Goal: Complete application form

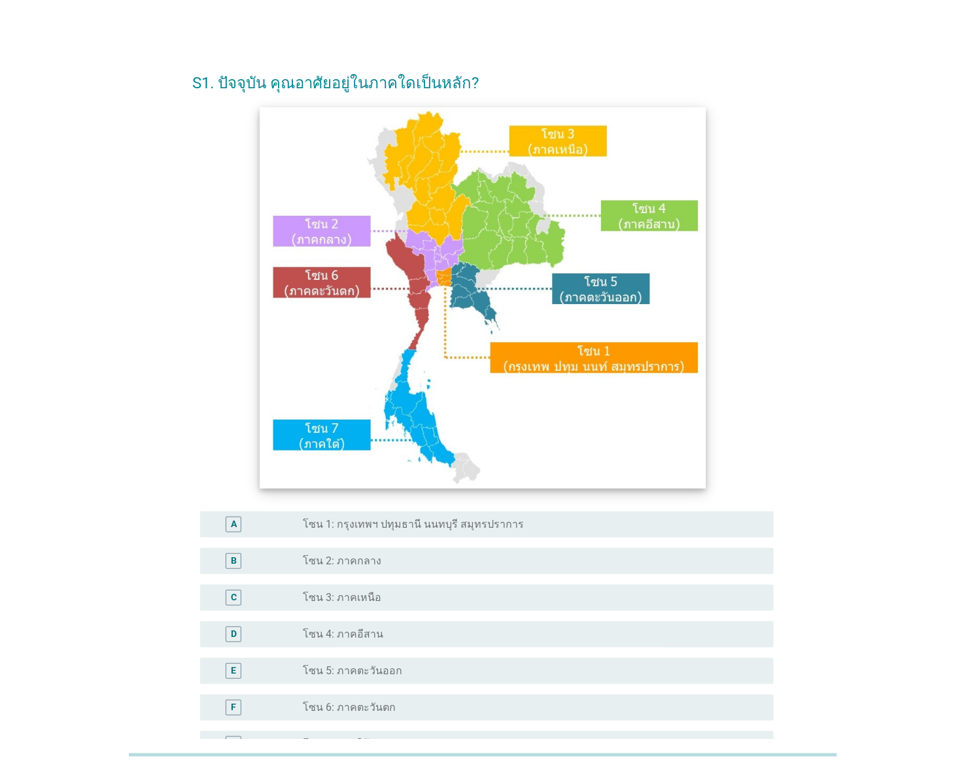
click at [386, 392] on img at bounding box center [483, 298] width 446 height 382
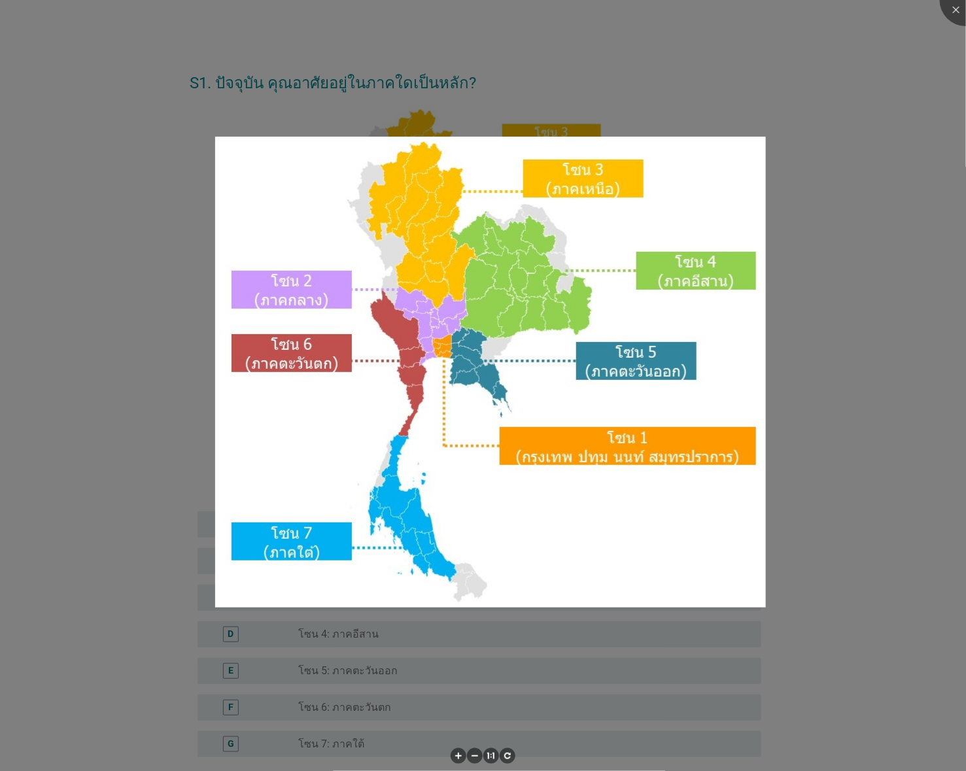
click at [771, 200] on div at bounding box center [483, 385] width 966 height 771
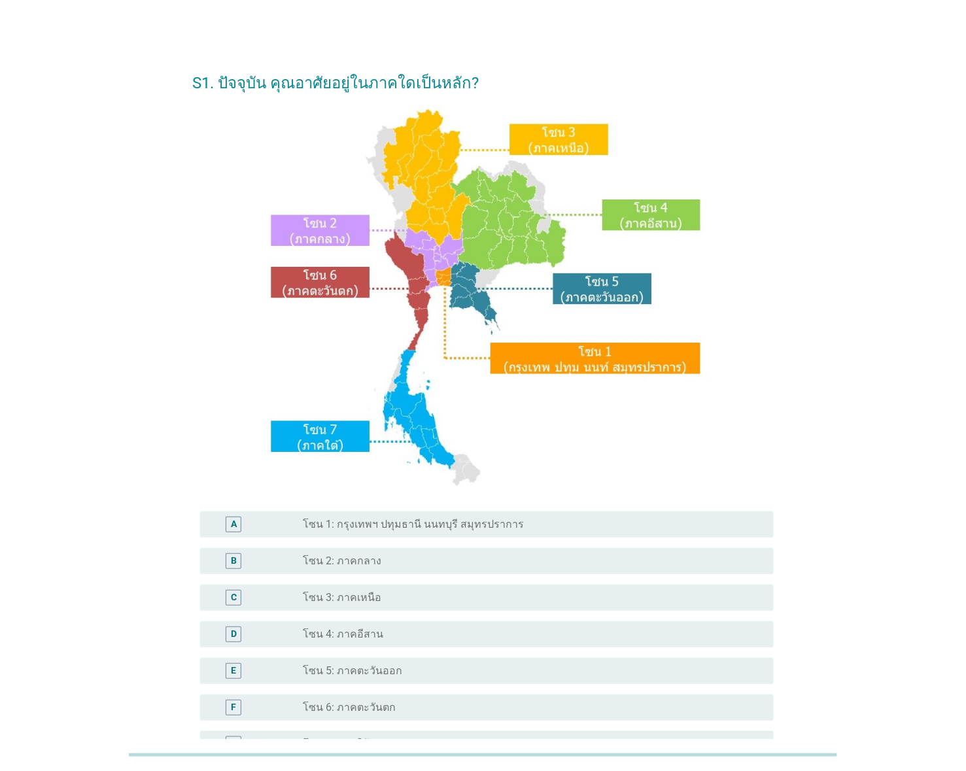
click at [371, 593] on label "โซน 3: ภาคเหนือ" at bounding box center [342, 597] width 78 height 13
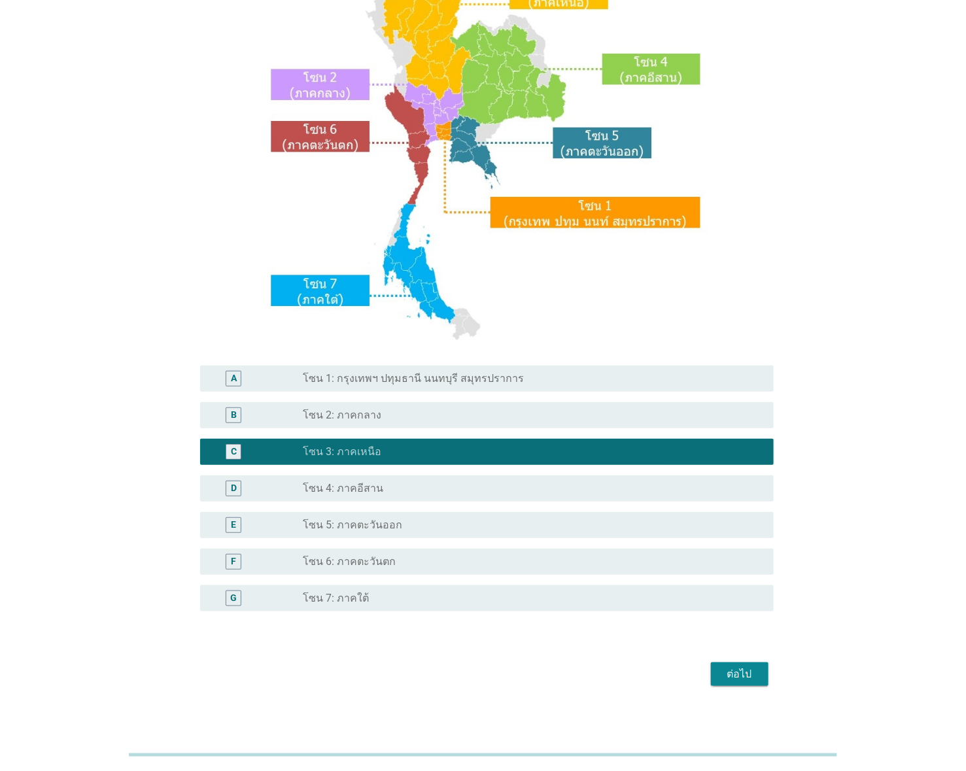
scroll to position [154, 0]
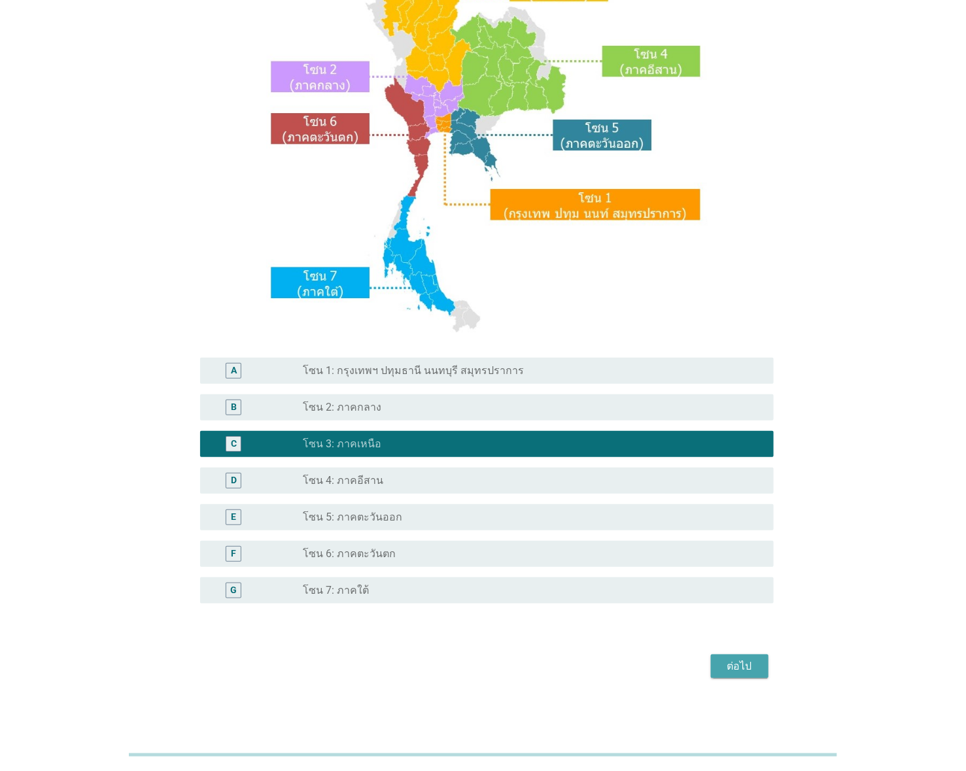
click at [745, 661] on div "ต่อไป" at bounding box center [739, 666] width 37 height 16
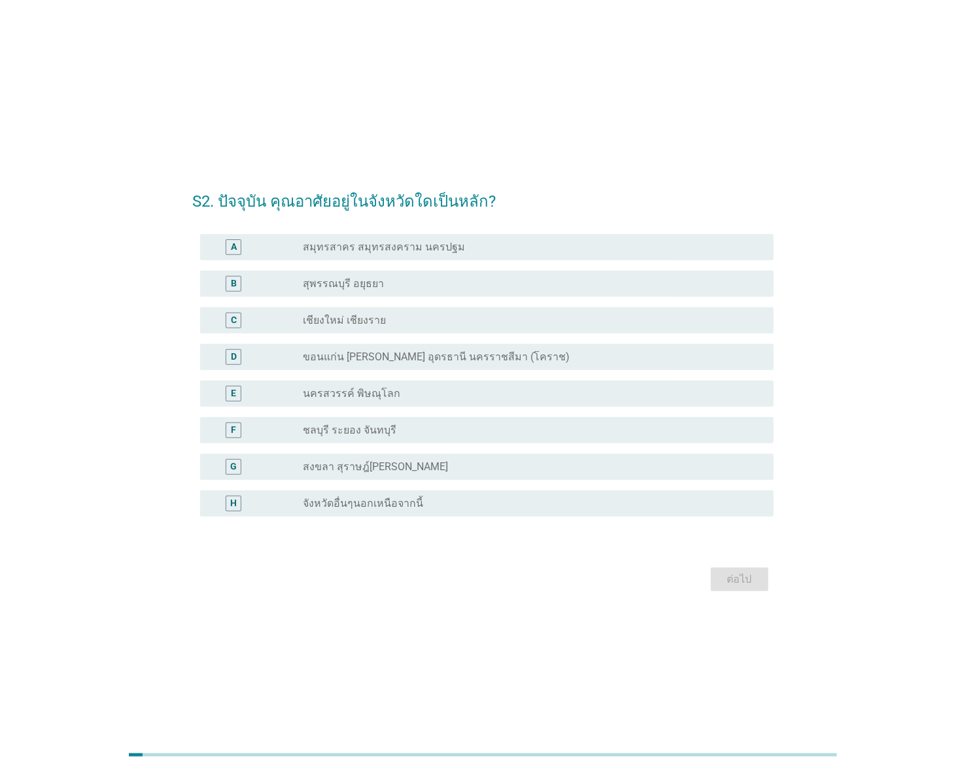
click at [438, 318] on div "radio_button_unchecked เชียงใหม่ เชียงราย" at bounding box center [528, 320] width 450 height 13
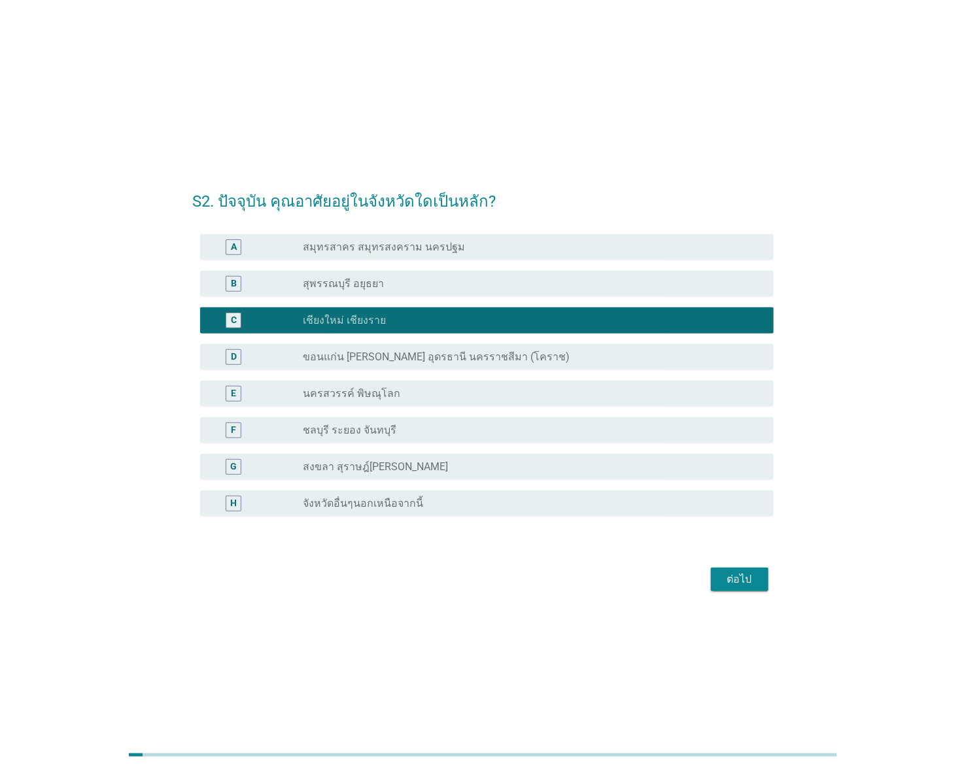
click at [752, 575] on div "ต่อไป" at bounding box center [739, 579] width 37 height 16
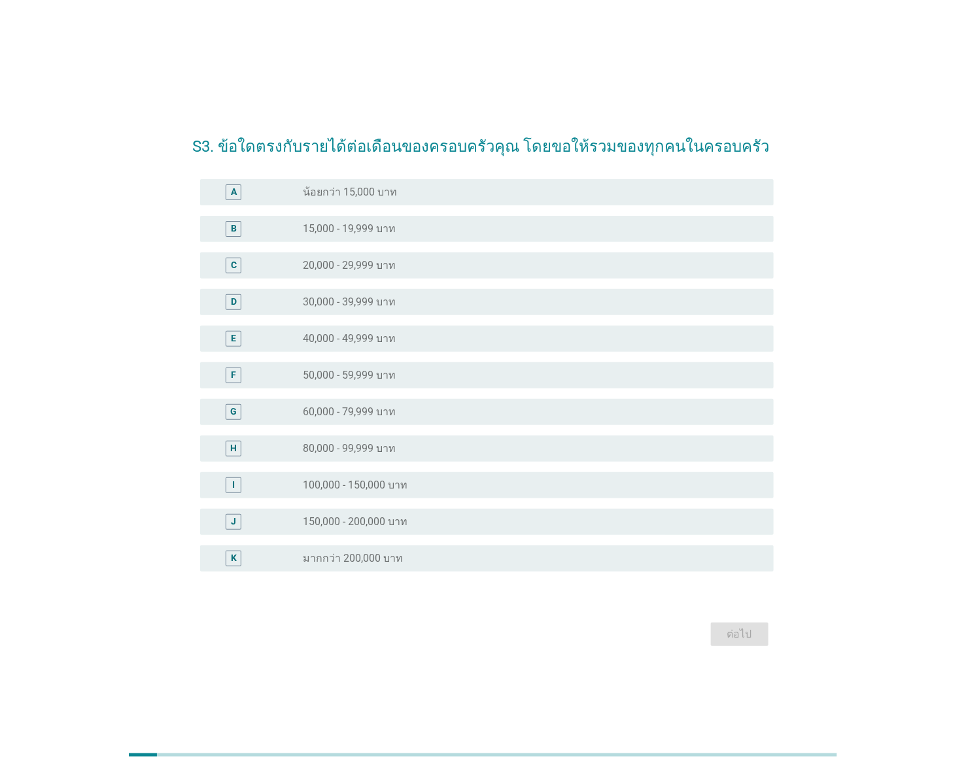
click at [386, 262] on label "20,000 - 29,999 บาท" at bounding box center [349, 265] width 93 height 13
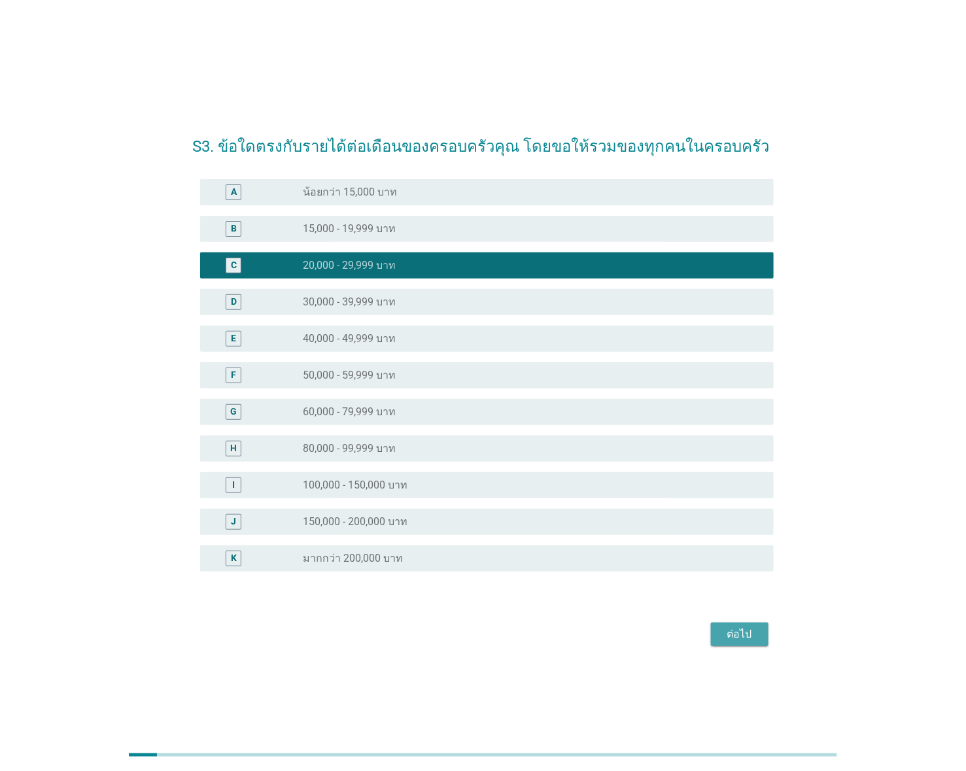
click at [734, 628] on div "ต่อไป" at bounding box center [739, 634] width 37 height 16
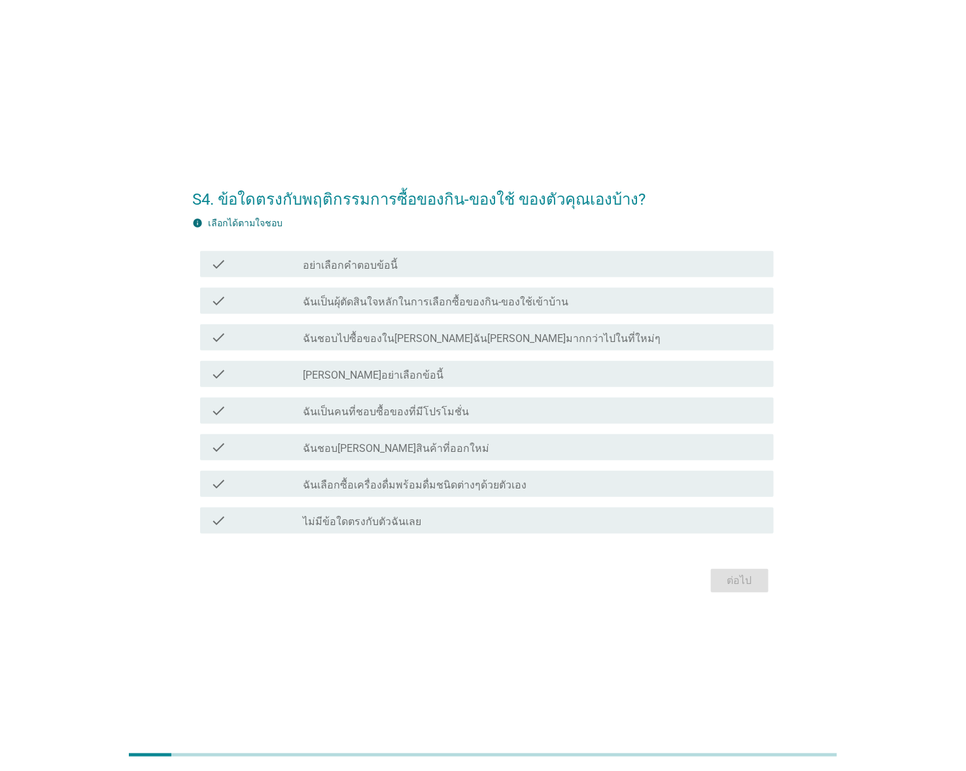
click at [401, 296] on label "ฉันเป็นผุ้ตัดสินใจหลักในการเลือกซื้อของกิน-ของใช้เข้าบ้าน" at bounding box center [435, 302] width 265 height 13
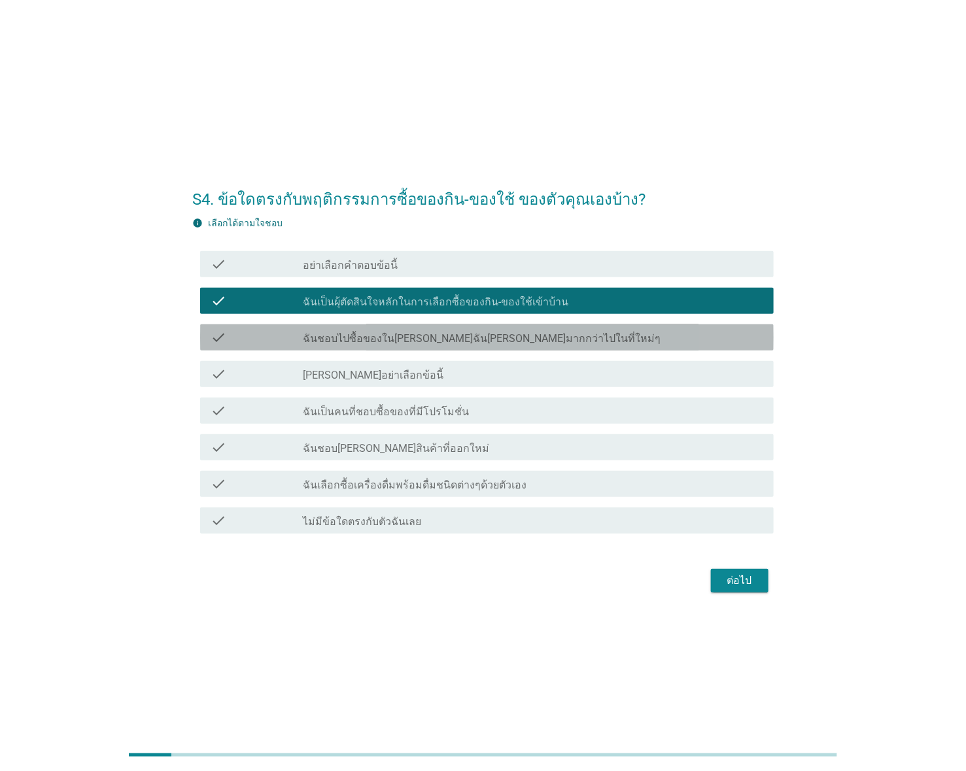
click at [396, 342] on label "ฉันชอบไปซื้อของใน[PERSON_NAME]ฉัน[PERSON_NAME]มากกว่าไปในที่ใหม่ๆ" at bounding box center [482, 338] width 358 height 13
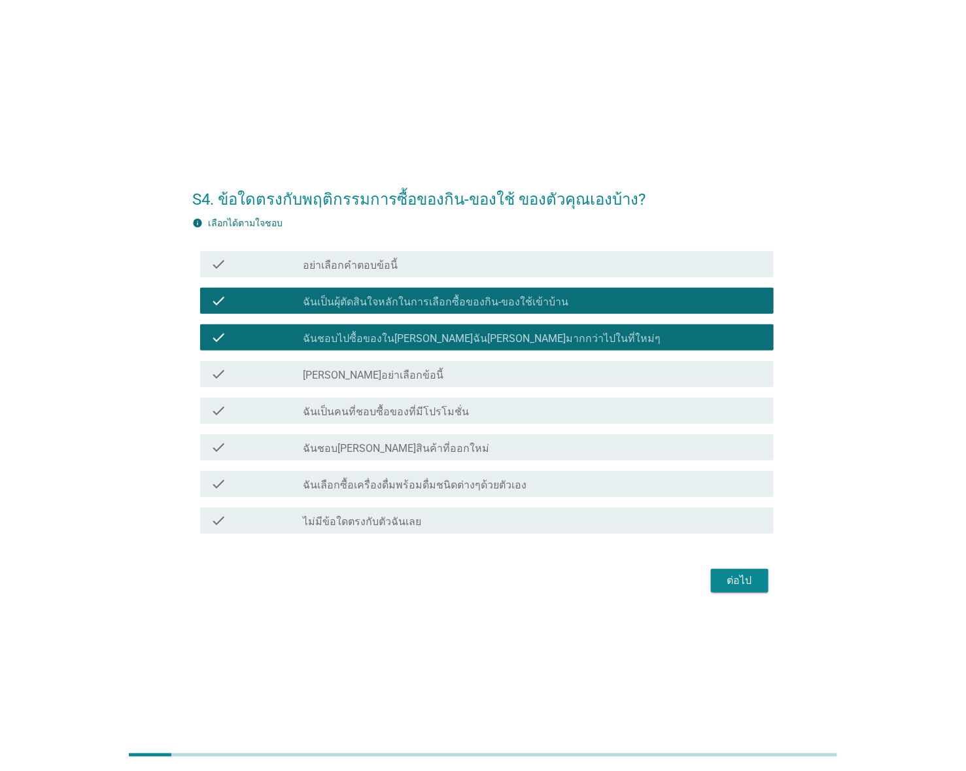
click at [394, 413] on label "ฉันเป็นคนที่ชอบซื้อของที่มีโปรโมชั่น" at bounding box center [386, 411] width 166 height 13
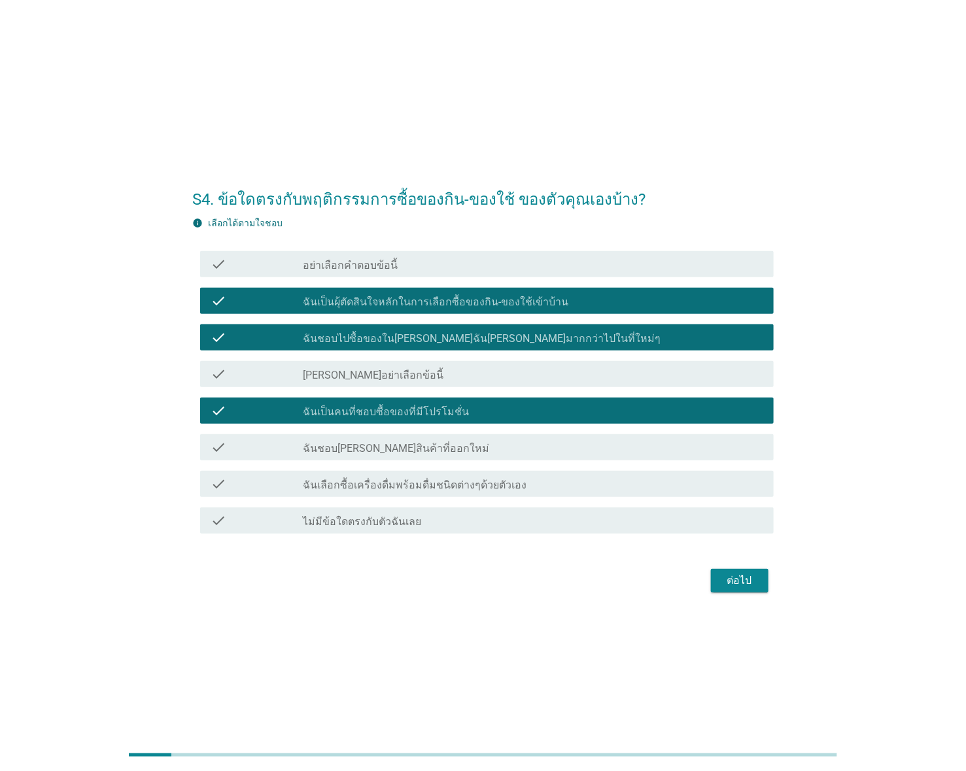
click at [405, 447] on label "ฉันชอบ[PERSON_NAME]สินค้าที่ออกใหม่" at bounding box center [396, 448] width 186 height 13
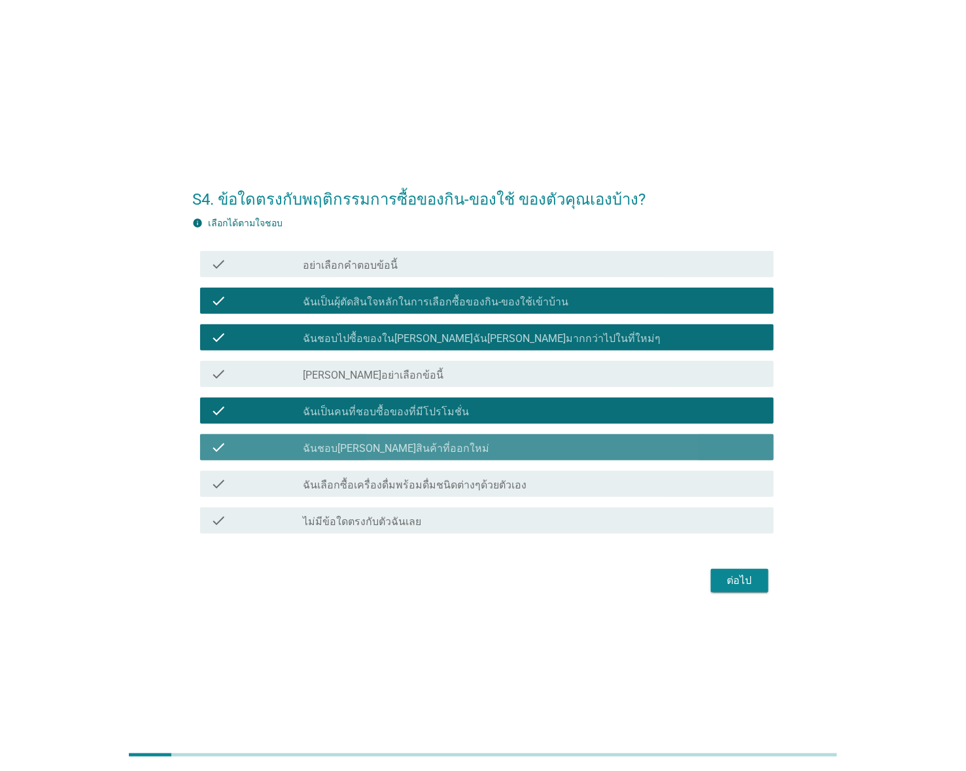
click at [413, 473] on div "check check_box_outline_blank ฉันเลือกซื้อเครื่องดื่มพร้อมดื่มชนิดต่างๆด้วยตัวเ…" at bounding box center [486, 484] width 573 height 26
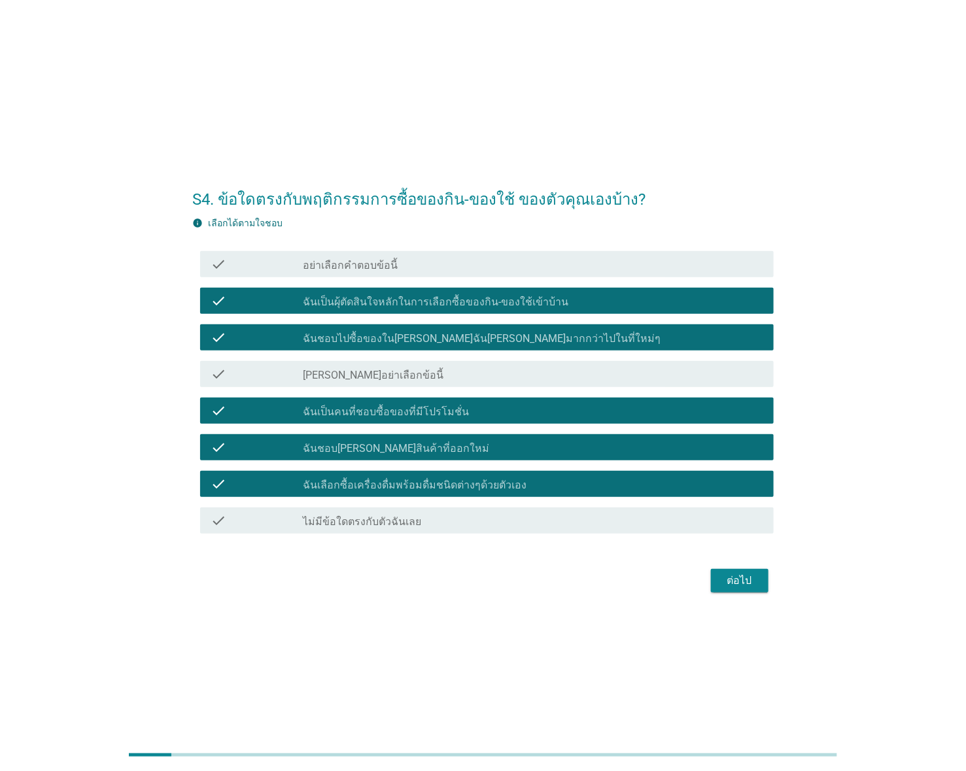
click at [724, 581] on div "ต่อไป" at bounding box center [739, 581] width 37 height 16
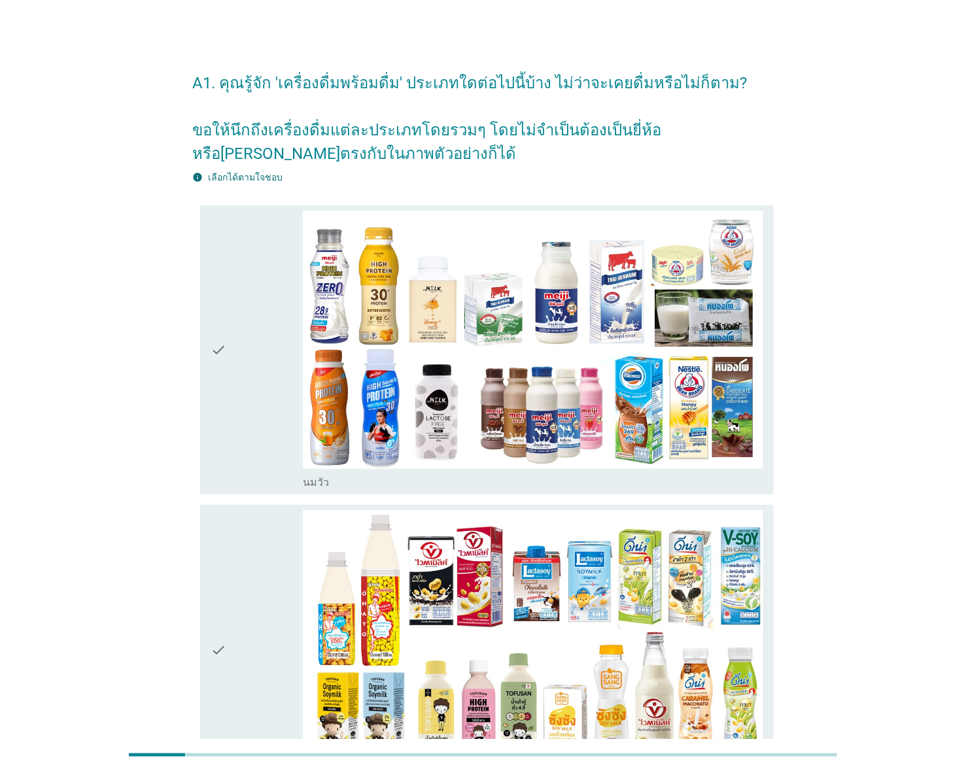
click at [345, 473] on div "check_box_outline_blank [PERSON_NAME]" at bounding box center [533, 481] width 460 height 16
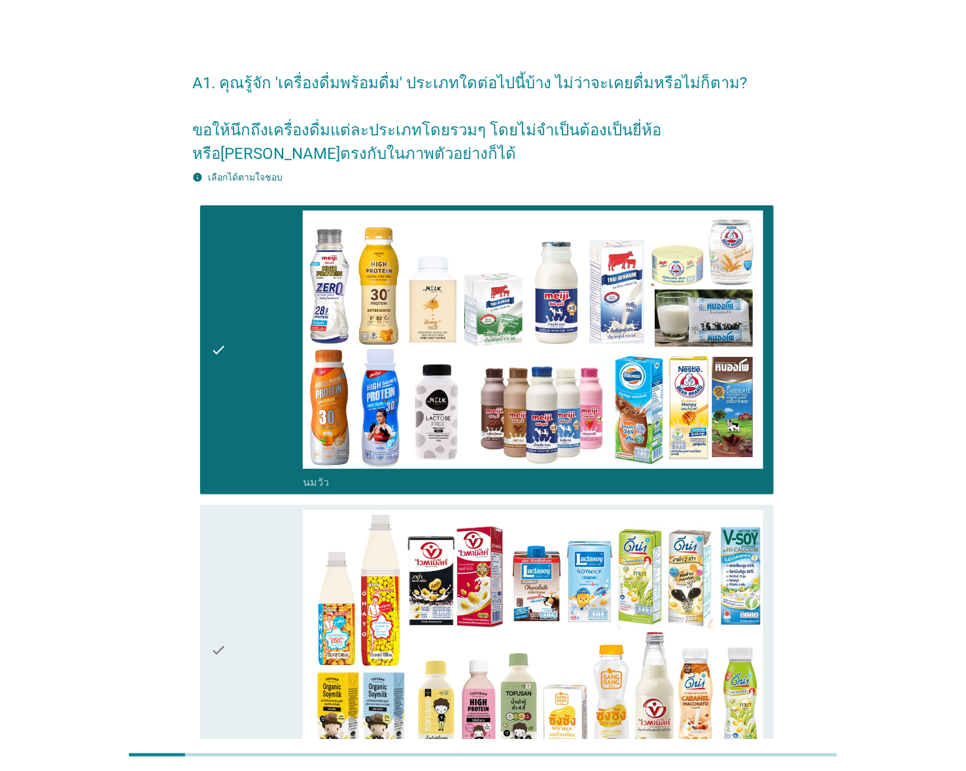
click at [356, 776] on label "นมถั่วเหลือง-น้ำเต้าหู้พร้อมดื่ม" at bounding box center [370, 782] width 135 height 13
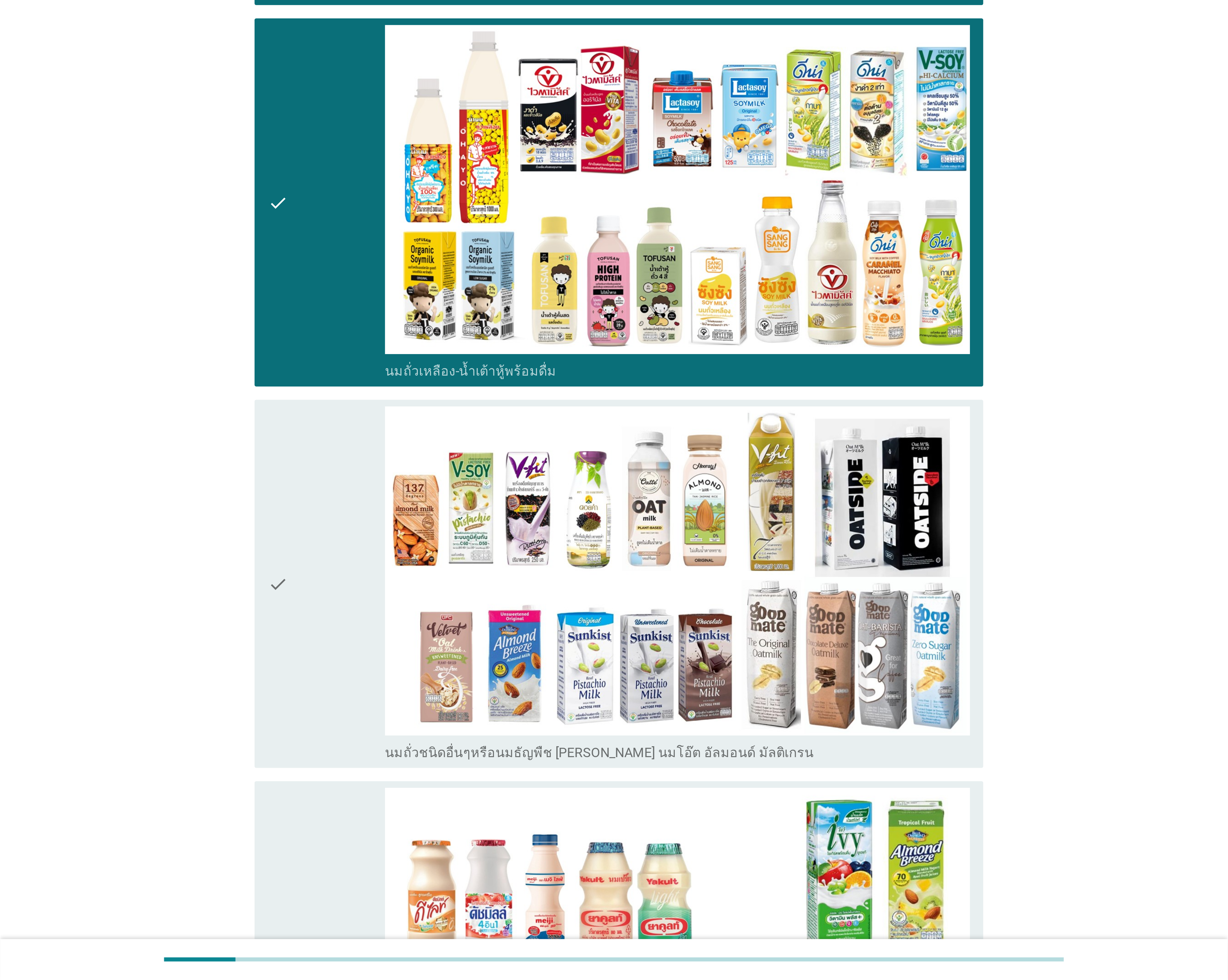
scroll to position [235, 0]
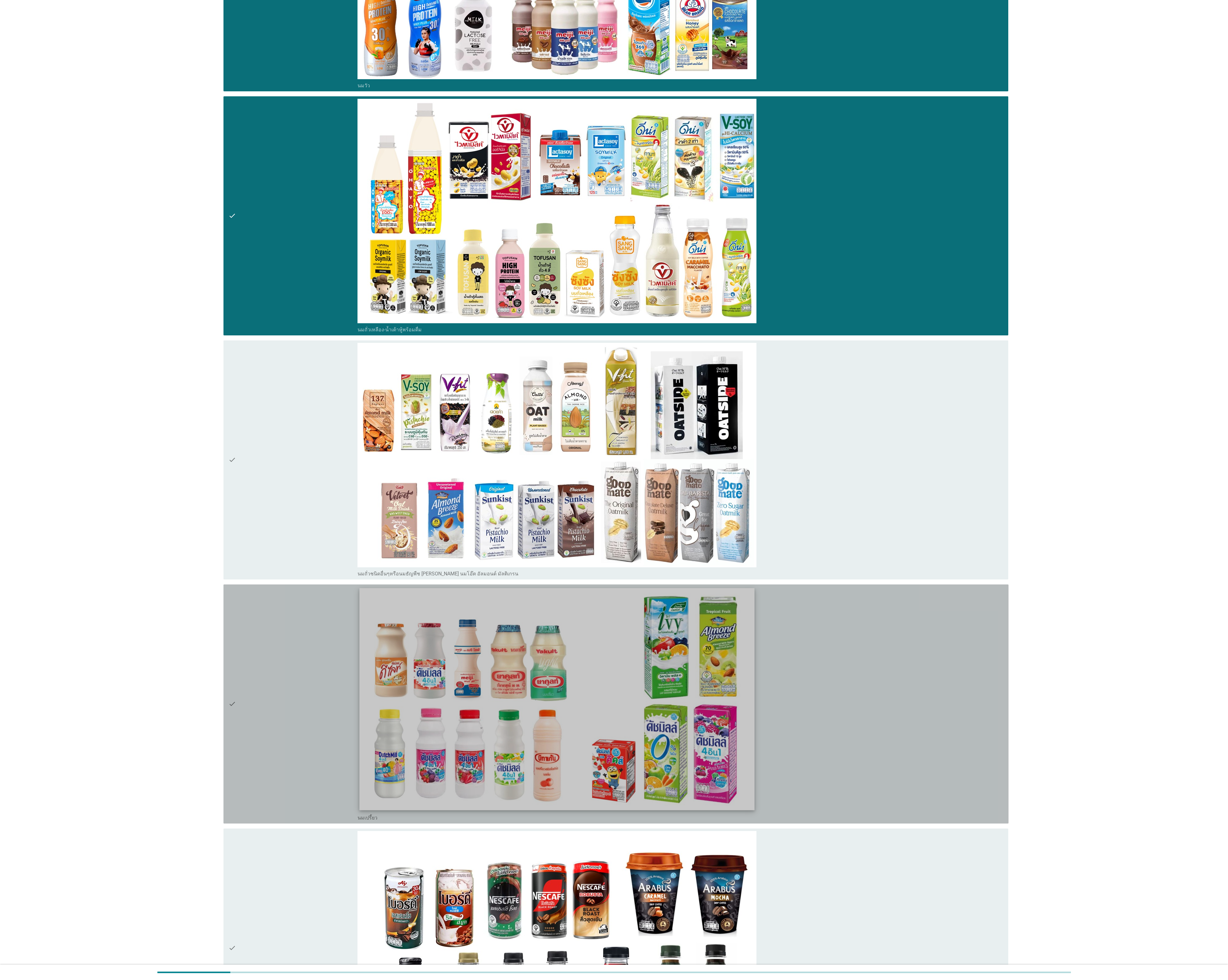
click at [459, 738] on img at bounding box center [557, 699] width 395 height 222
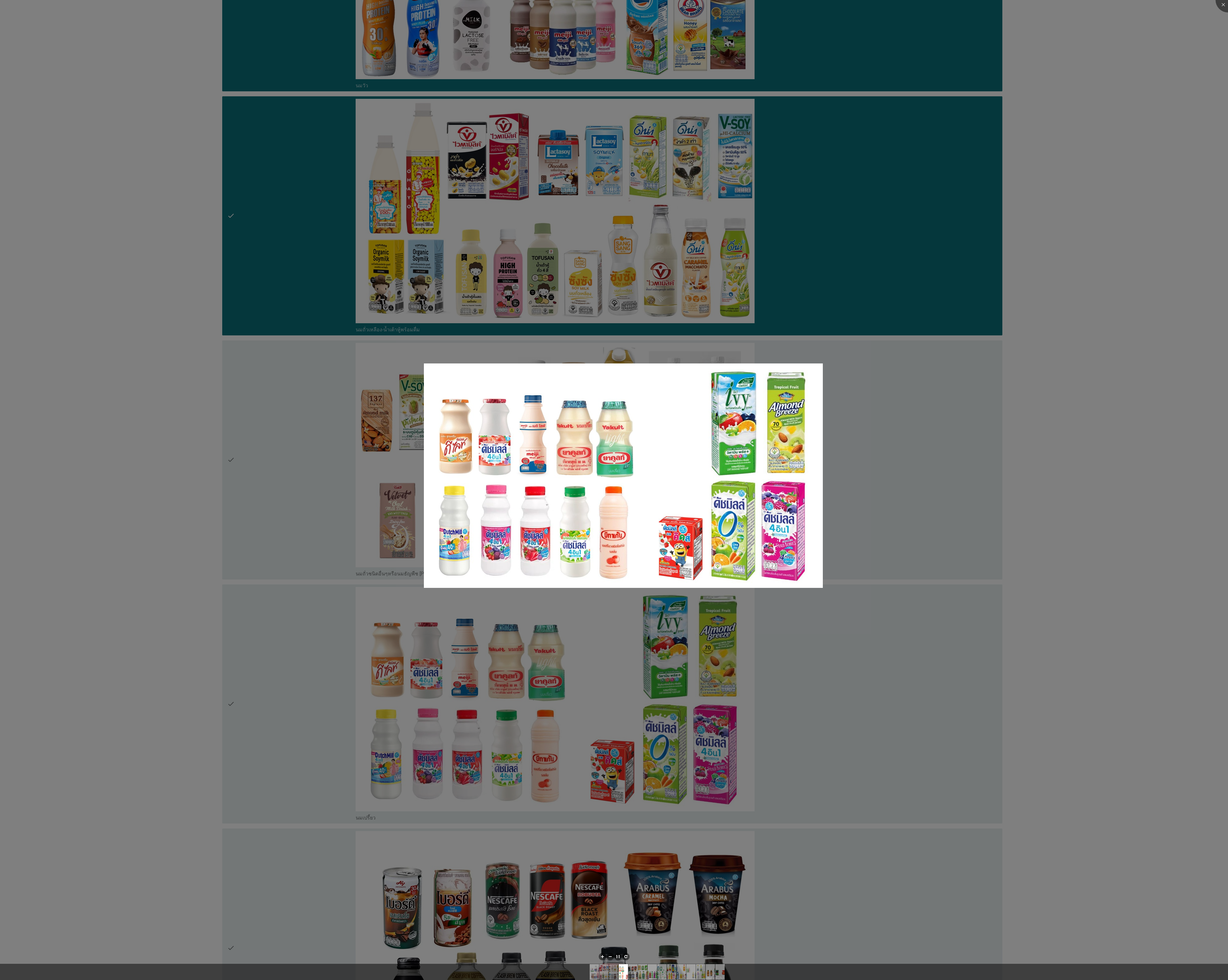
click at [323, 674] on div at bounding box center [614, 490] width 1228 height 980
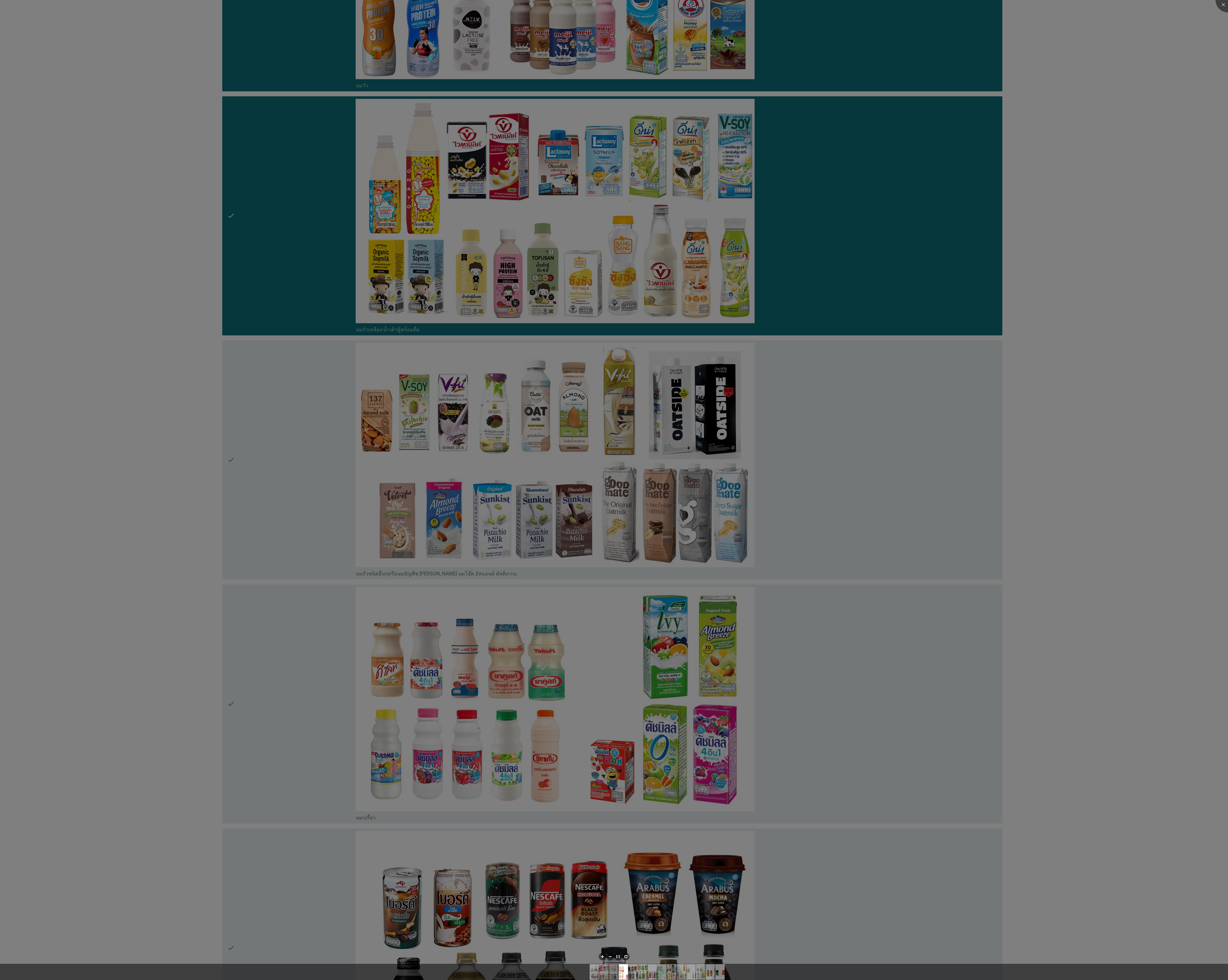
click at [259, 708] on div at bounding box center [614, 490] width 1228 height 980
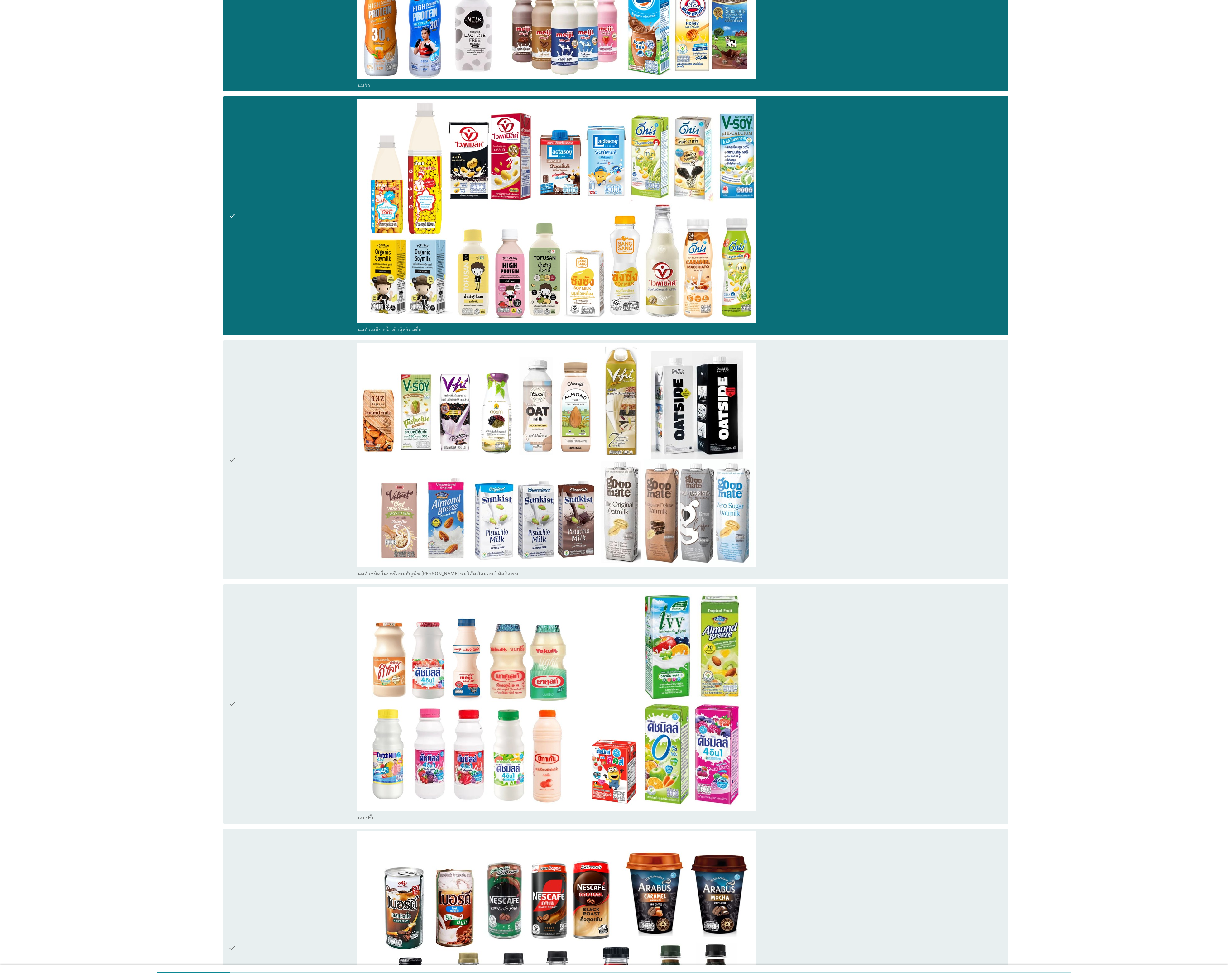
click at [231, 708] on icon "check" at bounding box center [232, 704] width 8 height 234
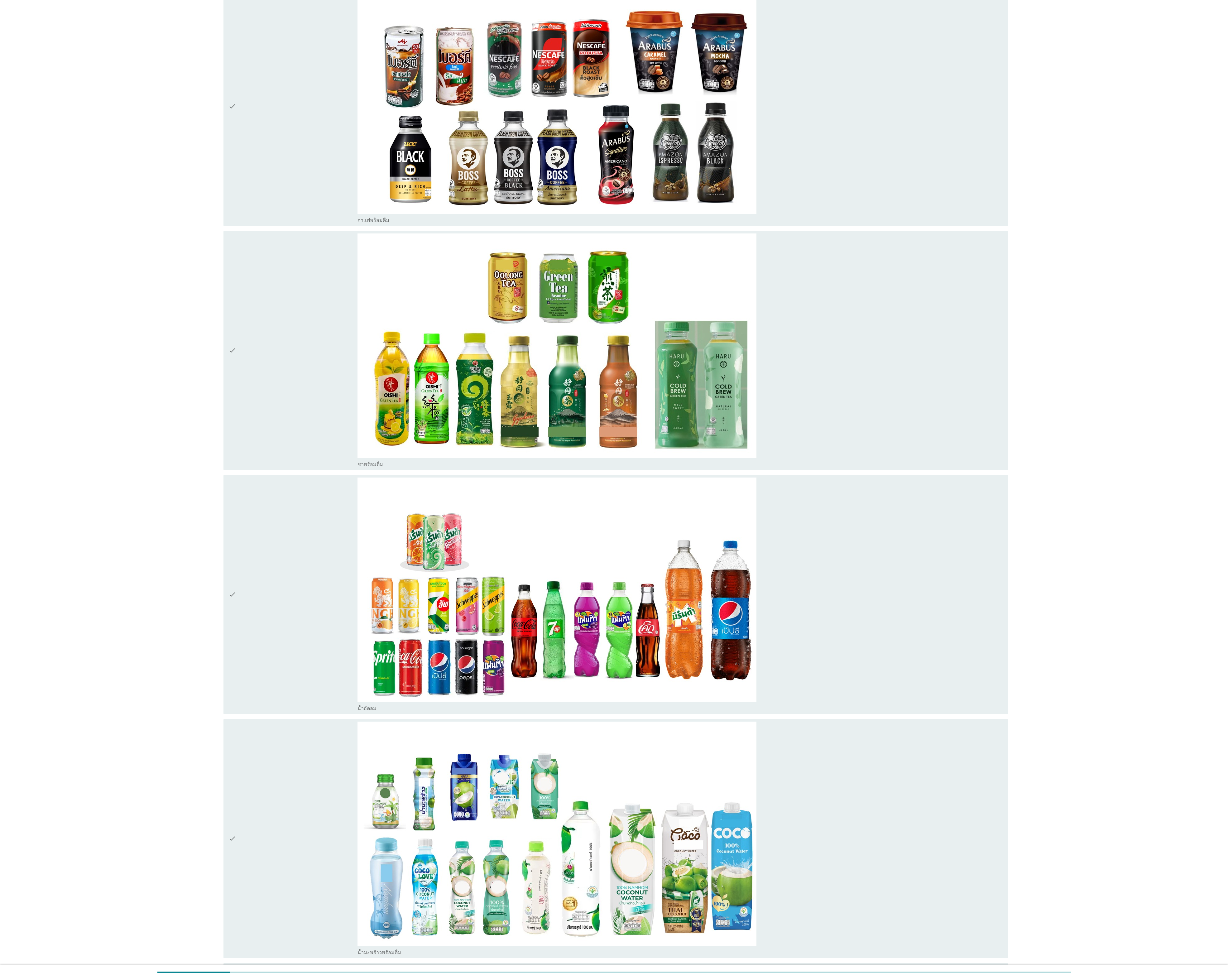
scroll to position [1107, 0]
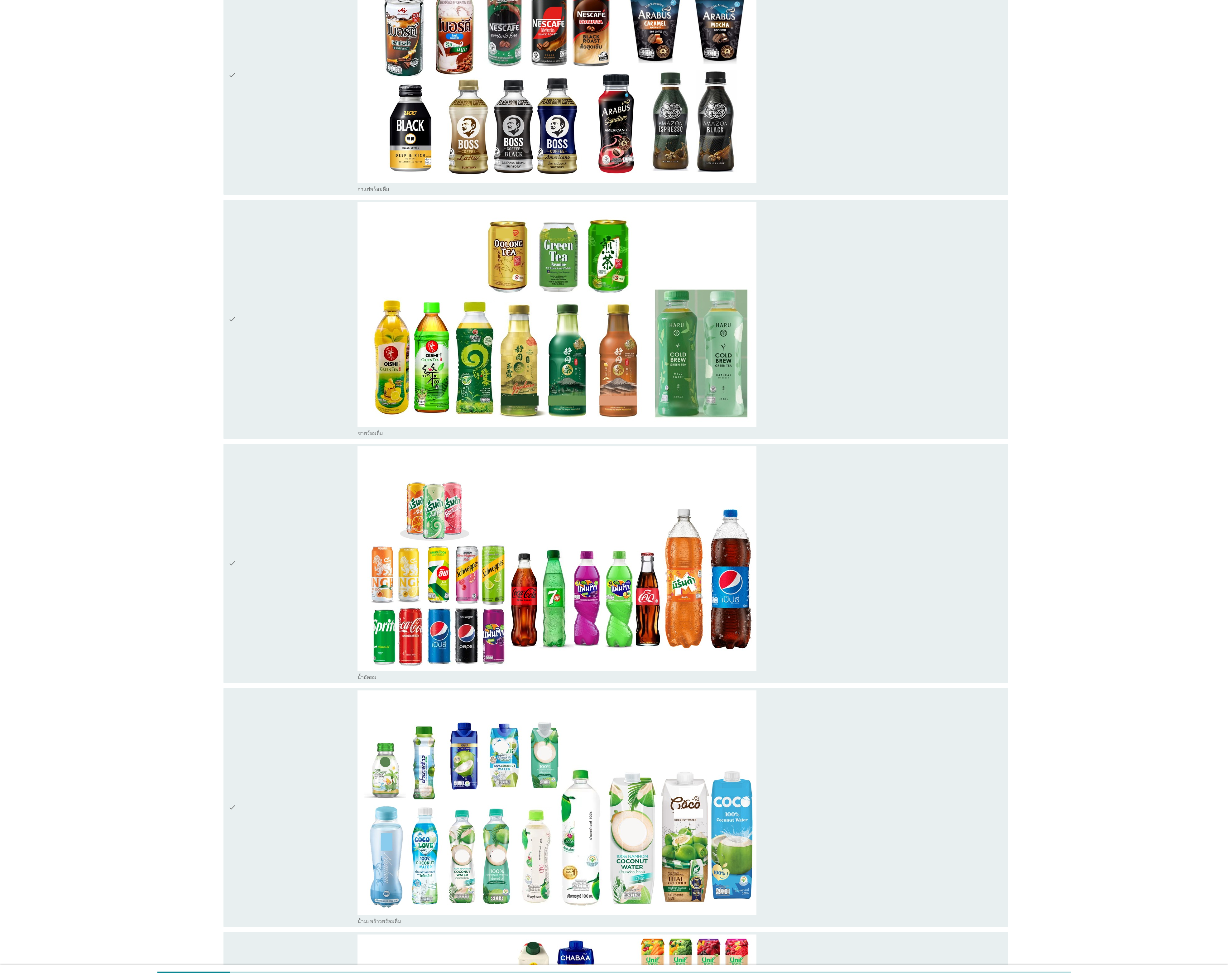
click at [247, 85] on div "check" at bounding box center [293, 75] width 129 height 234
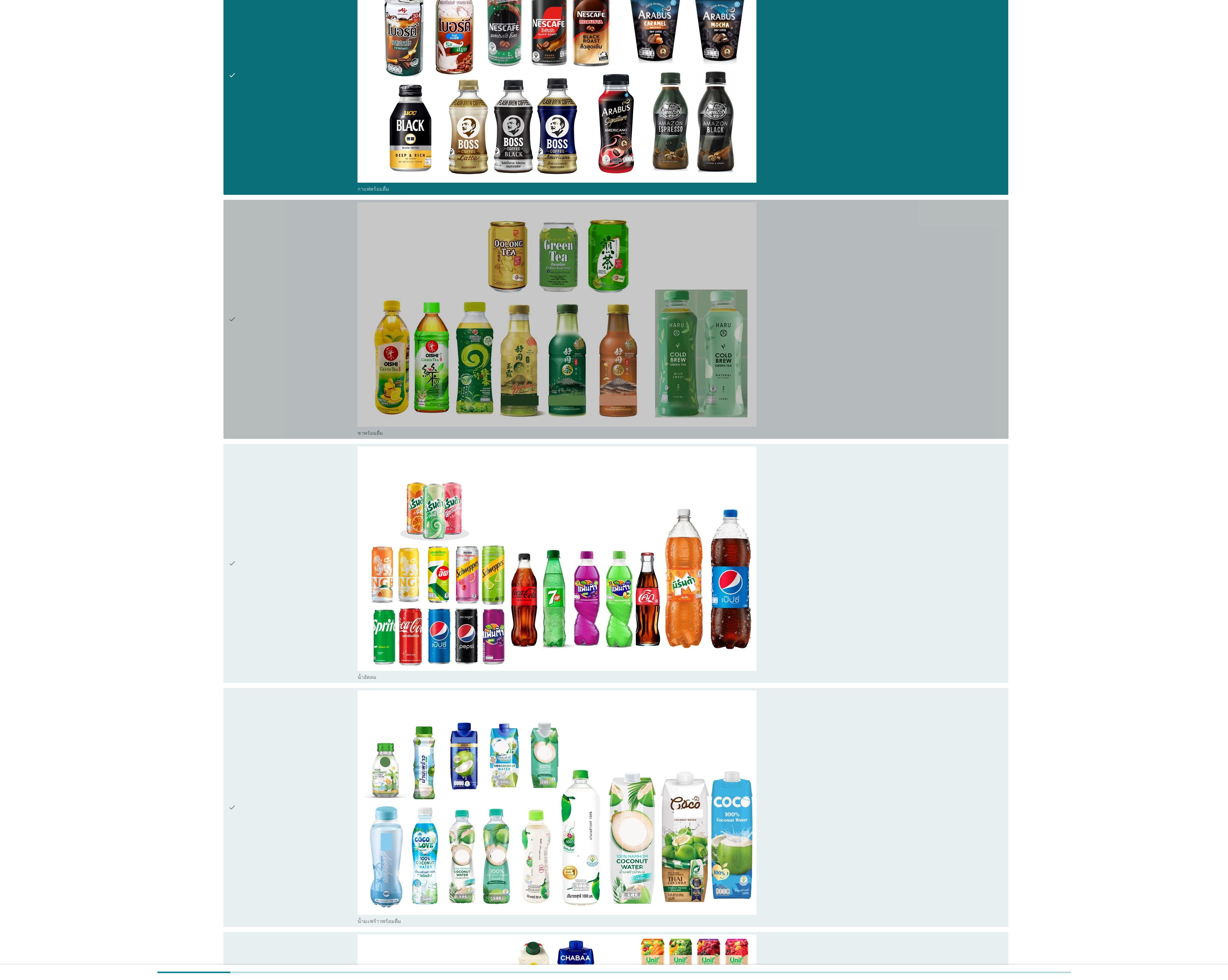
click at [231, 340] on icon "check" at bounding box center [232, 319] width 8 height 234
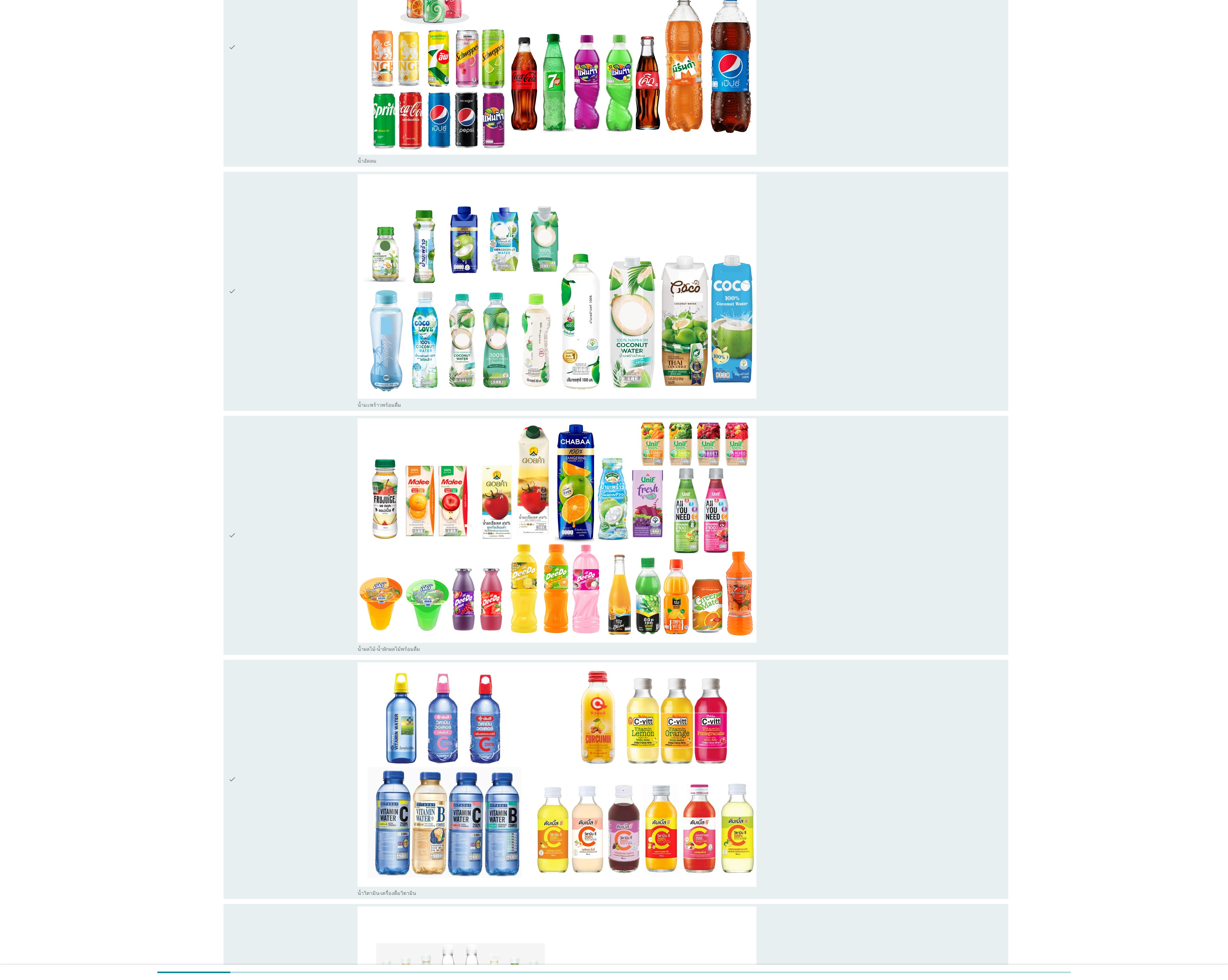
scroll to position [2229, 0]
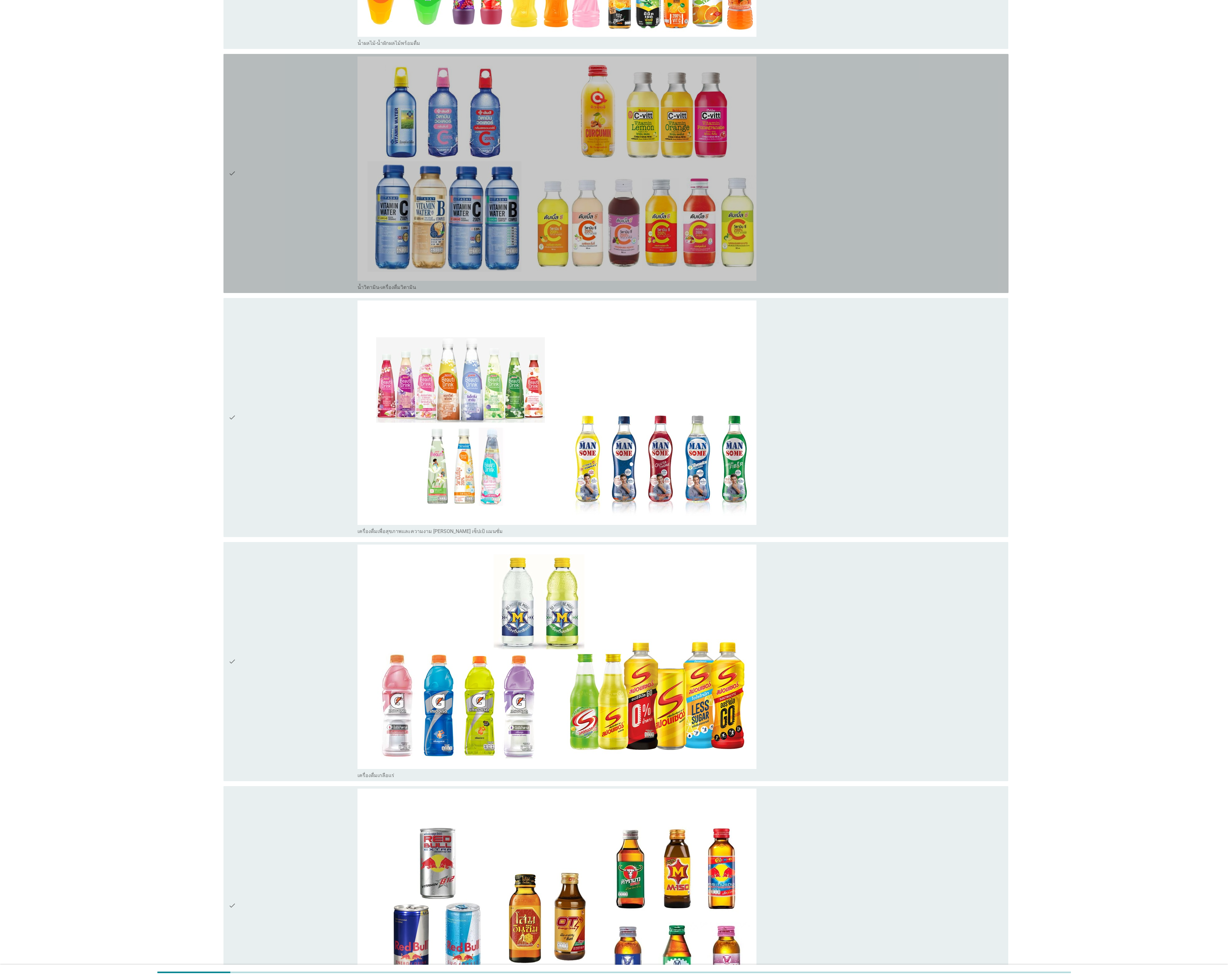
click at [232, 154] on icon "check" at bounding box center [232, 173] width 8 height 234
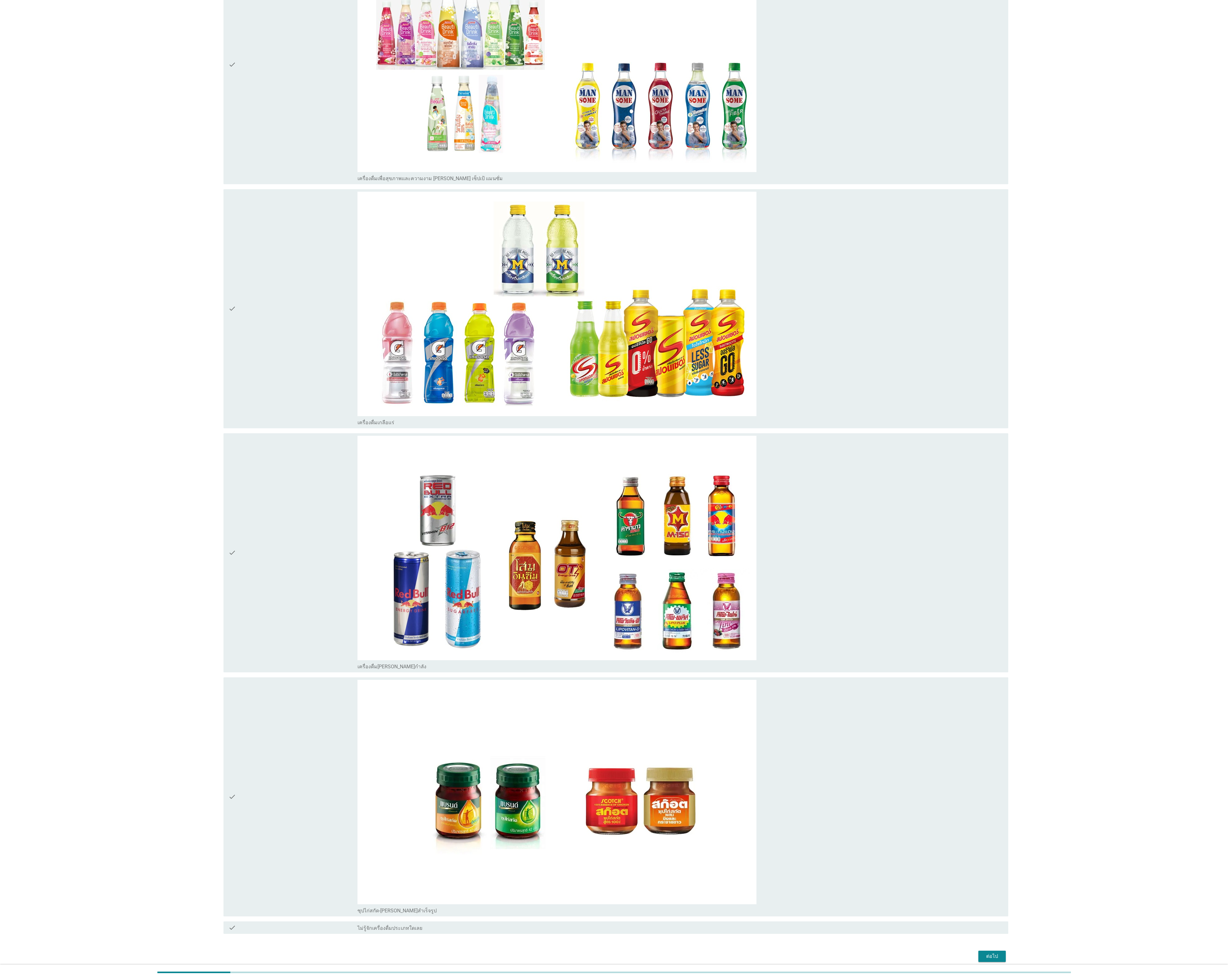
scroll to position [2613, 0]
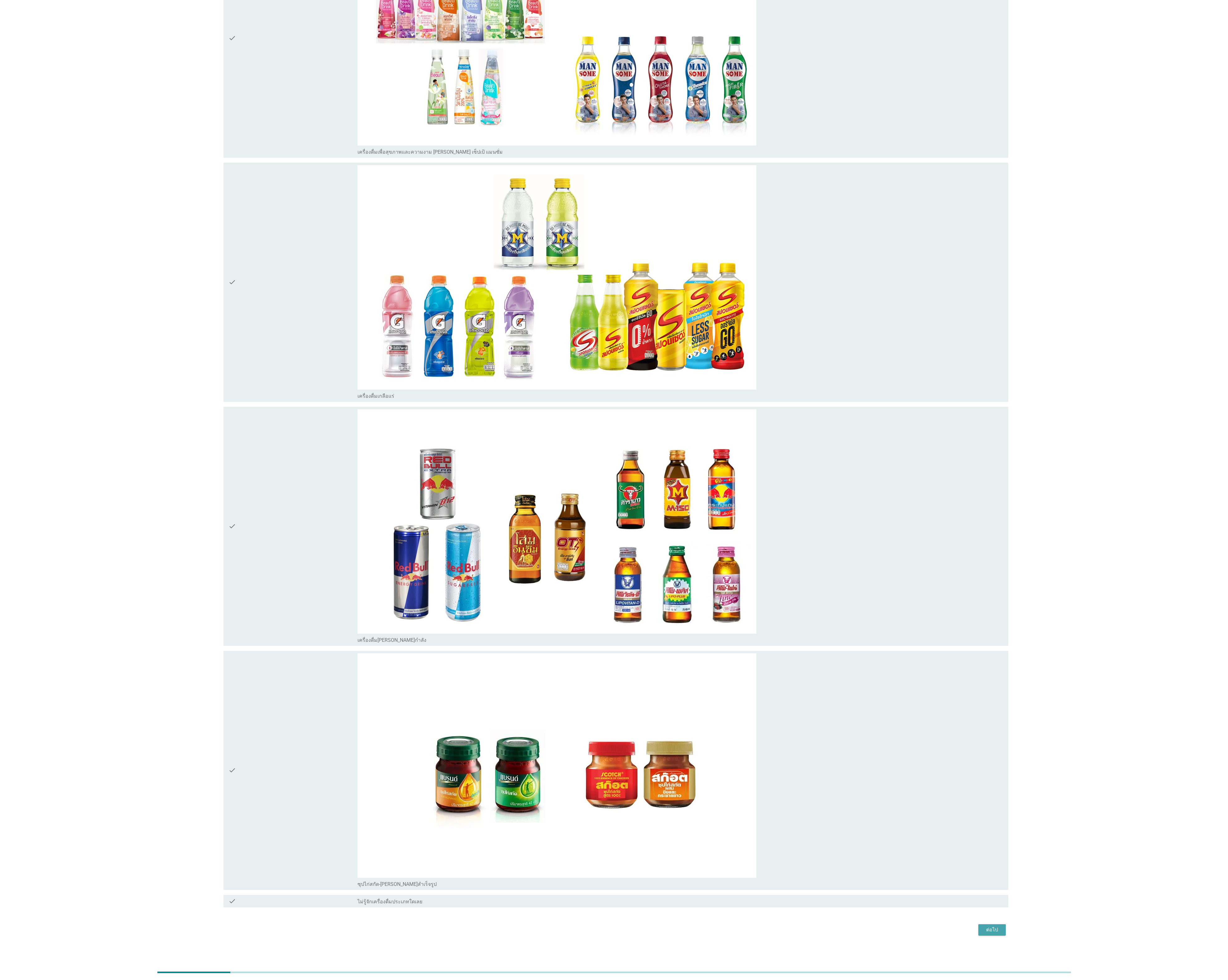
click at [999, 930] on div "ต่อไป" at bounding box center [992, 929] width 18 height 8
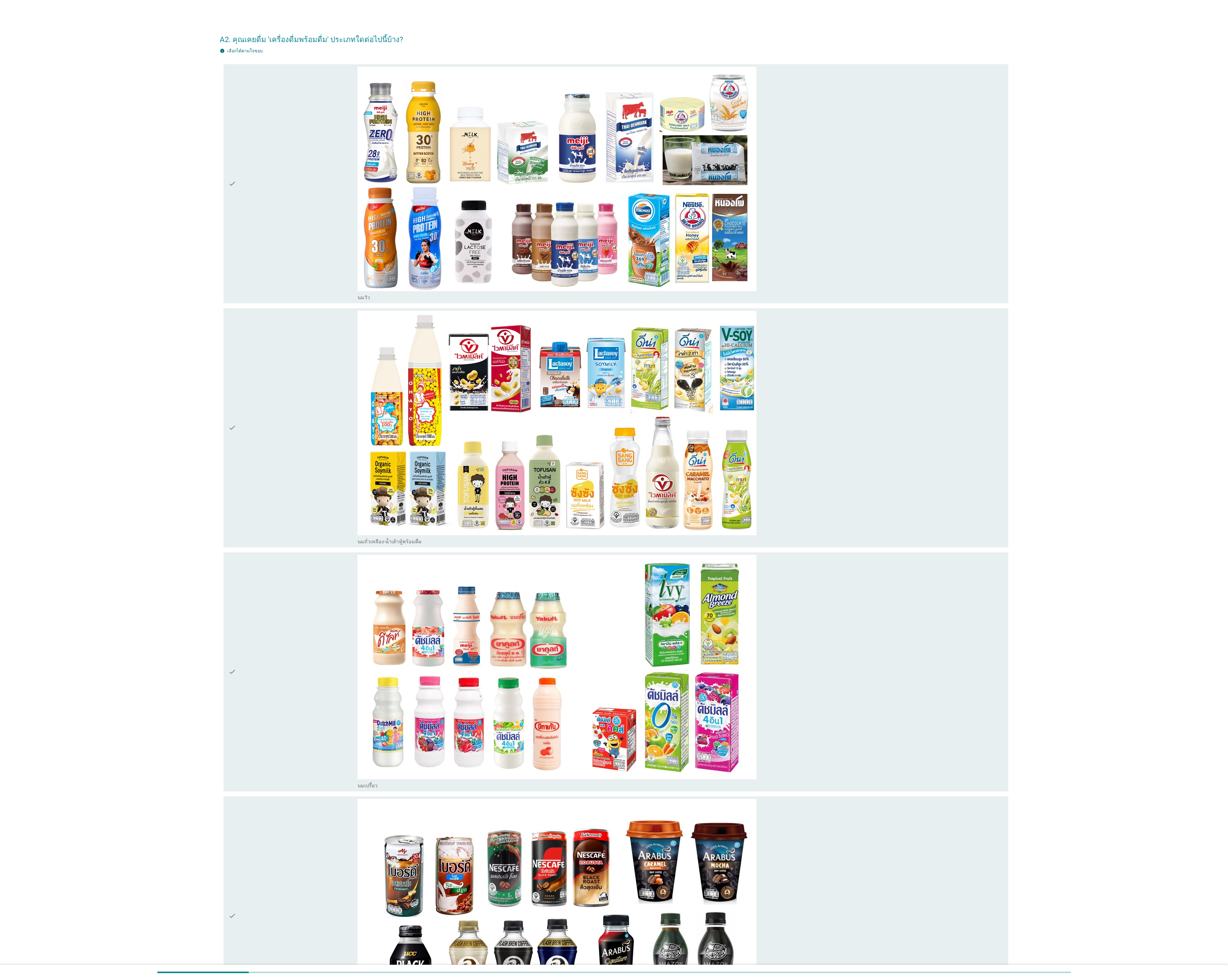
click at [235, 184] on icon "check" at bounding box center [232, 184] width 8 height 234
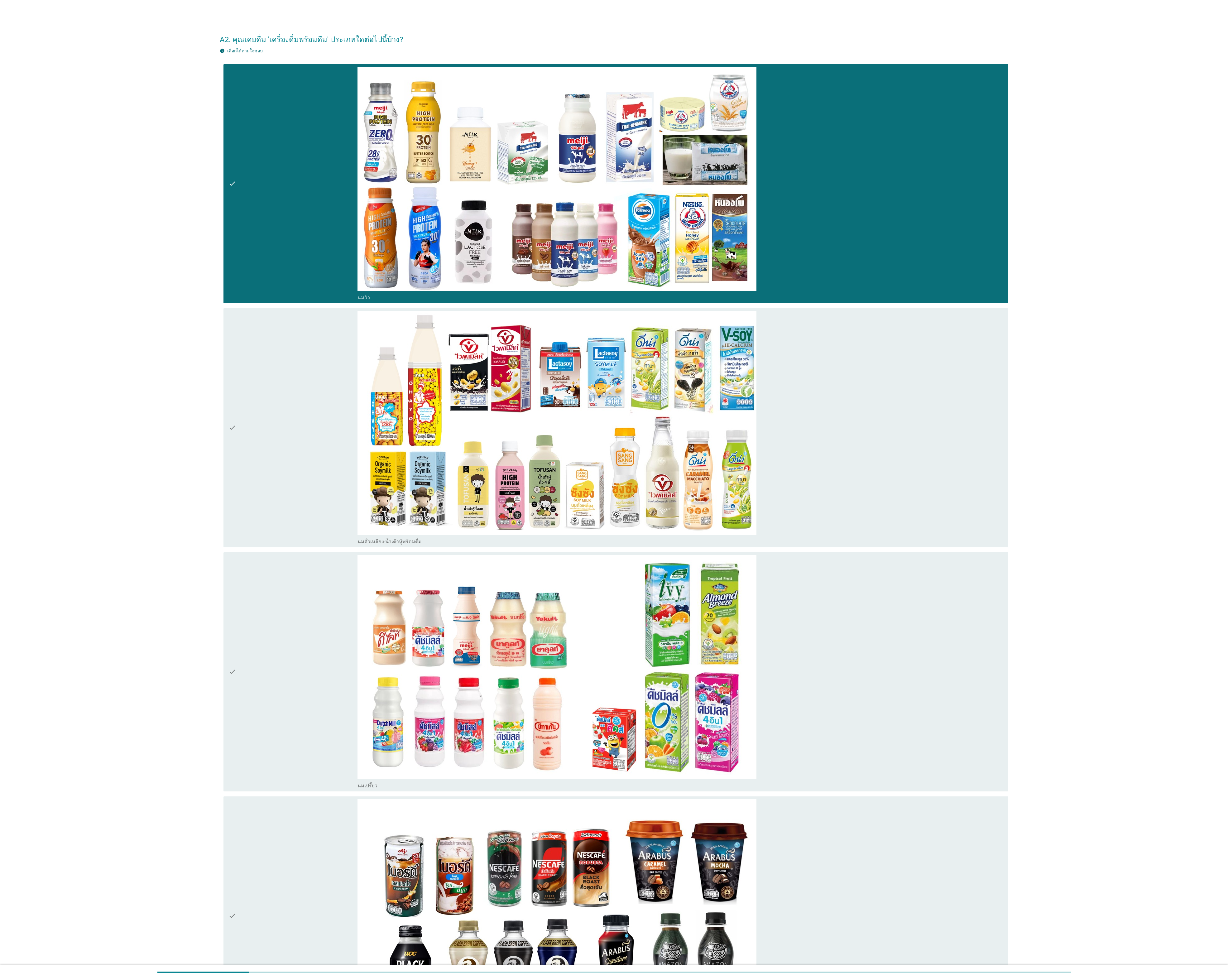
drag, startPoint x: 258, startPoint y: 465, endPoint x: 274, endPoint y: 705, distance: 240.5
click at [258, 464] on div "check" at bounding box center [293, 428] width 129 height 234
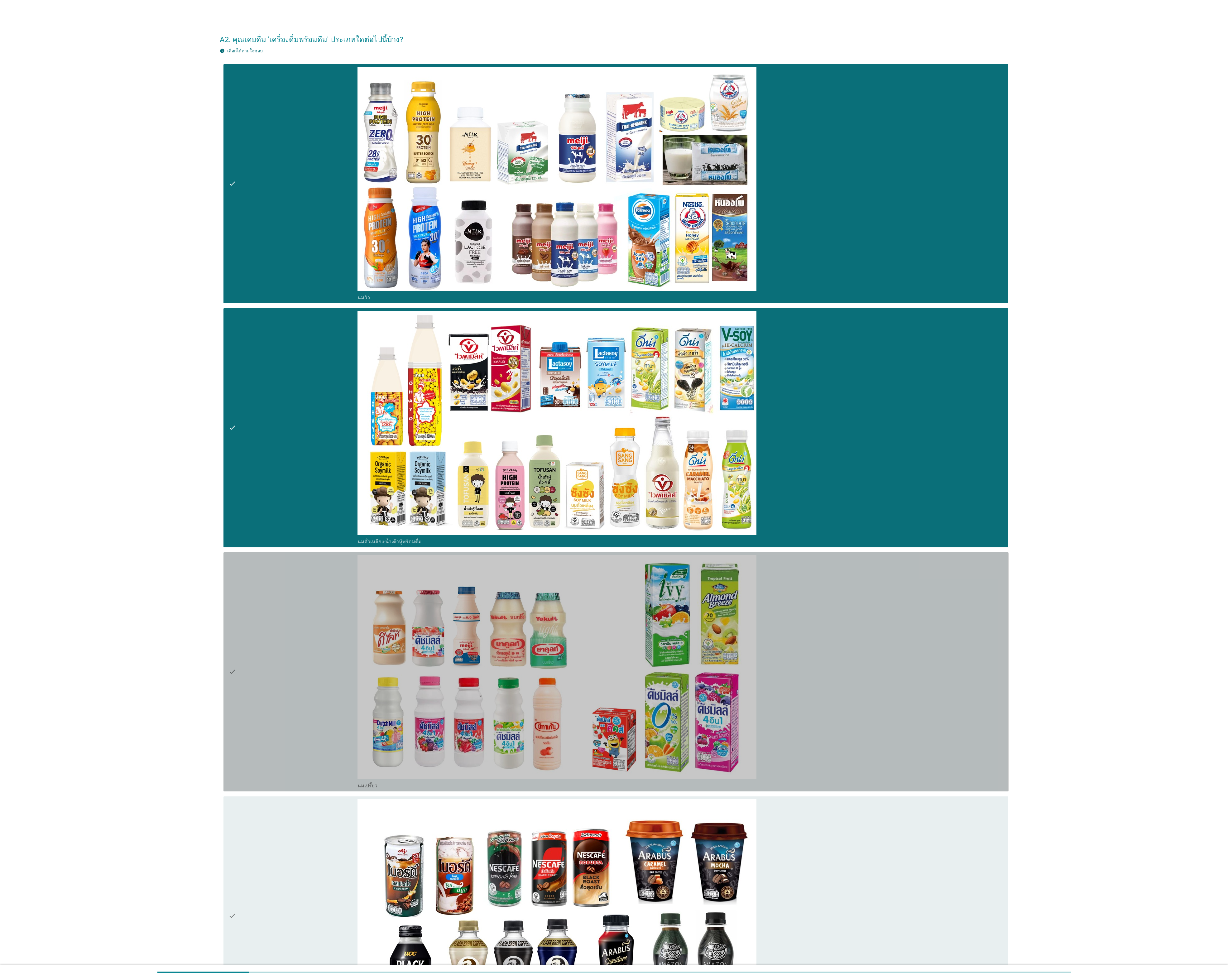
drag, startPoint x: 279, startPoint y: 677, endPoint x: 279, endPoint y: 688, distance: 11.0
click at [279, 682] on div "check" at bounding box center [293, 672] width 129 height 234
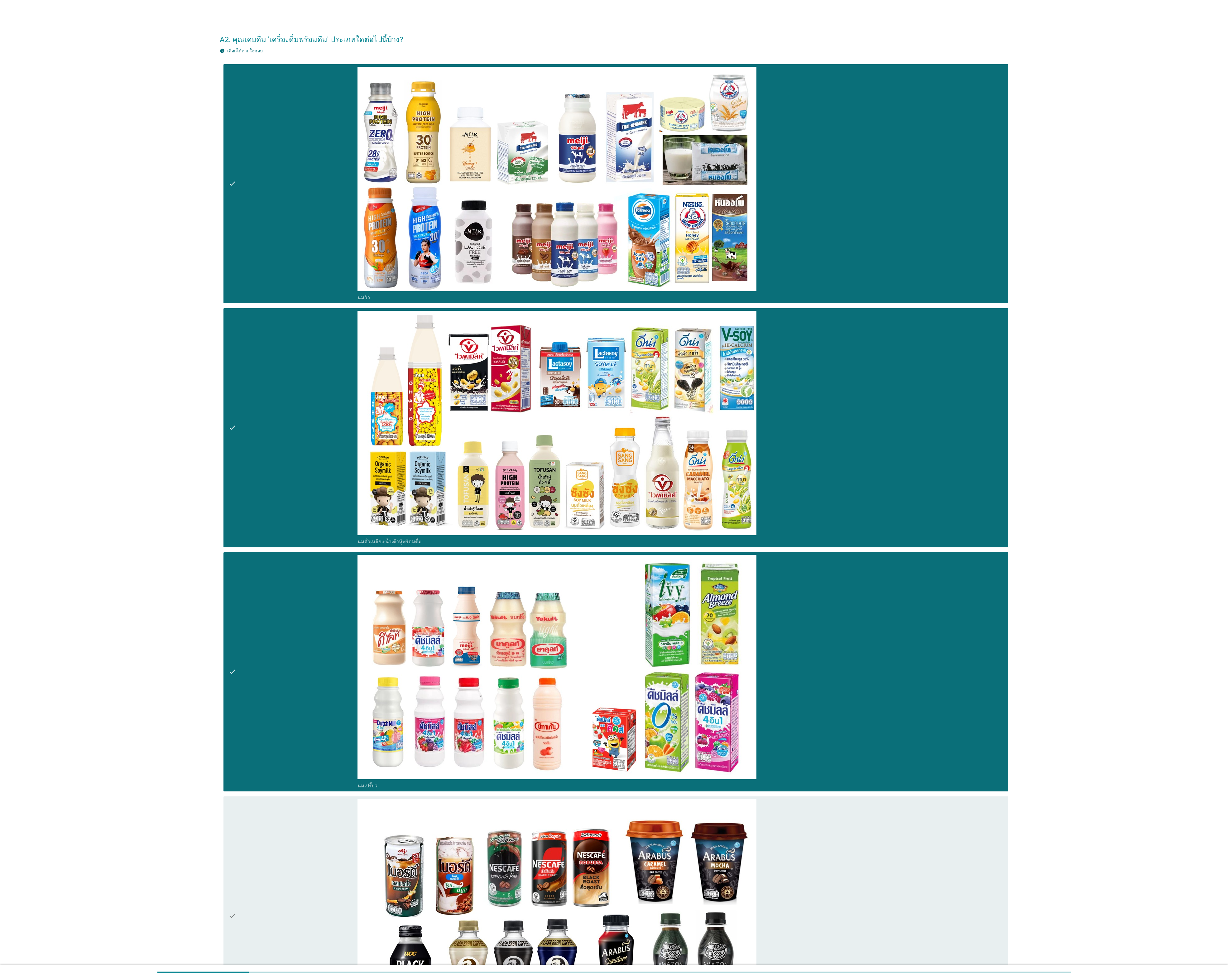
click at [302, 893] on div "check" at bounding box center [293, 916] width 129 height 234
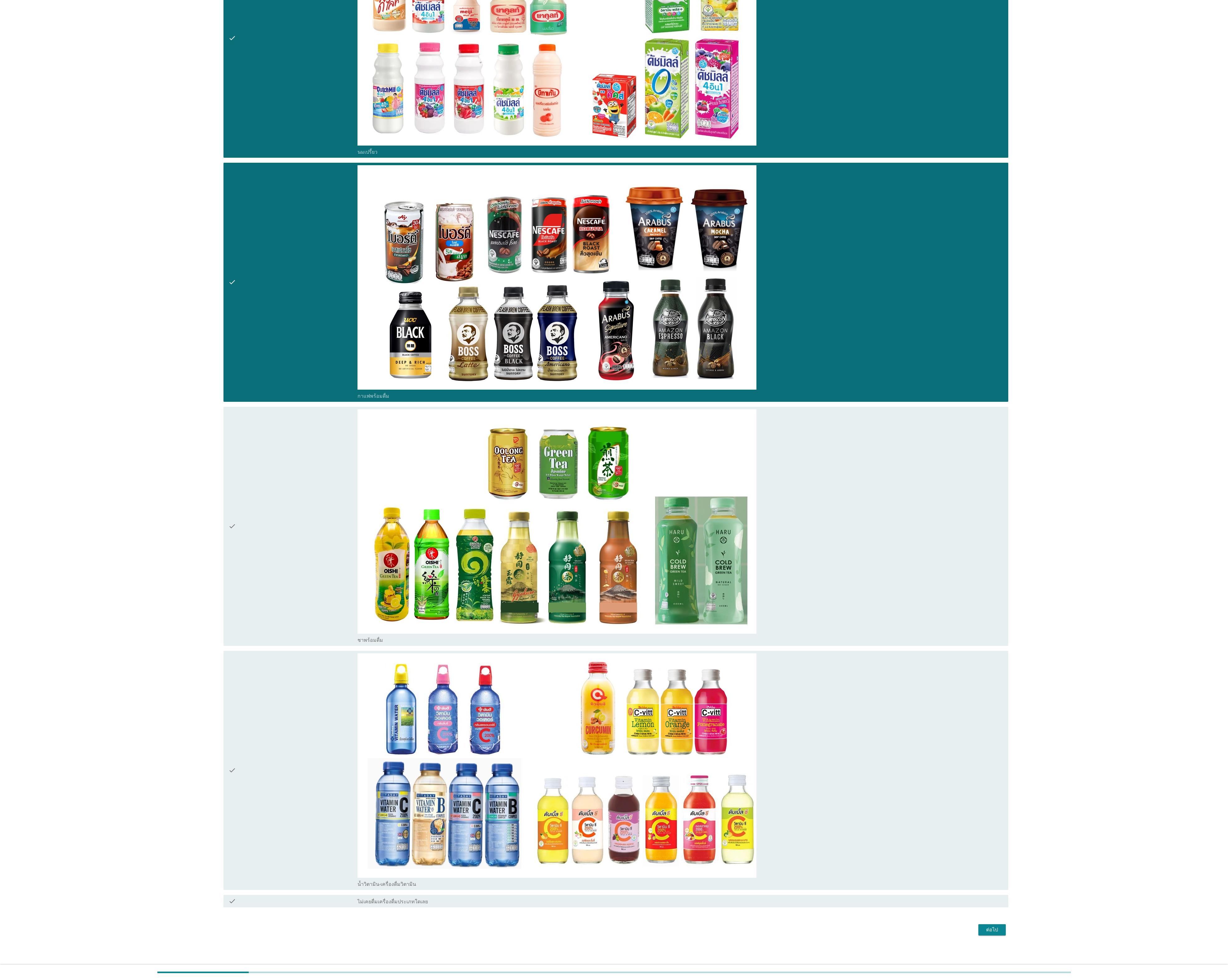
scroll to position [636, 0]
click at [256, 539] on div "check" at bounding box center [293, 526] width 129 height 234
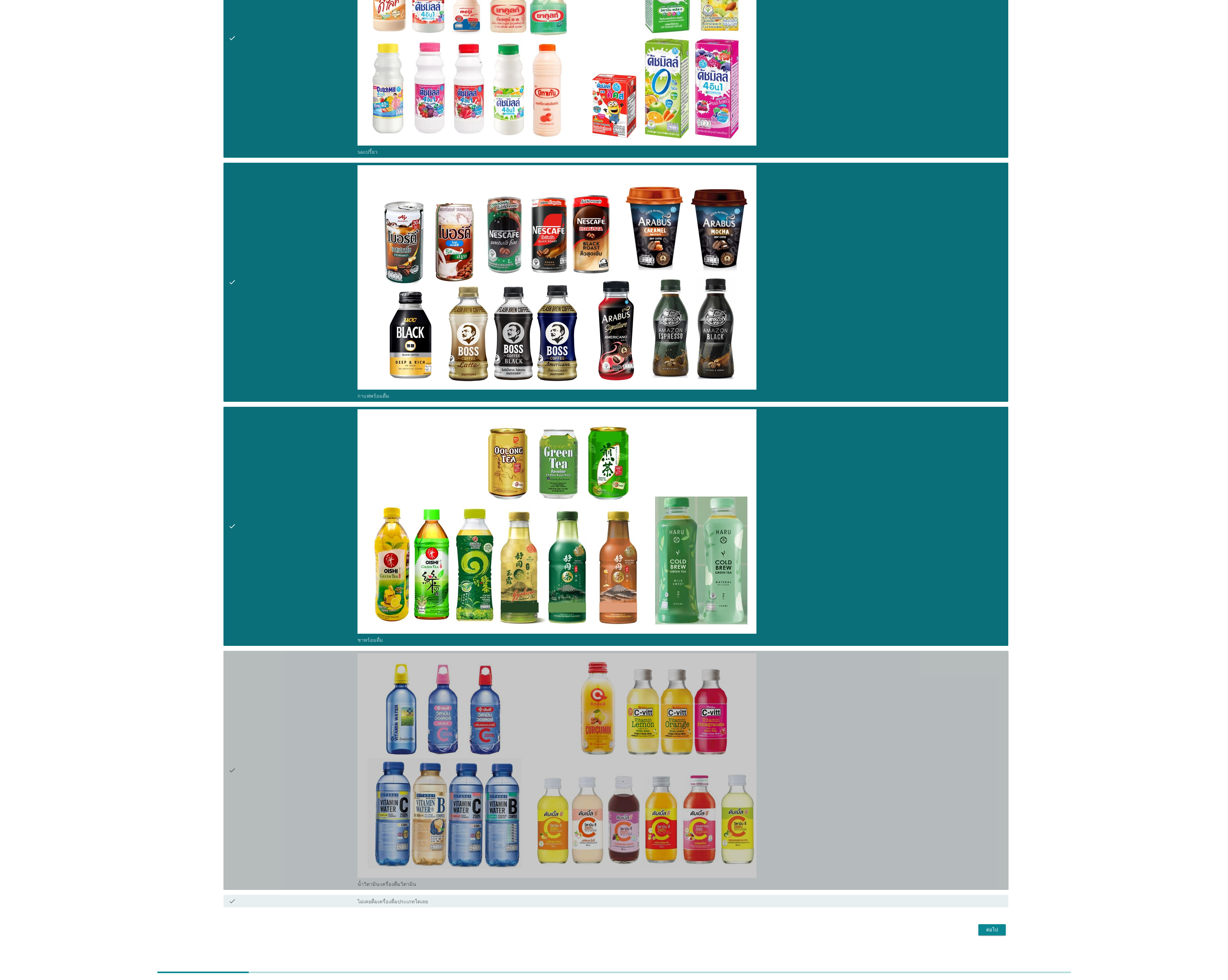
click at [264, 756] on div "check" at bounding box center [293, 770] width 129 height 234
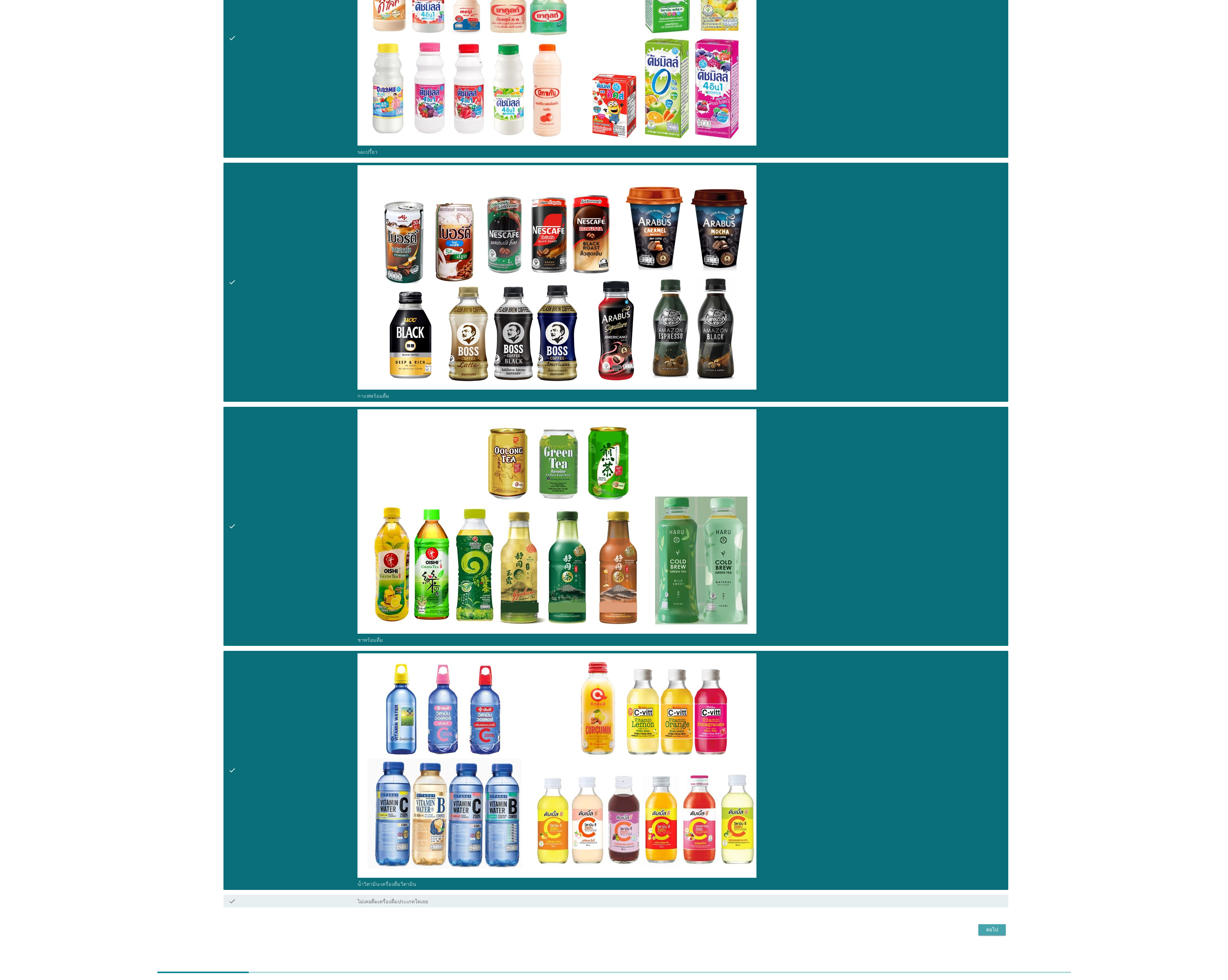
click at [999, 926] on div "ต่อไป" at bounding box center [992, 929] width 18 height 8
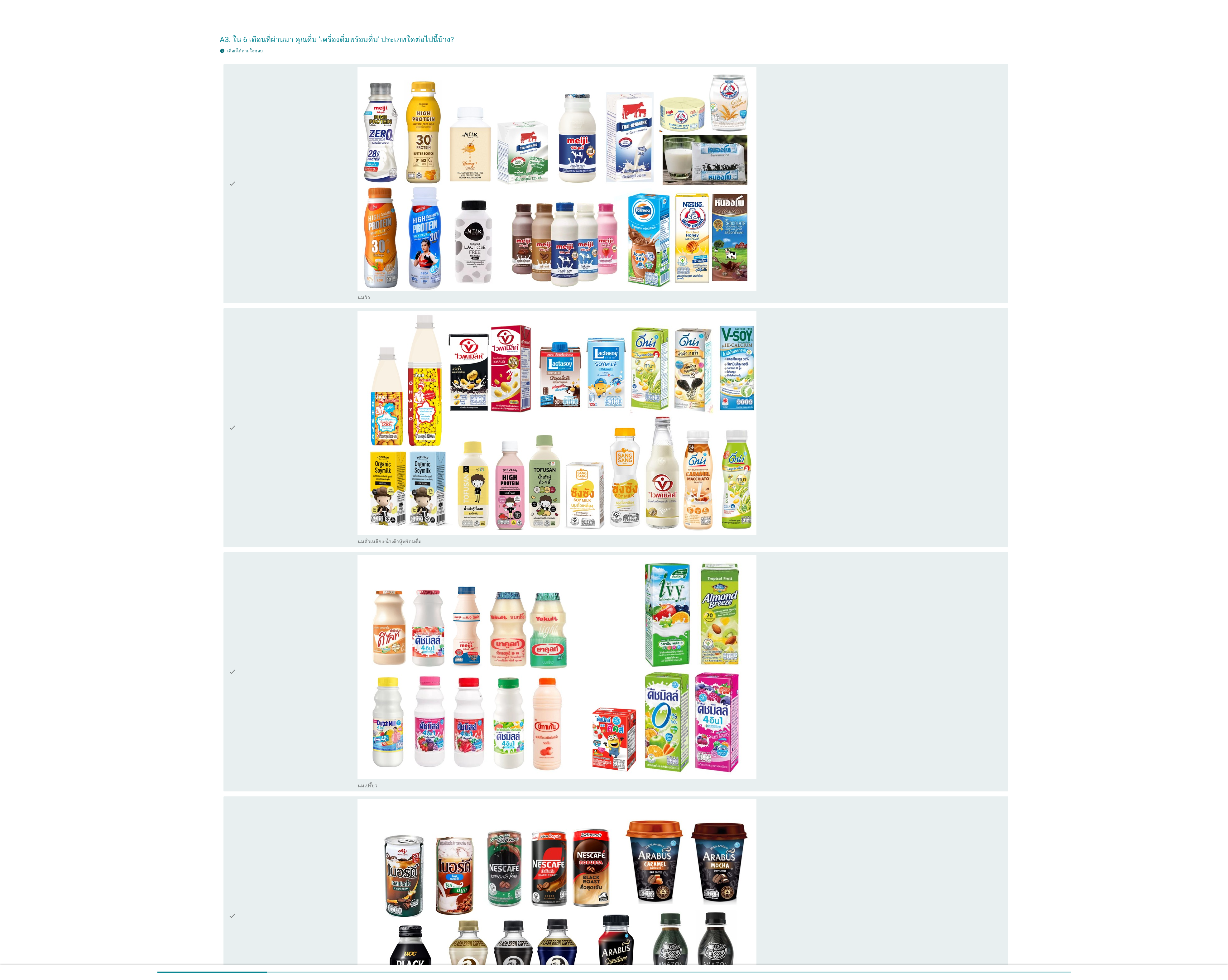
click at [243, 228] on div "check" at bounding box center [293, 184] width 129 height 234
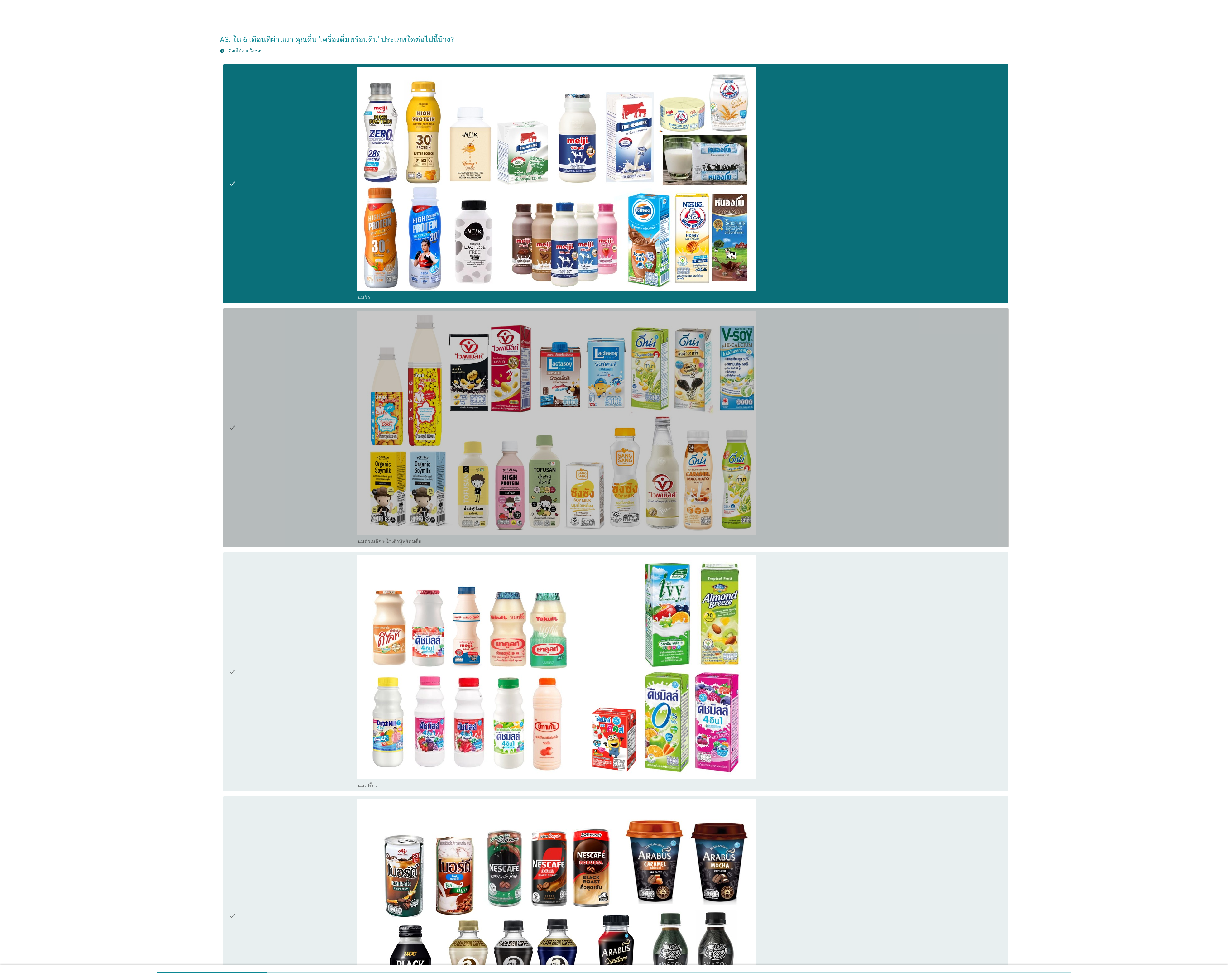
click at [251, 425] on div "check" at bounding box center [293, 428] width 129 height 234
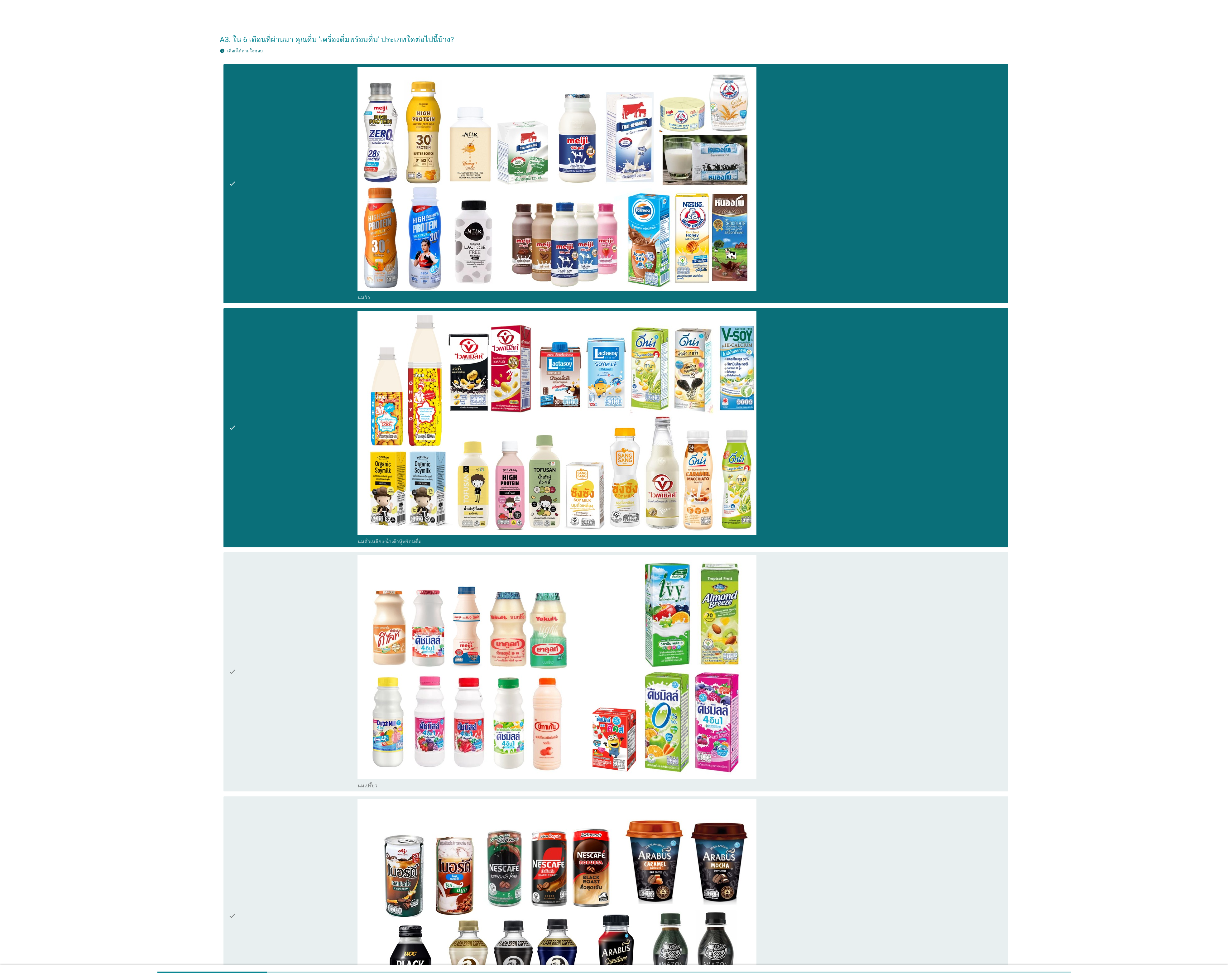
click at [299, 681] on div "check" at bounding box center [293, 672] width 129 height 234
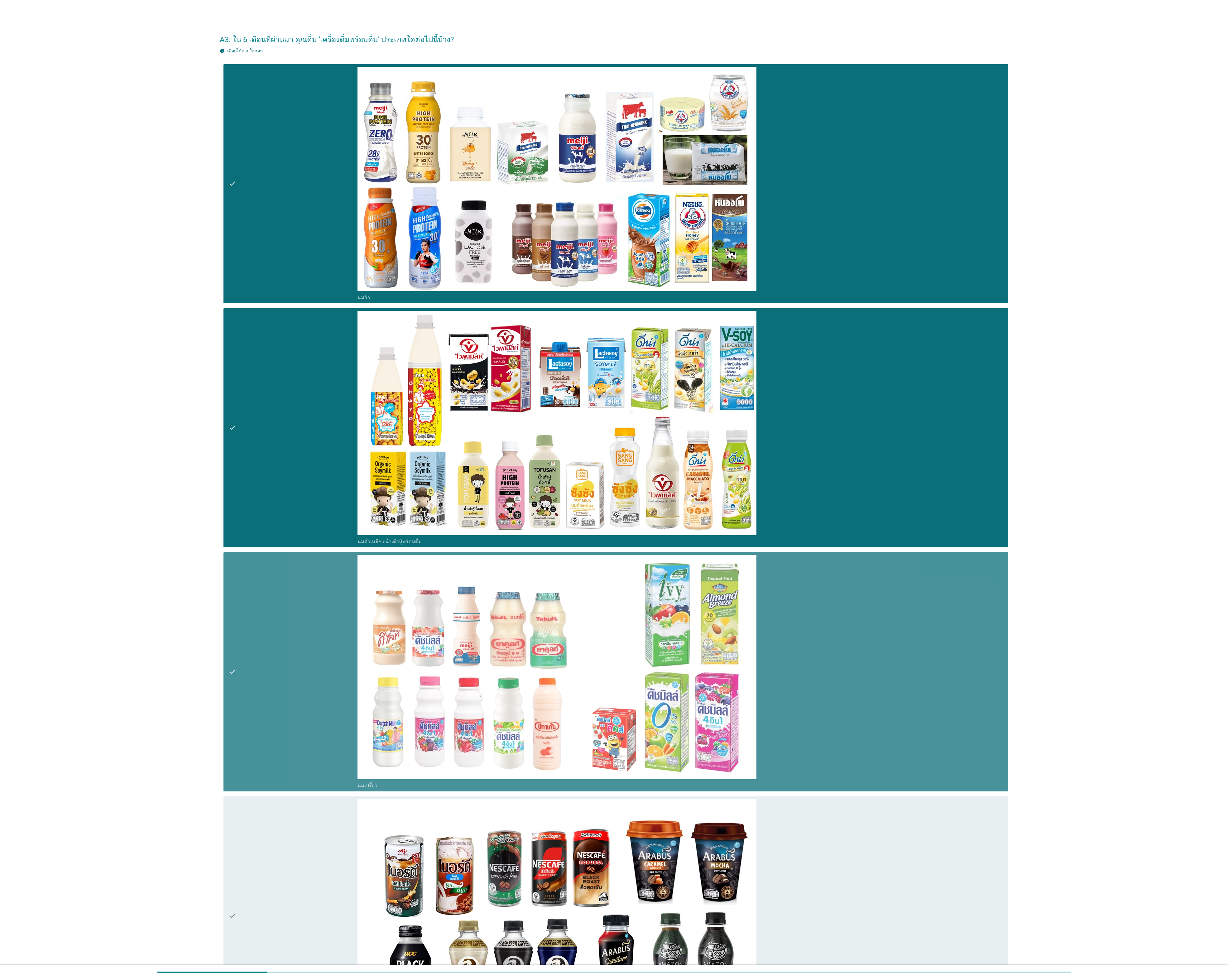
click at [306, 914] on div "check" at bounding box center [293, 916] width 129 height 234
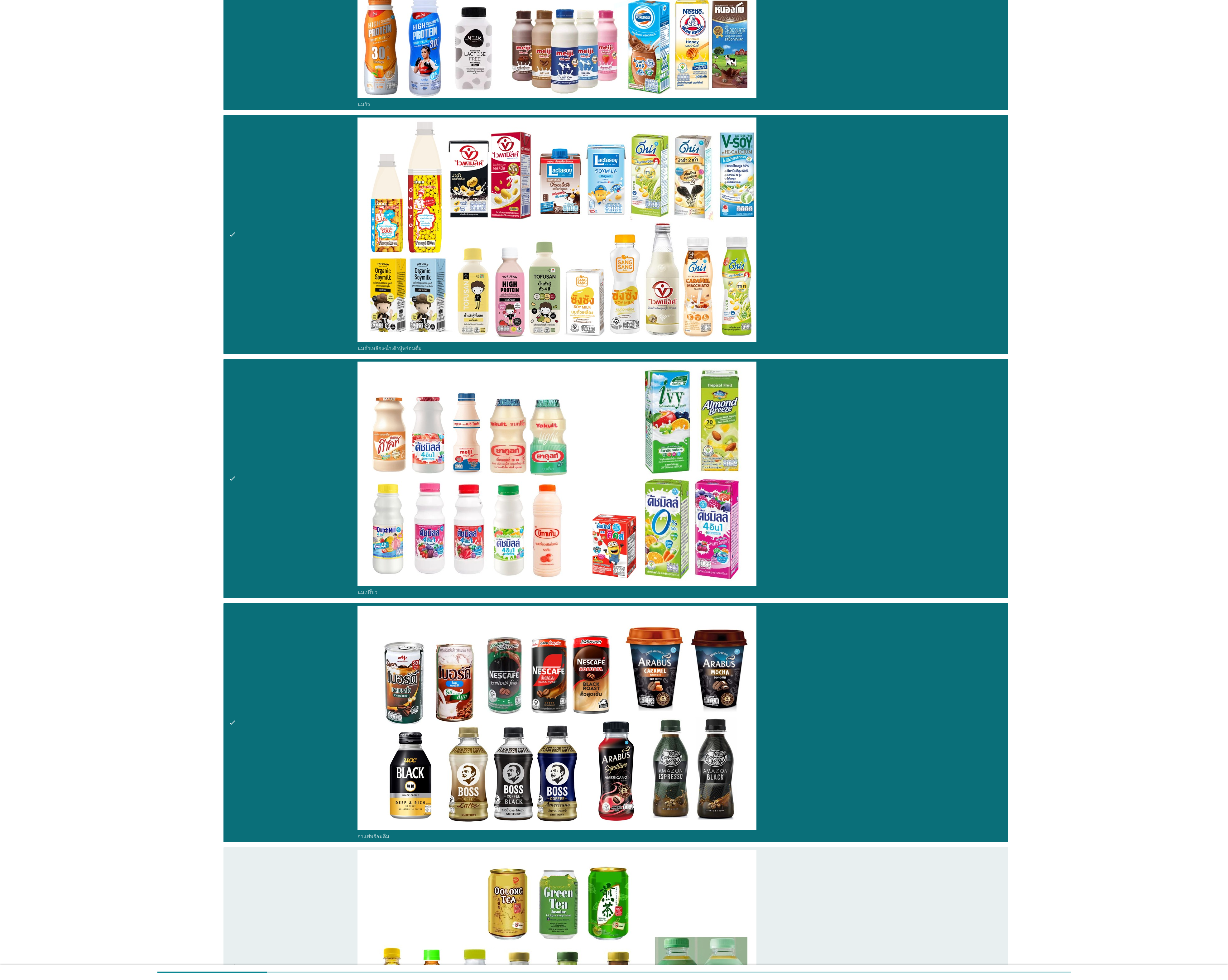
scroll to position [623, 0]
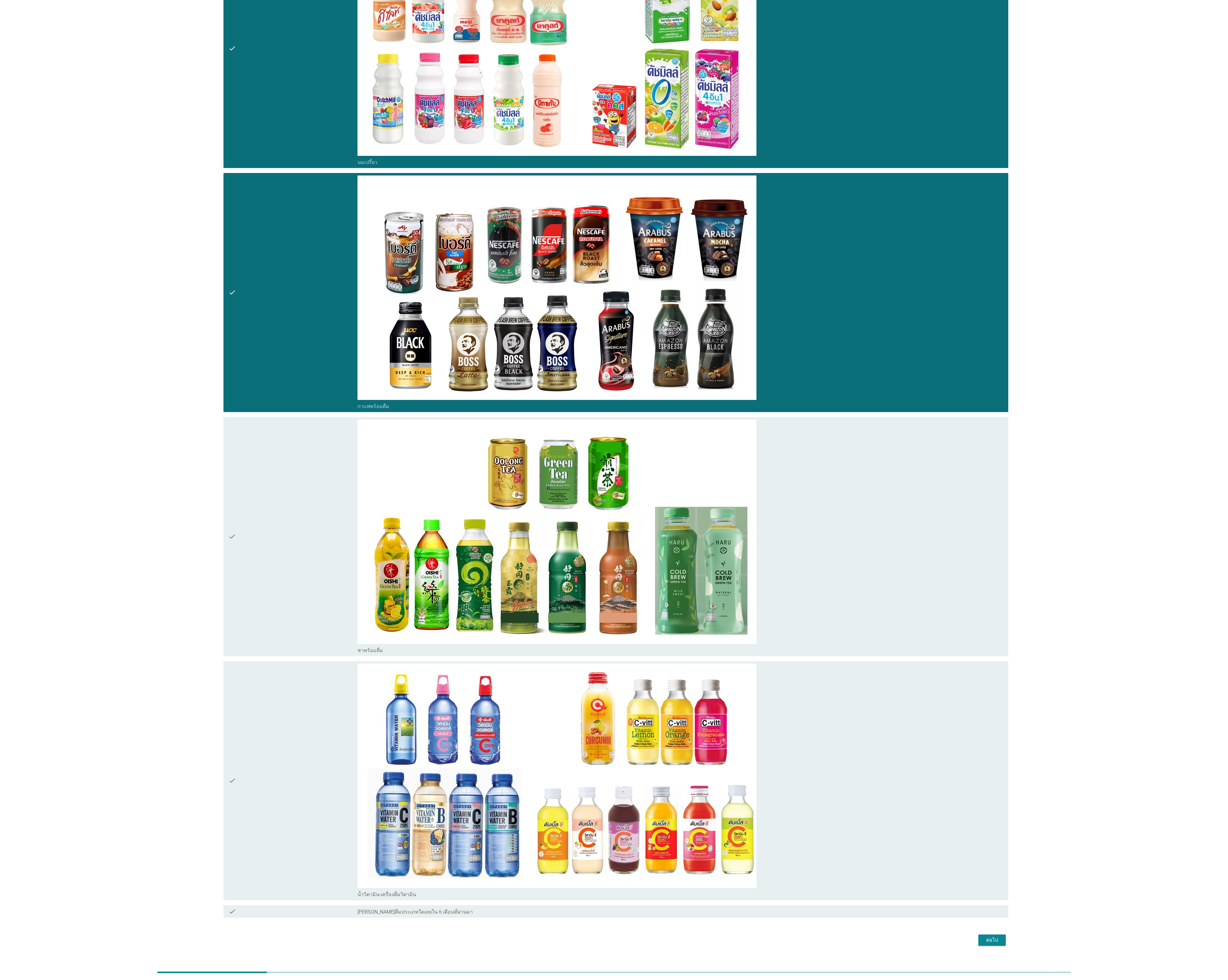
drag, startPoint x: 272, startPoint y: 563, endPoint x: 296, endPoint y: 731, distance: 169.7
click at [273, 567] on div "check" at bounding box center [293, 536] width 129 height 234
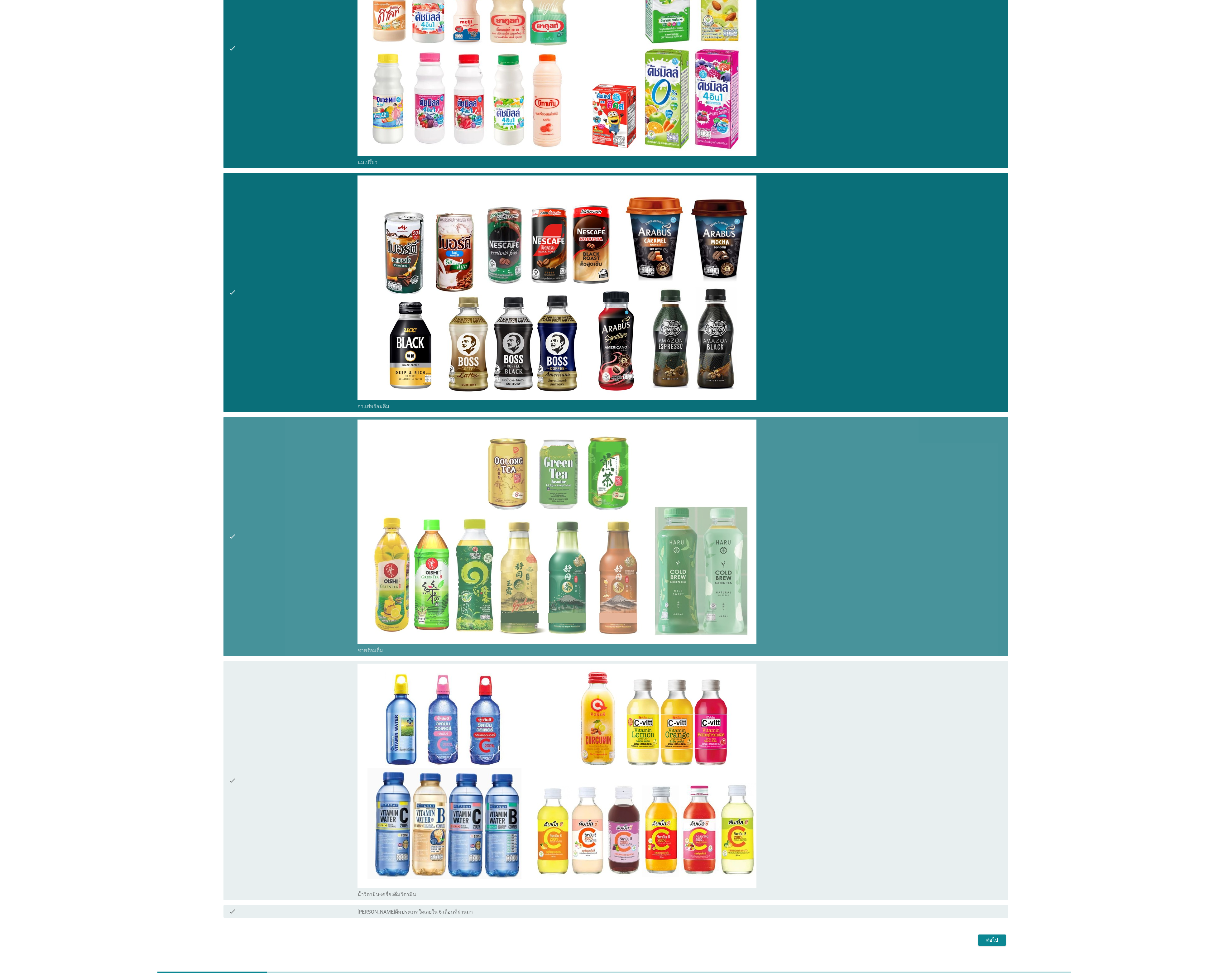
click at [298, 760] on div "check" at bounding box center [293, 780] width 129 height 234
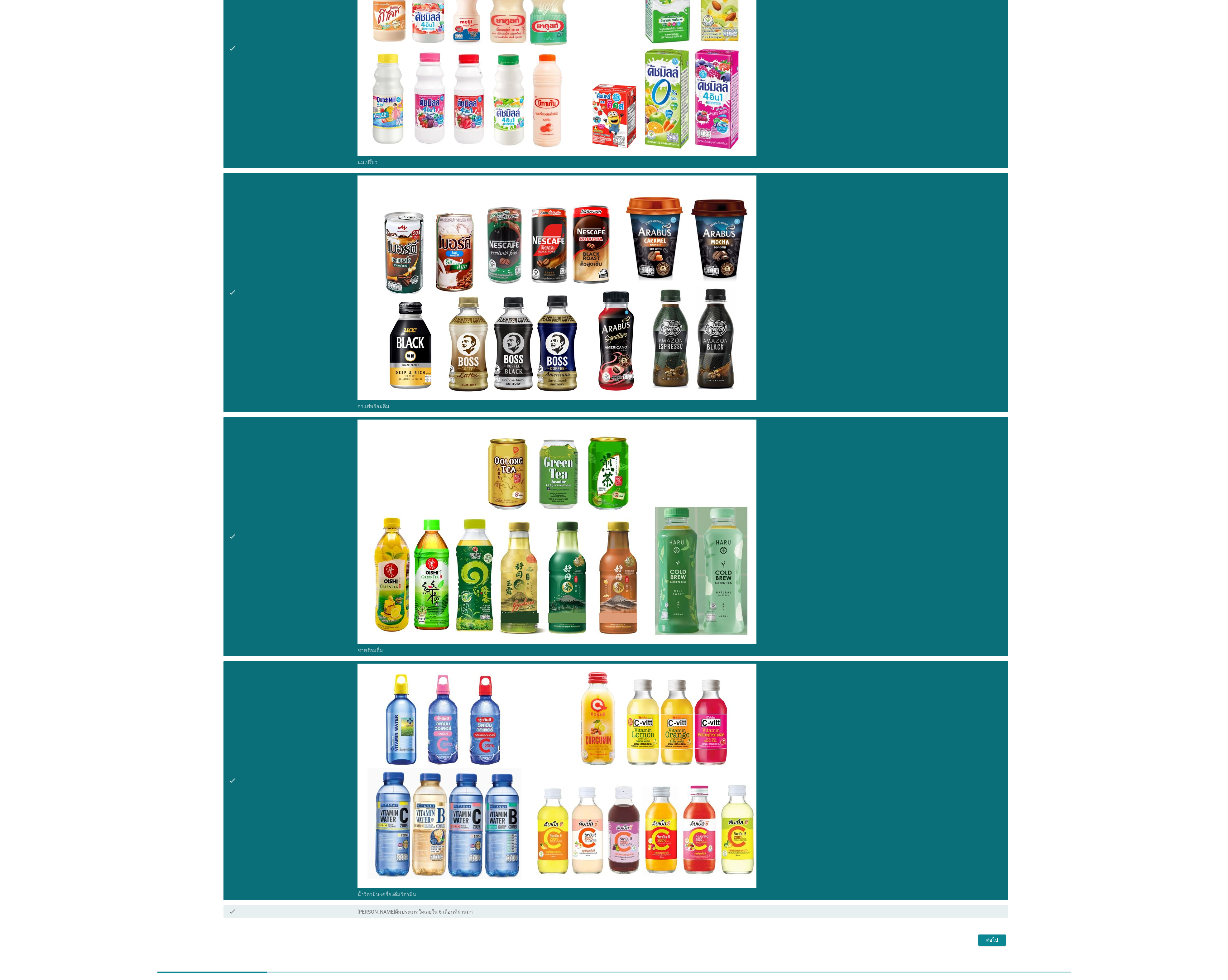
click at [997, 939] on div "ต่อไป" at bounding box center [992, 940] width 18 height 8
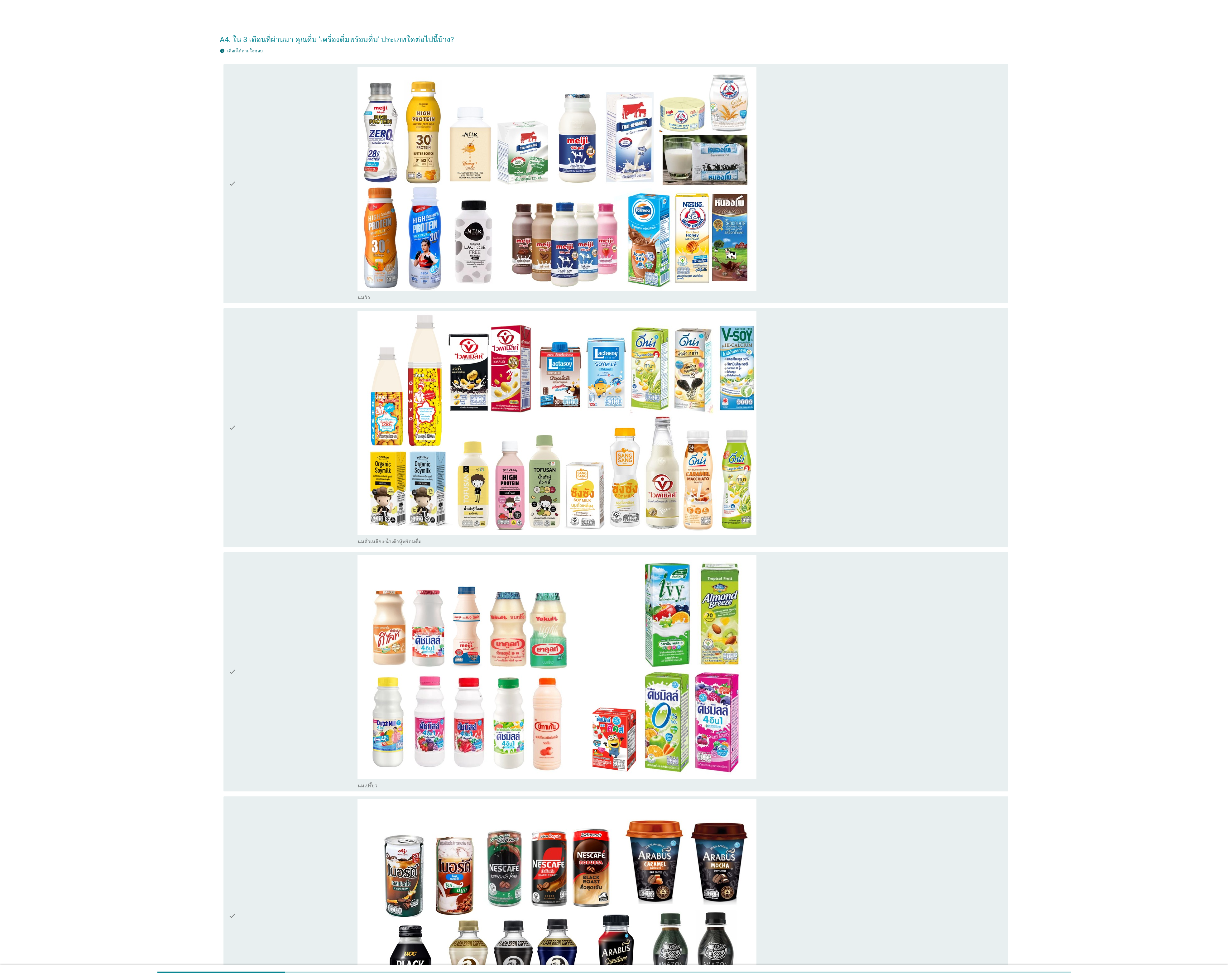
click at [280, 188] on div "check" at bounding box center [293, 184] width 129 height 234
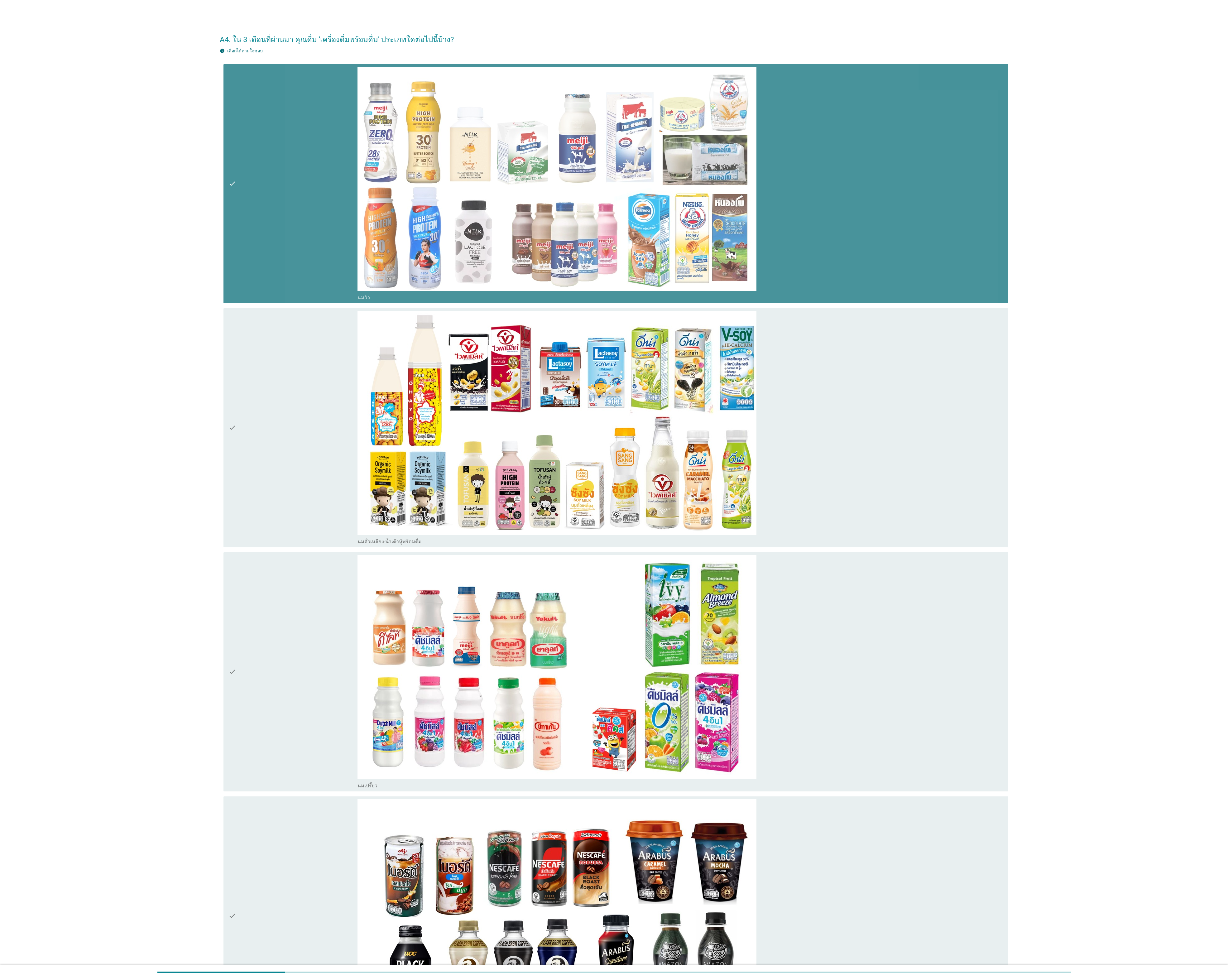
click at [286, 444] on div "check" at bounding box center [293, 428] width 129 height 234
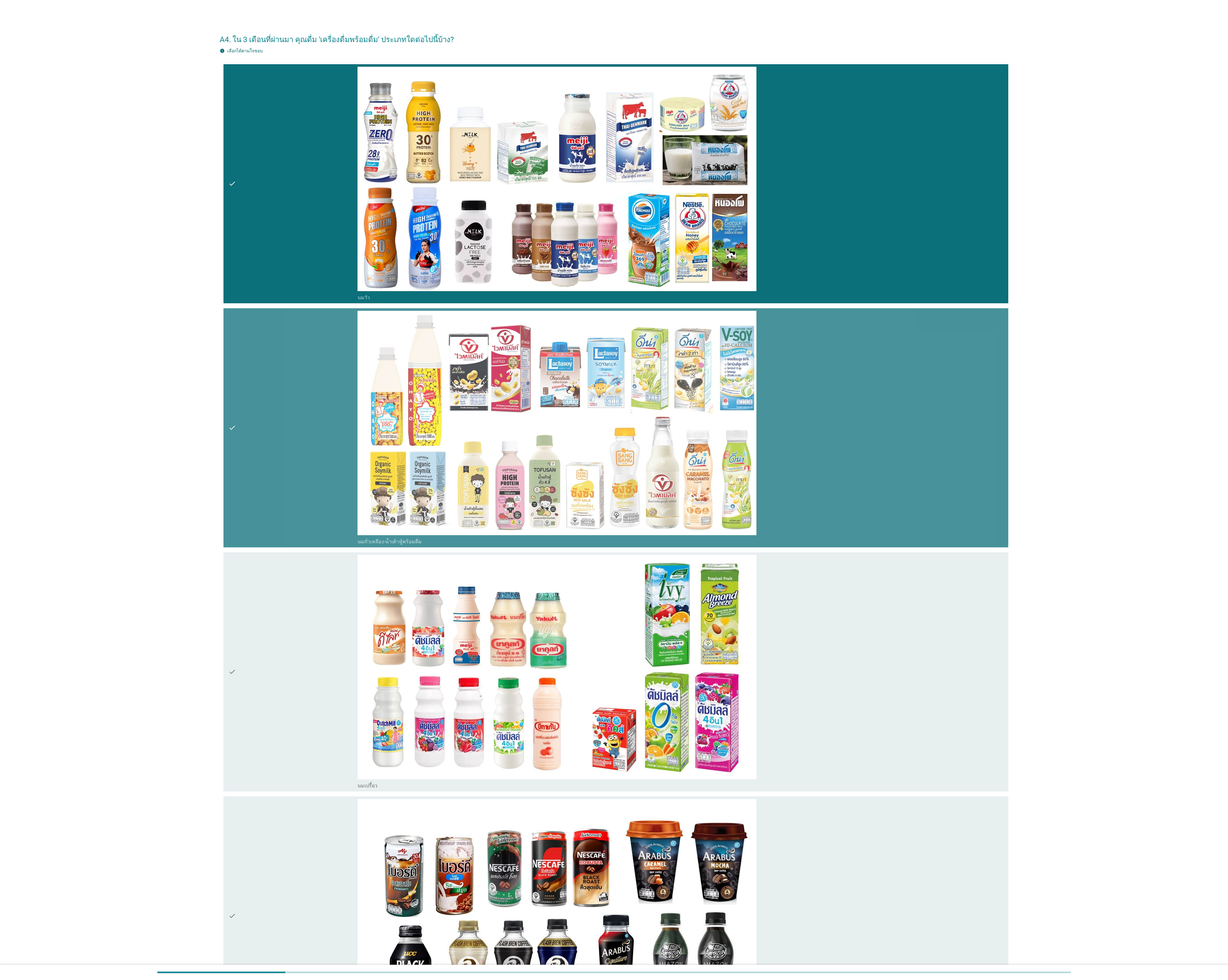
click at [322, 713] on div "check" at bounding box center [293, 672] width 129 height 234
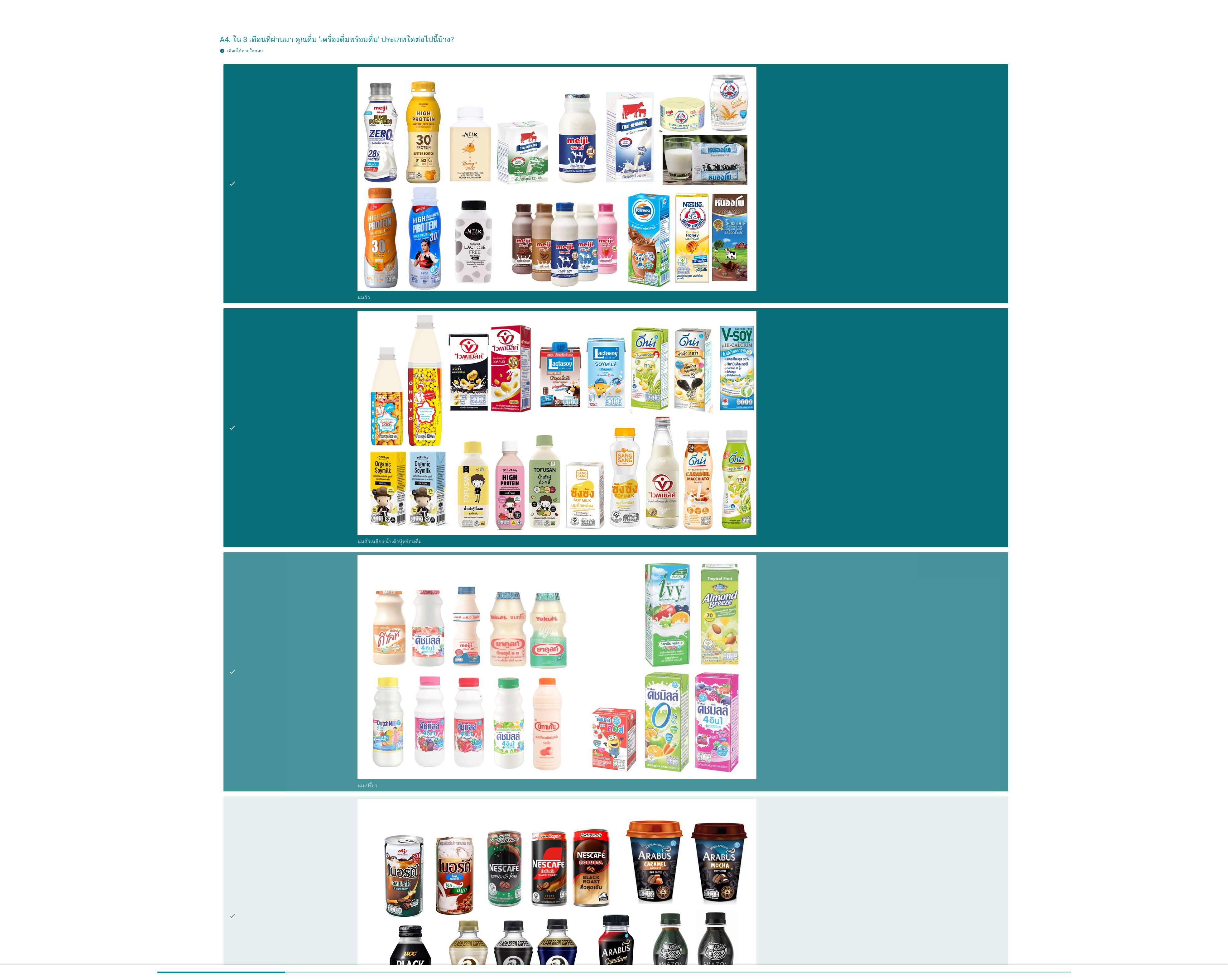
click at [323, 880] on div "check" at bounding box center [293, 916] width 129 height 234
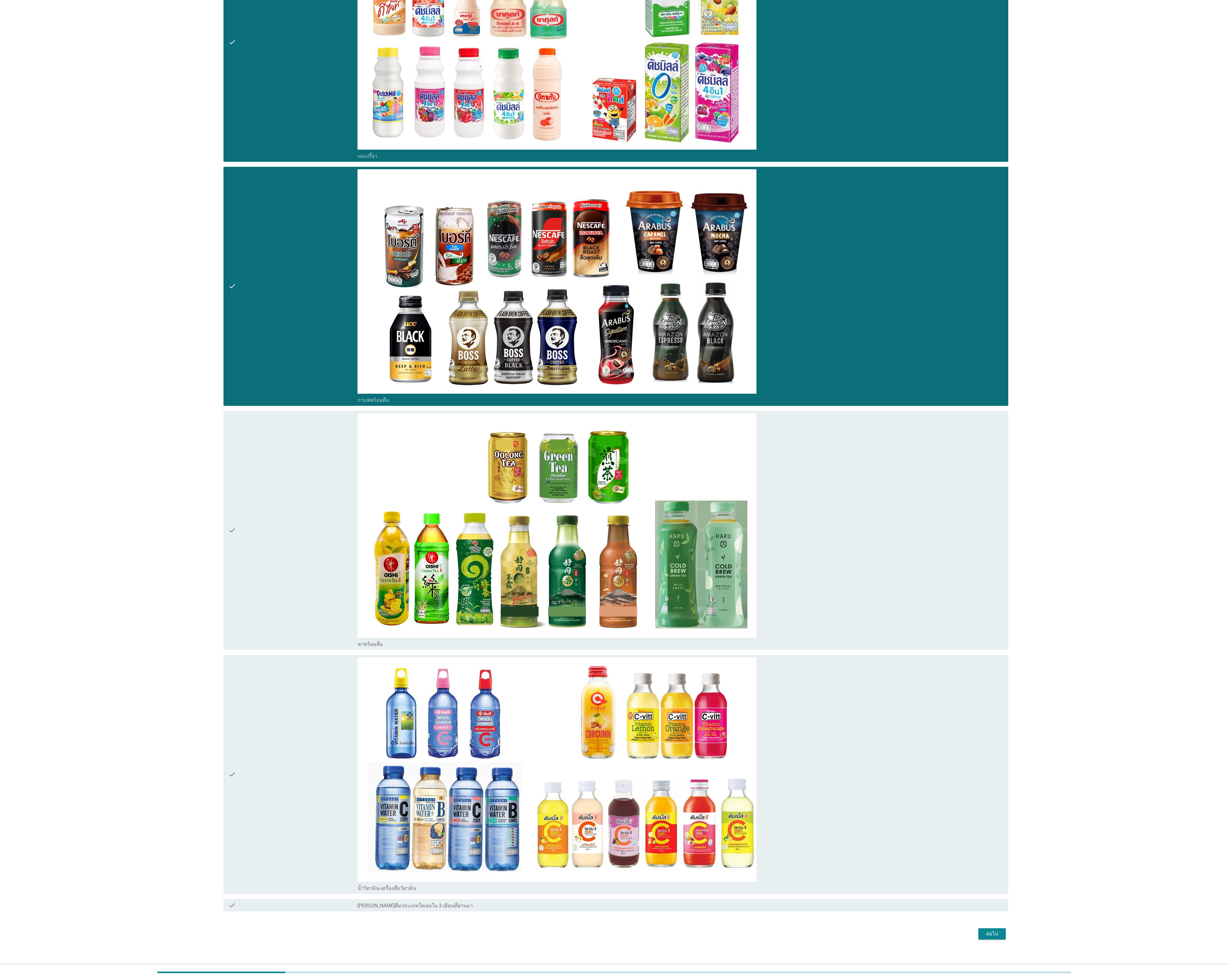
scroll to position [636, 0]
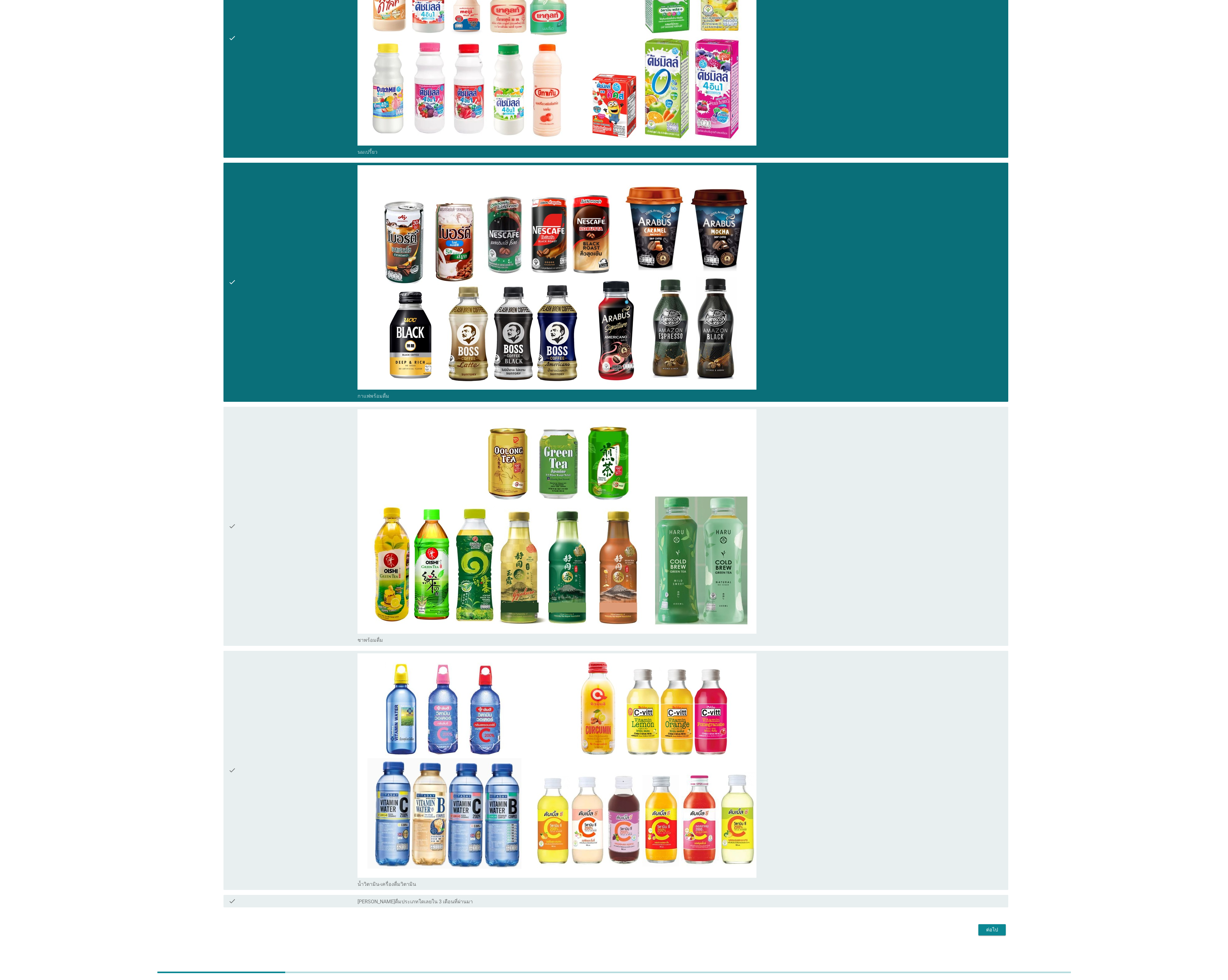
click at [257, 555] on div "check" at bounding box center [293, 526] width 129 height 234
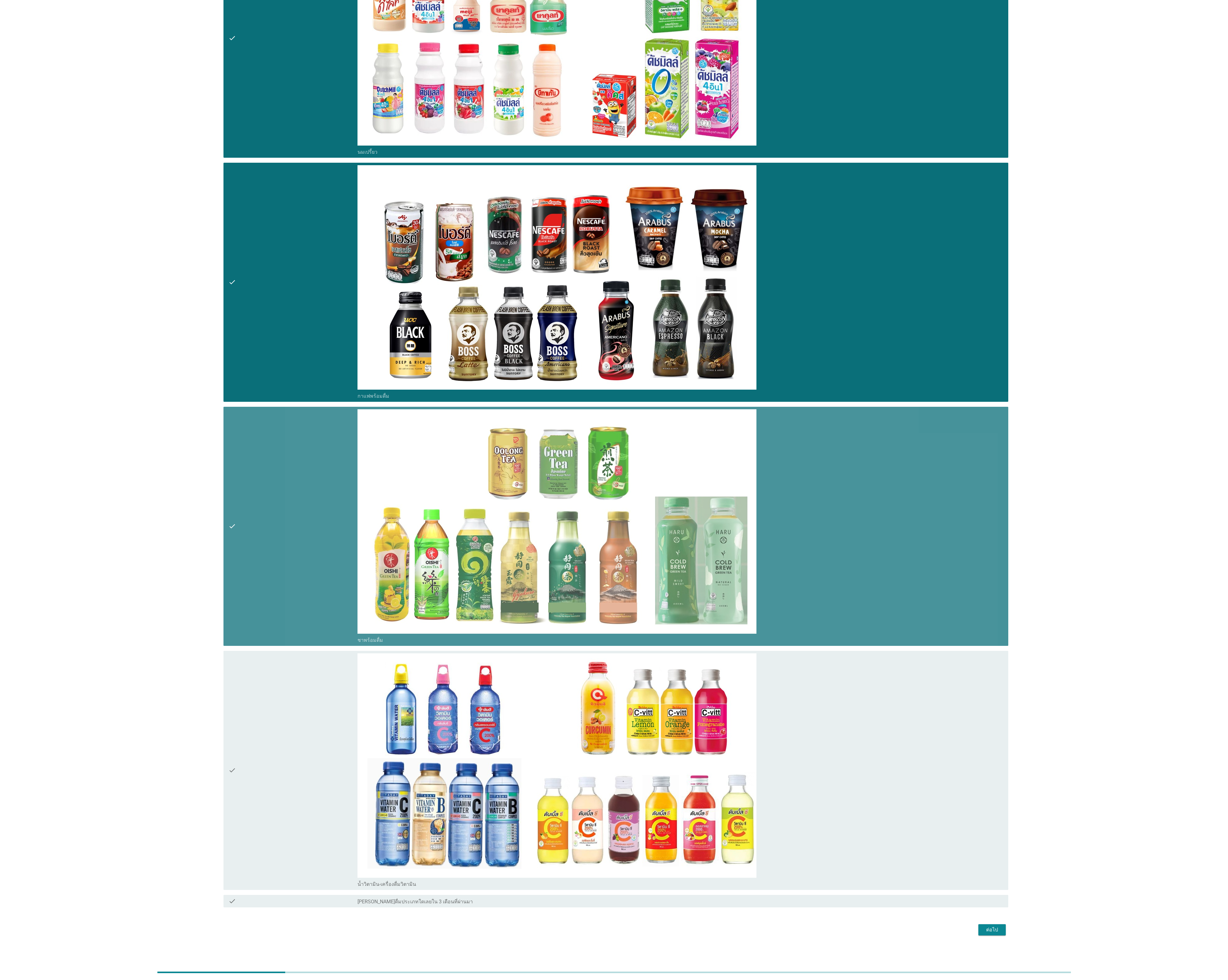
click at [279, 769] on div "check" at bounding box center [293, 770] width 129 height 234
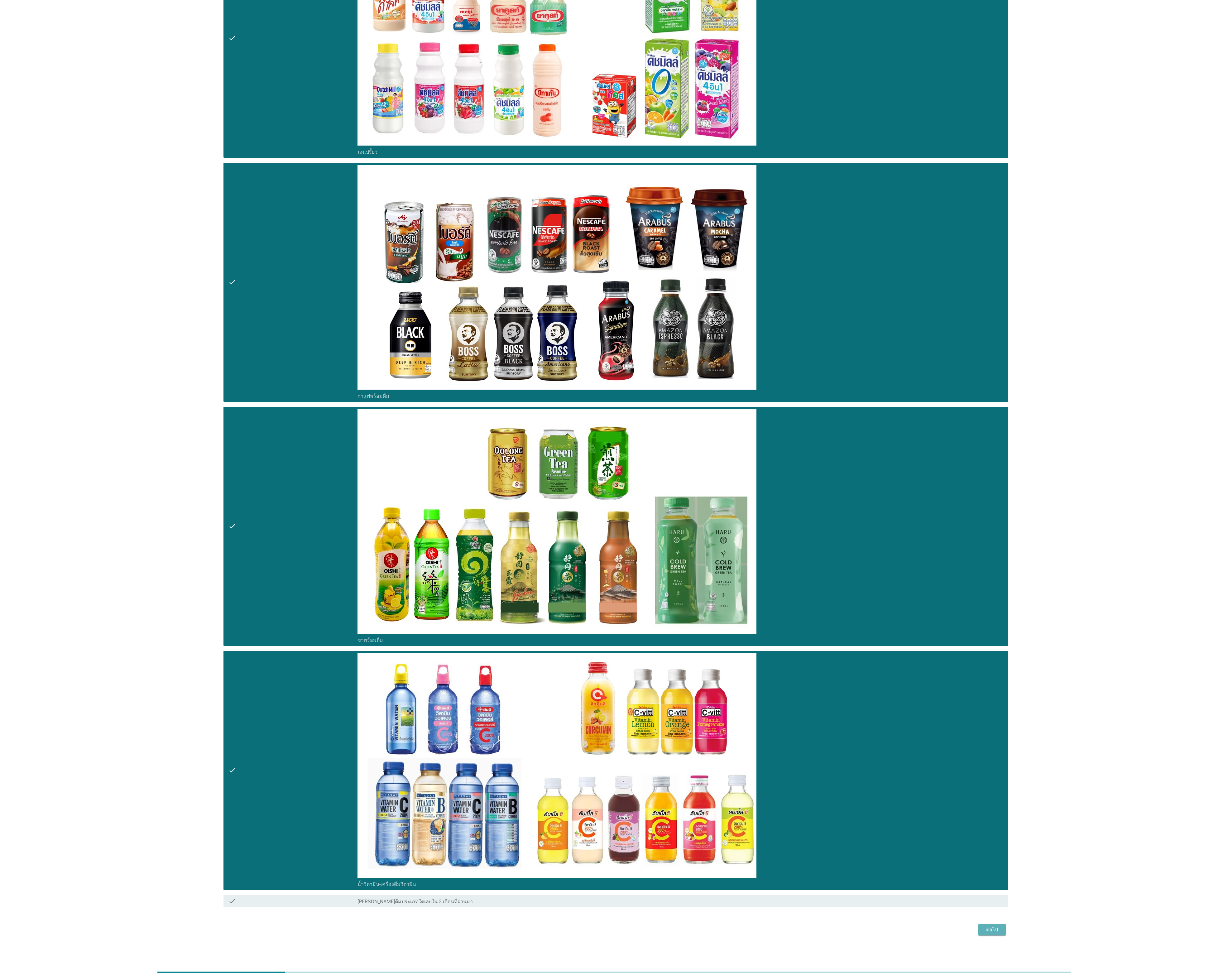
drag, startPoint x: 1003, startPoint y: 931, endPoint x: 999, endPoint y: 931, distance: 4.0
click at [1001, 931] on button "ต่อไป" at bounding box center [992, 930] width 28 height 11
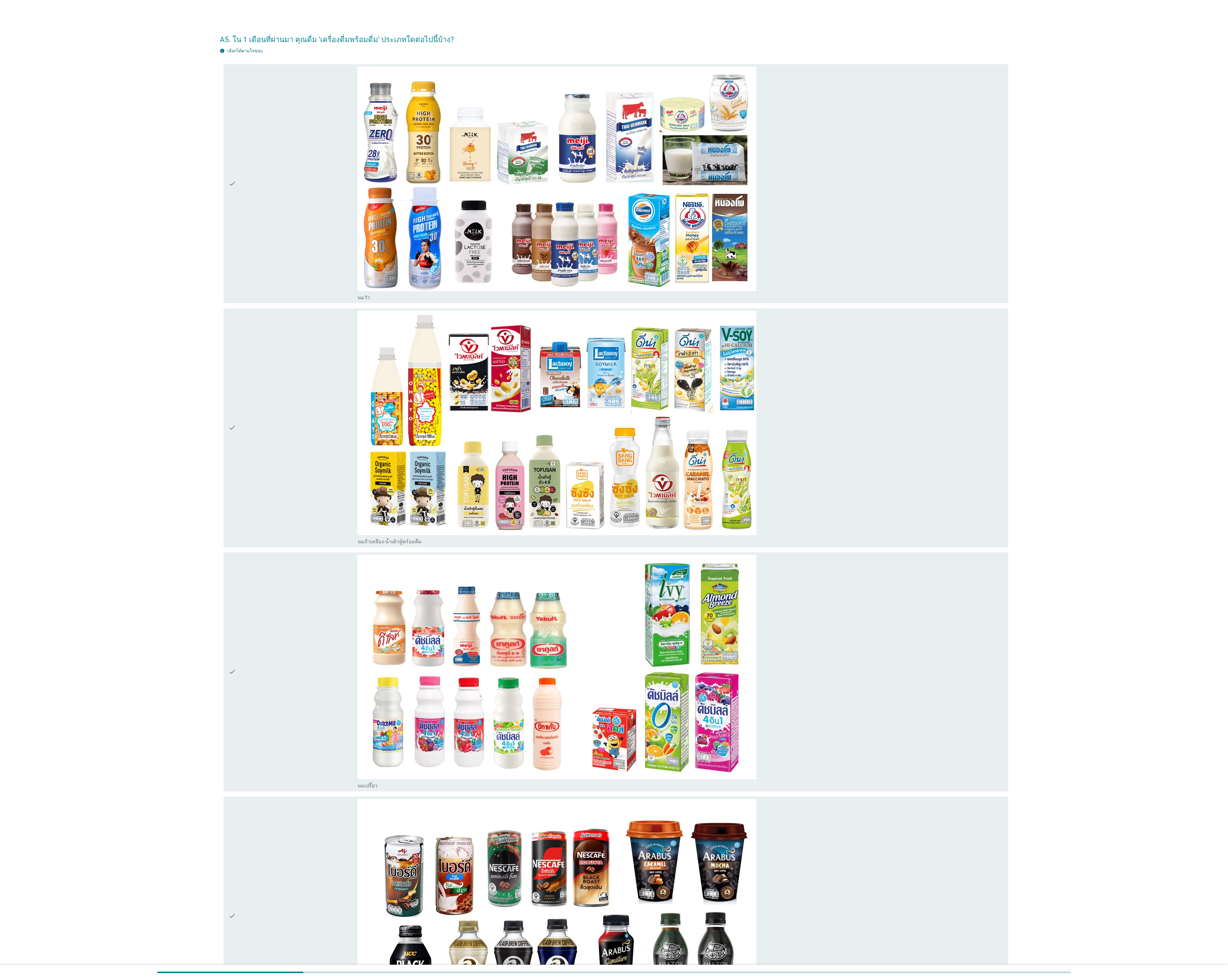
click at [280, 242] on div "check" at bounding box center [293, 184] width 129 height 234
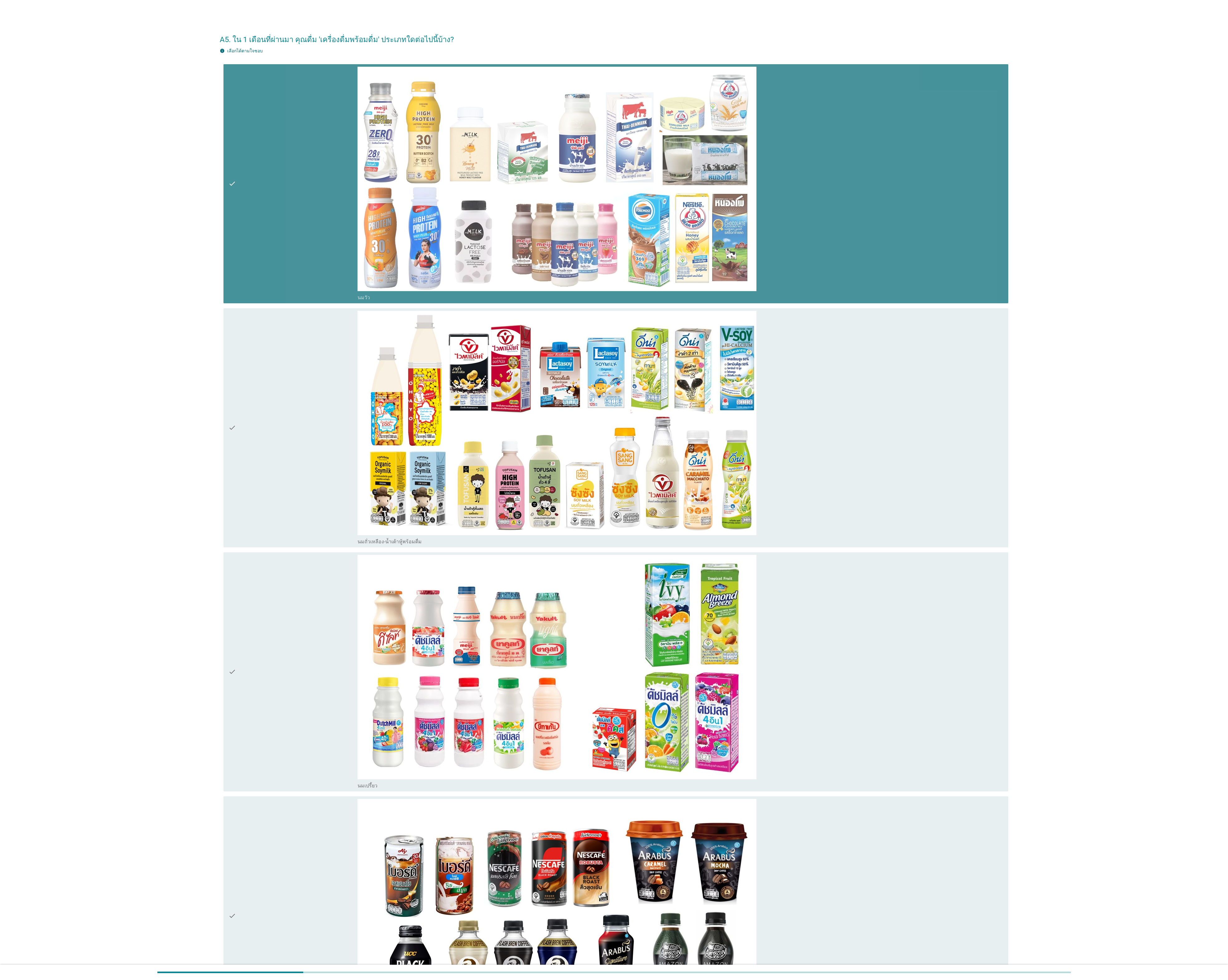
click at [264, 397] on div "check" at bounding box center [293, 428] width 129 height 234
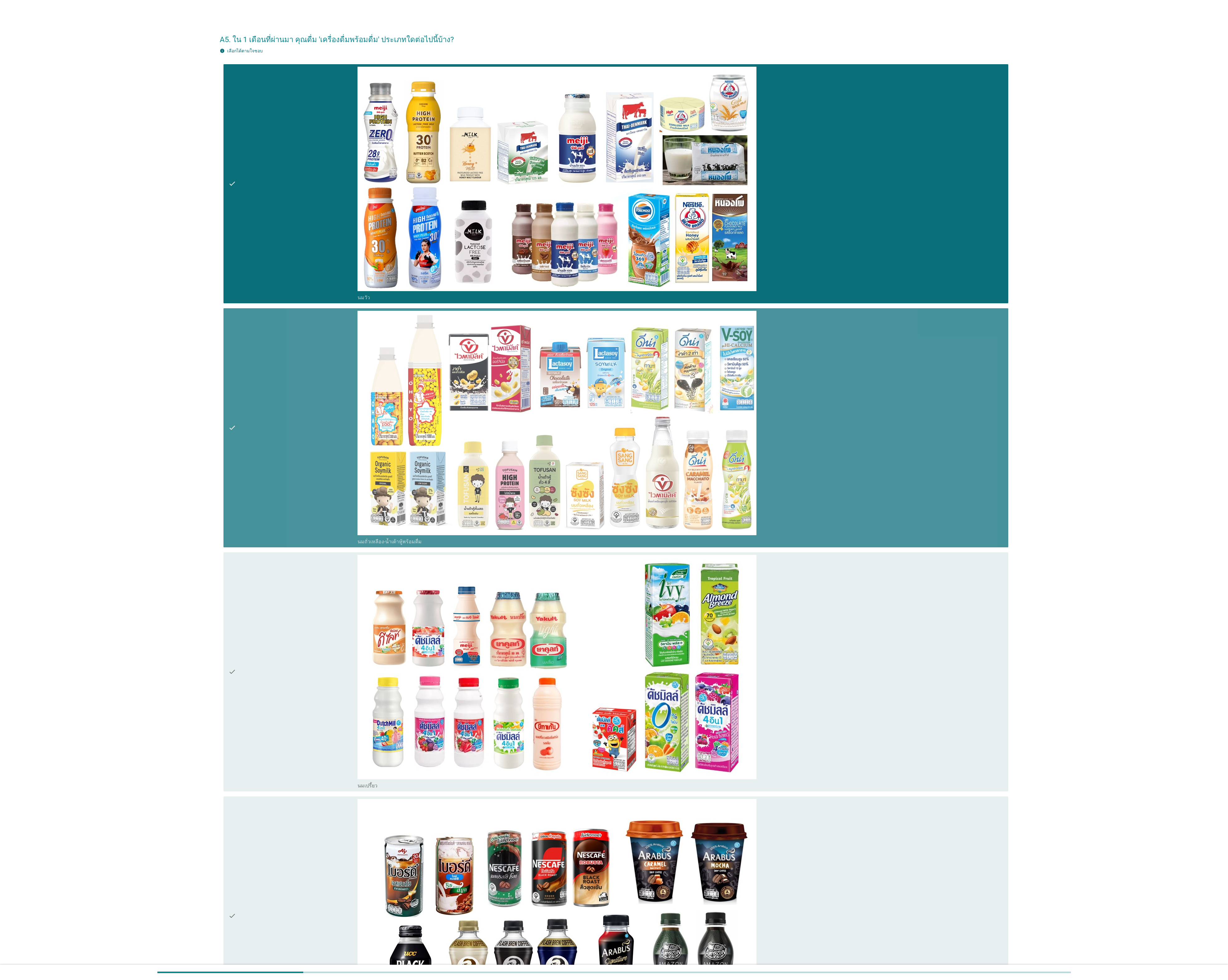
click at [269, 642] on div "check" at bounding box center [293, 672] width 129 height 234
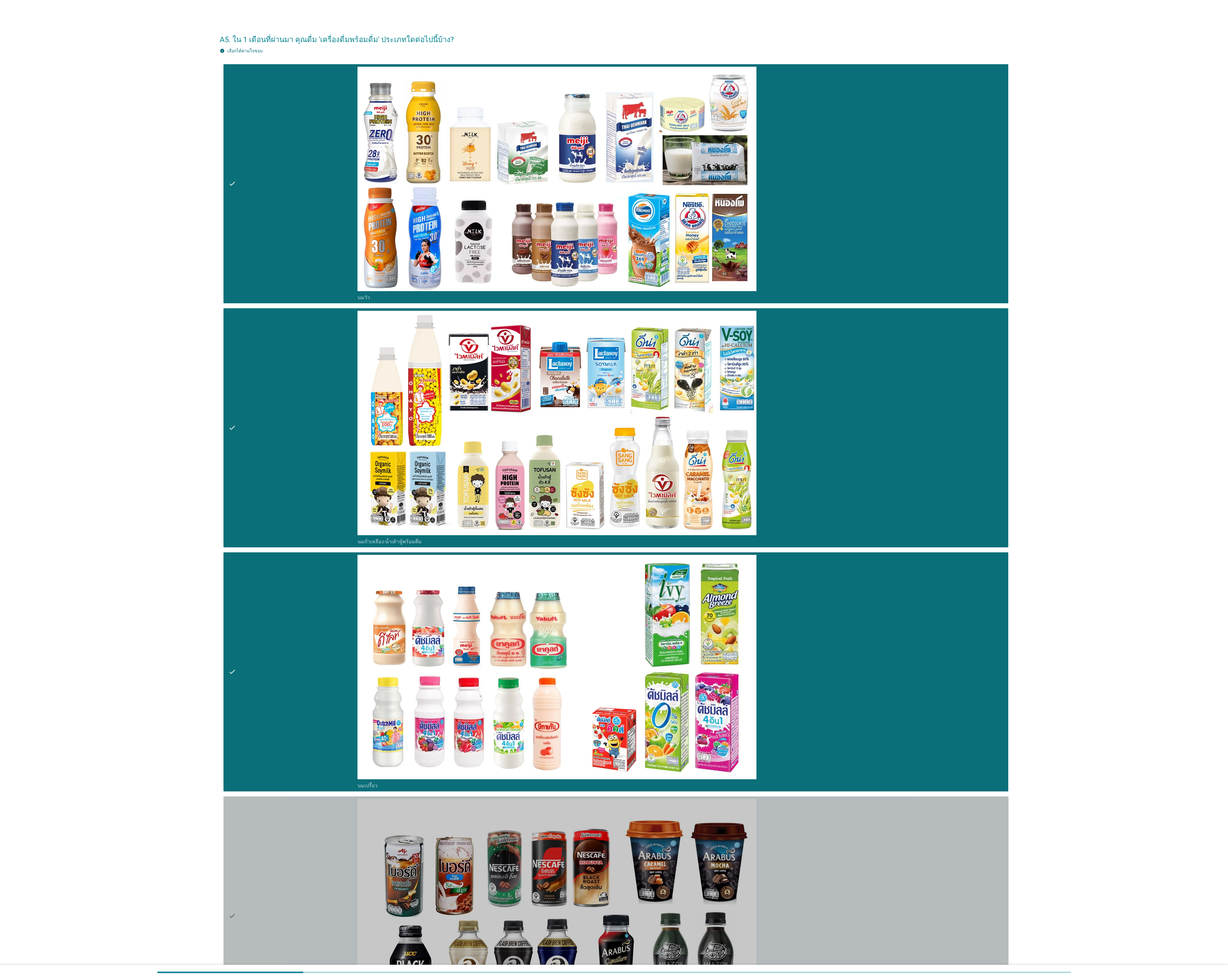
click at [282, 880] on div "check" at bounding box center [293, 916] width 129 height 234
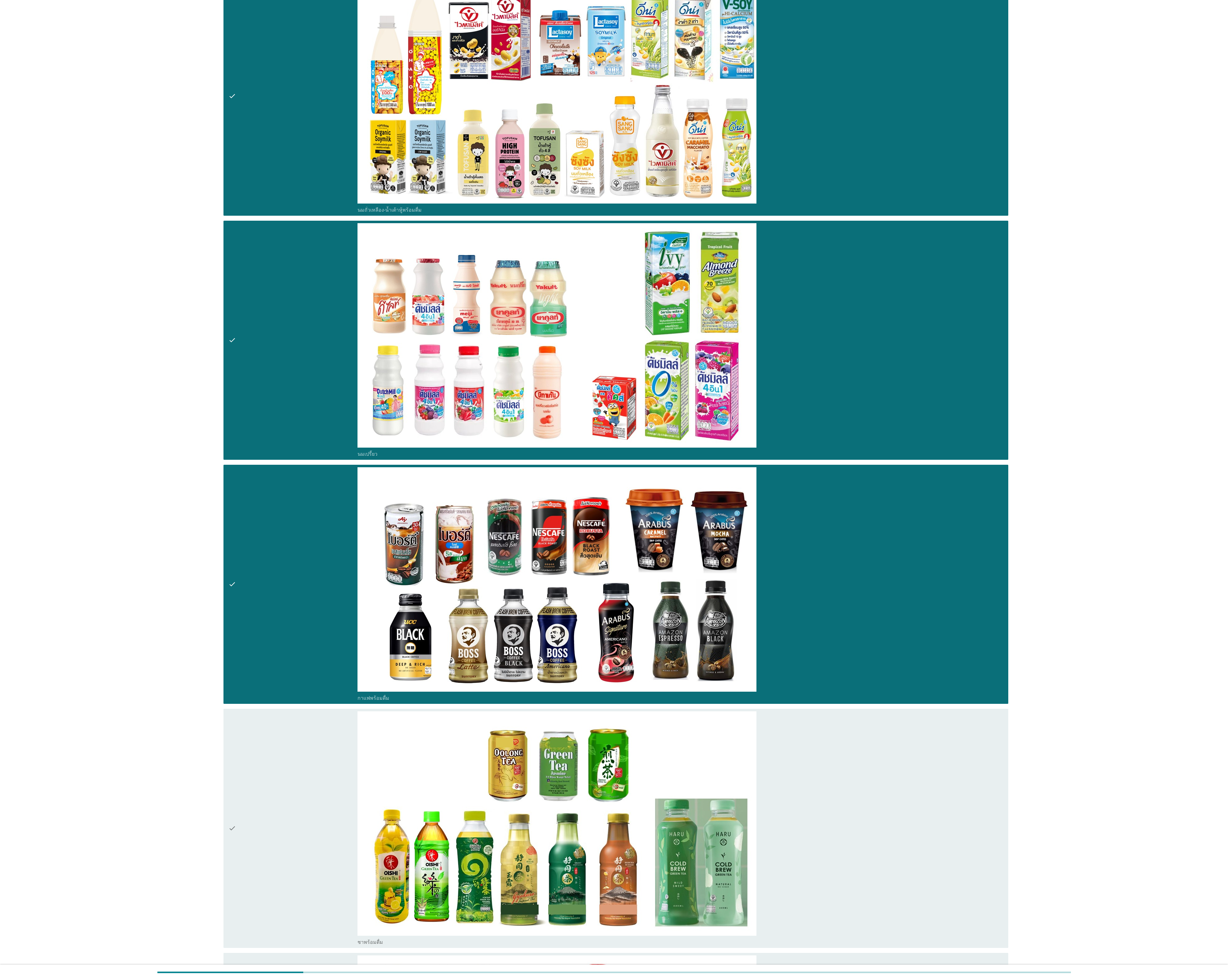
scroll to position [636, 0]
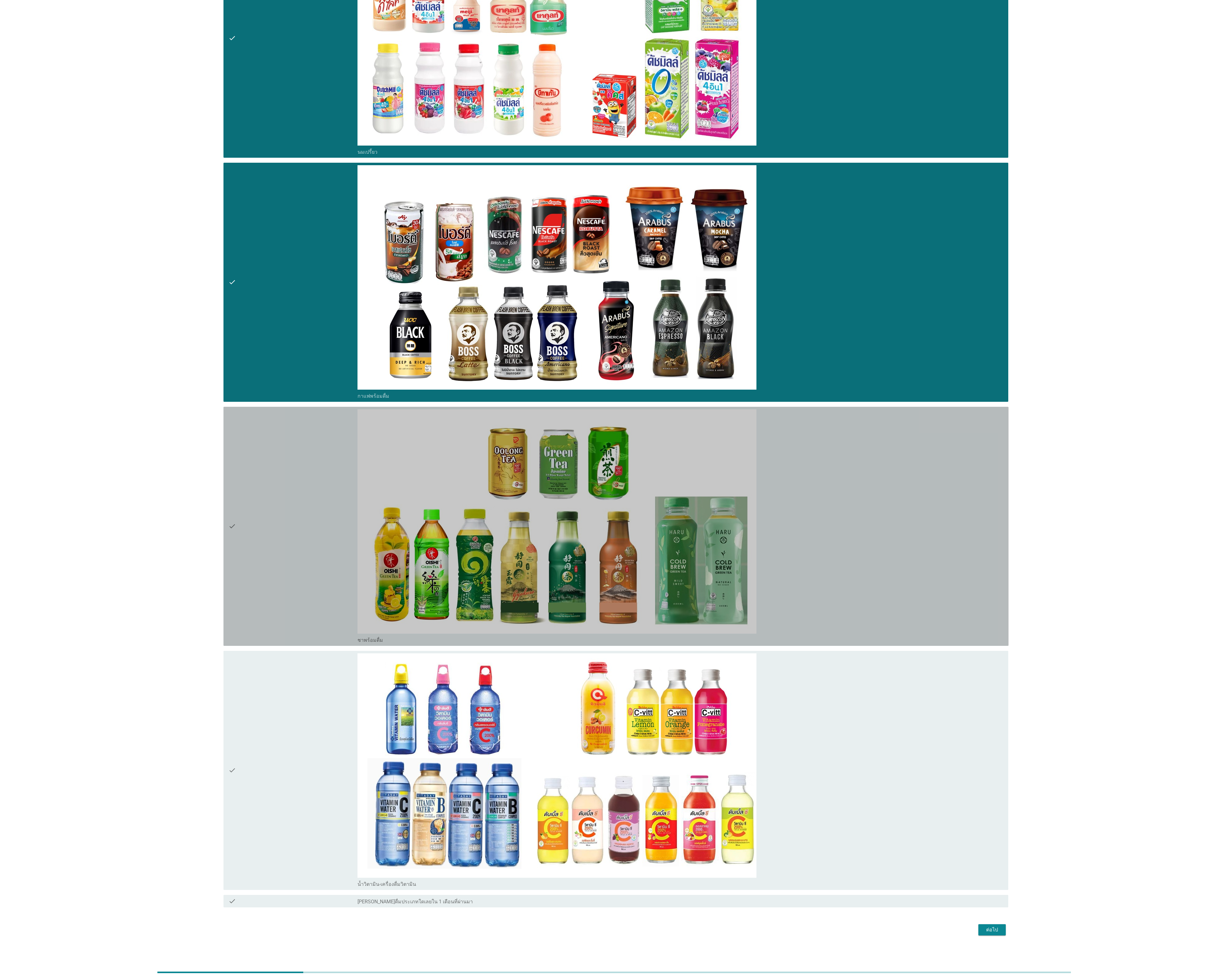
click at [264, 557] on div "check" at bounding box center [293, 526] width 129 height 234
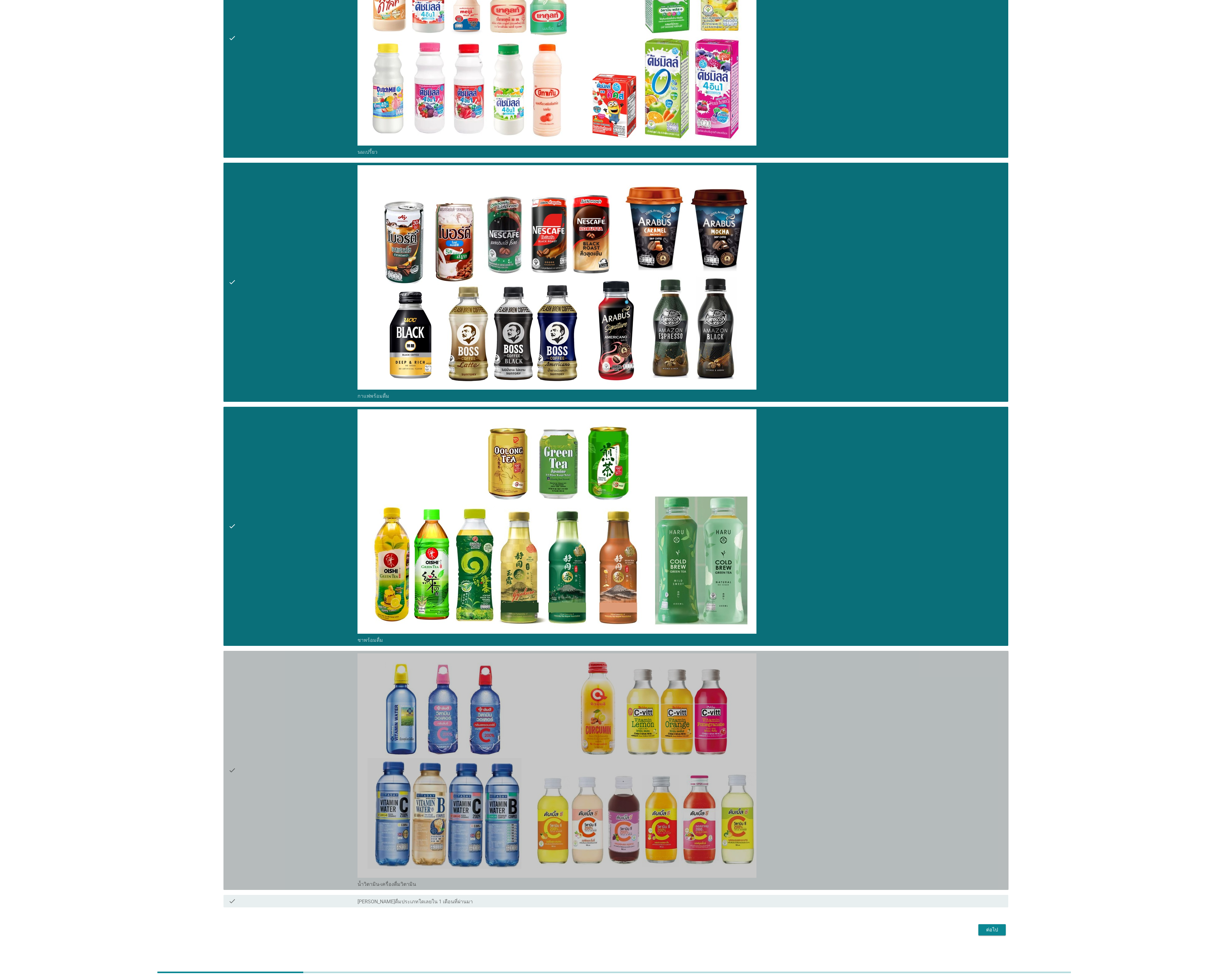
click at [279, 744] on div "check" at bounding box center [293, 770] width 129 height 234
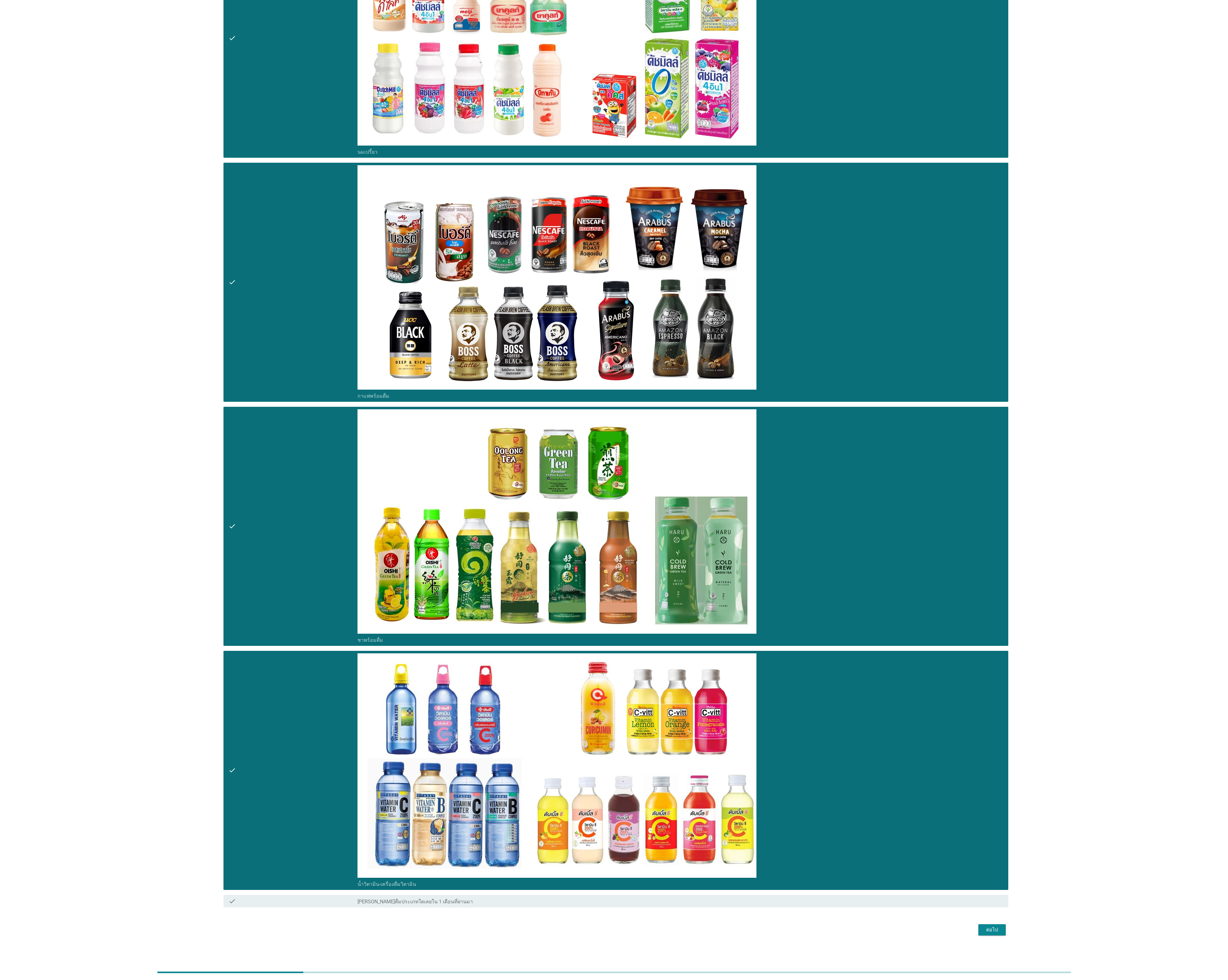
click at [993, 931] on div "ต่อไป" at bounding box center [992, 929] width 18 height 8
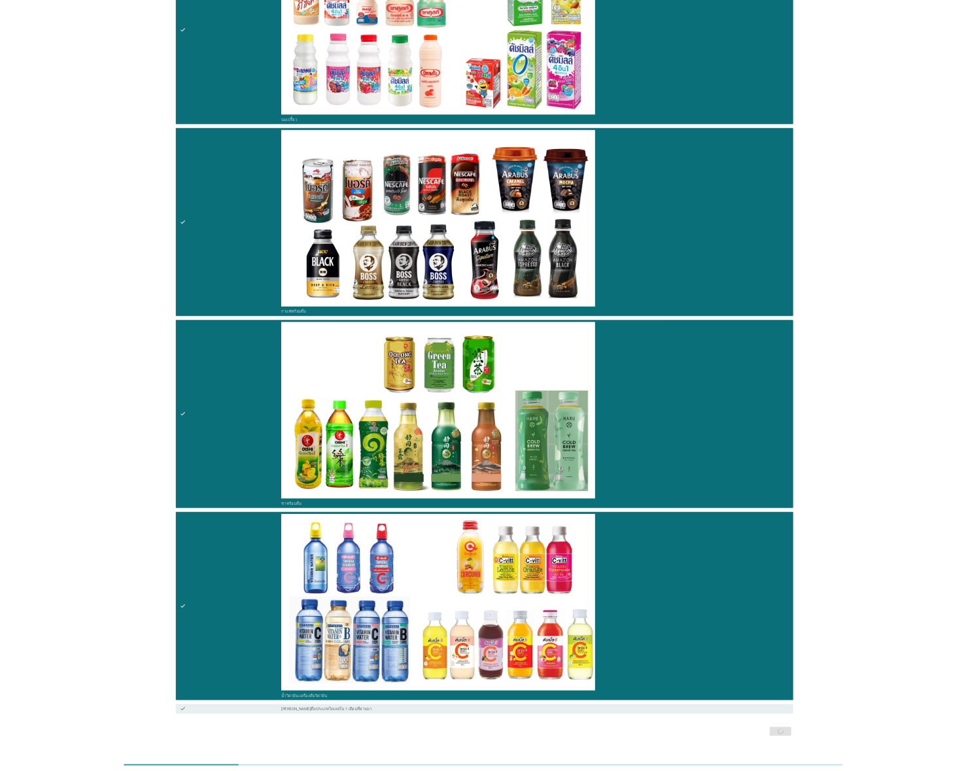
scroll to position [0, 0]
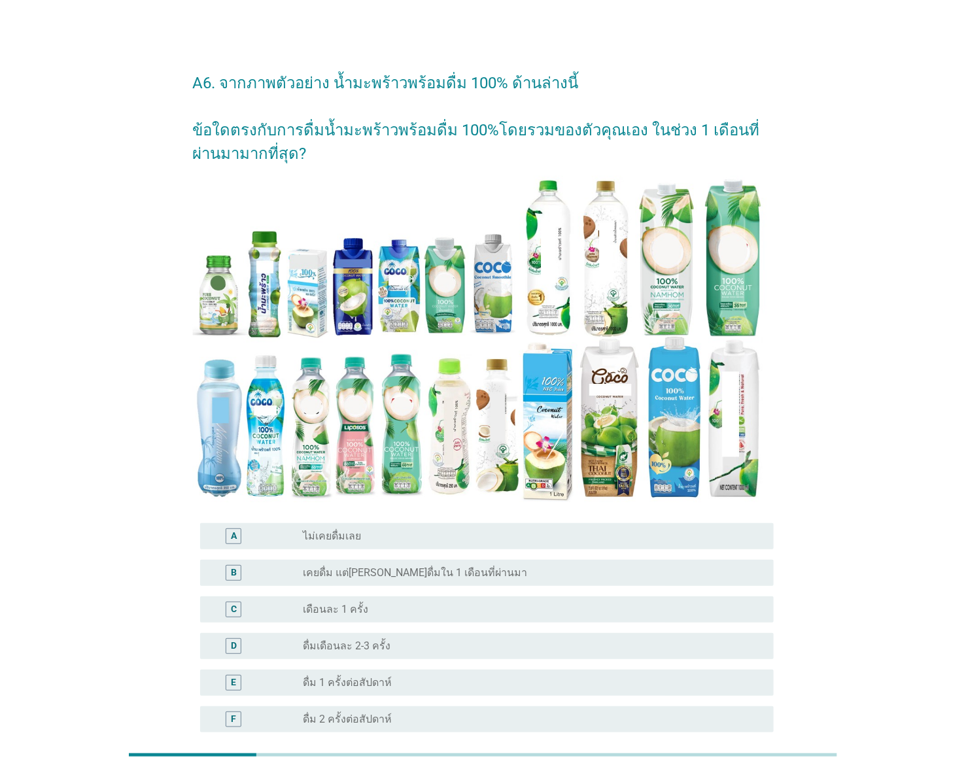
click at [408, 679] on div "radio_button_unchecked ดื่ม 1 ครั้งต่อสัปดาห์" at bounding box center [528, 682] width 450 height 13
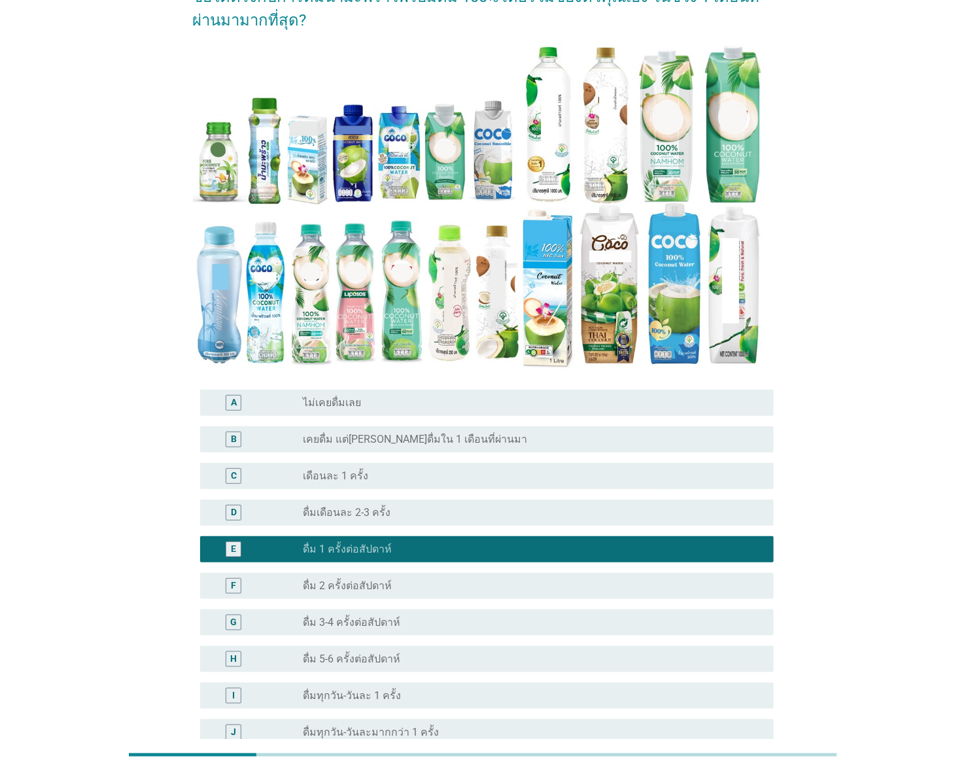
scroll to position [277, 0]
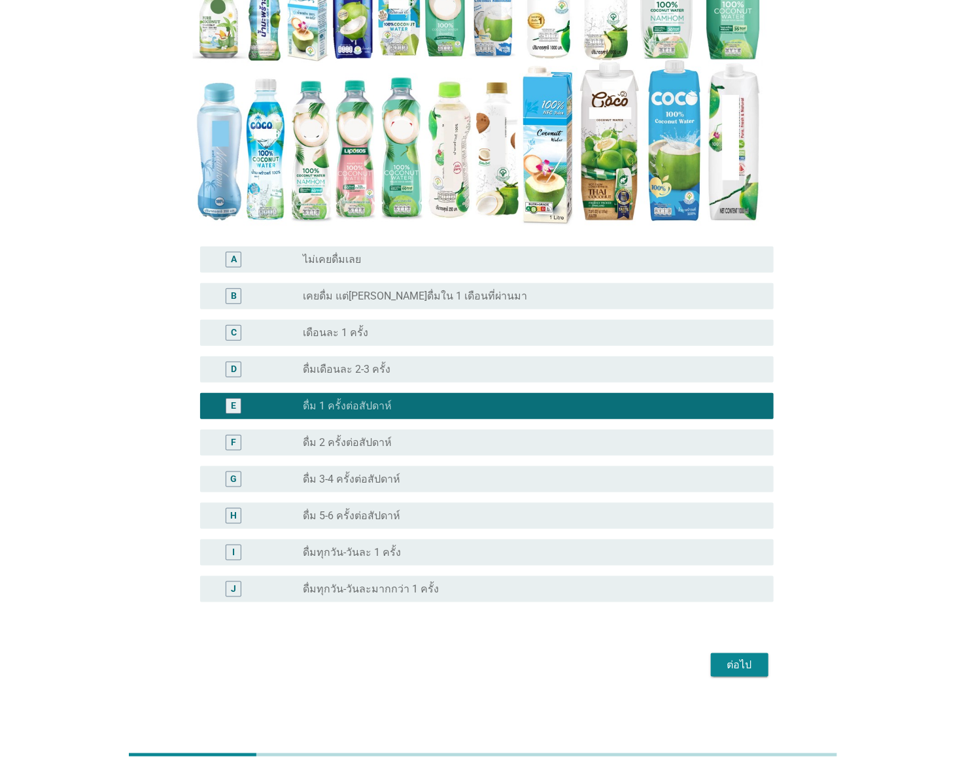
click at [762, 658] on button "ต่อไป" at bounding box center [740, 665] width 58 height 24
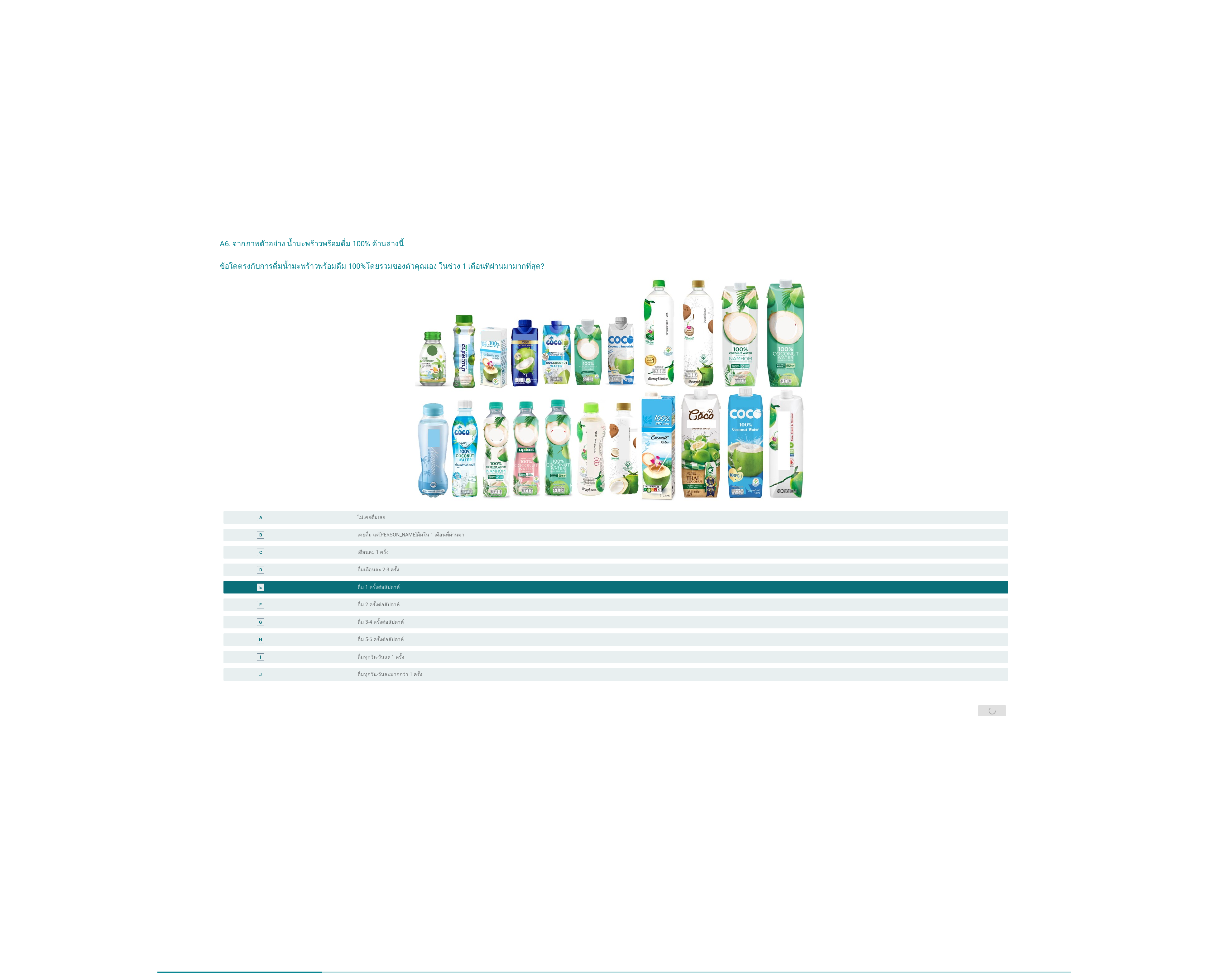
scroll to position [0, 0]
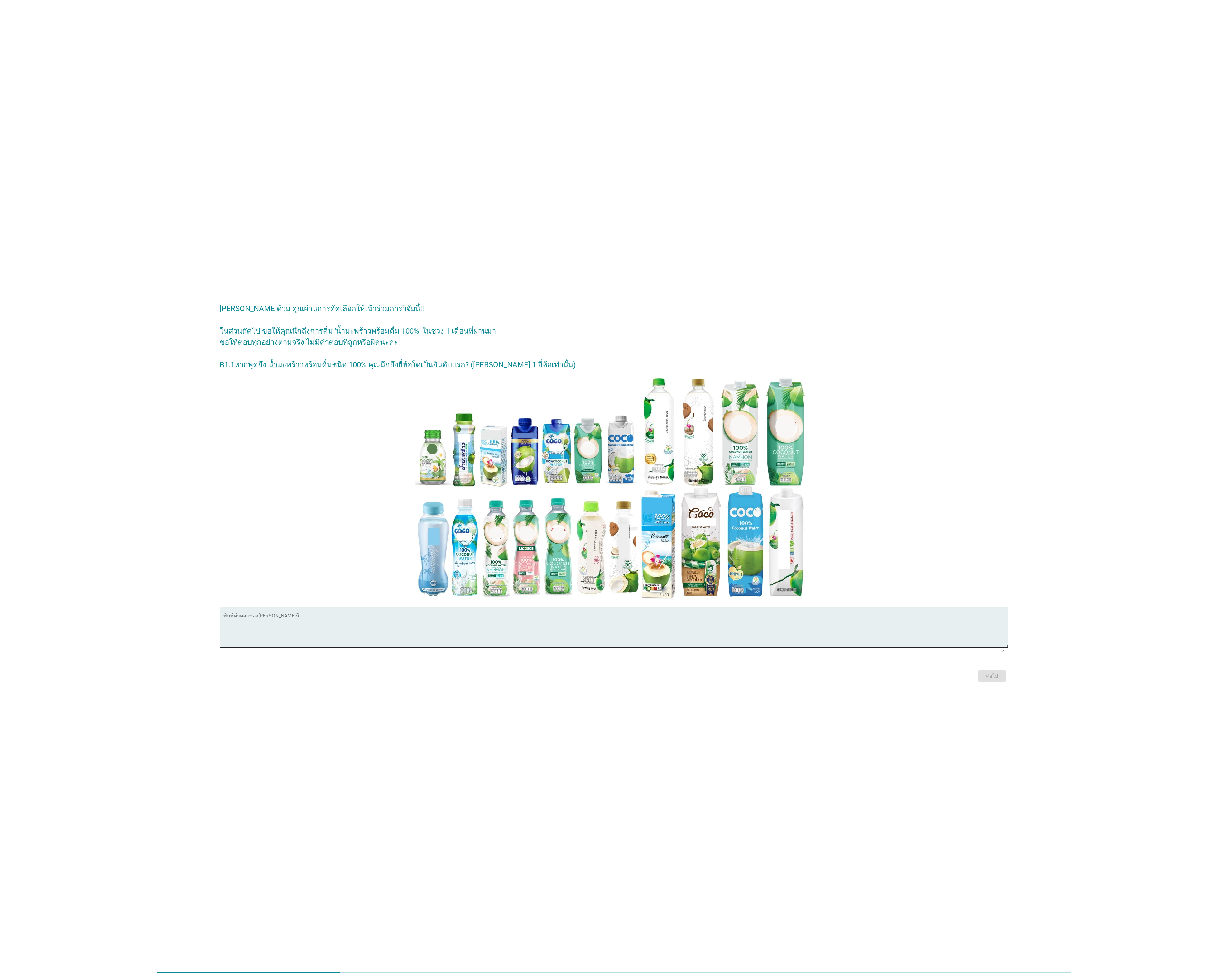
click at [461, 616] on textarea "พิมพ์คำตอบของคุณ ที่นี่" at bounding box center [616, 631] width 785 height 33
type textarea "so good"
click at [991, 681] on button "ต่อไป" at bounding box center [992, 676] width 28 height 11
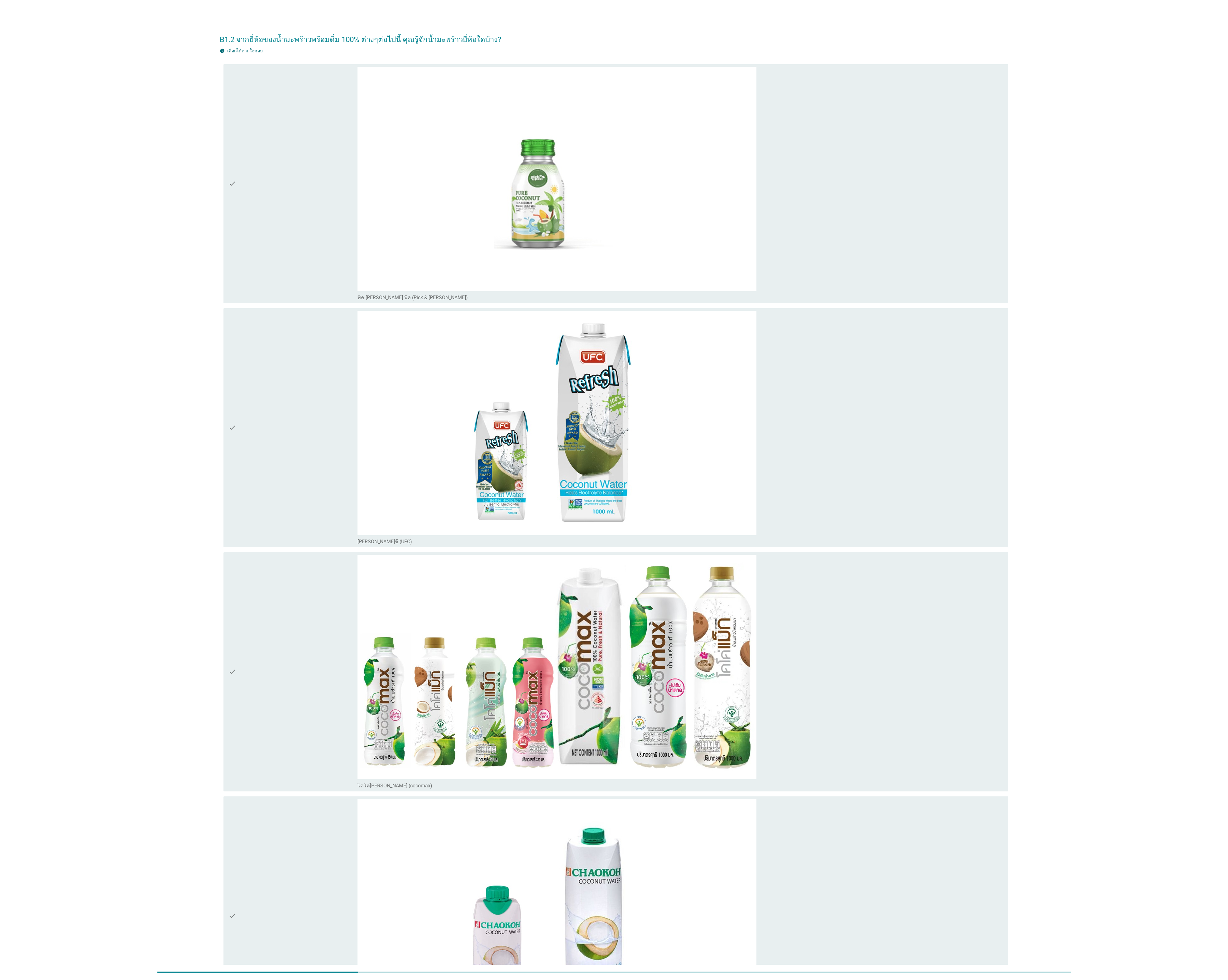
click at [302, 633] on div "check" at bounding box center [293, 672] width 129 height 234
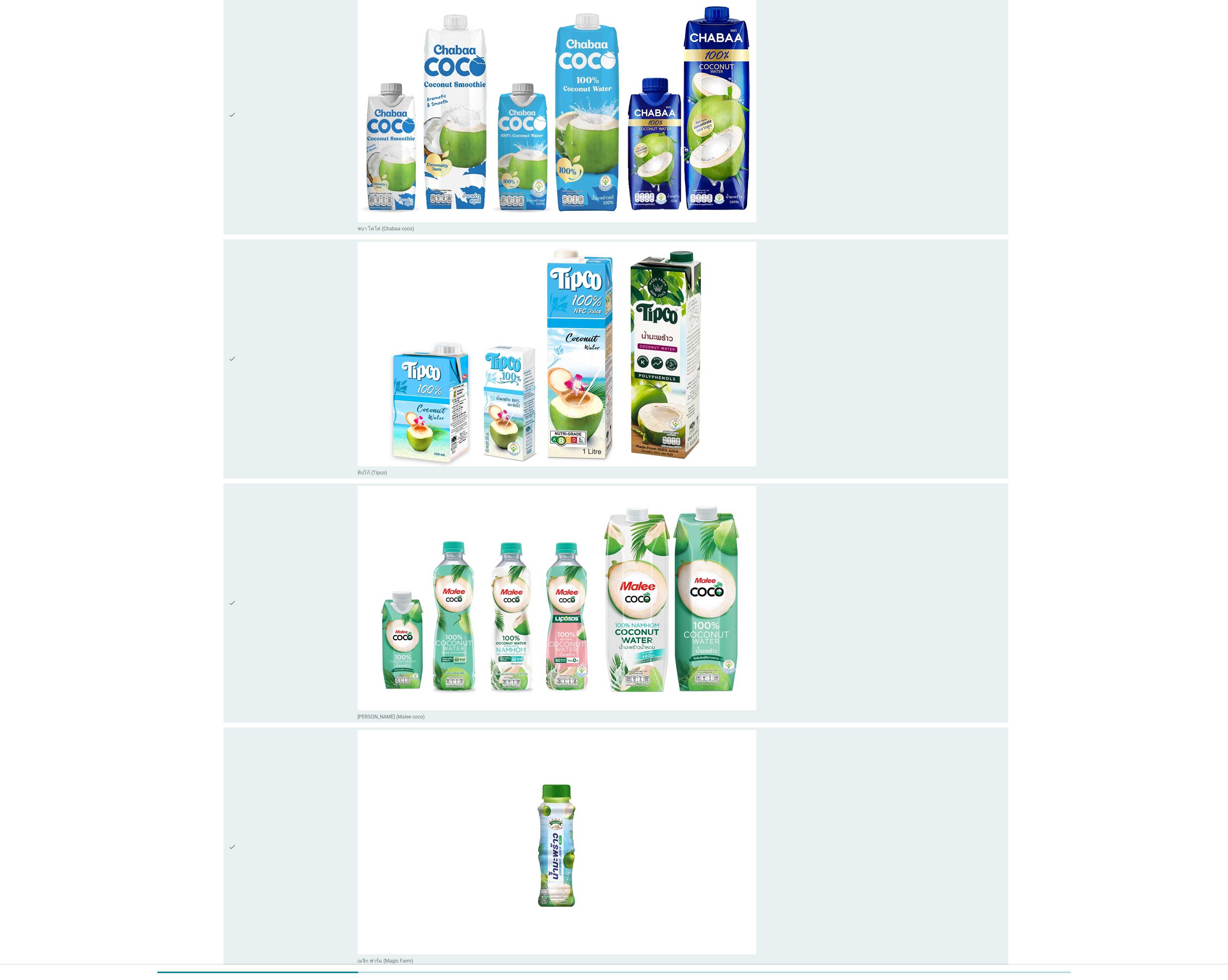
scroll to position [2346, 0]
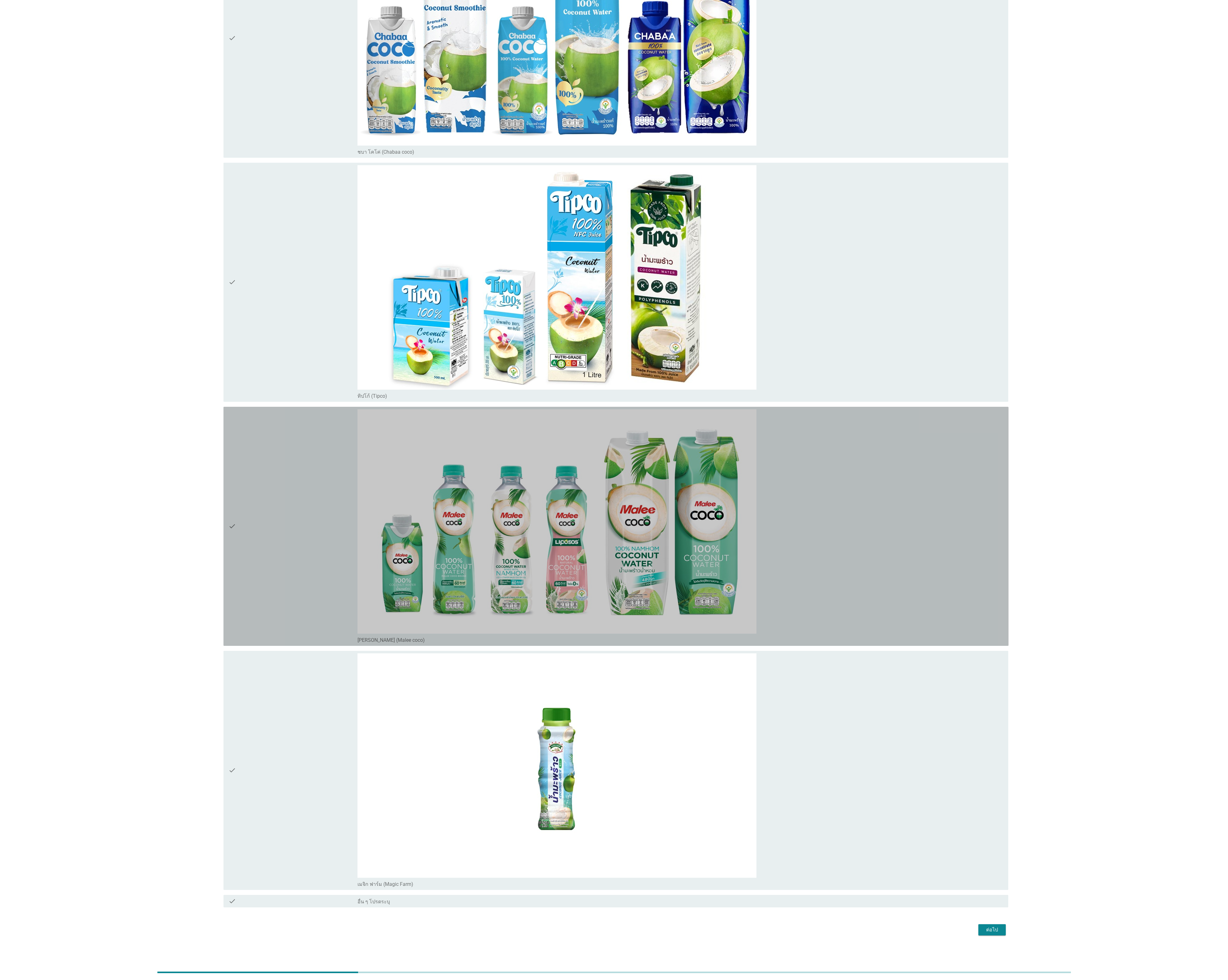
click at [263, 570] on div "check" at bounding box center [293, 526] width 129 height 234
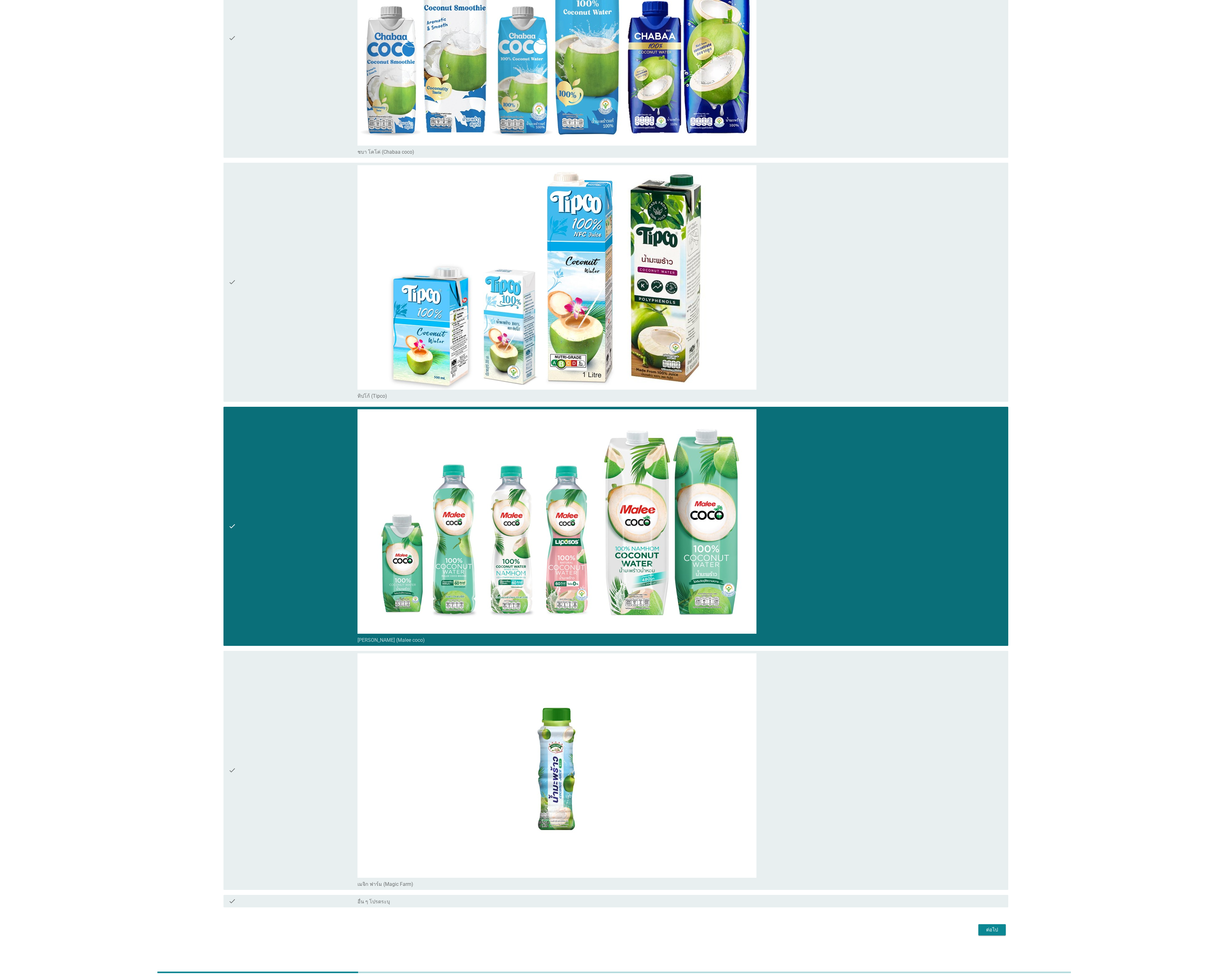
click at [987, 928] on div "ต่อไป" at bounding box center [992, 929] width 18 height 8
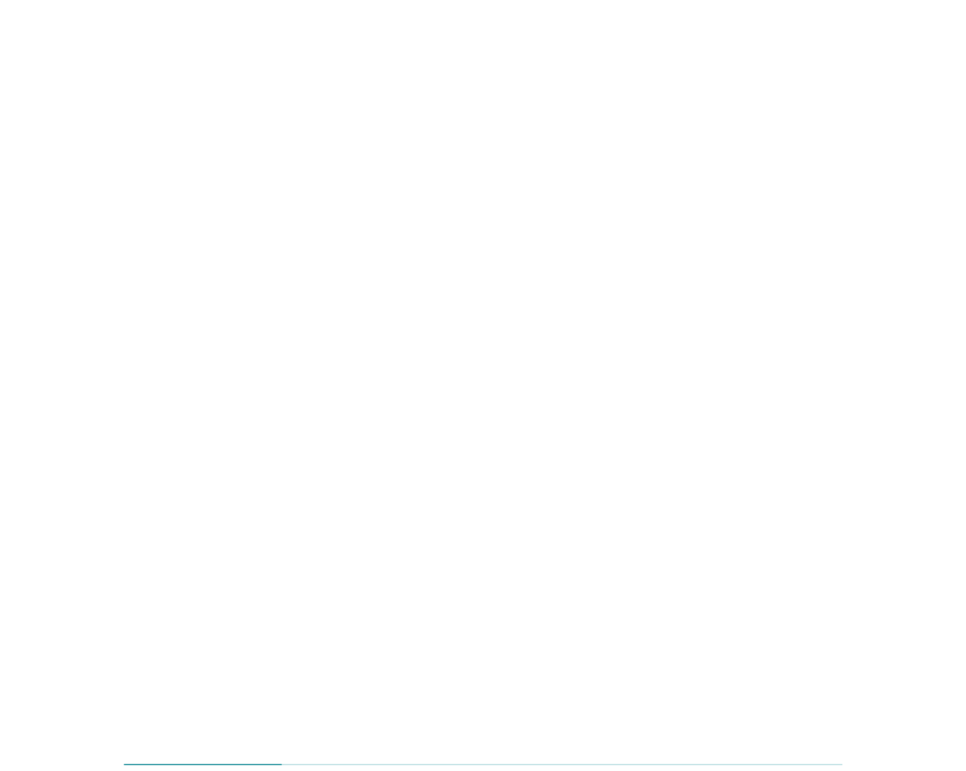
scroll to position [0, 0]
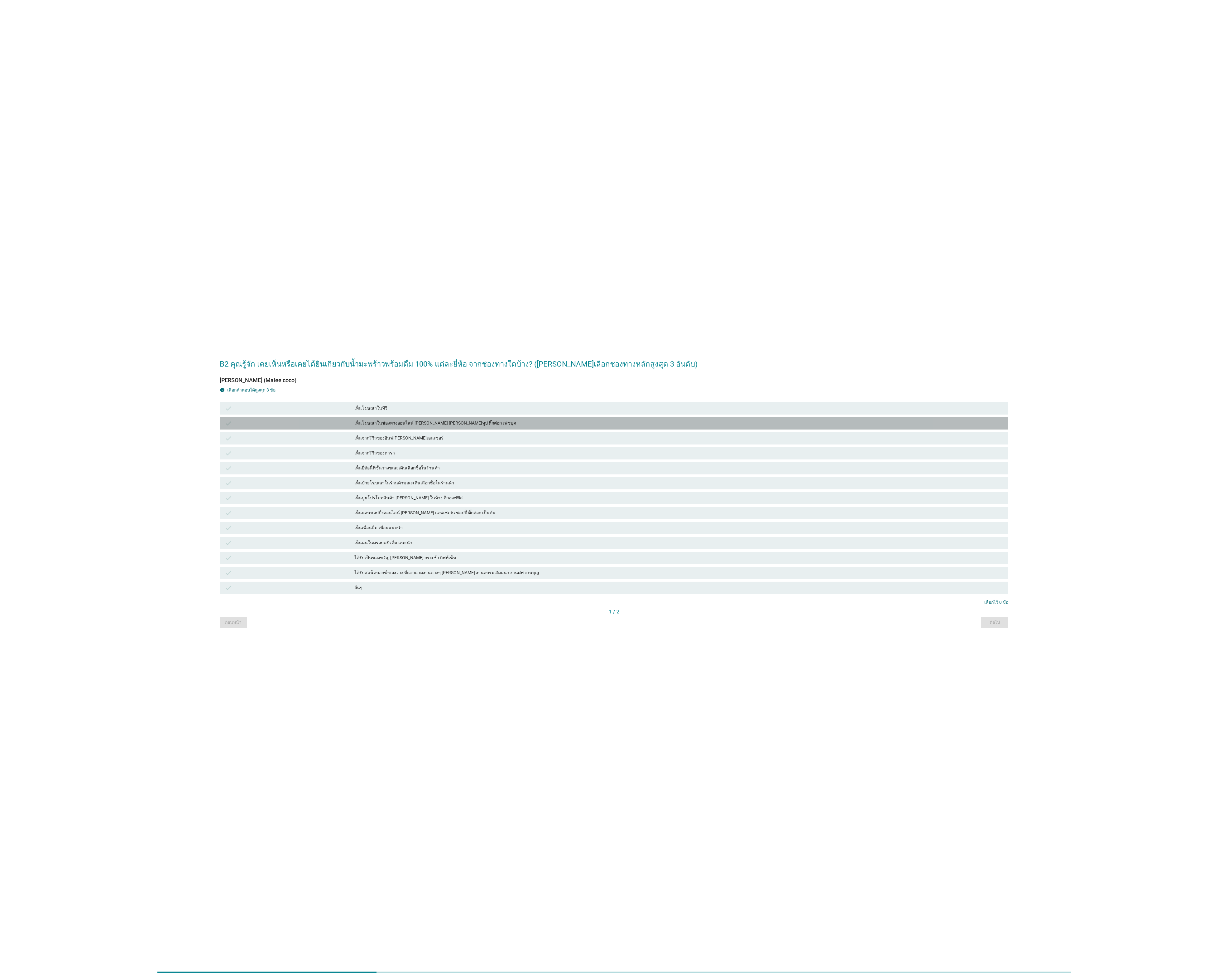
click at [390, 423] on div "เห็นโฆษณาในช่องทางออนไลน์ [PERSON_NAME] [PERSON_NAME]ทูป ติ๊กต่อก เฟซบุค" at bounding box center [678, 423] width 649 height 8
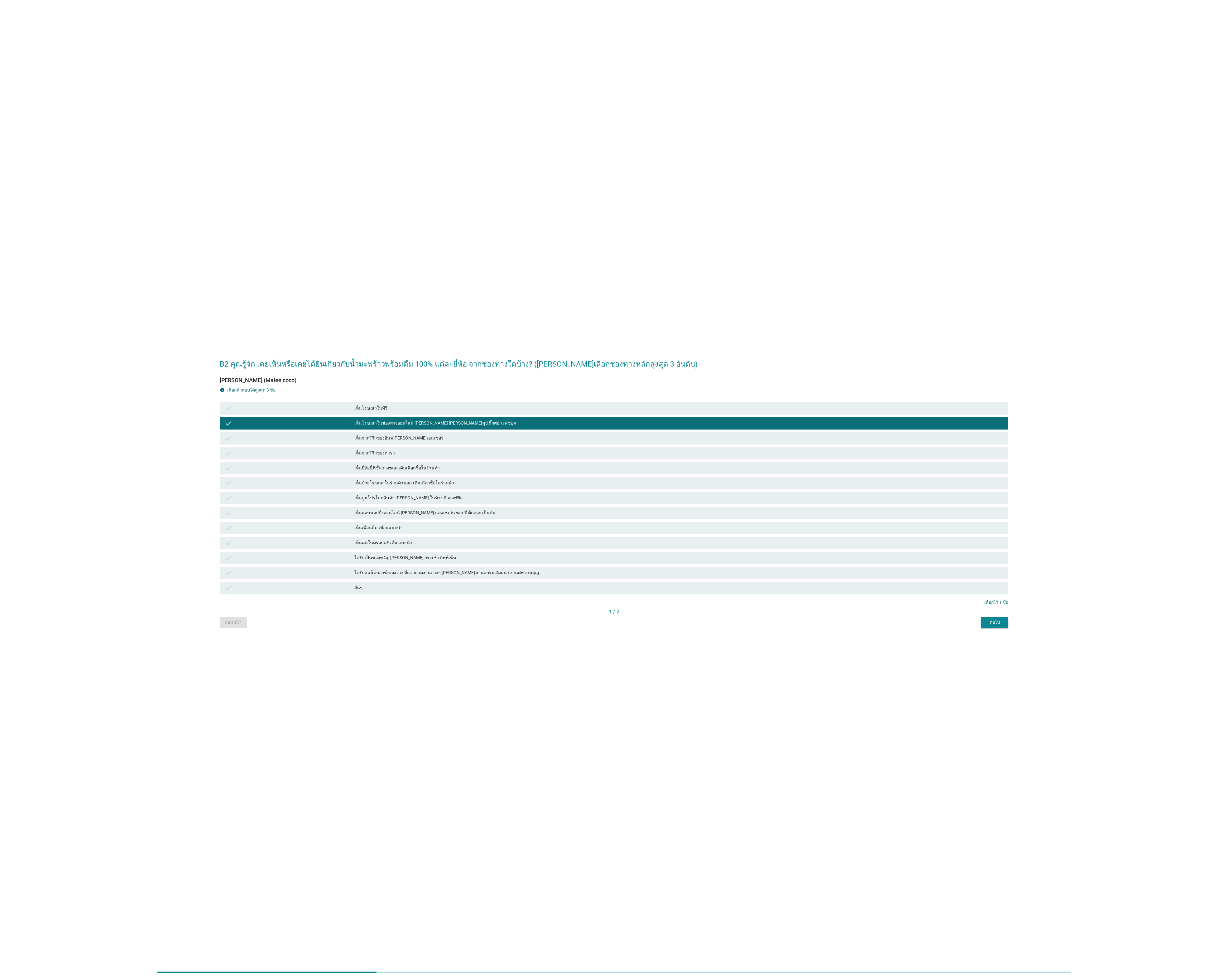
click at [390, 474] on div "check เห็นยี่ห้อนี้ที่ชั้นวางขณะเดินเลือกซื้อในร้านค้า" at bounding box center [614, 468] width 789 height 12
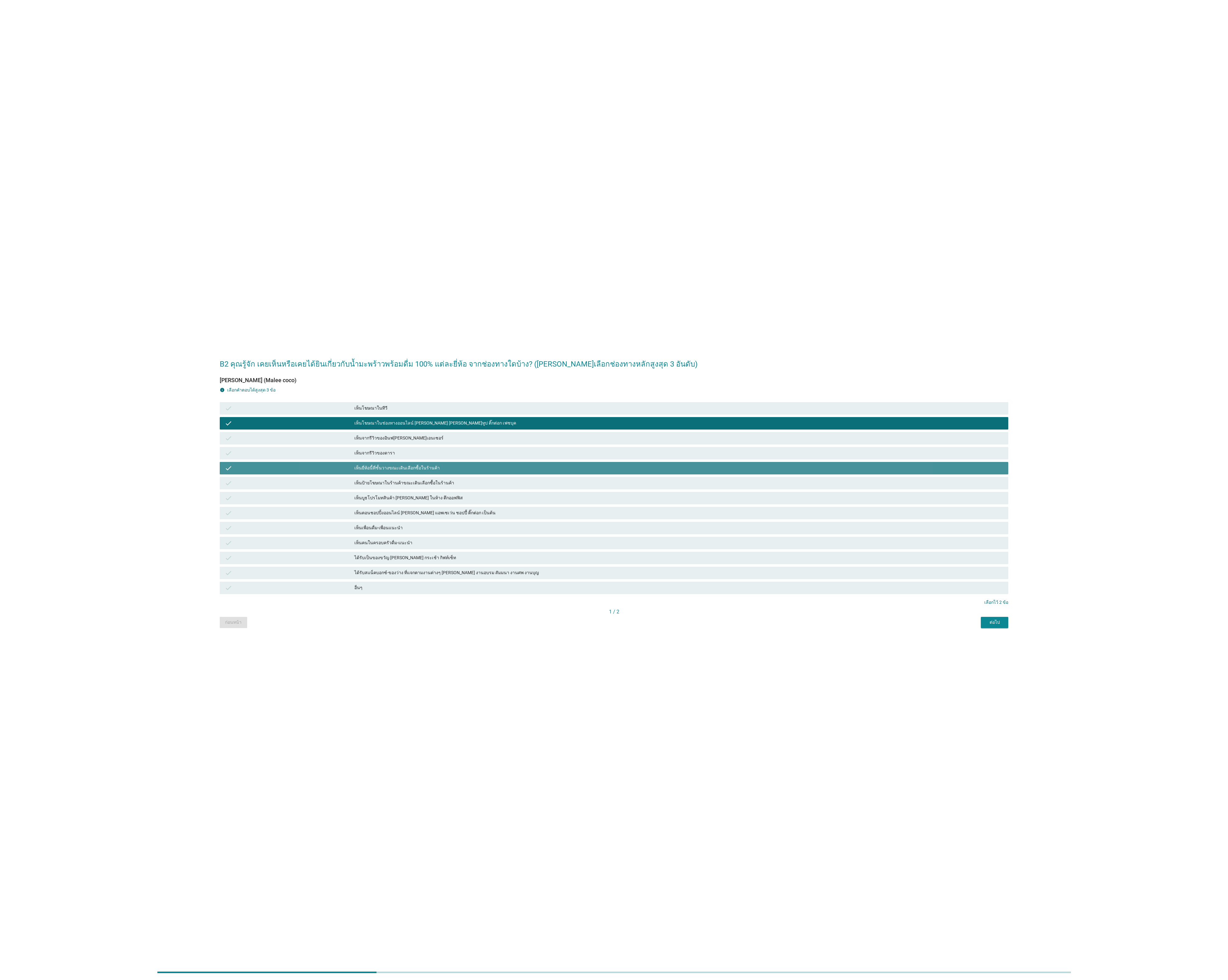
click at [397, 529] on div "เห็นเพื่อนดื่ม-เพื่อนแนะนำ" at bounding box center [678, 528] width 649 height 8
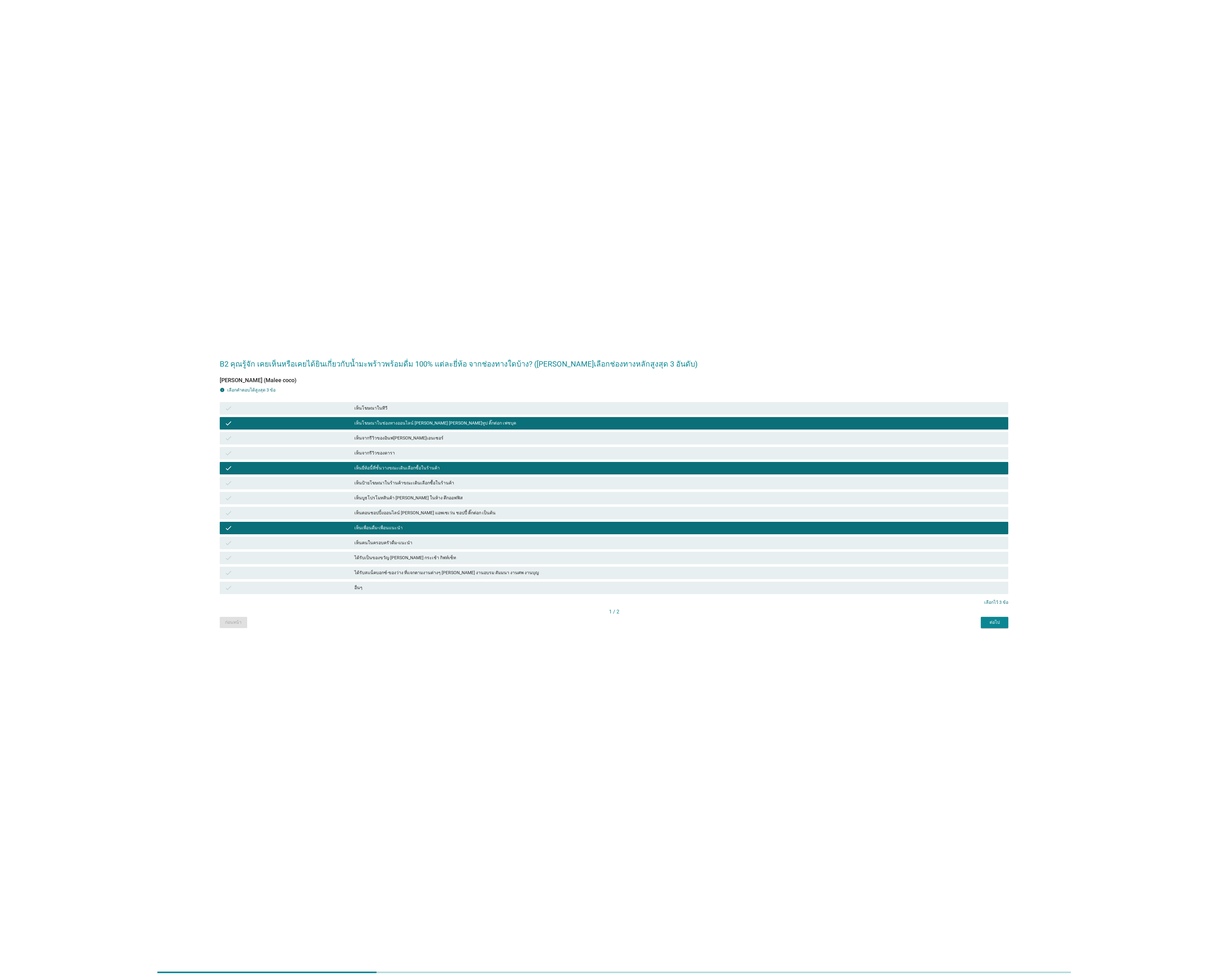
click at [993, 624] on div "ต่อไป" at bounding box center [994, 622] width 18 height 7
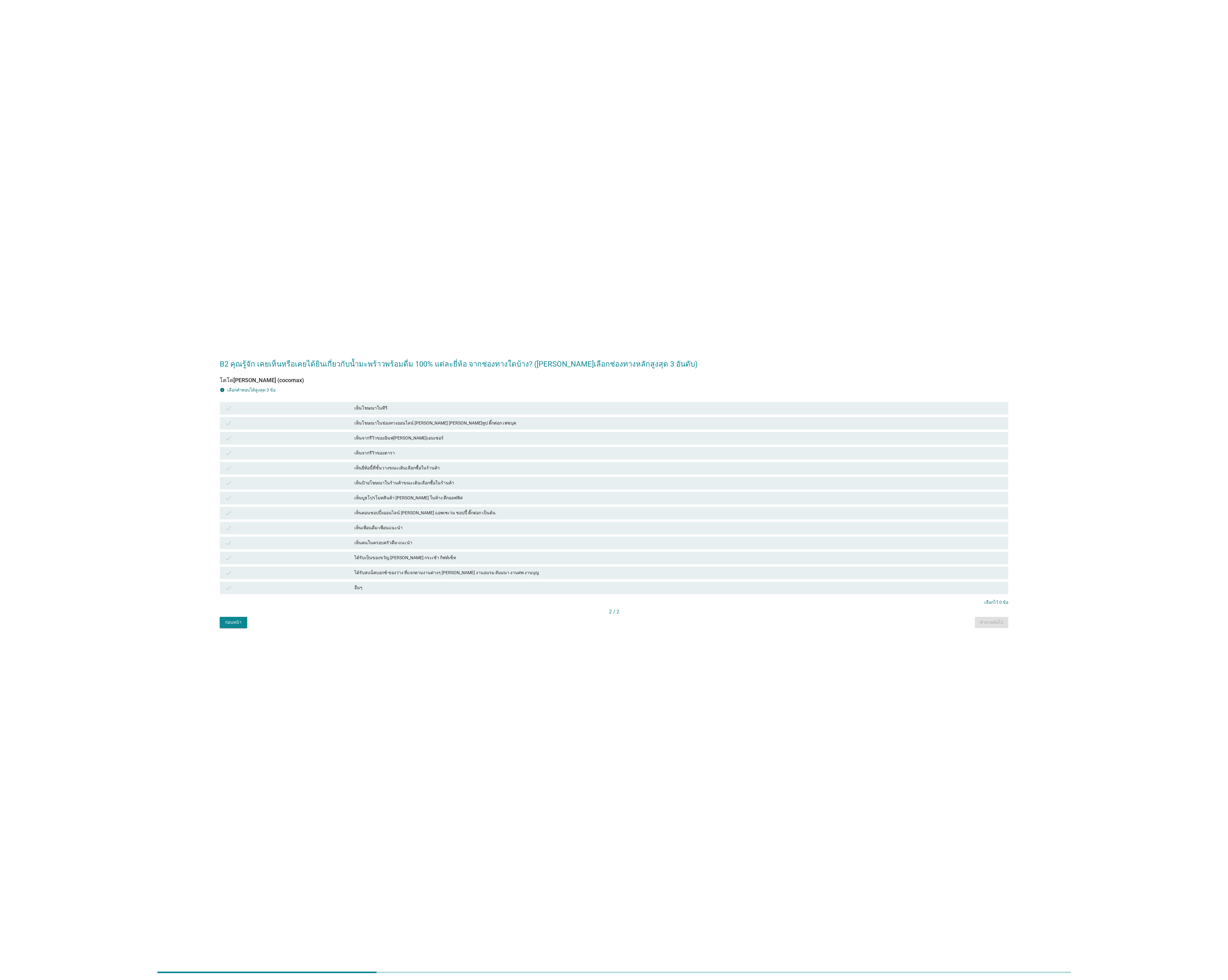
click at [513, 435] on div "เห็นจากรีวิวของอินฟ[PERSON_NAME]เอนเซอร์" at bounding box center [678, 438] width 649 height 8
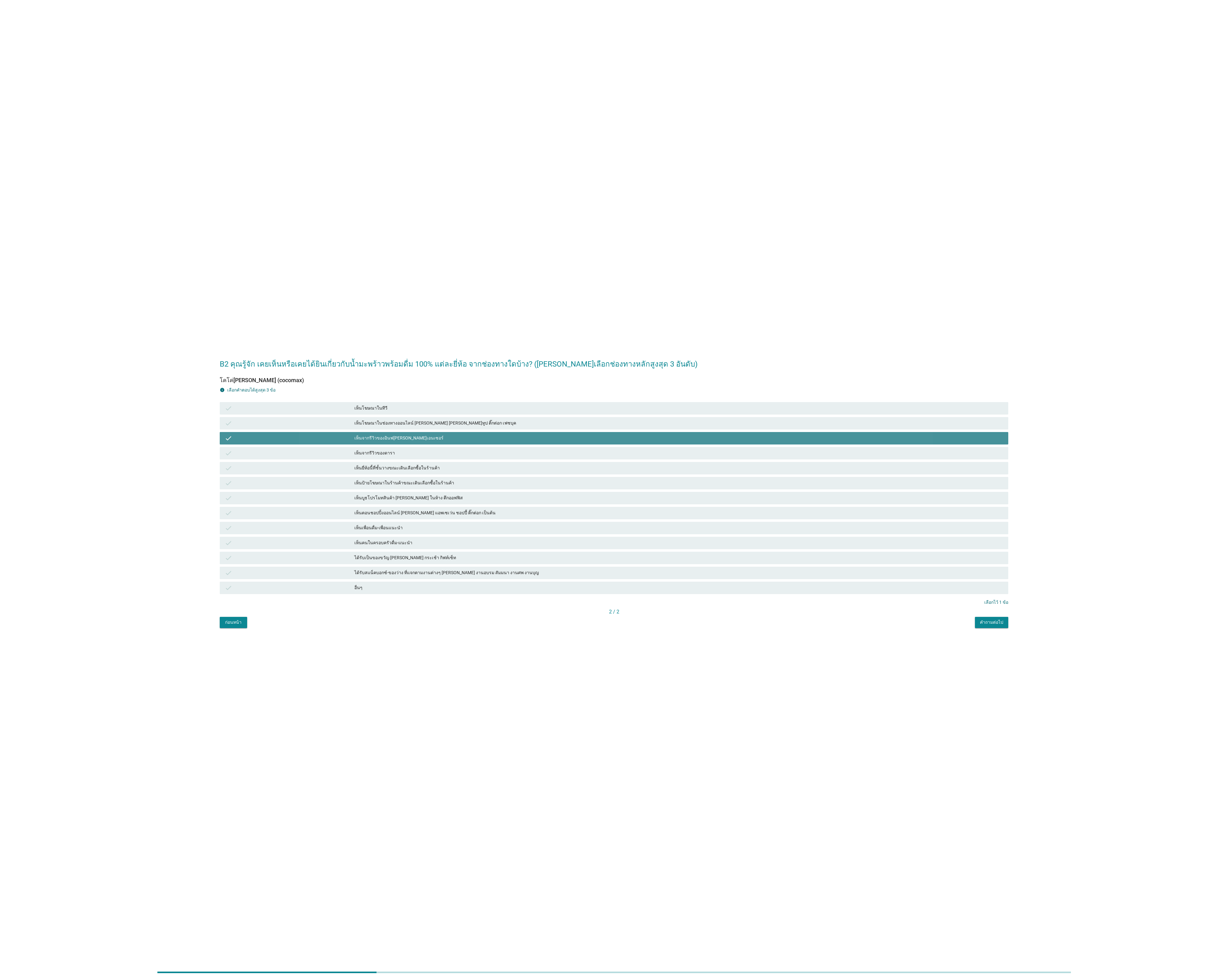
click at [512, 500] on div "เห็นบูธโปรโมทสินค้า [PERSON_NAME] ในห้าง ตึกออฟฟิส" at bounding box center [678, 498] width 649 height 8
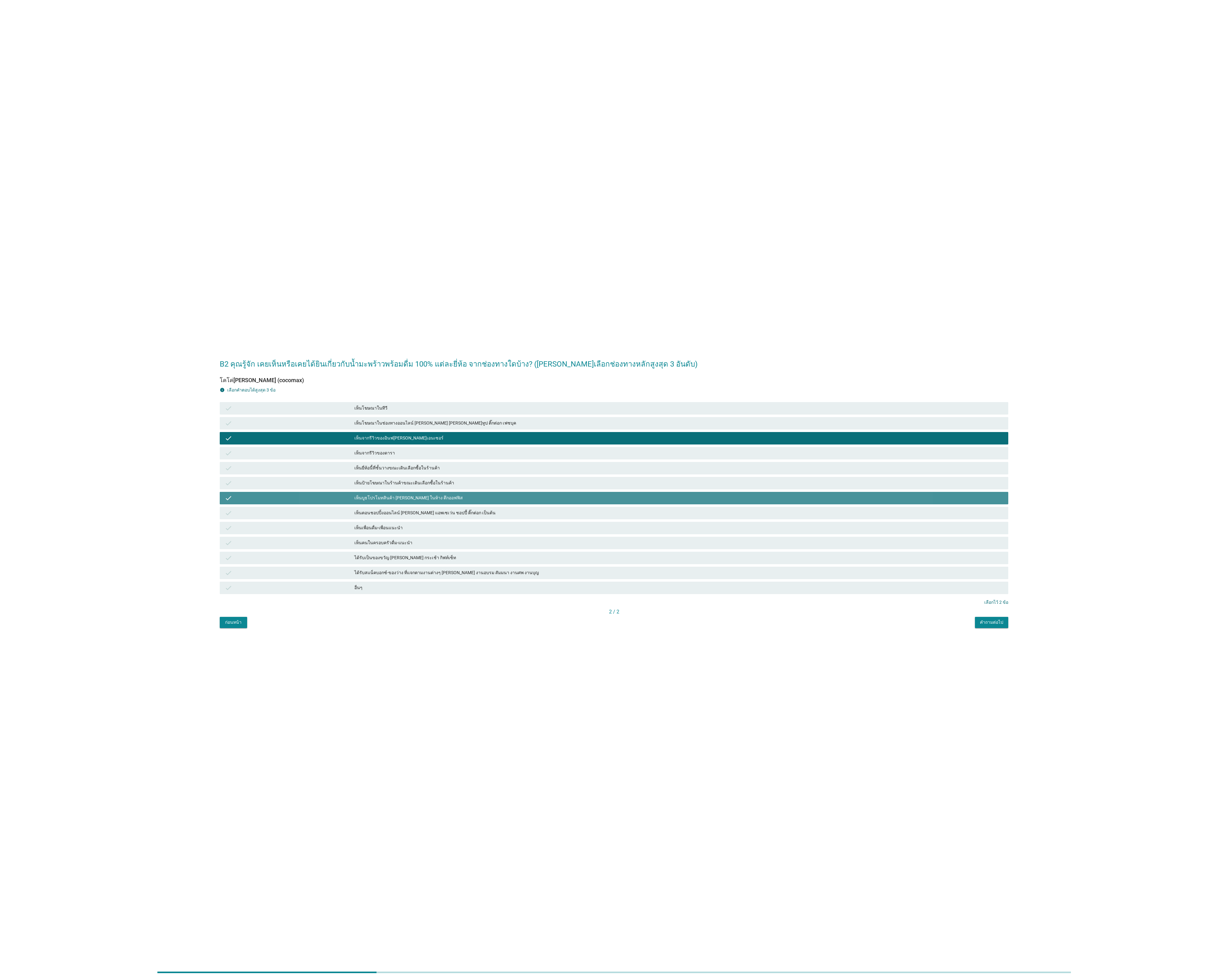
click at [516, 547] on div "check เห็นคนในครอบครัวดื่ม-แนะนำ" at bounding box center [614, 543] width 789 height 12
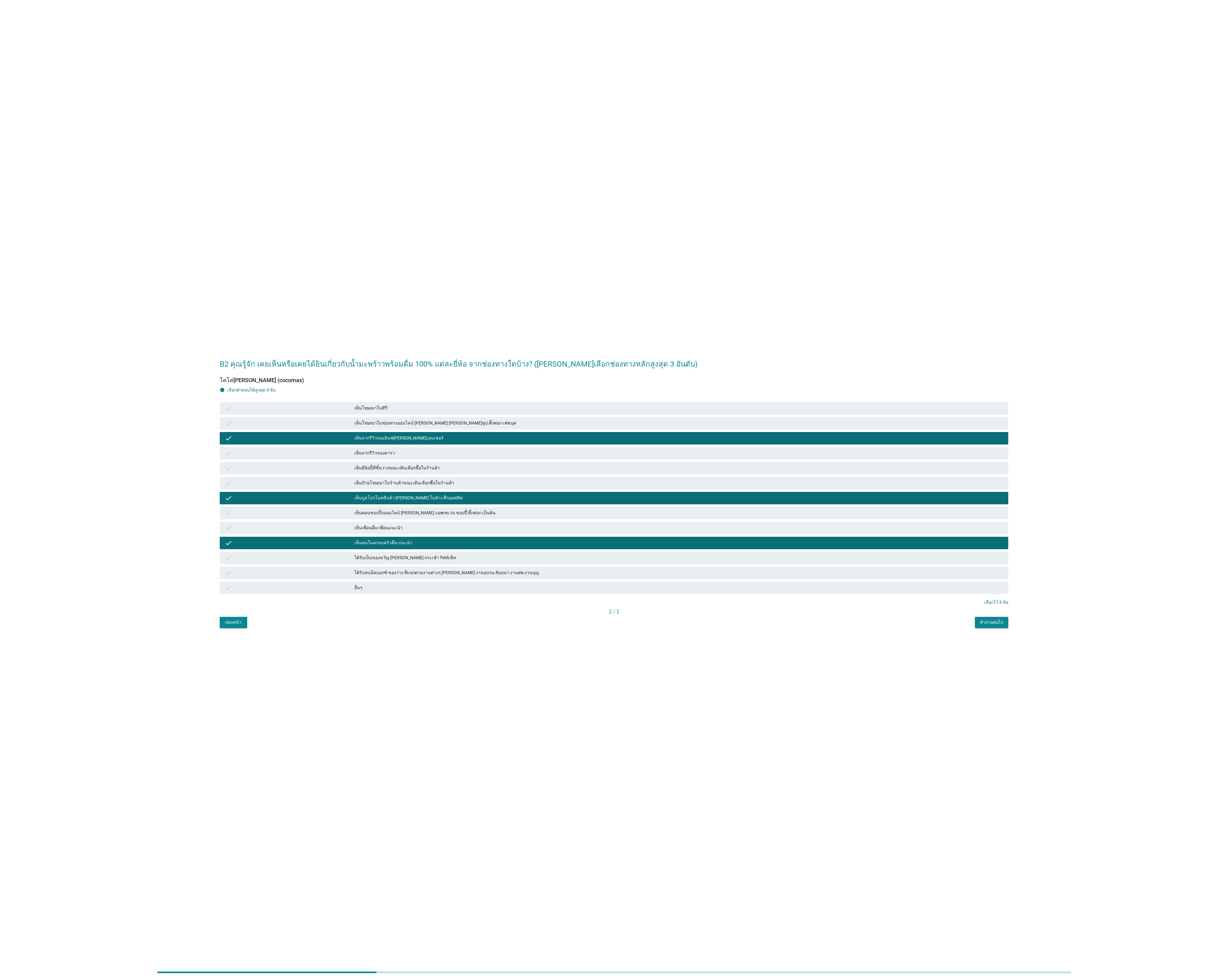
click at [990, 617] on button "คำถามต่อไป" at bounding box center [992, 623] width 33 height 11
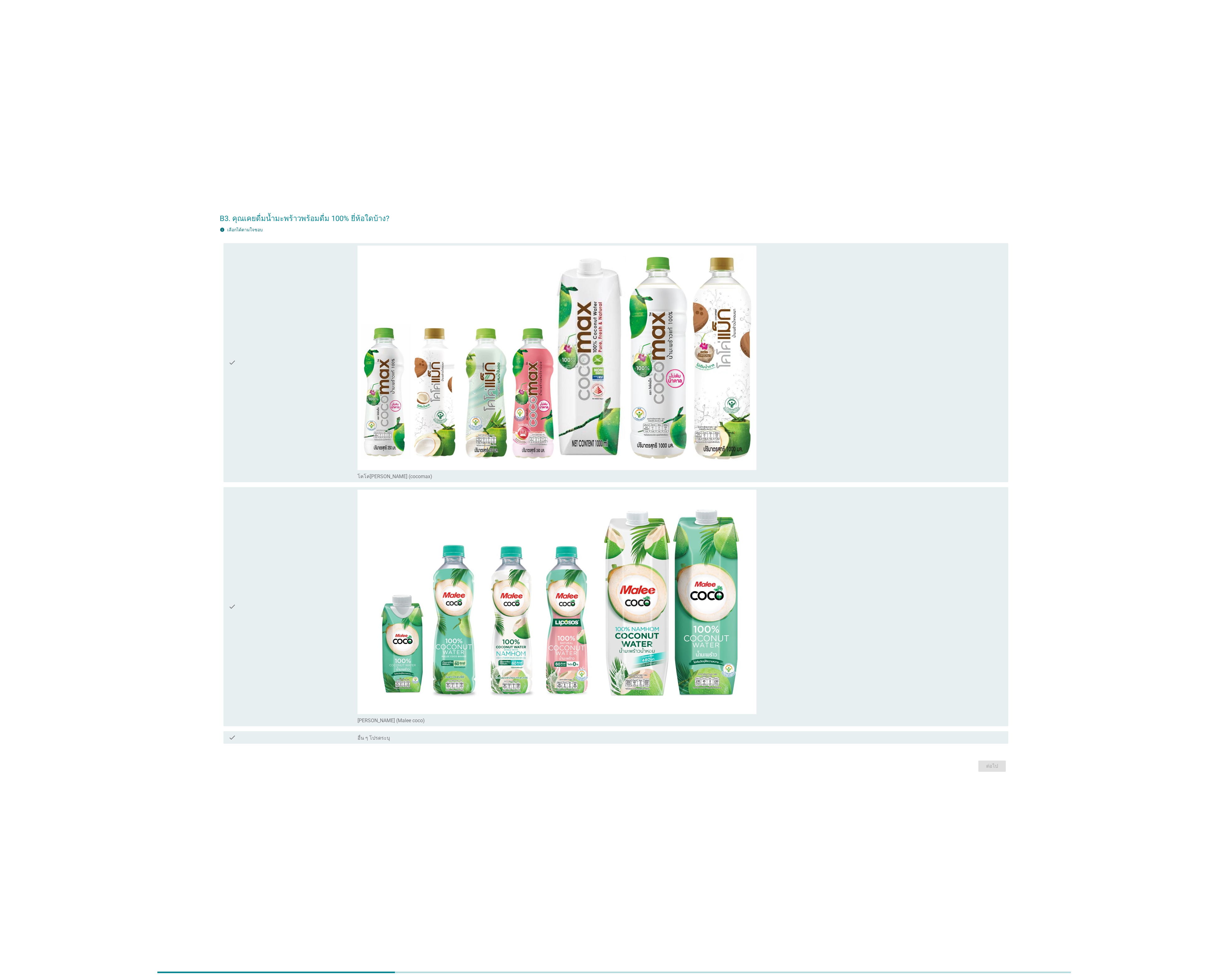
click at [310, 614] on div "check" at bounding box center [293, 606] width 129 height 234
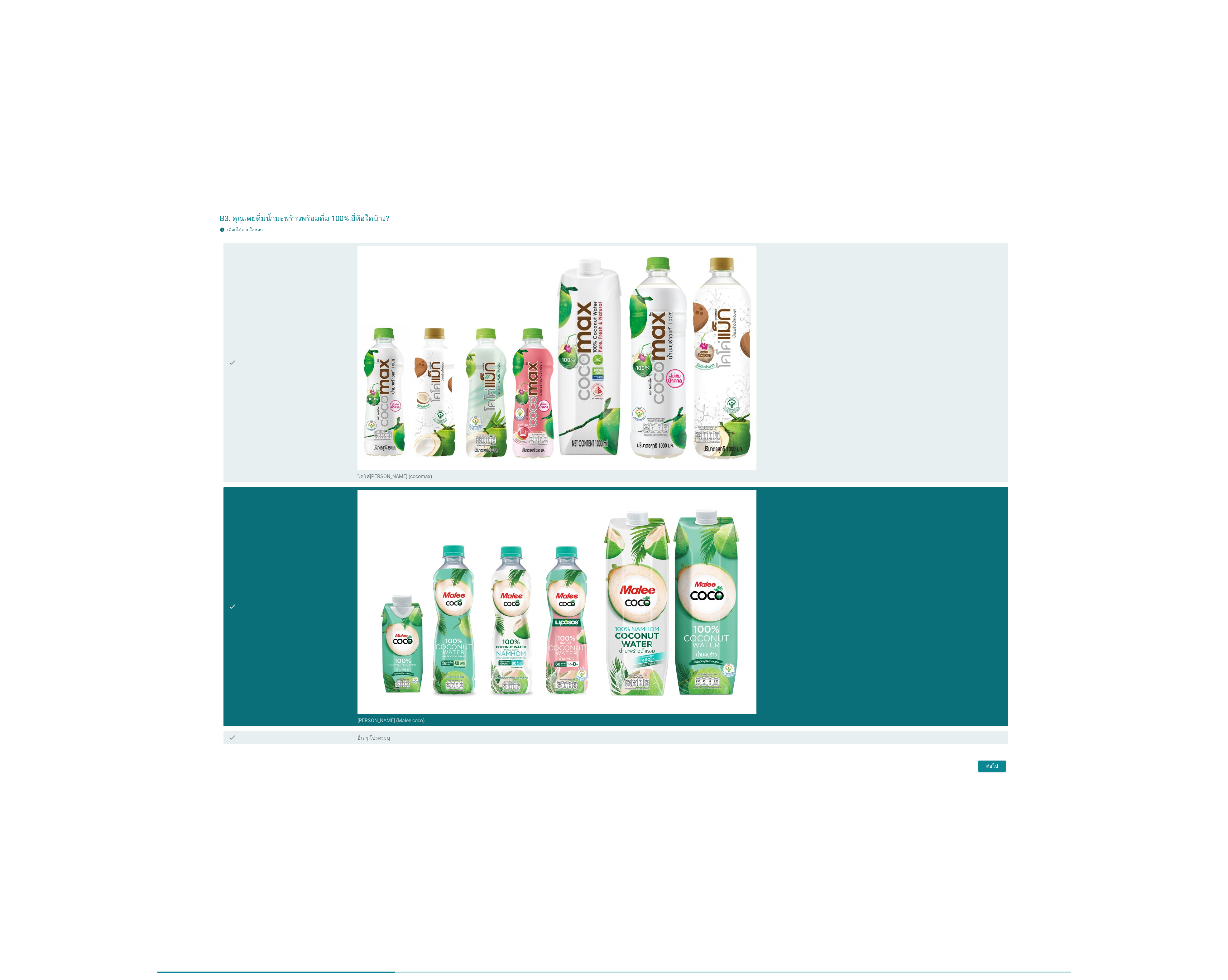
click at [995, 763] on div "ต่อไป" at bounding box center [992, 766] width 18 height 8
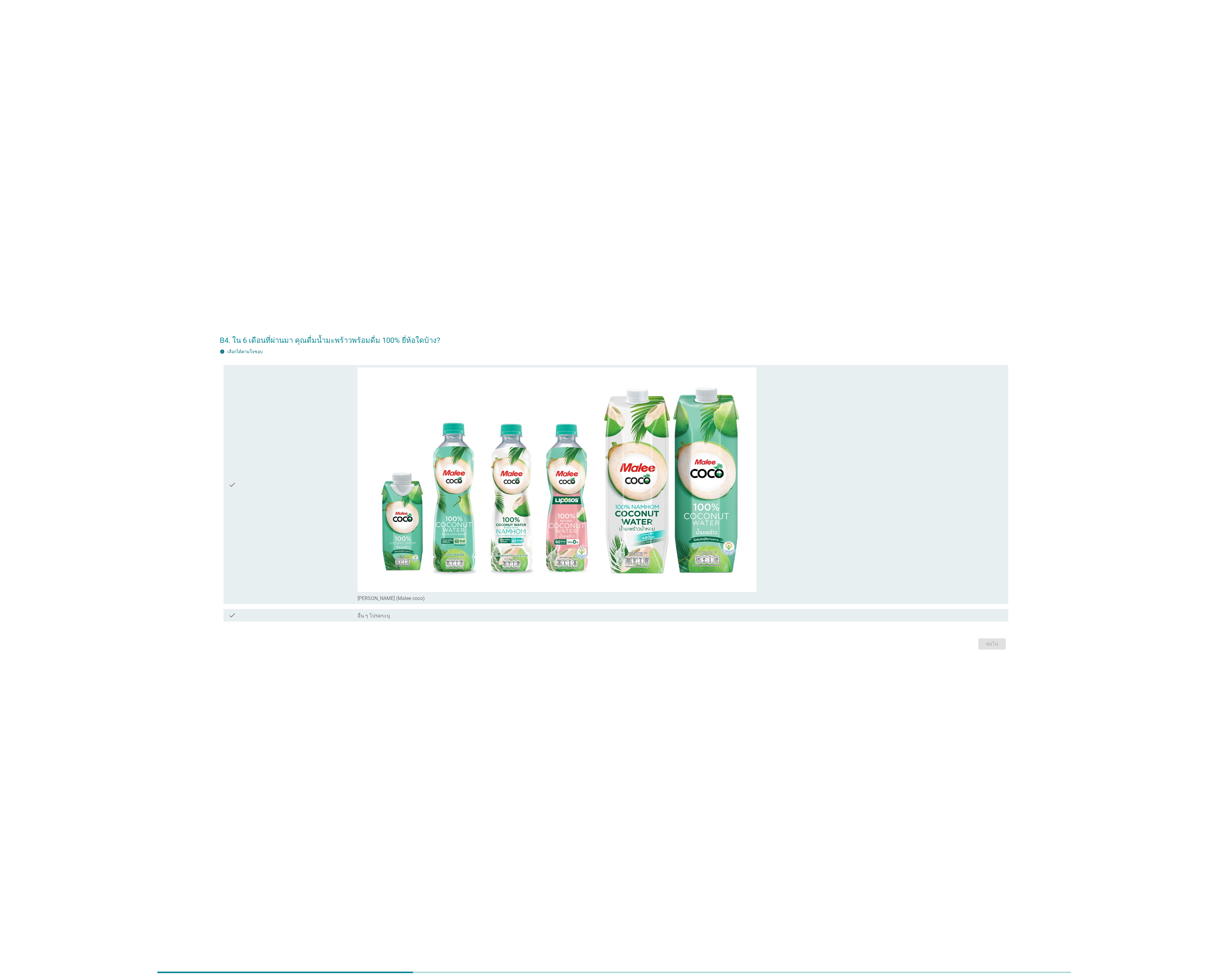
click at [293, 480] on div "check" at bounding box center [293, 484] width 129 height 234
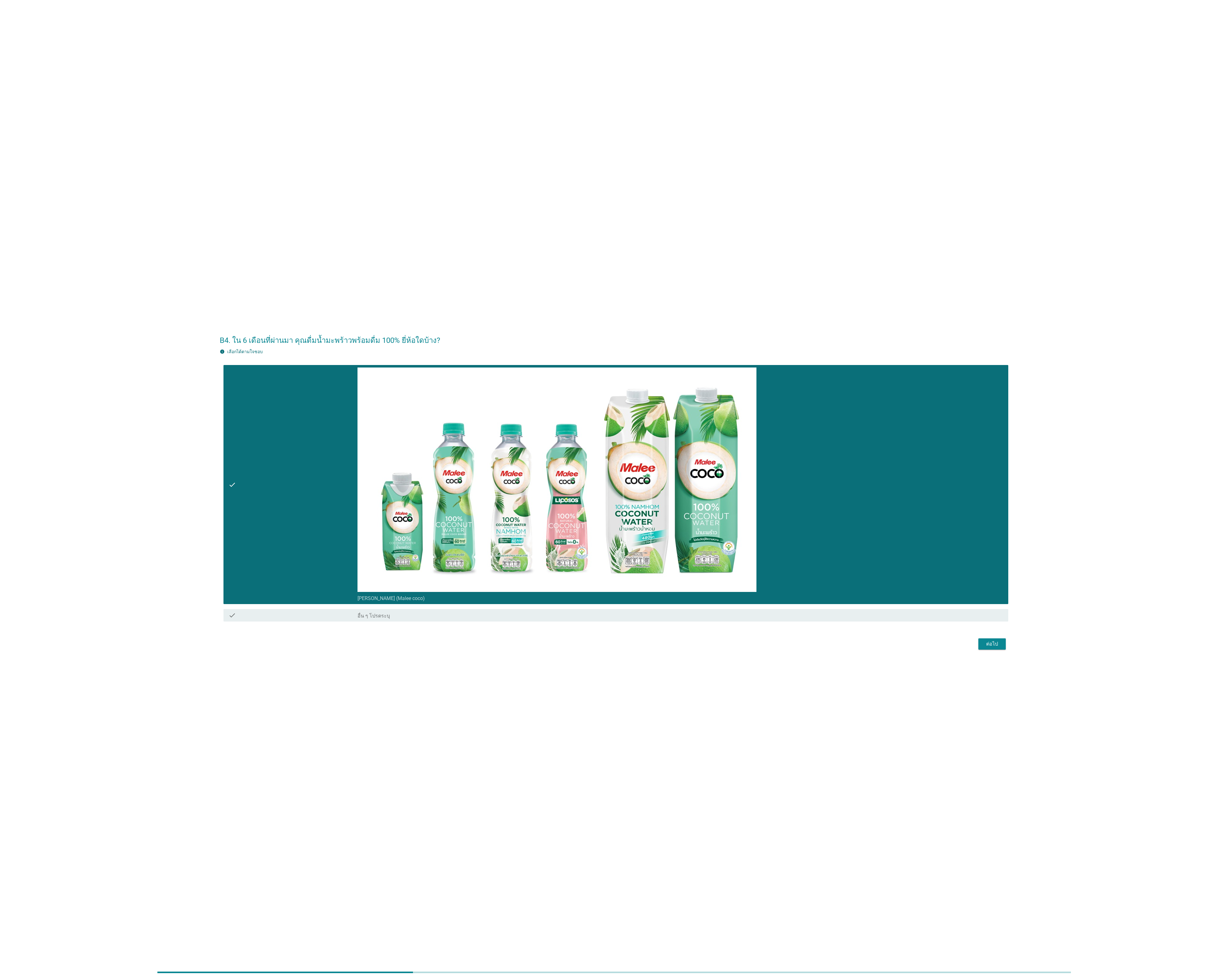
click at [987, 640] on div "ต่อไป" at bounding box center [992, 644] width 18 height 8
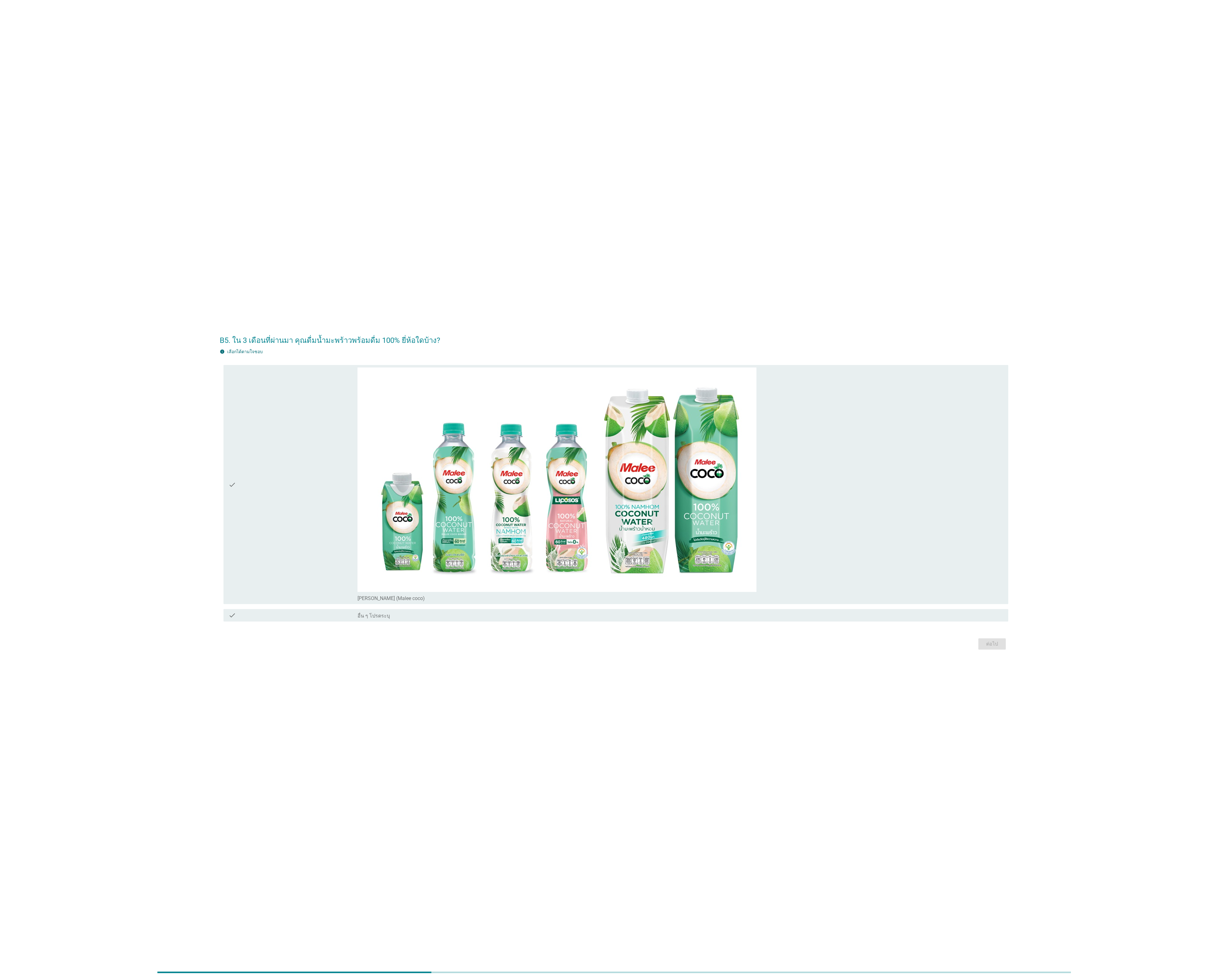
click at [298, 428] on div "check" at bounding box center [293, 484] width 129 height 234
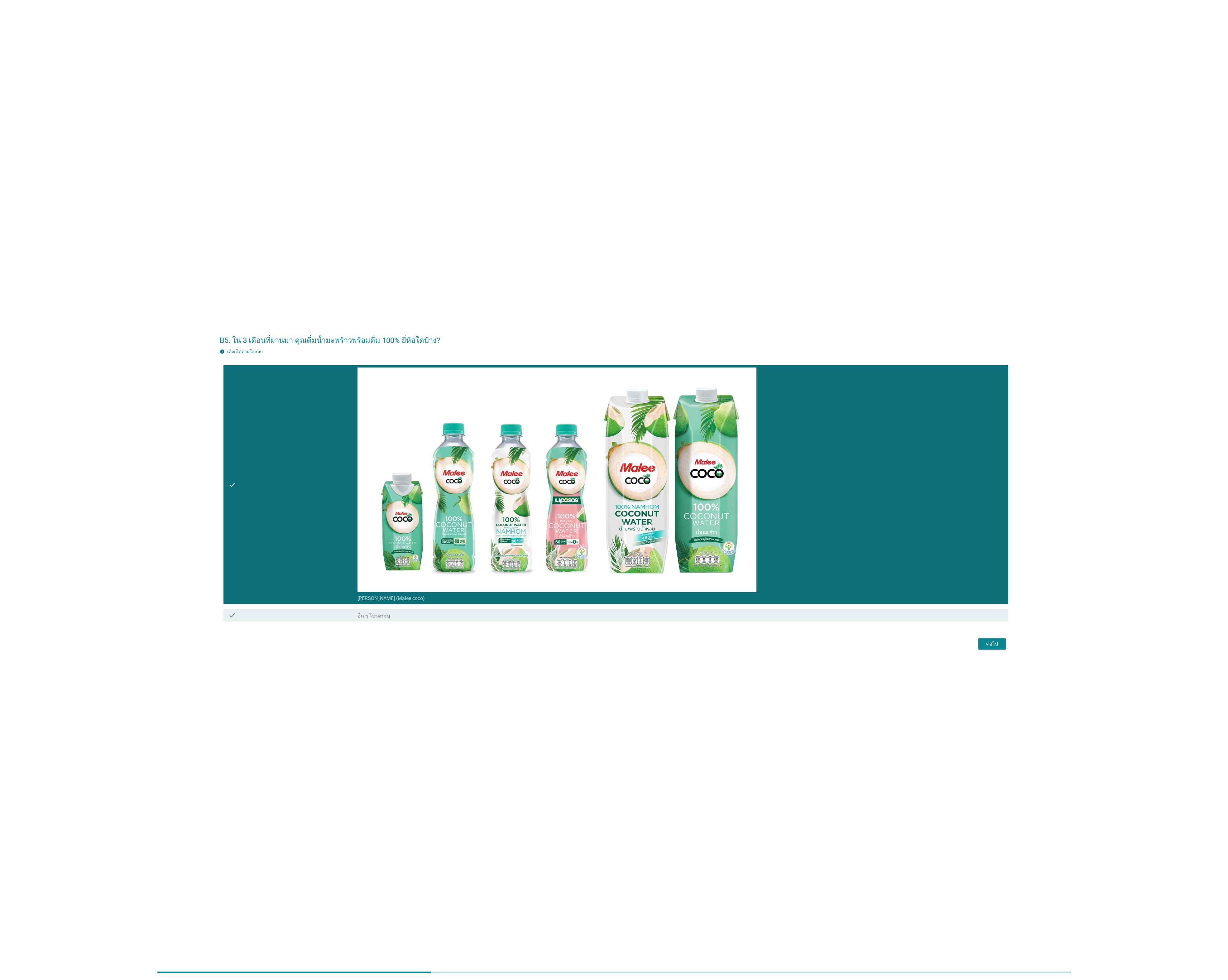
click at [986, 646] on div "ต่อไป" at bounding box center [992, 644] width 18 height 8
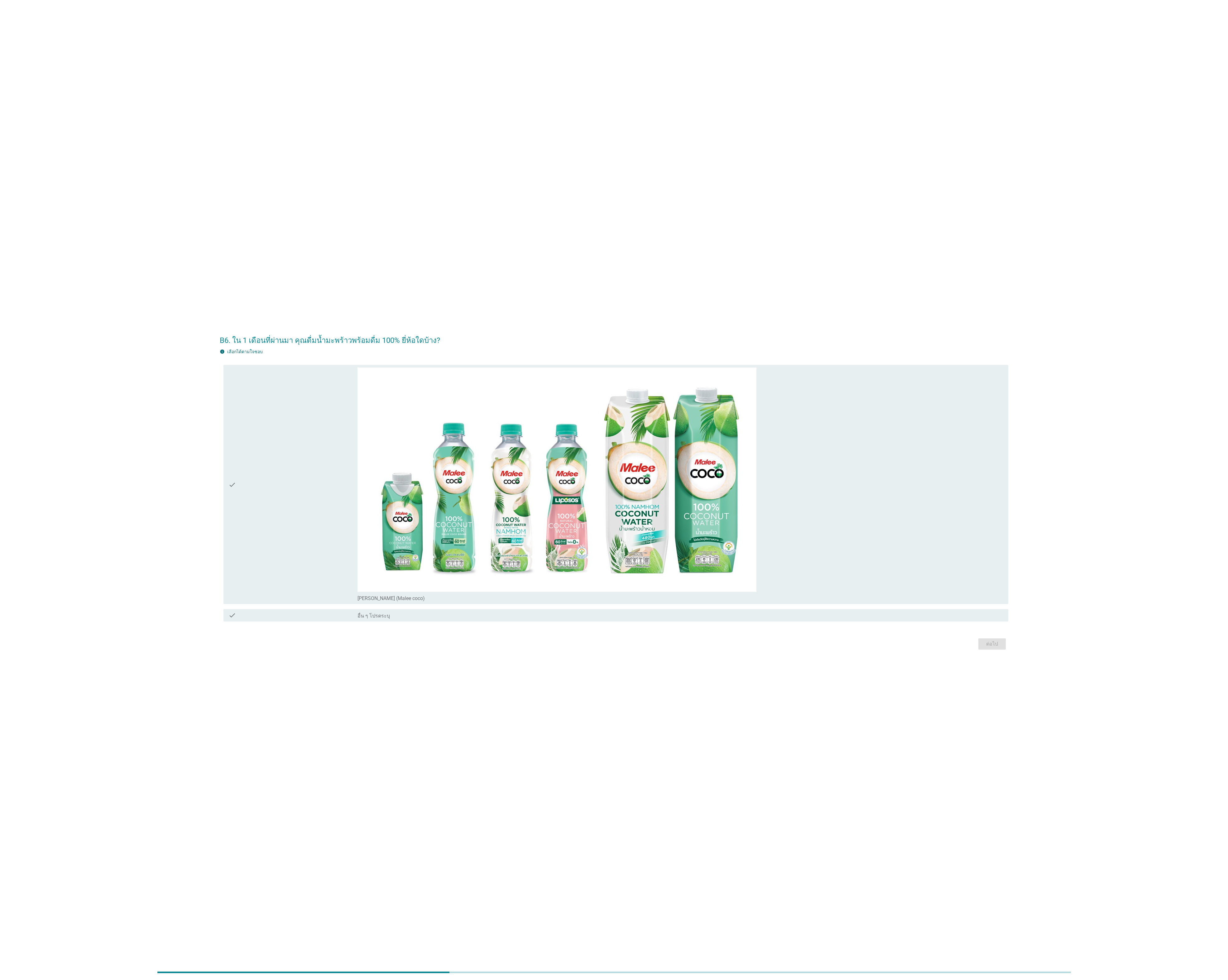
click at [283, 511] on div "check" at bounding box center [293, 484] width 129 height 234
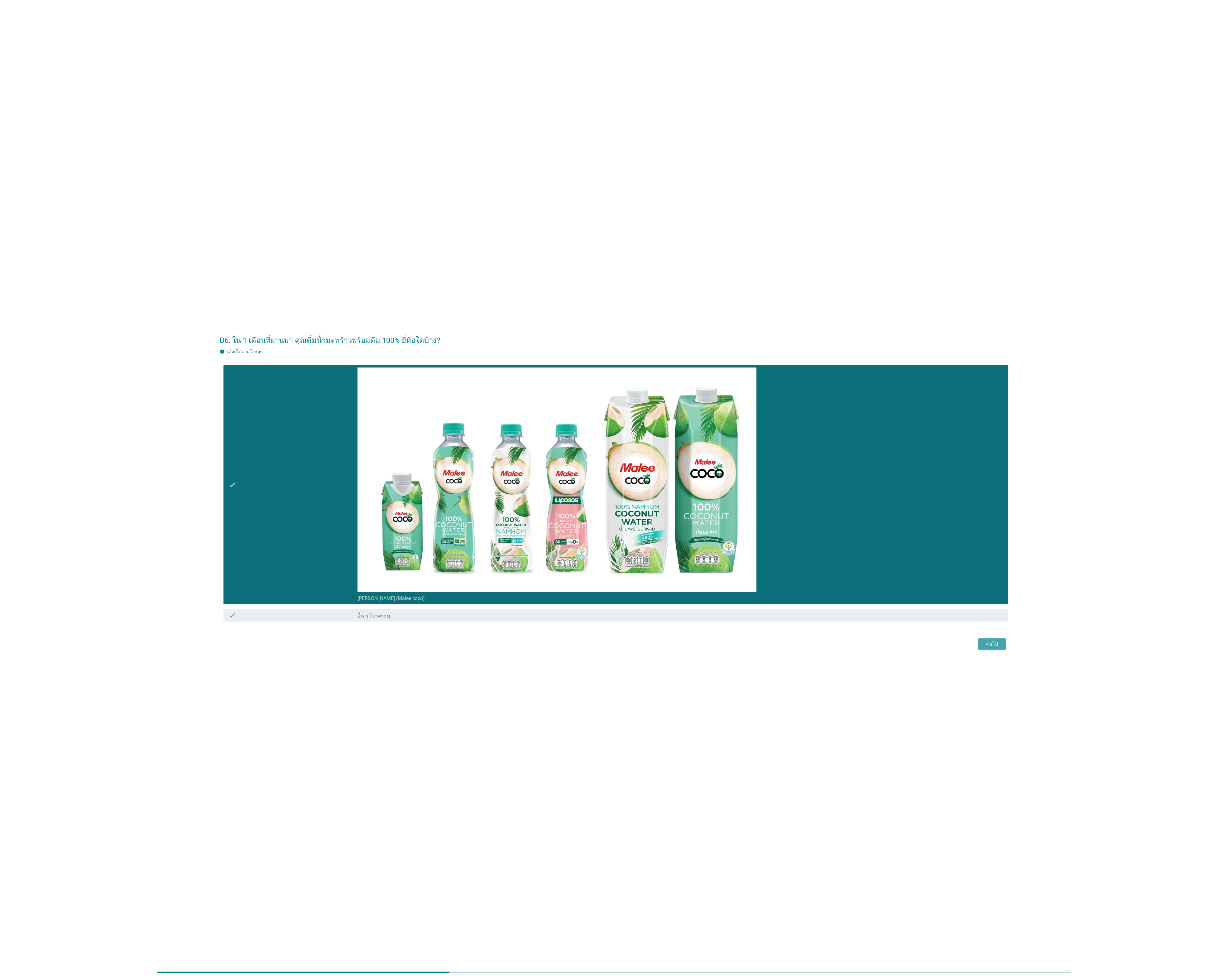
click at [991, 643] on div "ต่อไป" at bounding box center [992, 644] width 18 height 8
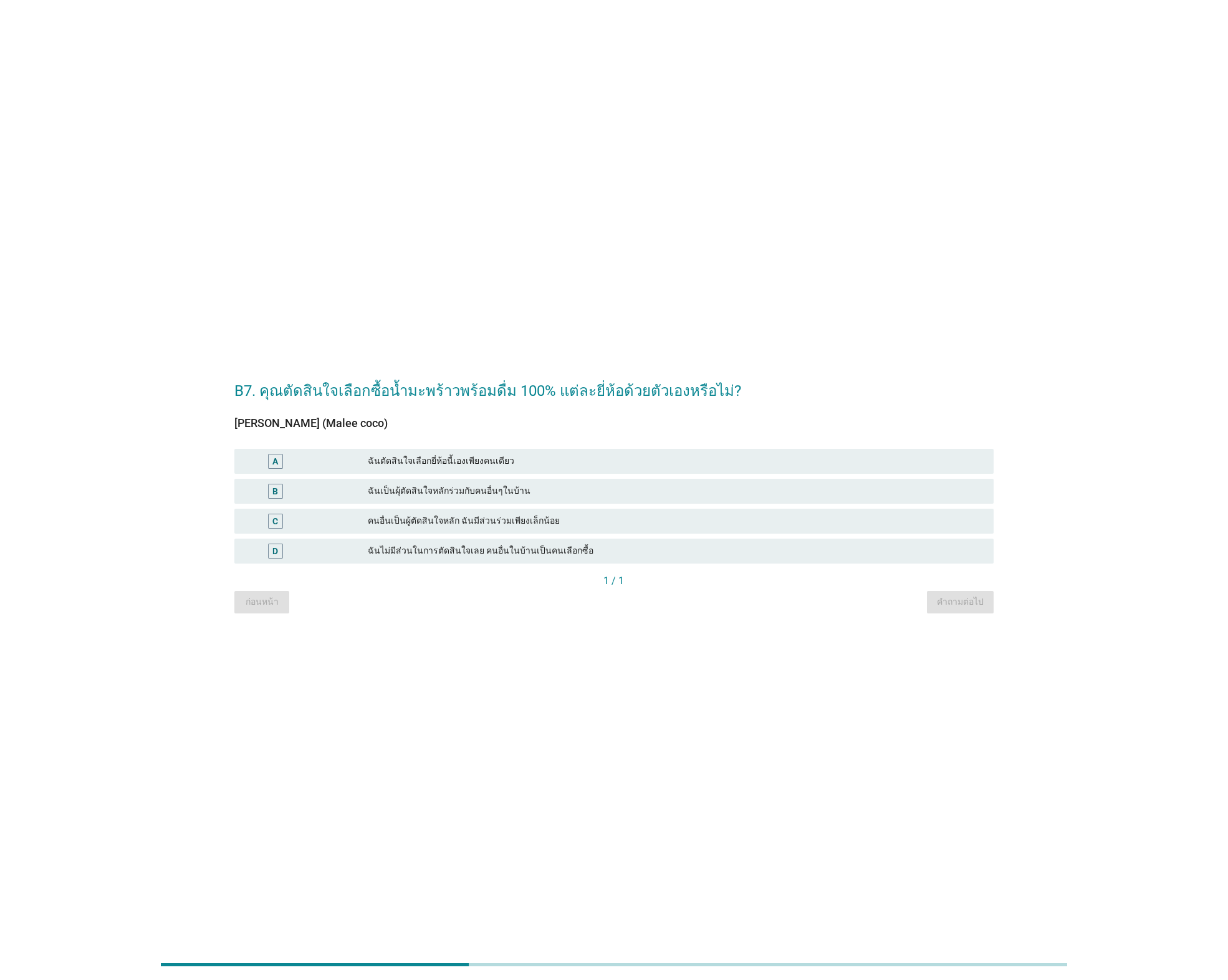
click at [406, 487] on div "ฉันเป็นผุ้ตัดสินใจหลักร่วมกับคนอื่นๆในบ้าน" at bounding box center [676, 491] width 616 height 15
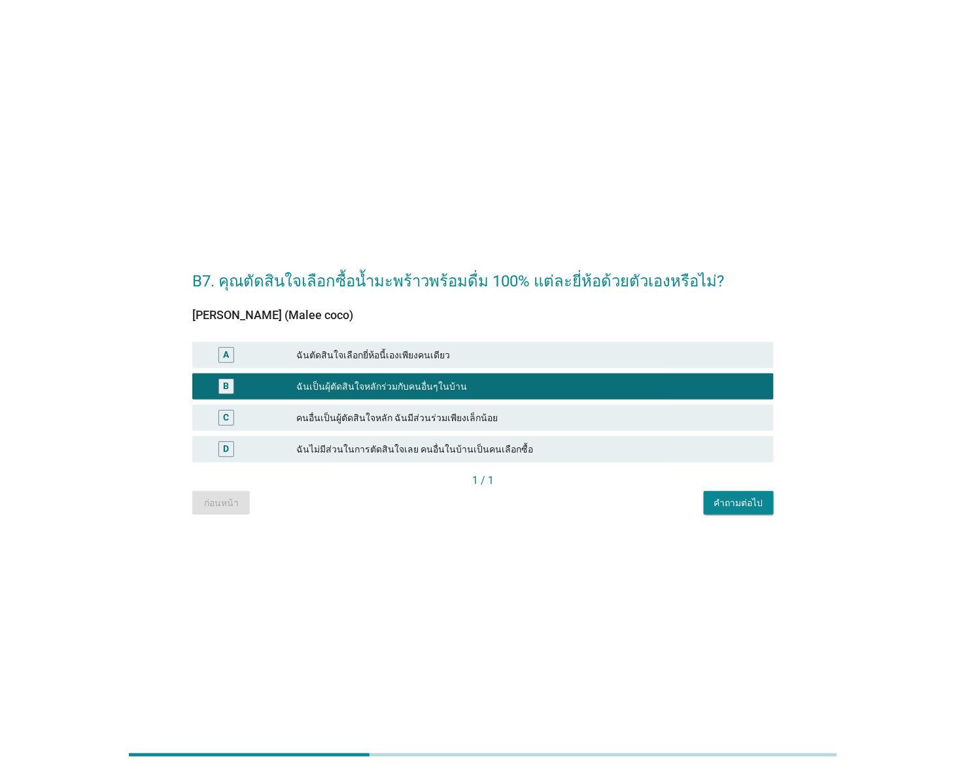
drag, startPoint x: 479, startPoint y: 350, endPoint x: 532, endPoint y: 398, distance: 72.2
click at [479, 350] on div "ฉันตัดสินใจเลือกยี่ห้อนี้เองเพียงคนเดียว" at bounding box center [529, 355] width 467 height 16
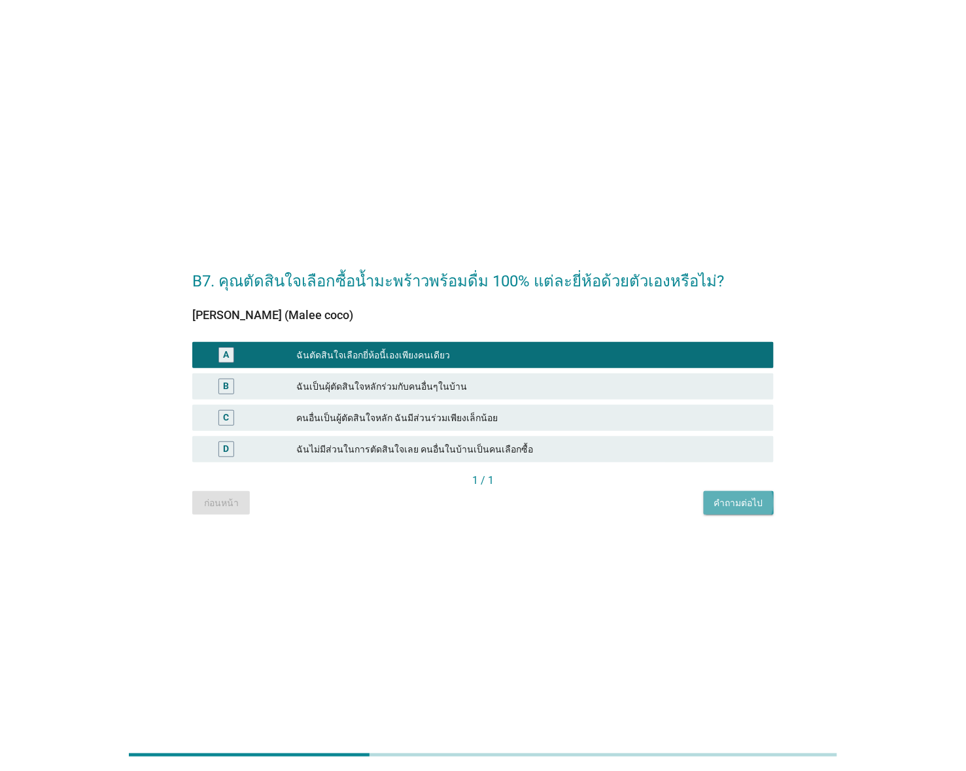
drag, startPoint x: 742, startPoint y: 498, endPoint x: 545, endPoint y: 407, distance: 217.0
click at [741, 498] on div "คำถามต่อไป" at bounding box center [738, 503] width 49 height 14
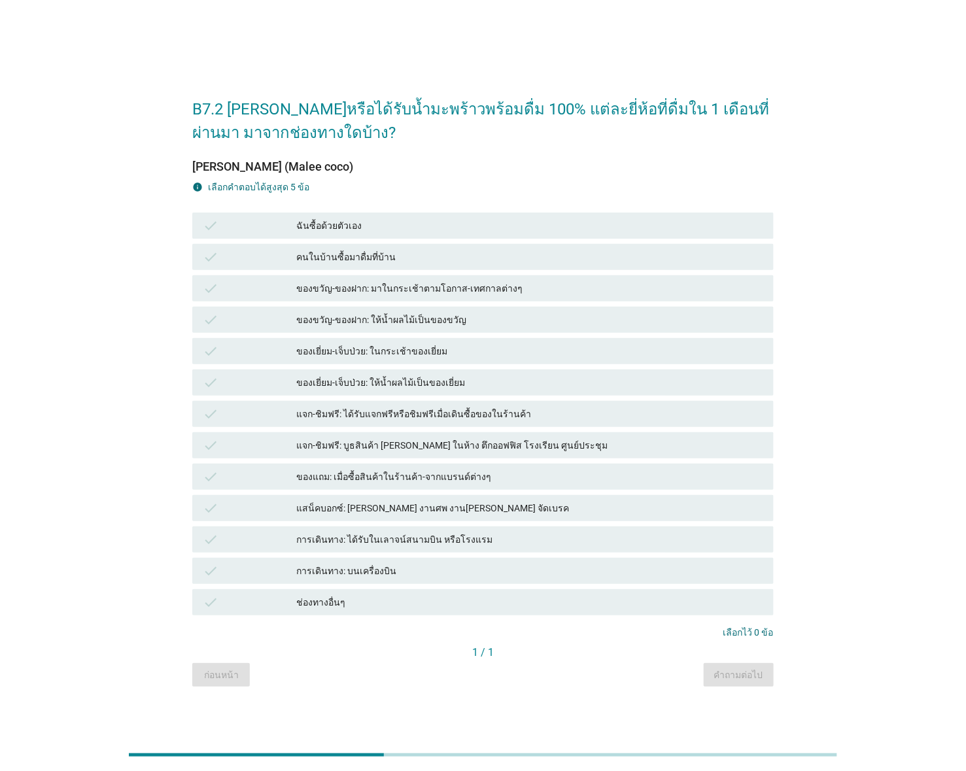
click at [360, 220] on div "ฉันซื้อด้วยตัวเอง" at bounding box center [529, 226] width 467 height 16
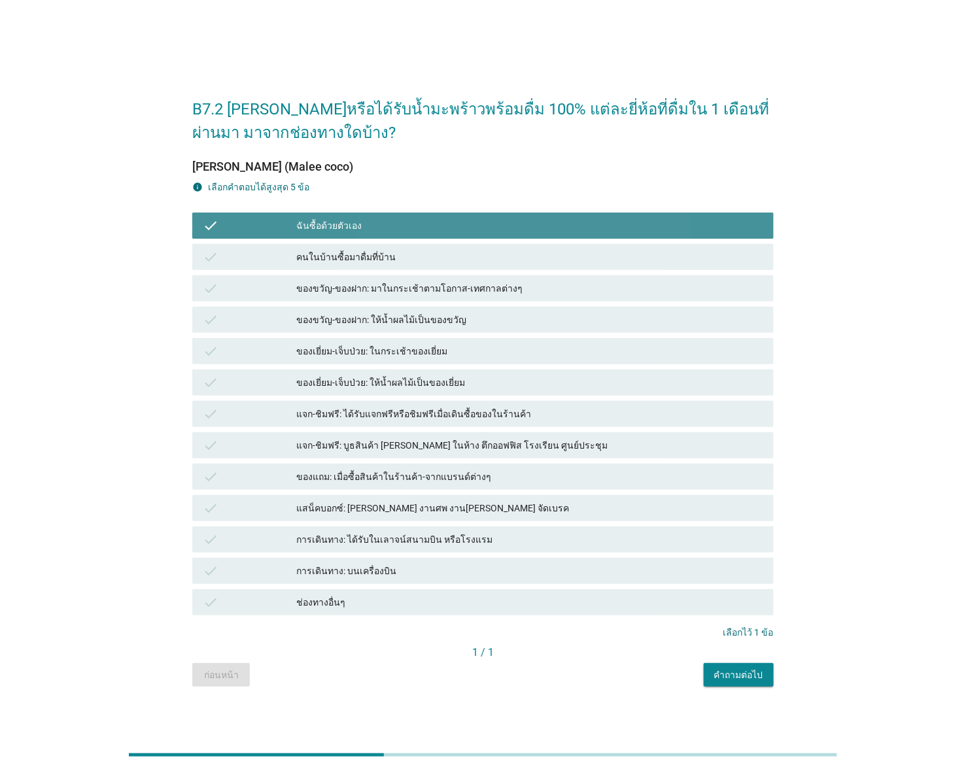
click at [351, 359] on div "ของเยี่ยม-เจ็บป่วย: ในกระเช้าของเยี่ยม" at bounding box center [529, 351] width 467 height 16
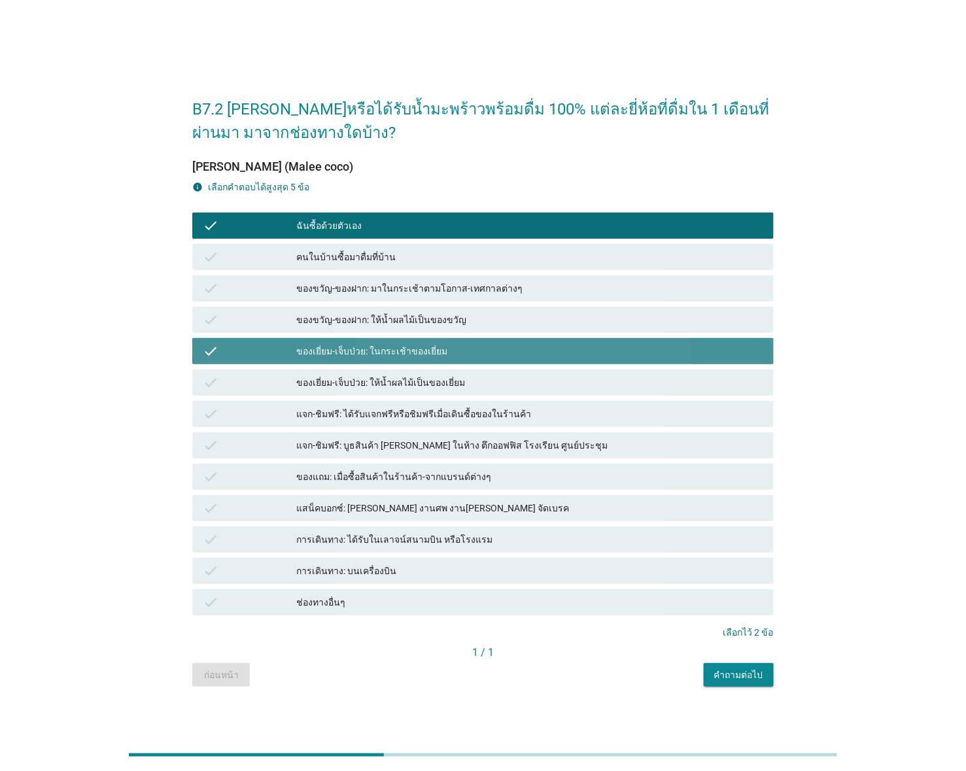
click at [371, 406] on div "แจก-ชิมฟรี: ได้รับแจกฟรีหรือชิมฟรีเมื่อเดินซื้อของในร้านค้า" at bounding box center [529, 414] width 467 height 16
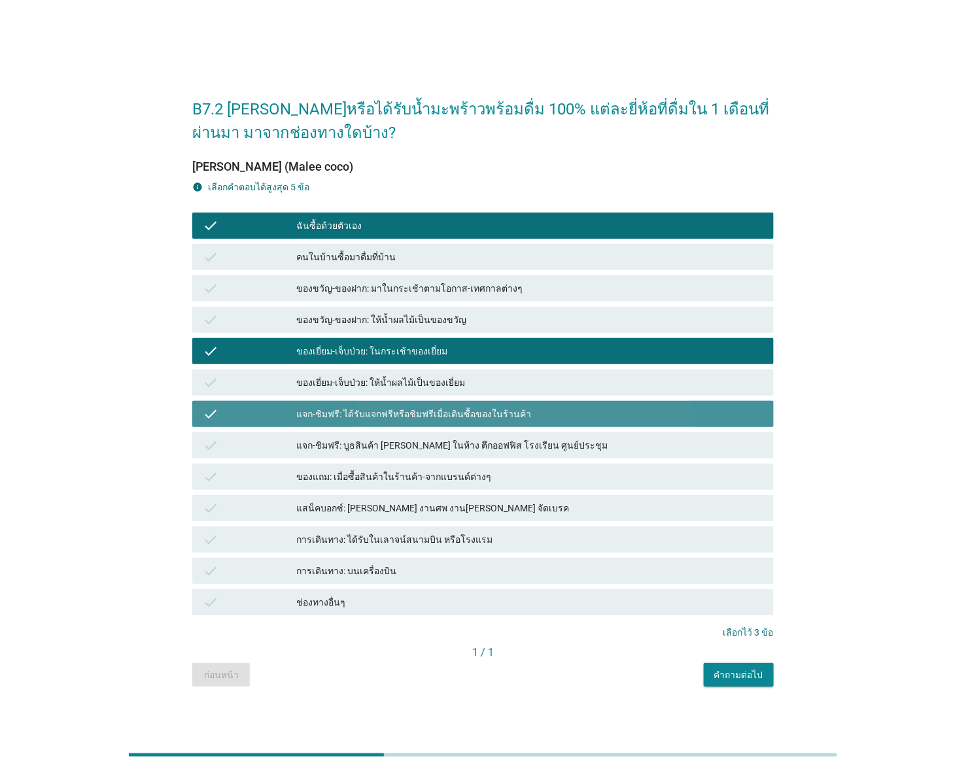
click at [399, 481] on div "ของแถม: เมื่อซื้อสินค้าในร้านค้า-จากแบรนด์ต่างๆ" at bounding box center [529, 477] width 467 height 16
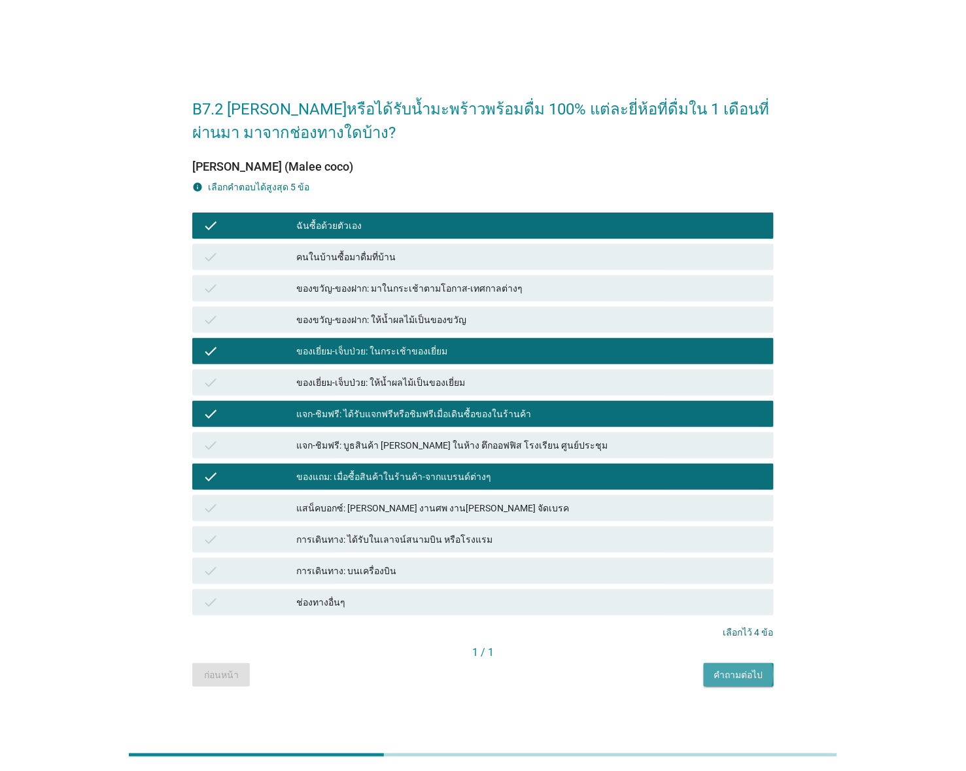
drag, startPoint x: 745, startPoint y: 671, endPoint x: 550, endPoint y: 265, distance: 450.6
click at [744, 671] on div "คำถามต่อไป" at bounding box center [738, 675] width 49 height 14
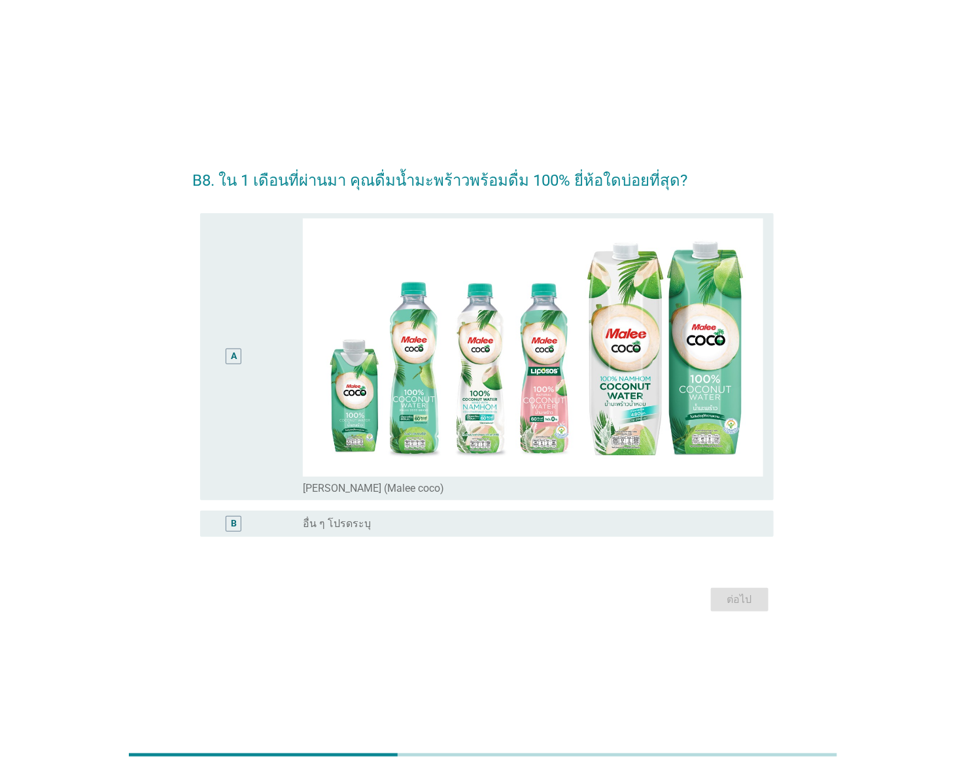
click at [263, 354] on div "A" at bounding box center [257, 356] width 92 height 277
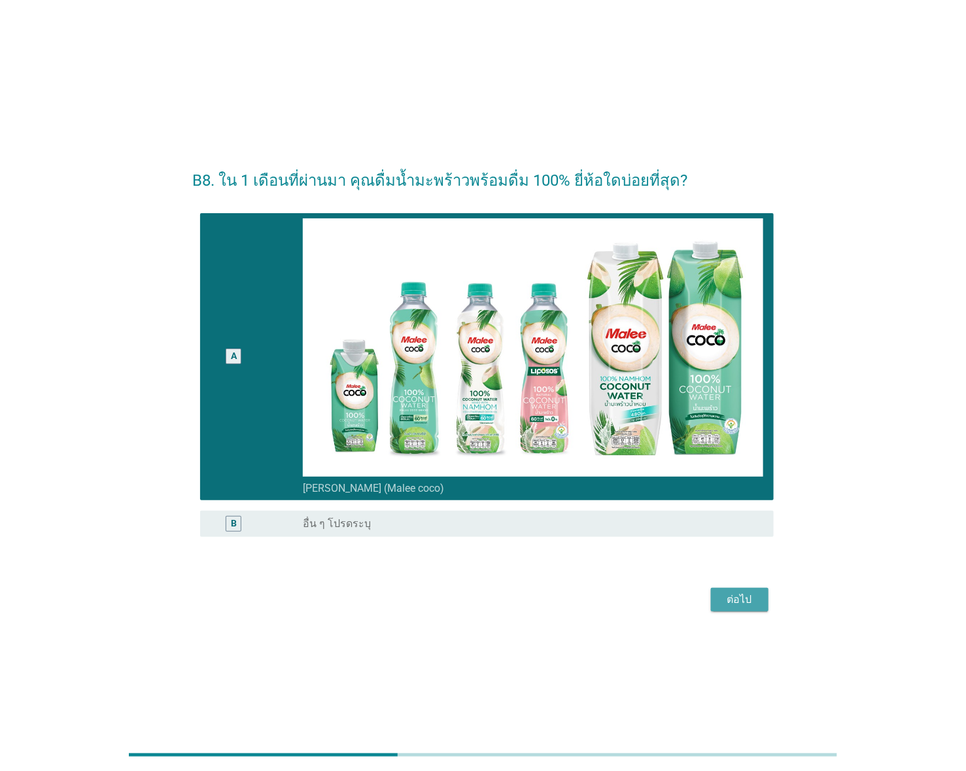
drag, startPoint x: 756, startPoint y: 592, endPoint x: 622, endPoint y: 469, distance: 182.3
click at [755, 592] on div "ต่อไป" at bounding box center [739, 600] width 37 height 16
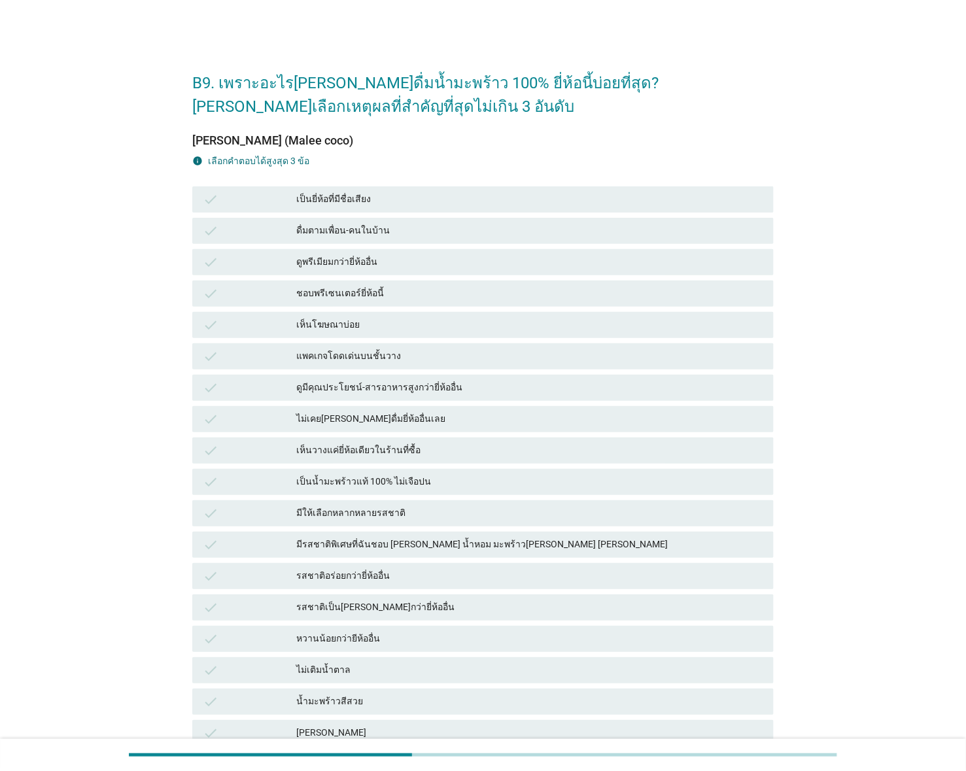
click at [320, 244] on div "check ดื่มตามเพื่อน-คนในบ้าน" at bounding box center [483, 230] width 586 height 31
drag, startPoint x: 314, startPoint y: 371, endPoint x: 320, endPoint y: 446, distance: 74.8
click at [314, 373] on div "check ดูมีคุณประโยชน์-สารอาหารสูงกว่ายี่ห้ออื่น" at bounding box center [483, 387] width 586 height 31
click at [320, 446] on div "เห็นวางแค่ยี่ห้อเดียวในร้านที่ซื้อ" at bounding box center [529, 451] width 467 height 16
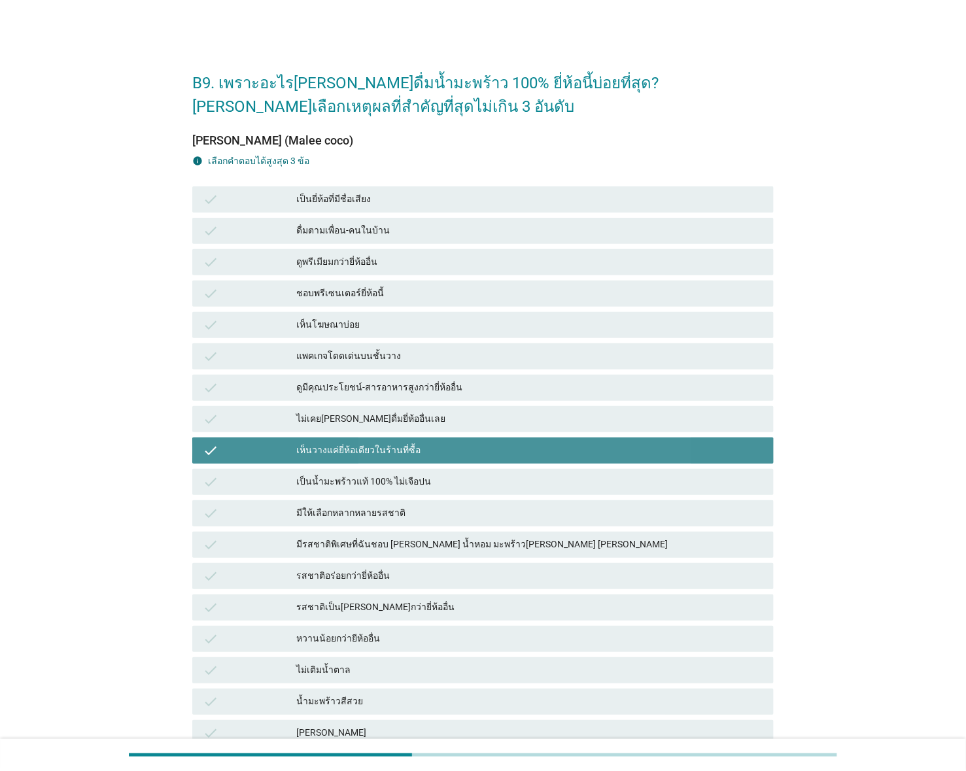
drag, startPoint x: 333, startPoint y: 559, endPoint x: 301, endPoint y: 277, distance: 284.3
click at [330, 554] on div "check เป็นยี่ห้อที่มีชื่อเสียง check ดื่มตามเพื่อน-คนในบ้าน check ดูพรีเมียมกว่…" at bounding box center [483, 560] width 586 height 753
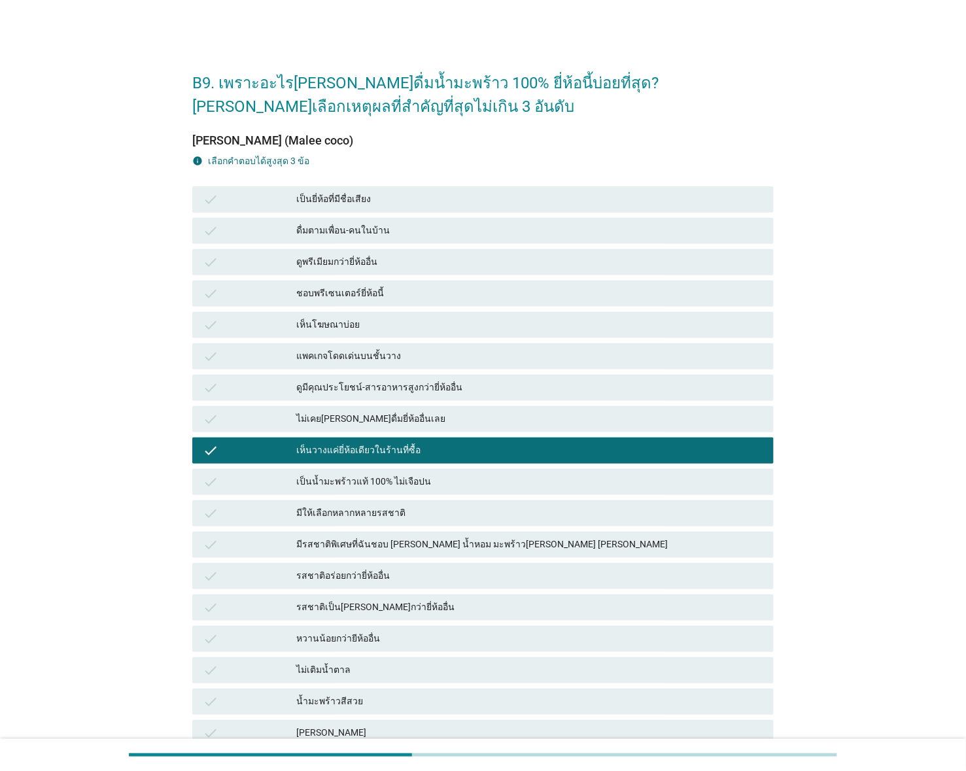
drag, startPoint x: 305, startPoint y: 191, endPoint x: 314, endPoint y: 297, distance: 106.3
click at [306, 192] on div "เป็นยี่ห้อที่มีชื่อเสียง" at bounding box center [529, 200] width 467 height 16
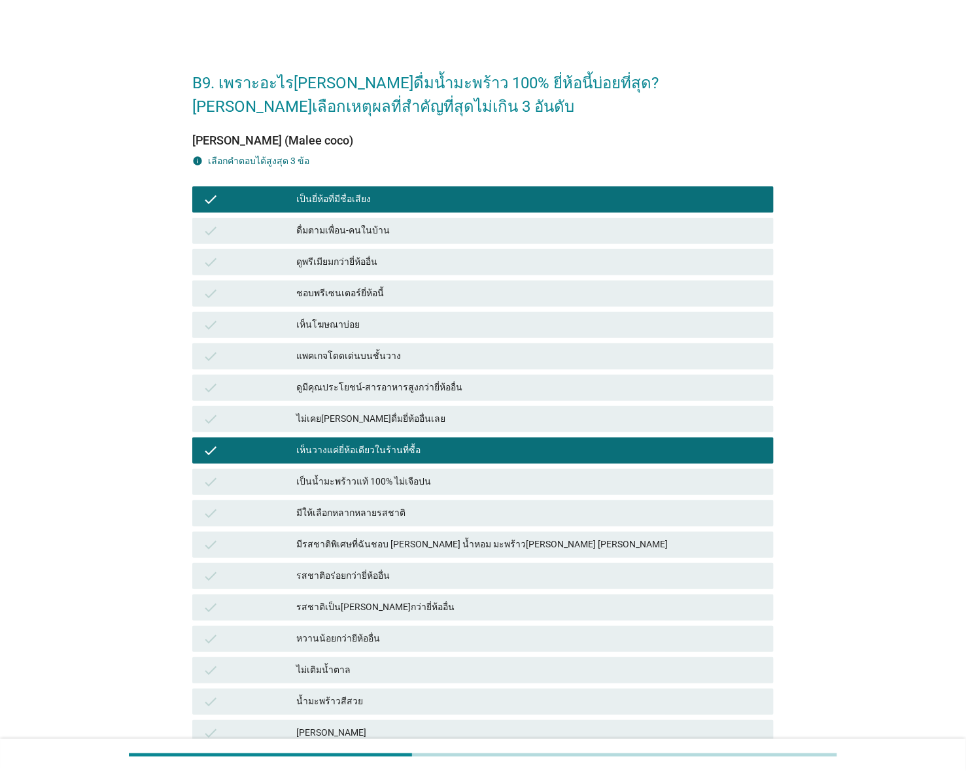
click at [365, 610] on div "รสชาติเป็น[PERSON_NAME]กว่ายี่ห้ออื่น" at bounding box center [529, 608] width 467 height 16
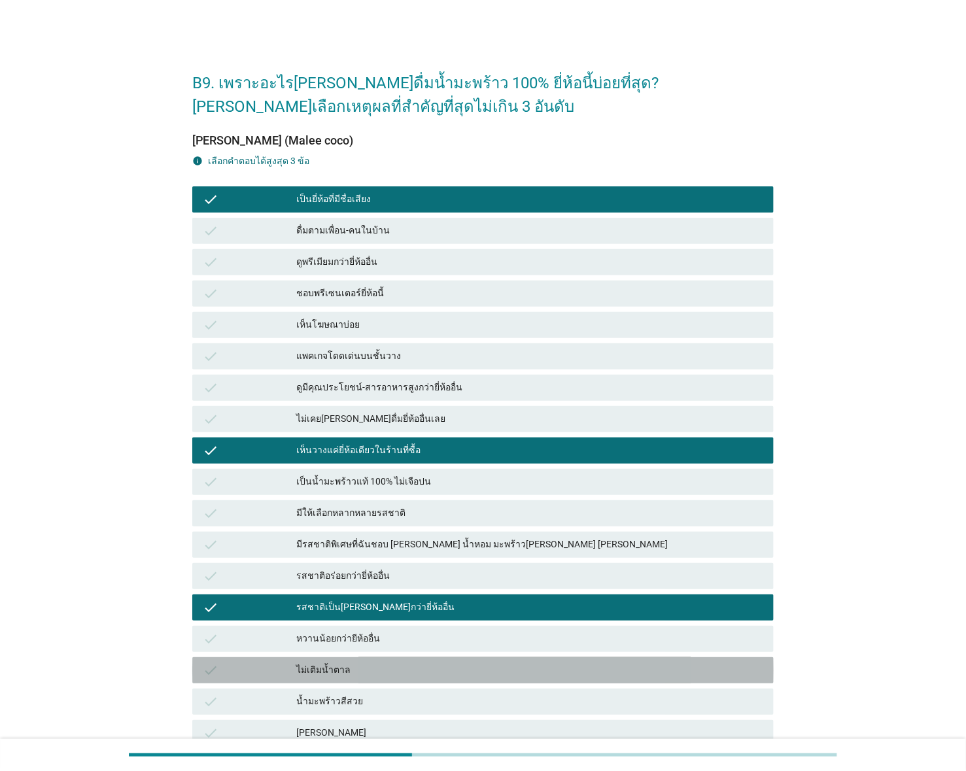
click at [367, 669] on div "ไม่เติมน้ำตาล" at bounding box center [529, 670] width 467 height 16
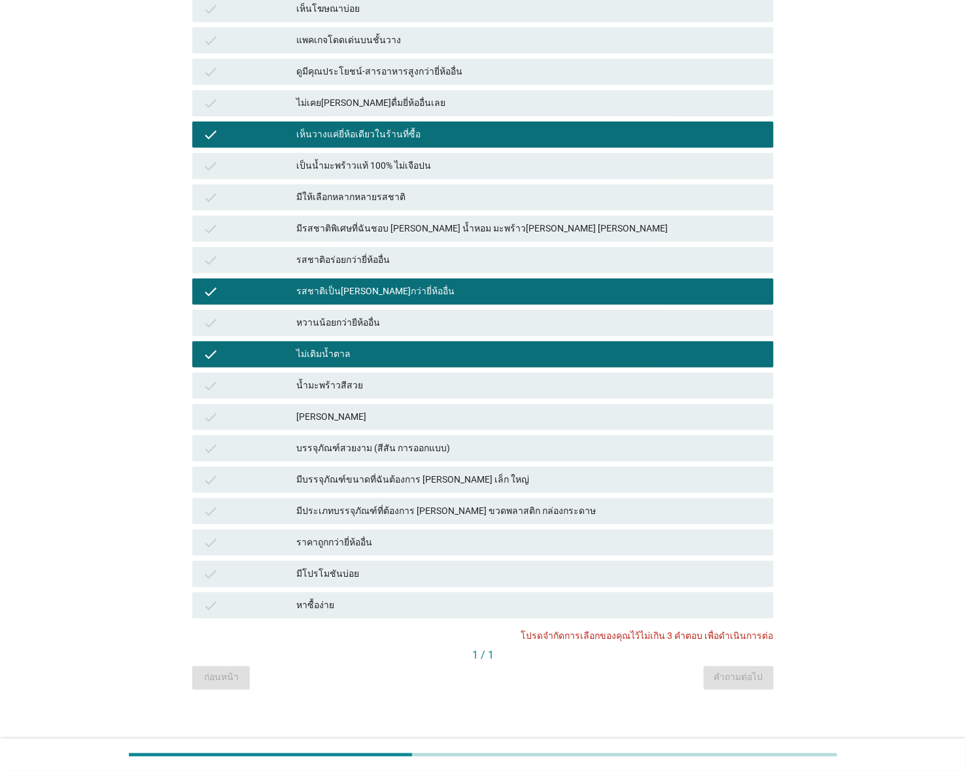
scroll to position [324, 0]
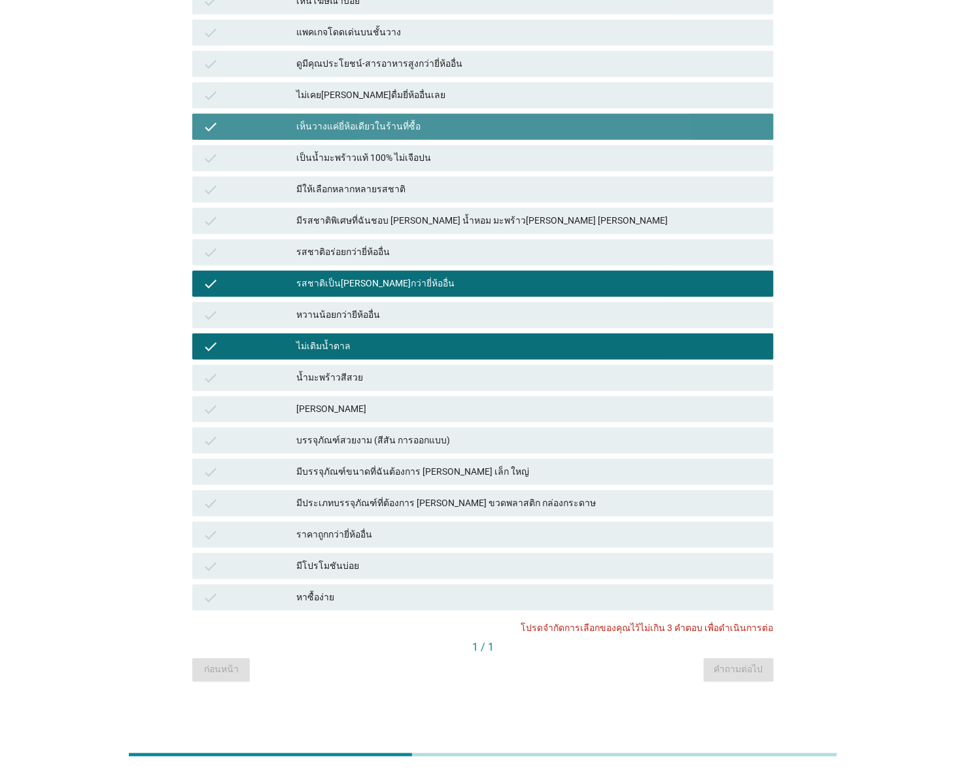
click at [364, 122] on div "เห็นวางแค่ยี่ห้อเดียวในร้านที่ซื้อ" at bounding box center [529, 127] width 467 height 16
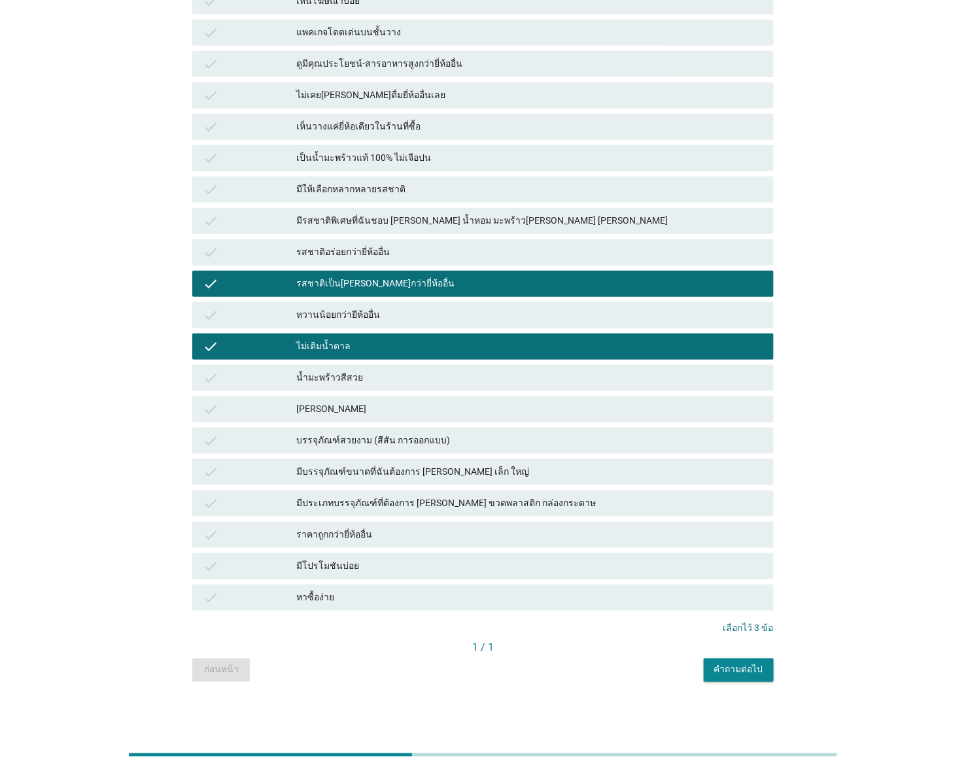
click at [746, 666] on div "คำถามต่อไป" at bounding box center [738, 670] width 49 height 14
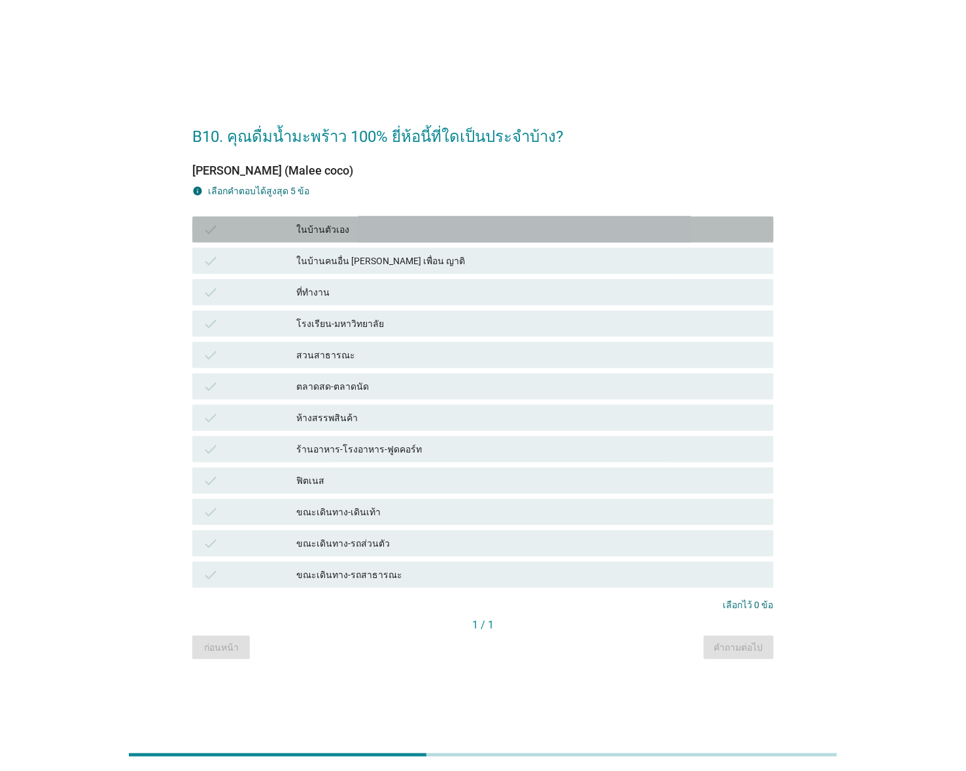
click at [412, 218] on div "check ในบ้านตัวเอง" at bounding box center [482, 229] width 581 height 26
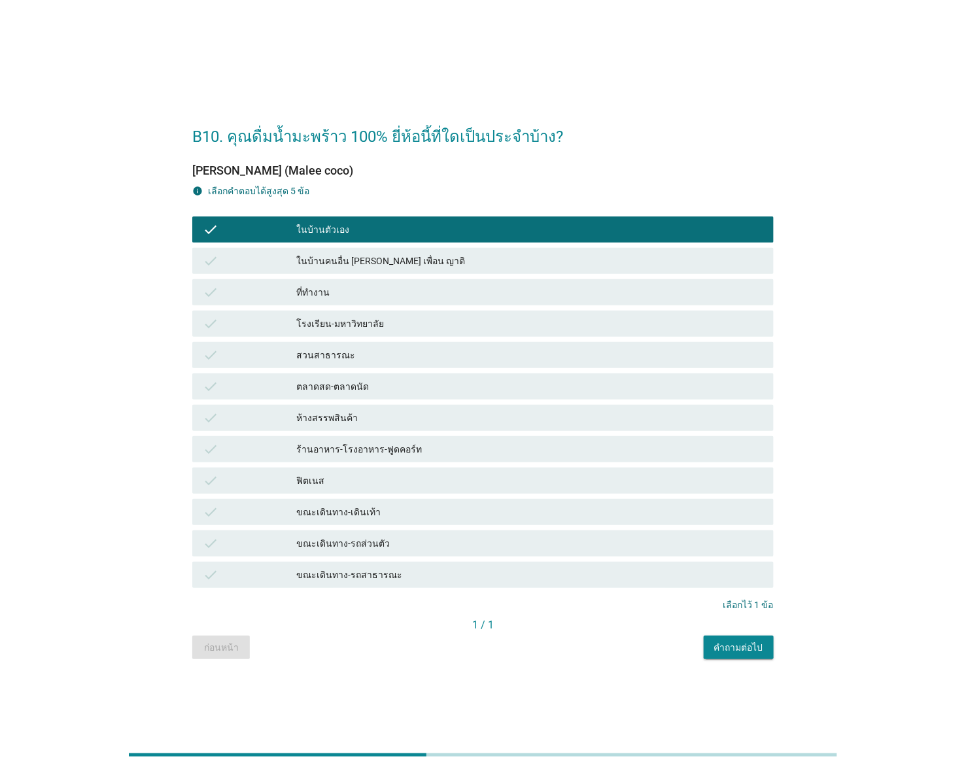
click at [754, 653] on div "คำถามต่อไป" at bounding box center [738, 648] width 49 height 14
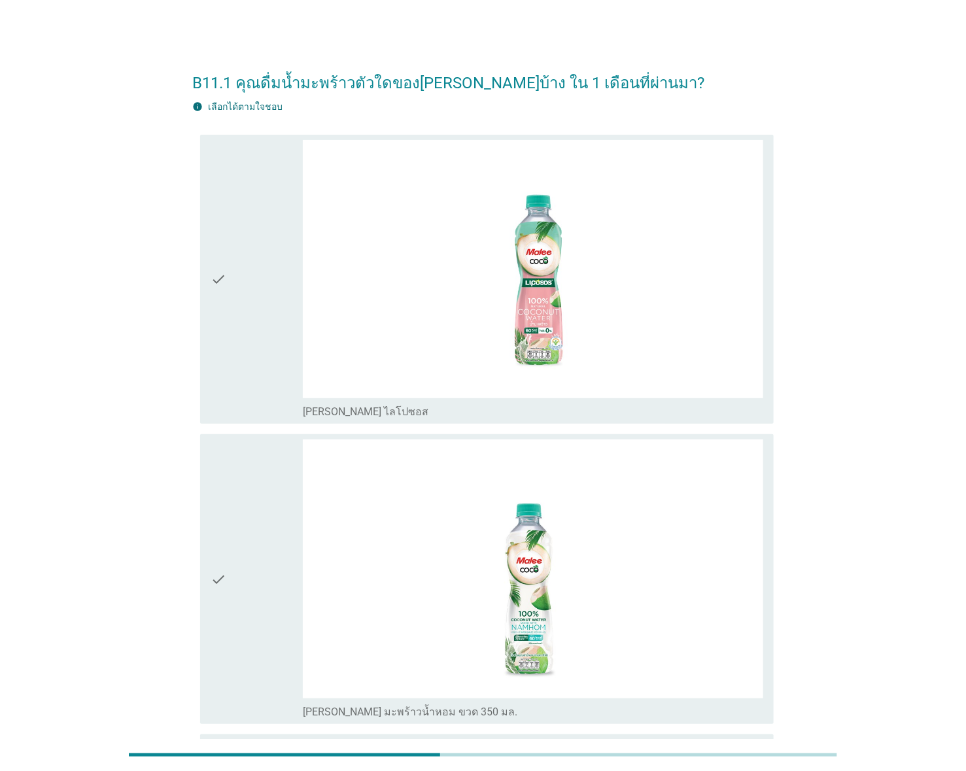
click at [410, 257] on div "check_box_outline_blank [PERSON_NAME] ไลโปซอส" at bounding box center [533, 279] width 460 height 279
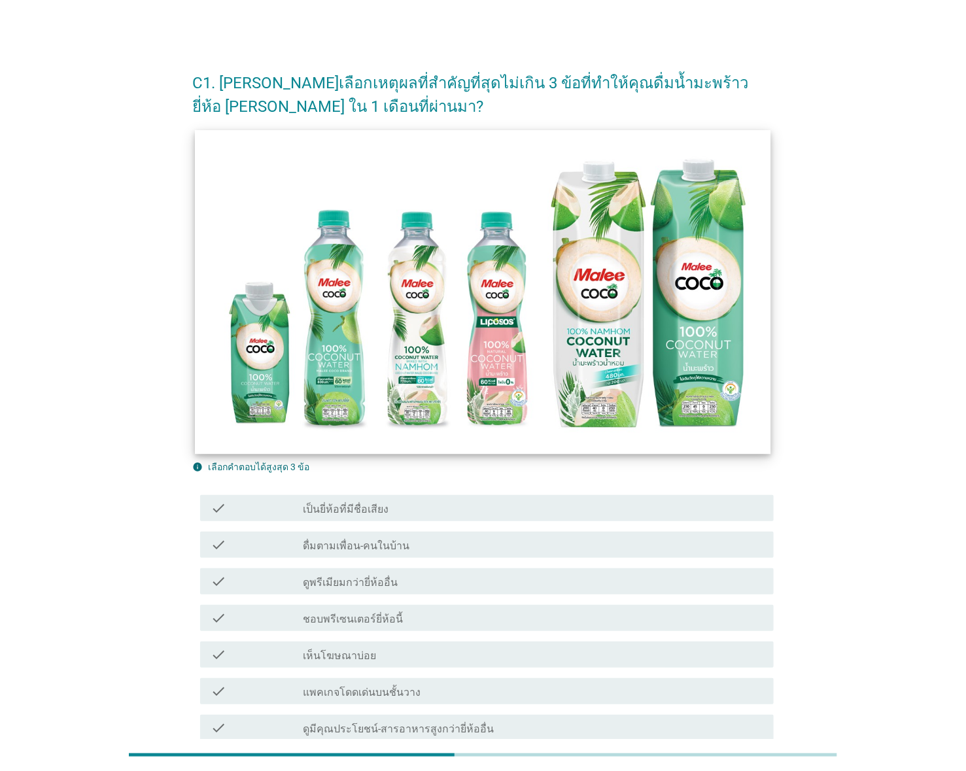
click at [397, 233] on img at bounding box center [482, 292] width 575 height 324
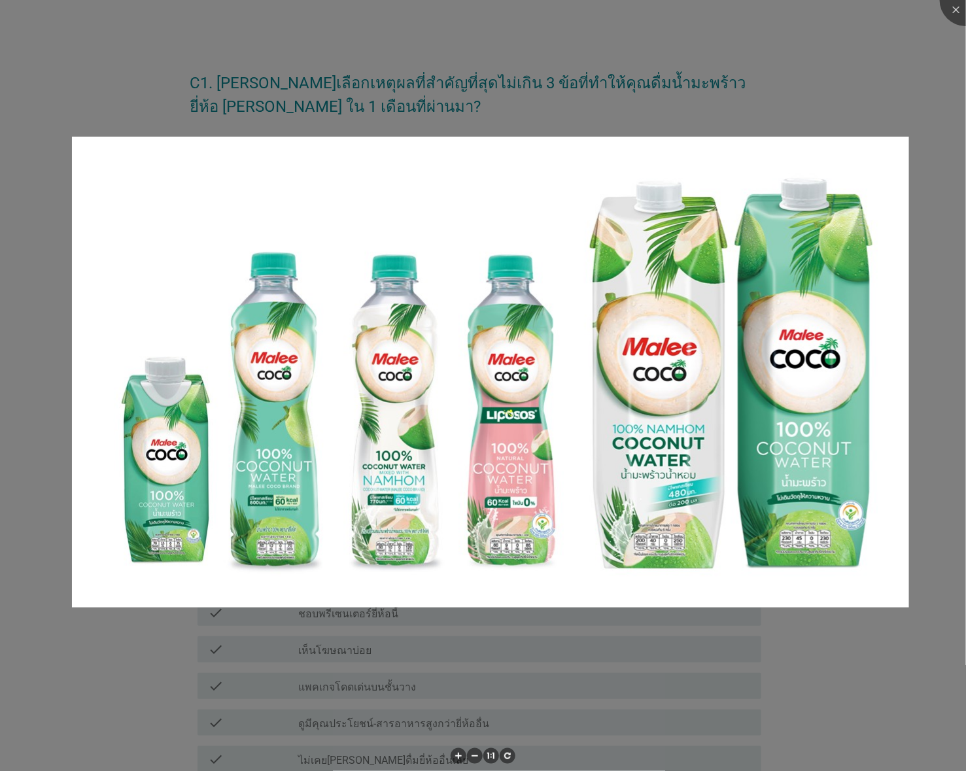
click at [410, 581] on img at bounding box center [490, 372] width 837 height 471
click at [715, 636] on div at bounding box center [483, 385] width 966 height 771
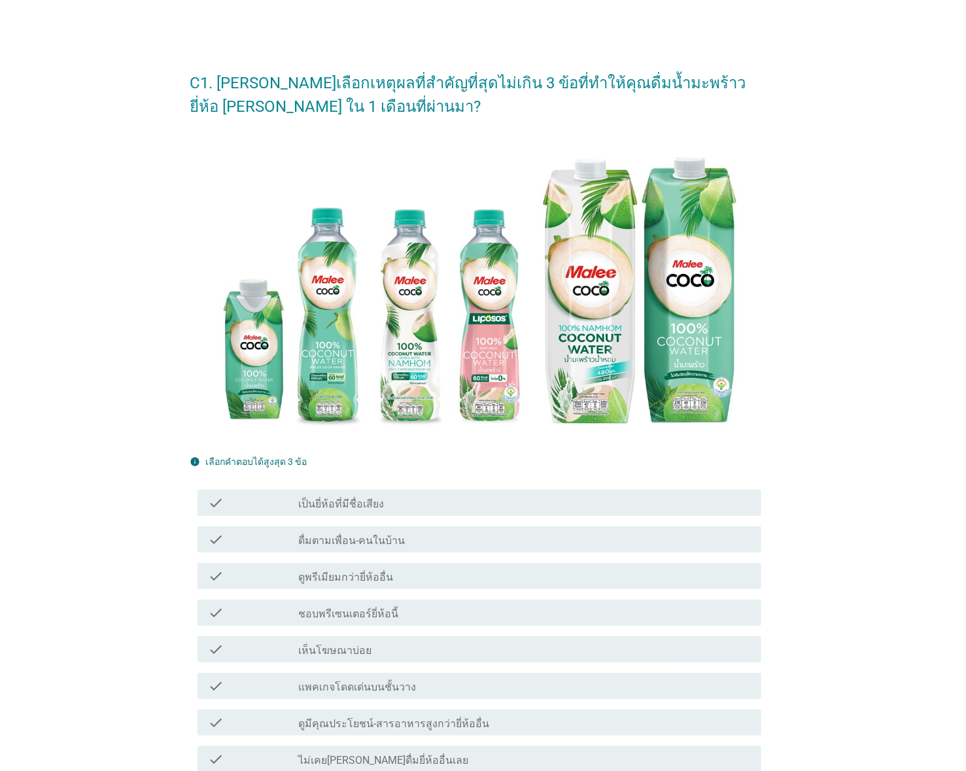
click at [452, 534] on div "check check_box_outline_blank ดื่มตามเพื่อน-คนในบ้าน" at bounding box center [478, 539] width 563 height 26
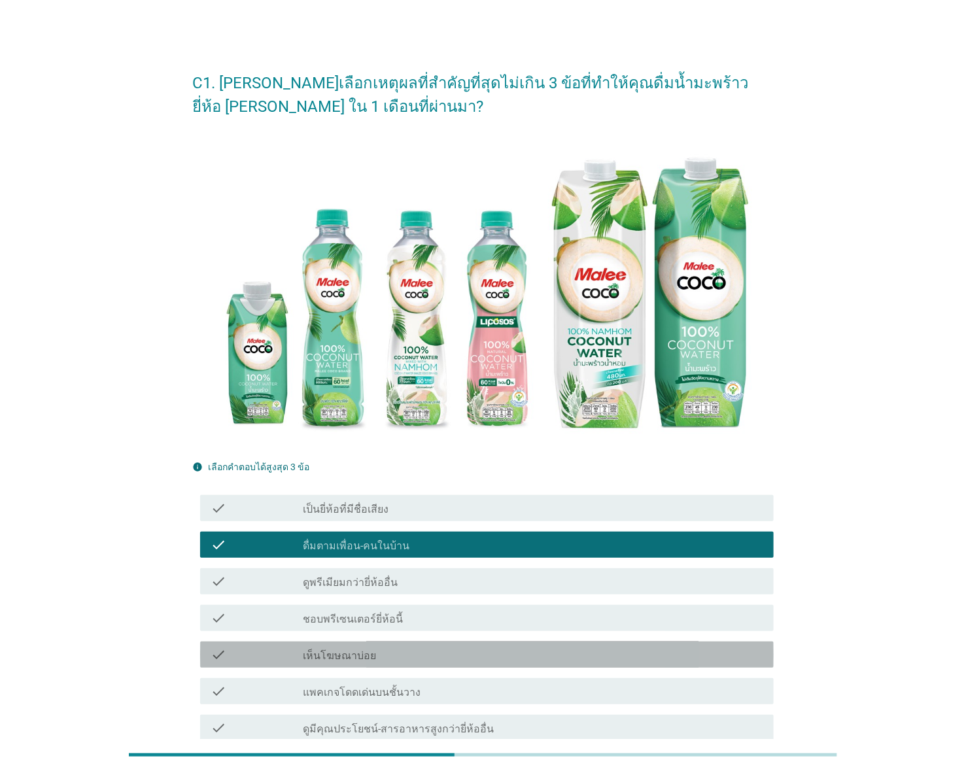
click at [401, 661] on div "check_box_outline_blank เห็นโฆษณาบ่อย" at bounding box center [533, 655] width 460 height 16
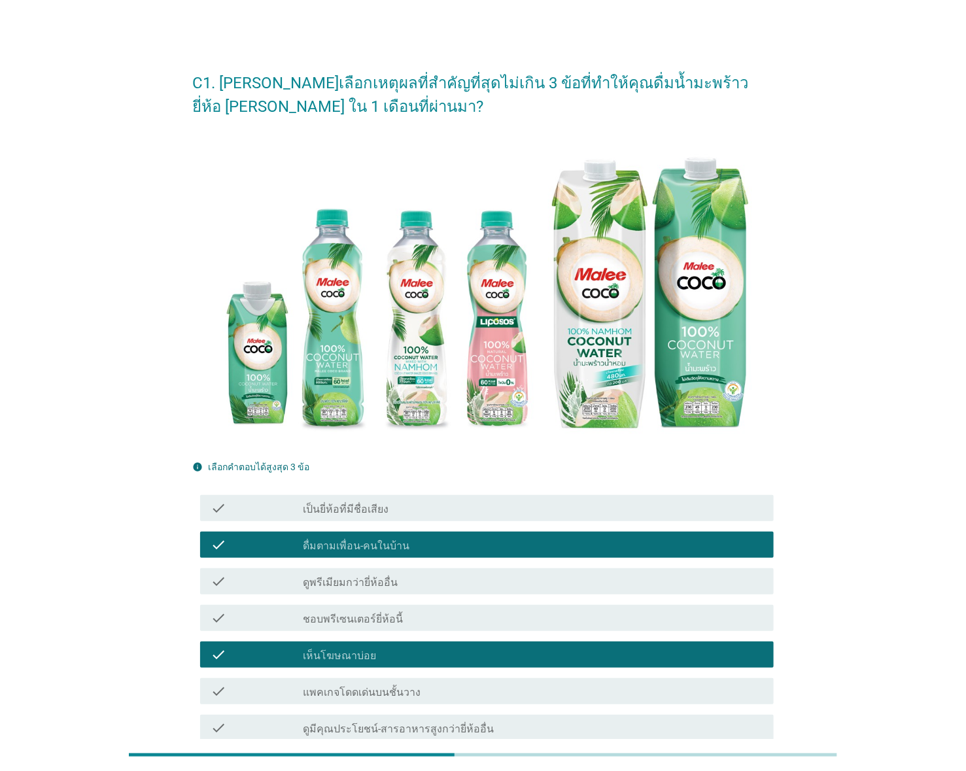
click at [407, 730] on label "ดูมีคุณประโยชน์-สารอาหารสูงกว่ายี่ห้ออื่น" at bounding box center [398, 728] width 191 height 13
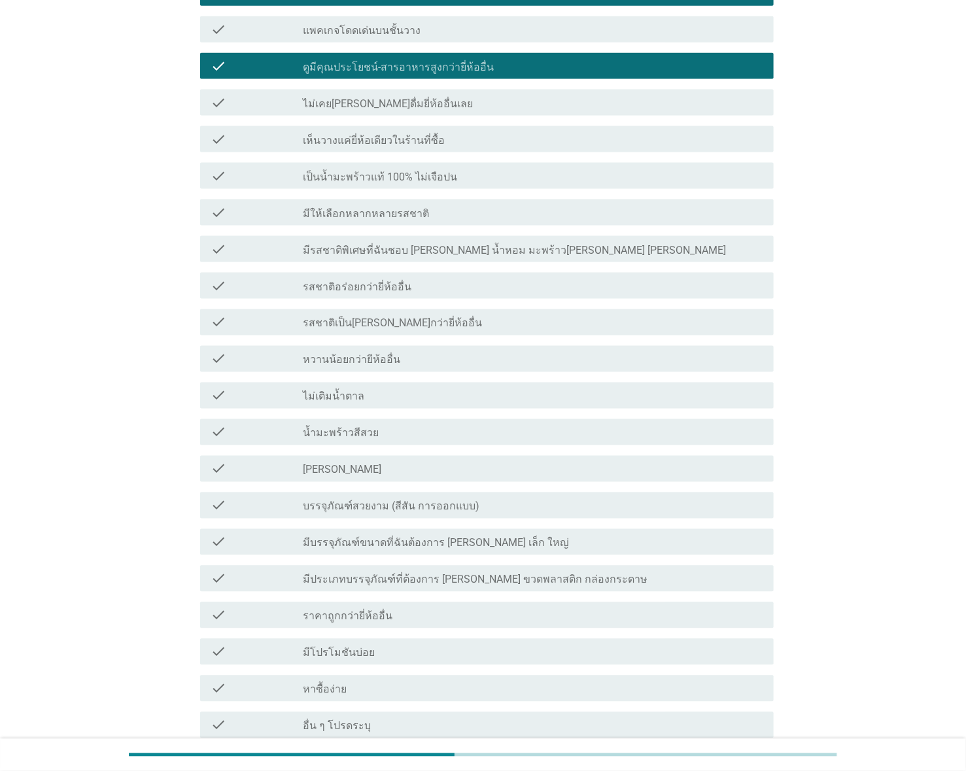
scroll to position [800, 0]
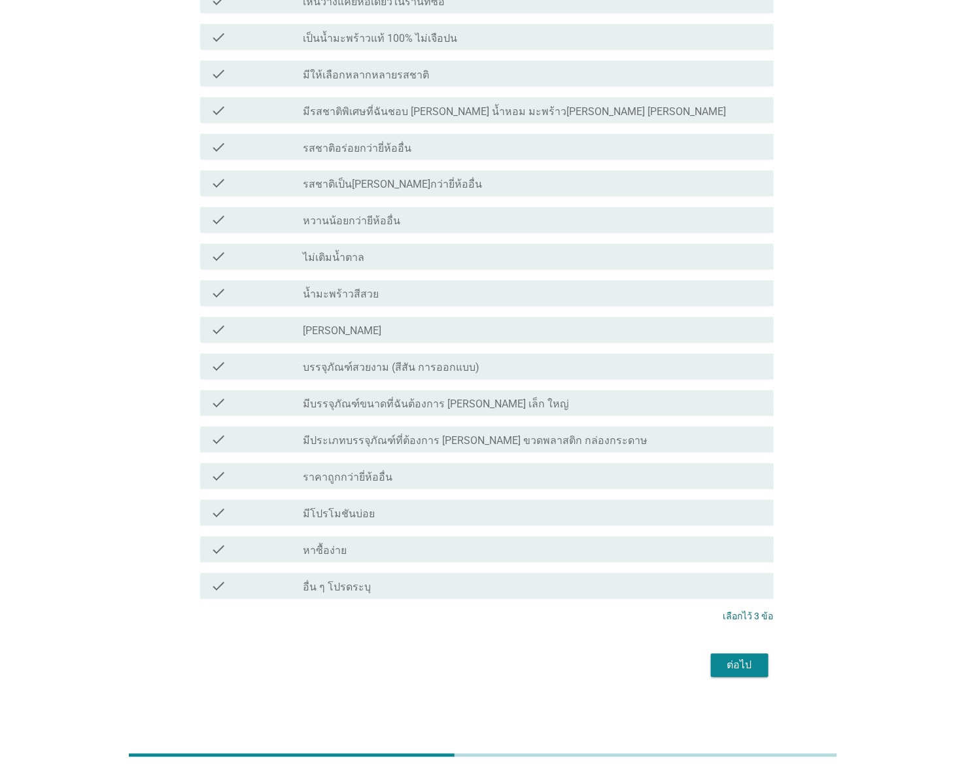
click at [748, 669] on div "ต่อไป" at bounding box center [739, 666] width 37 height 16
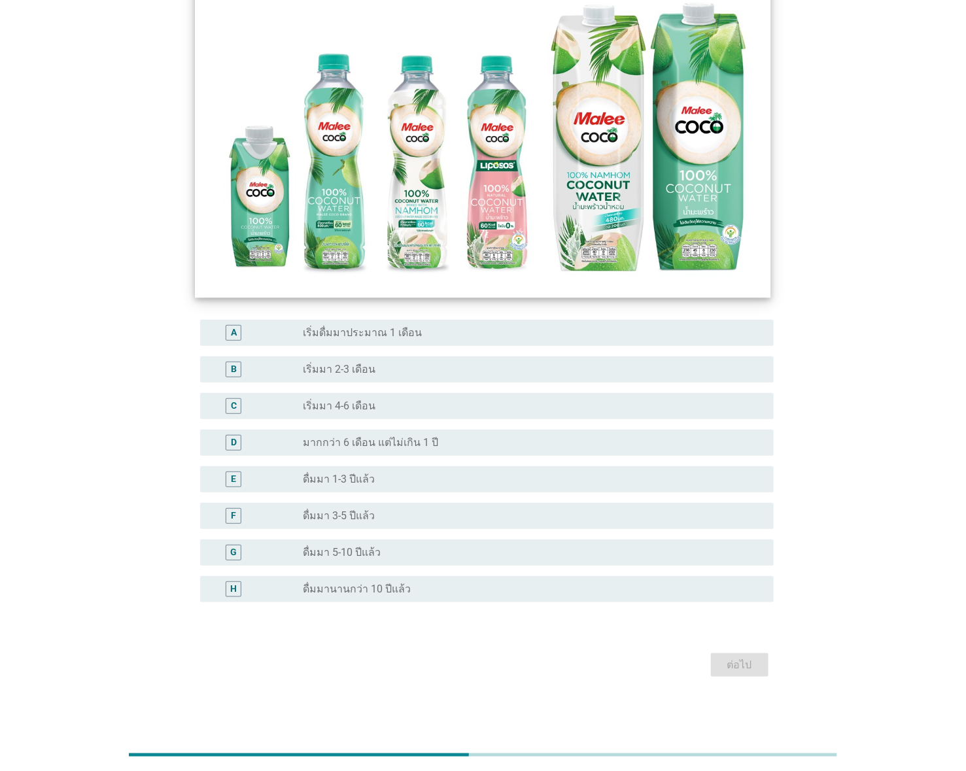
scroll to position [0, 0]
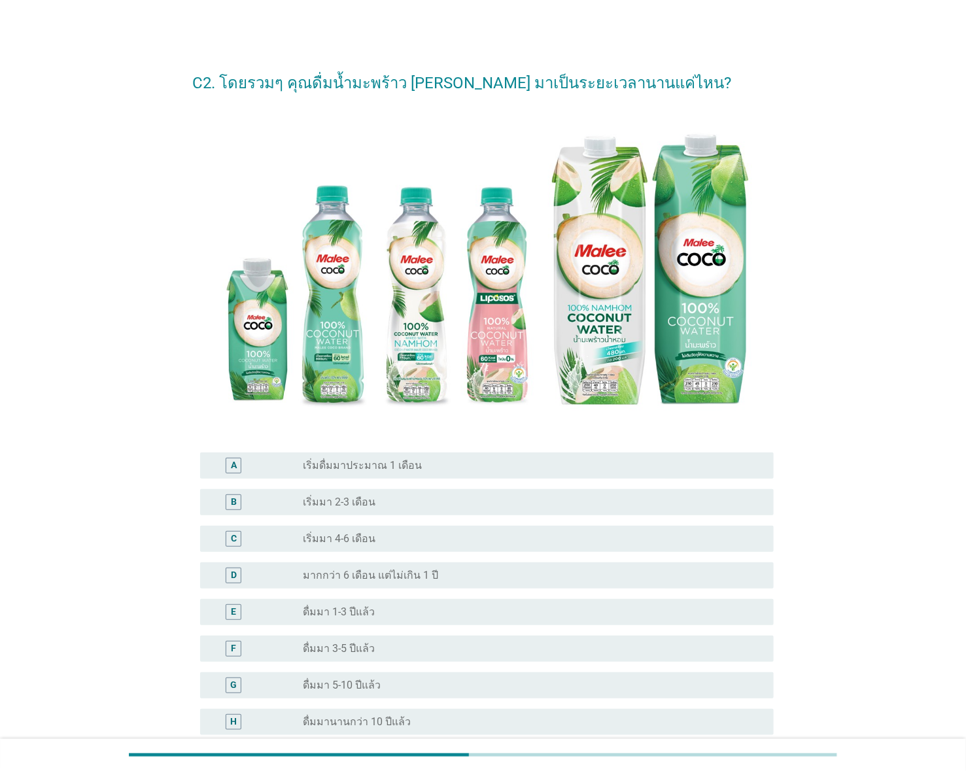
click at [383, 538] on div "radio_button_unchecked เริ่มมา 4-6 เดือน" at bounding box center [528, 538] width 450 height 13
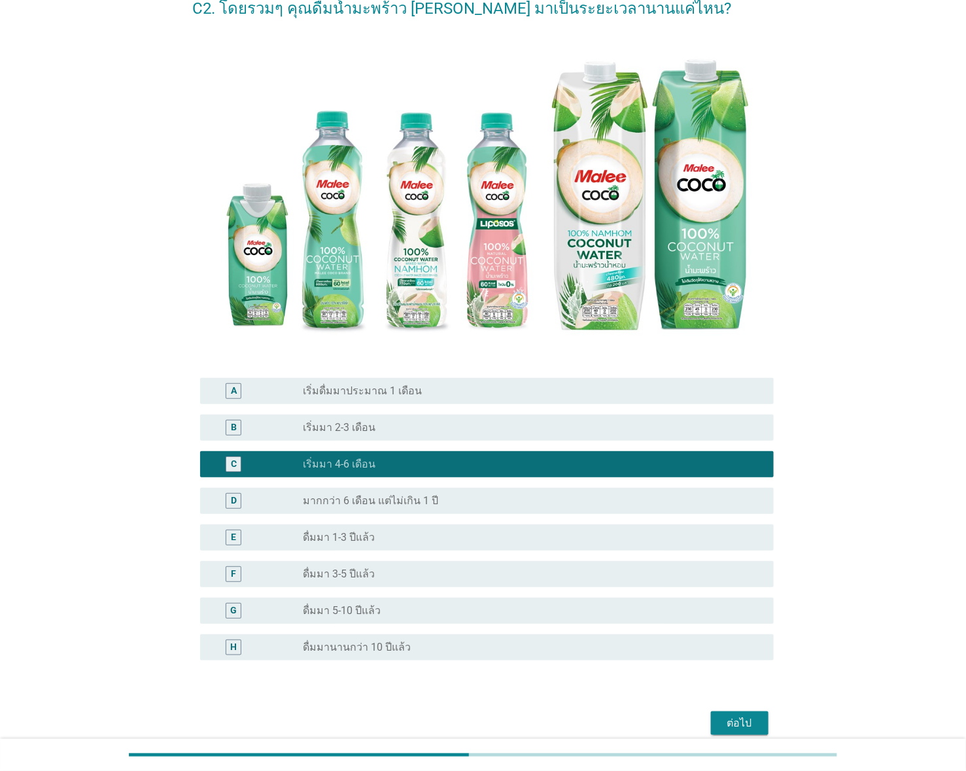
scroll to position [132, 0]
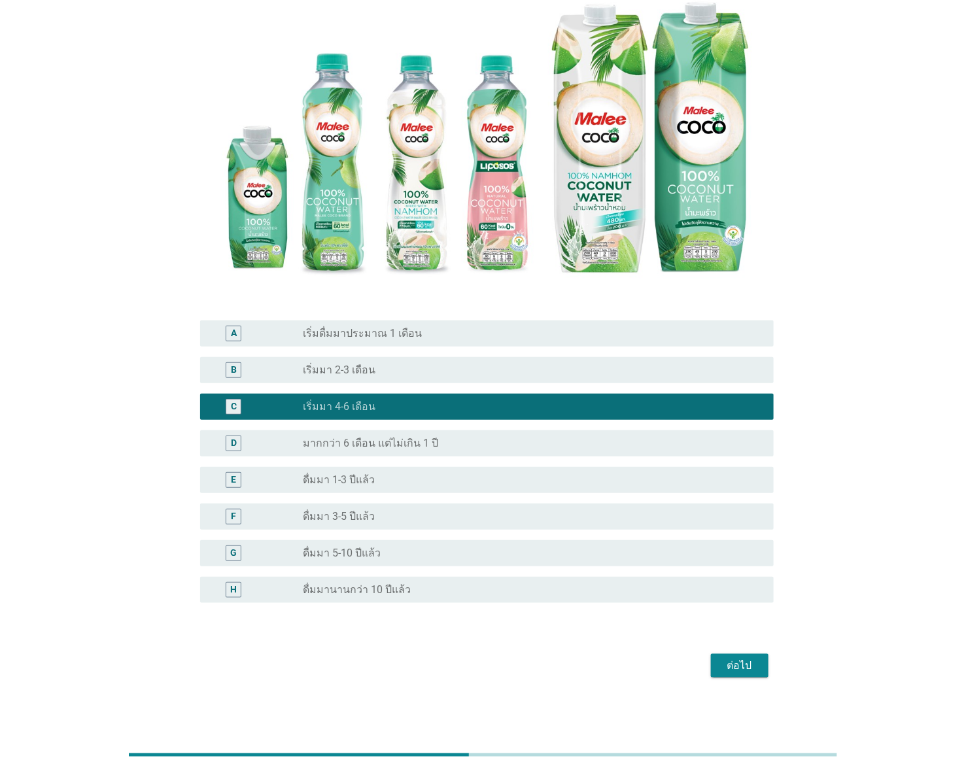
click at [754, 659] on div "ต่อไป" at bounding box center [739, 666] width 37 height 16
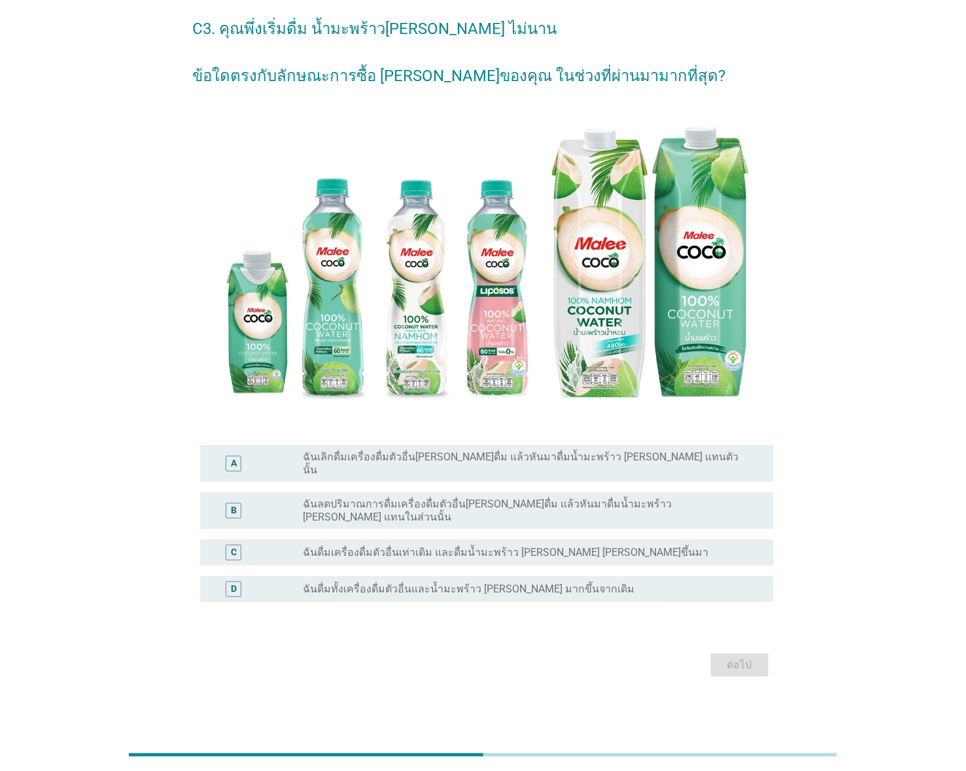
scroll to position [0, 0]
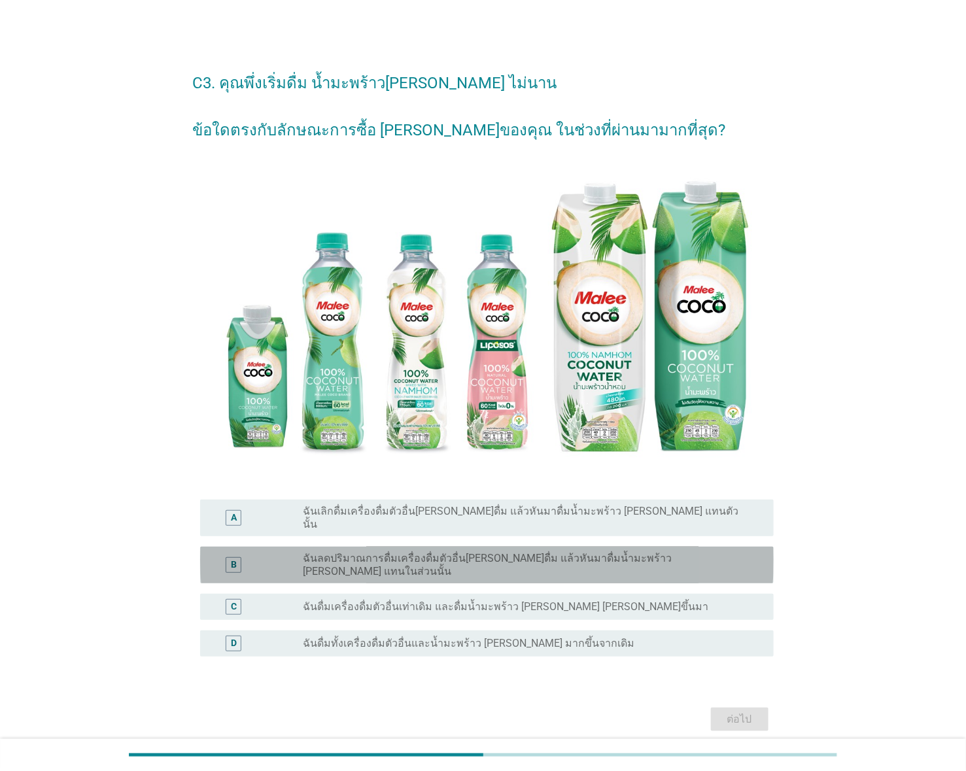
click at [496, 552] on label "ฉันลดปริมาณการดื่มเครื่องดื่มตัวอื่น[PERSON_NAME]ดื่ม แล้วหันมาดื่มน้ำมะพร้าว […" at bounding box center [528, 565] width 450 height 26
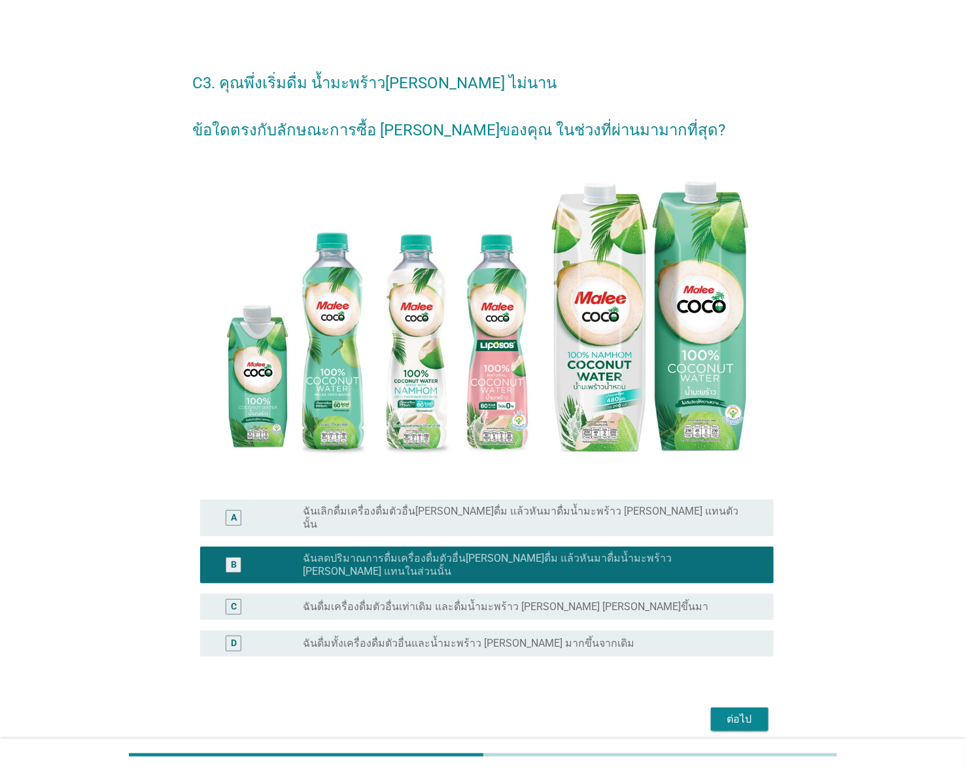
click at [736, 711] on div "ต่อไป" at bounding box center [739, 719] width 37 height 16
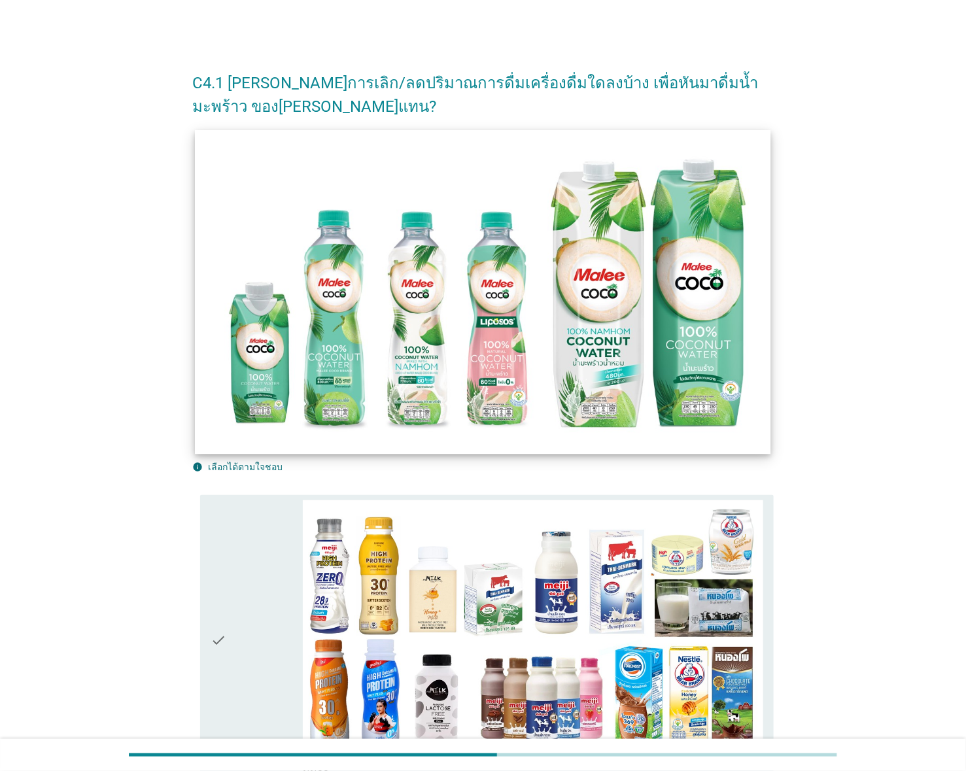
click at [405, 369] on img at bounding box center [482, 292] width 575 height 324
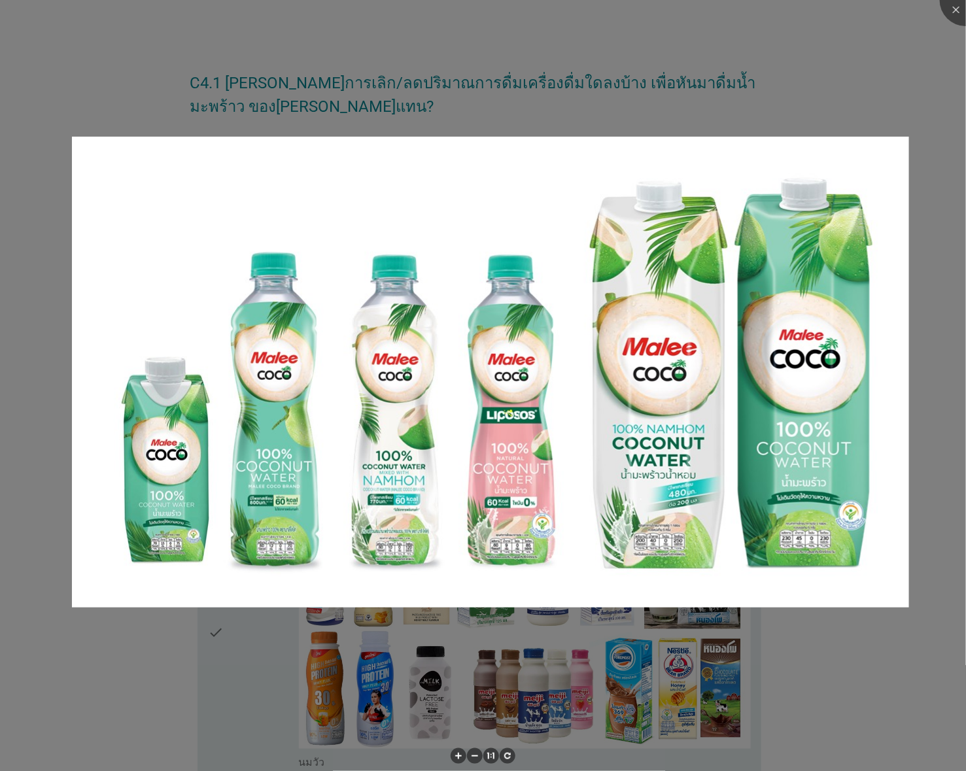
drag, startPoint x: 257, startPoint y: 610, endPoint x: 257, endPoint y: 632, distance: 22.2
click at [257, 612] on div at bounding box center [483, 385] width 966 height 771
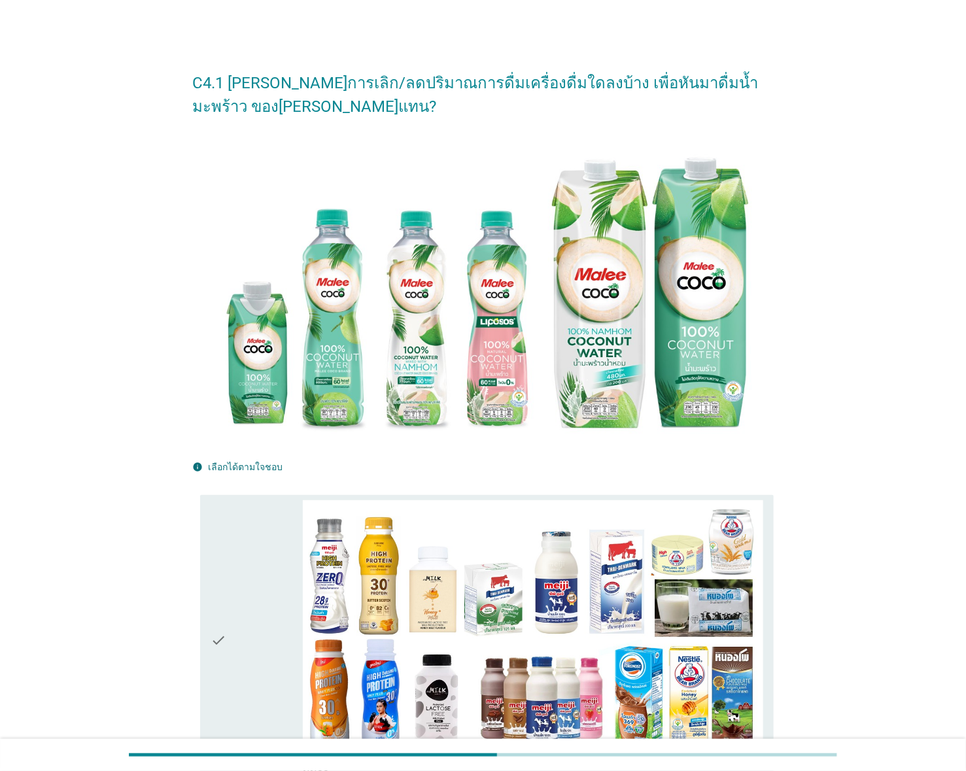
click at [269, 702] on div "check" at bounding box center [257, 639] width 92 height 279
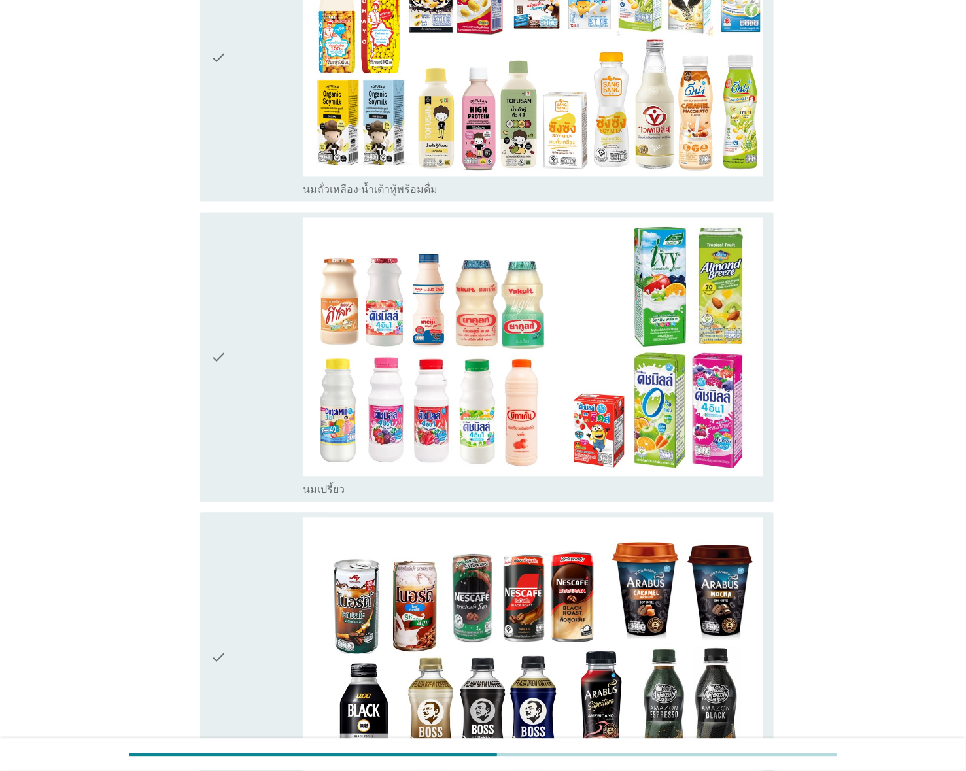
click at [248, 386] on div "check" at bounding box center [257, 357] width 92 height 279
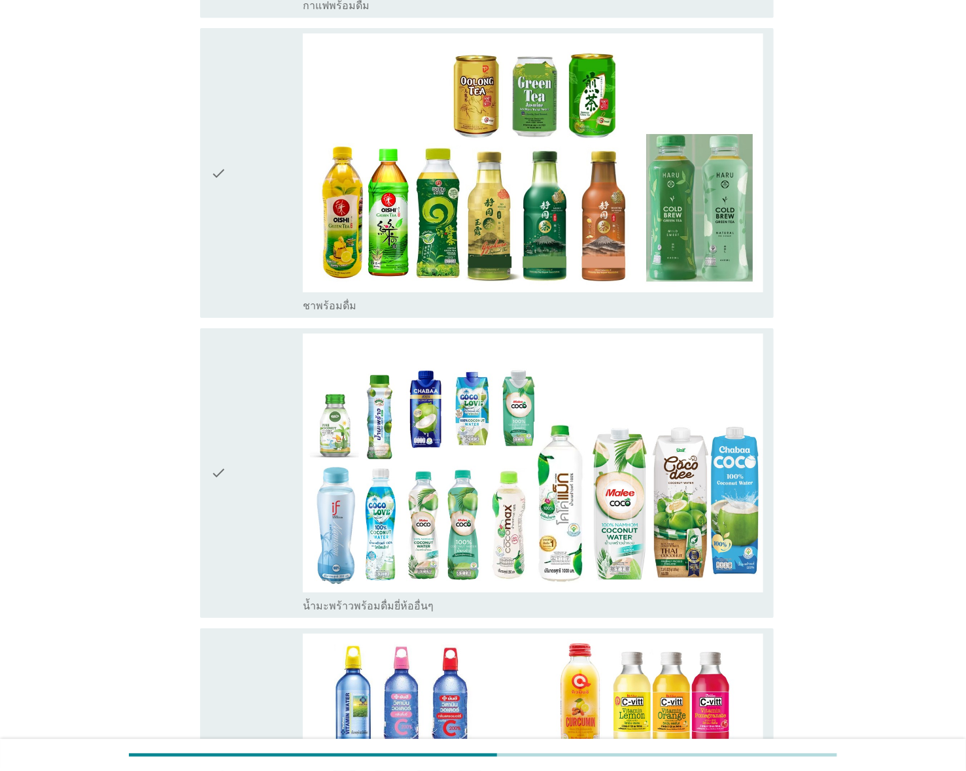
scroll to position [2007, 0]
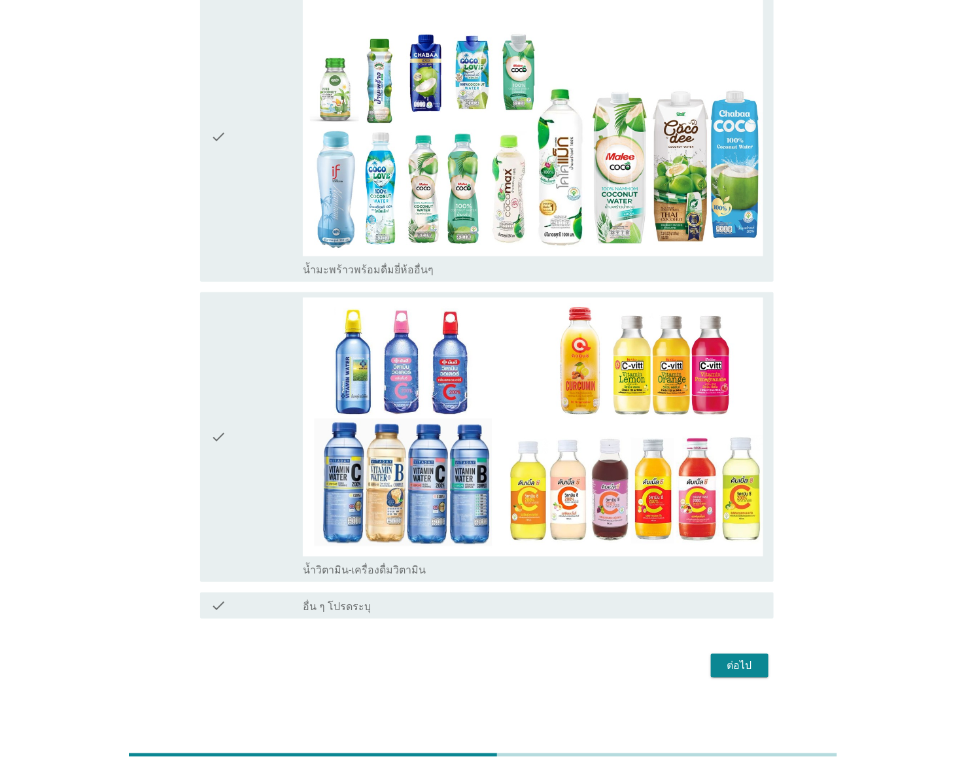
click at [753, 668] on div "ต่อไป" at bounding box center [739, 666] width 37 height 16
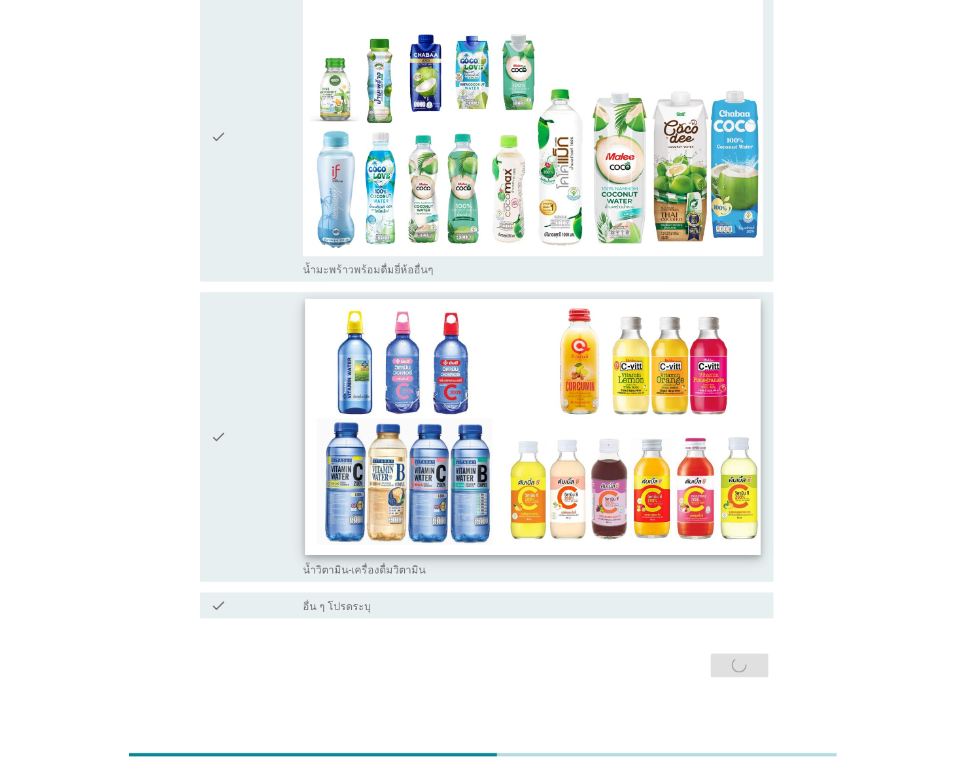
scroll to position [0, 0]
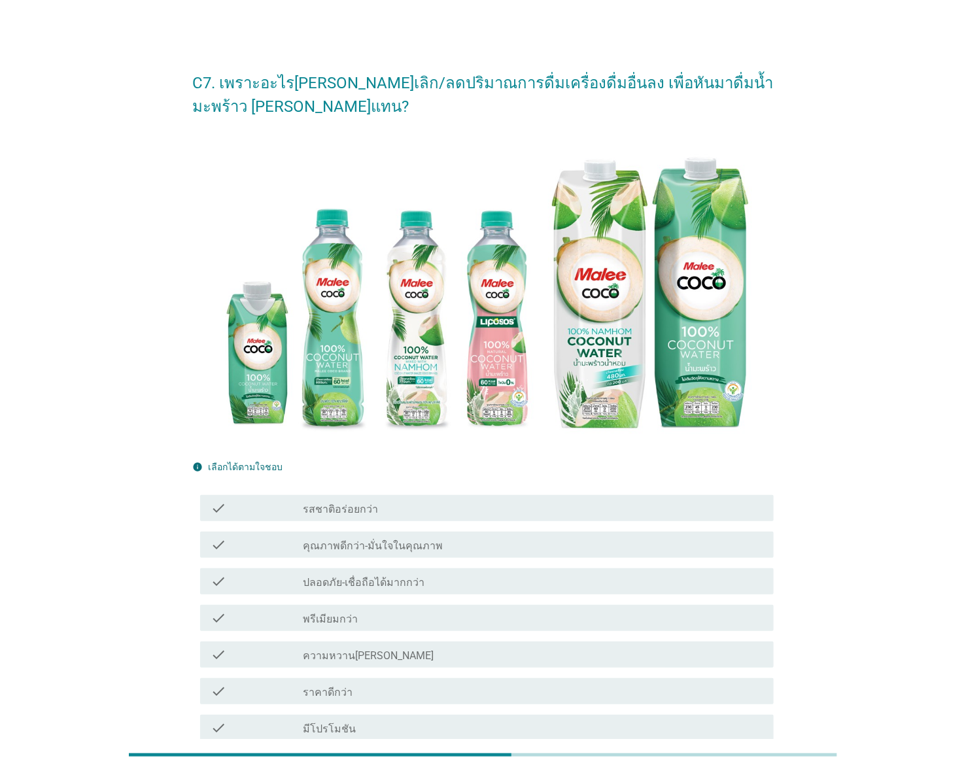
click at [352, 545] on label "คุณภาพดีกว่า-มั่นใจในคุณภาพ" at bounding box center [373, 545] width 140 height 13
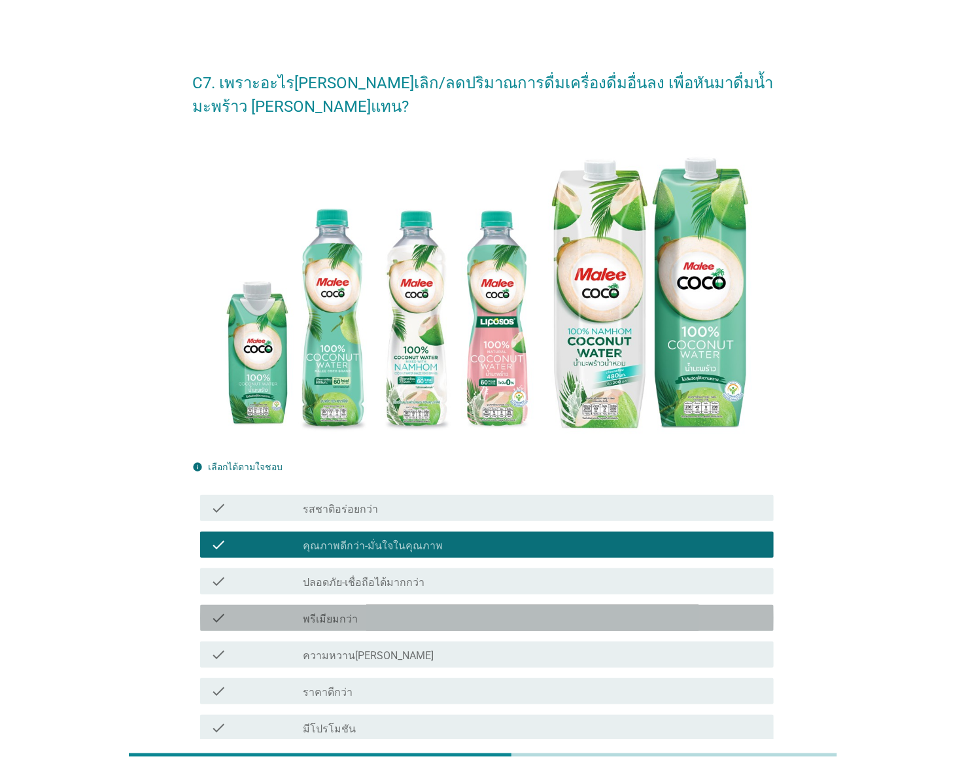
click at [352, 626] on label "พรีเมียมกว่า" at bounding box center [330, 619] width 55 height 13
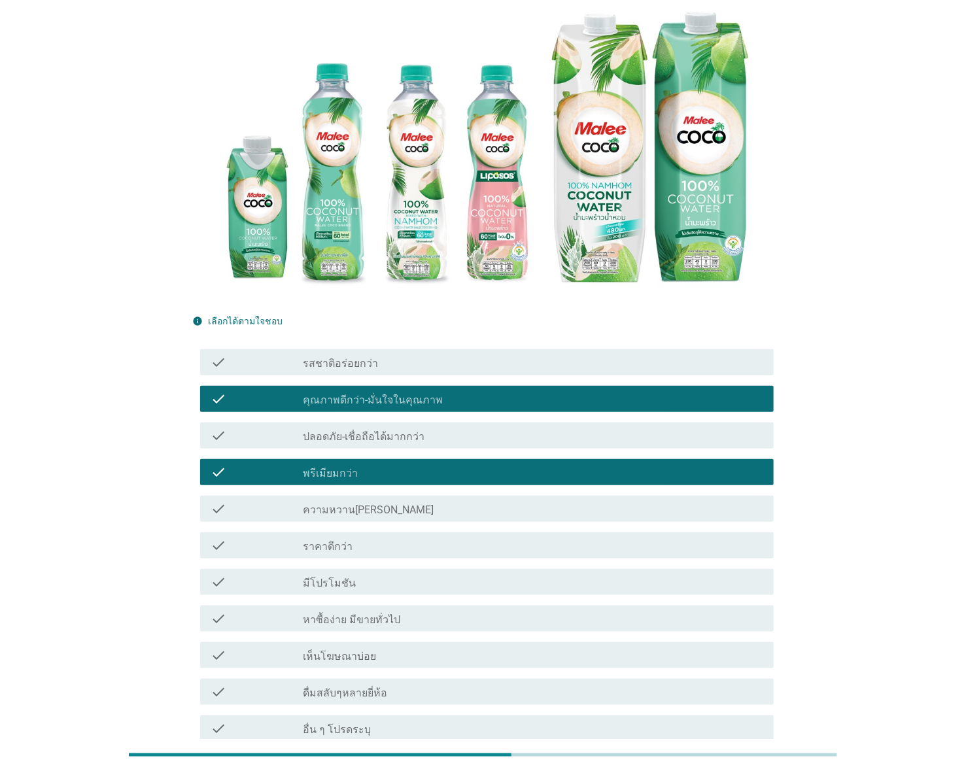
scroll to position [269, 0]
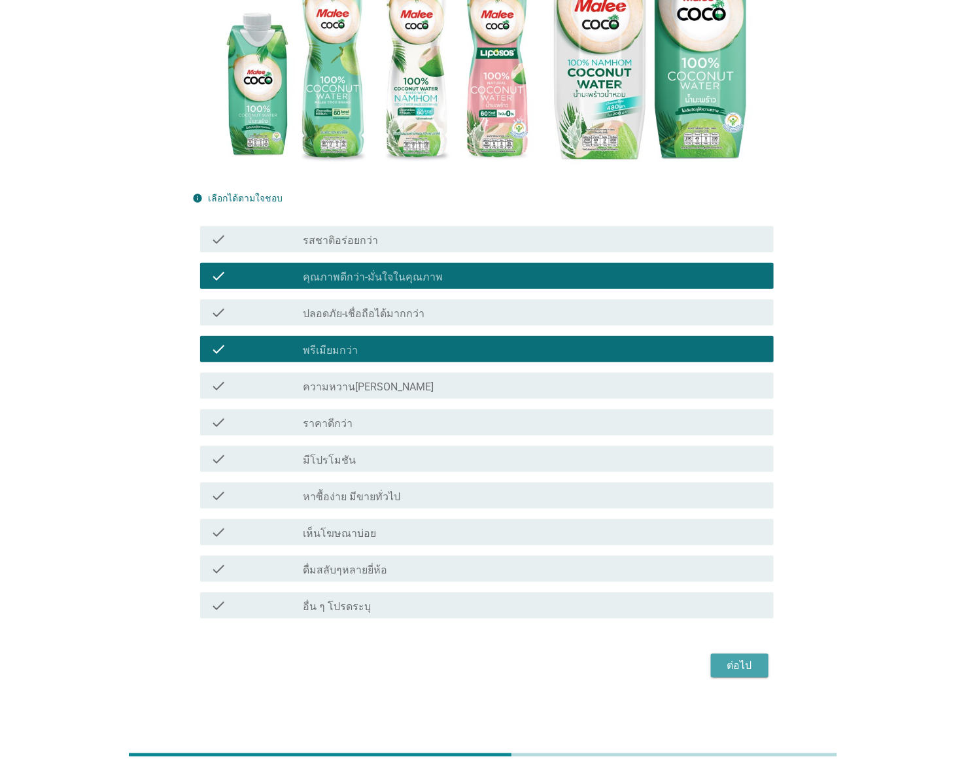
click at [734, 663] on div "ต่อไป" at bounding box center [739, 666] width 37 height 16
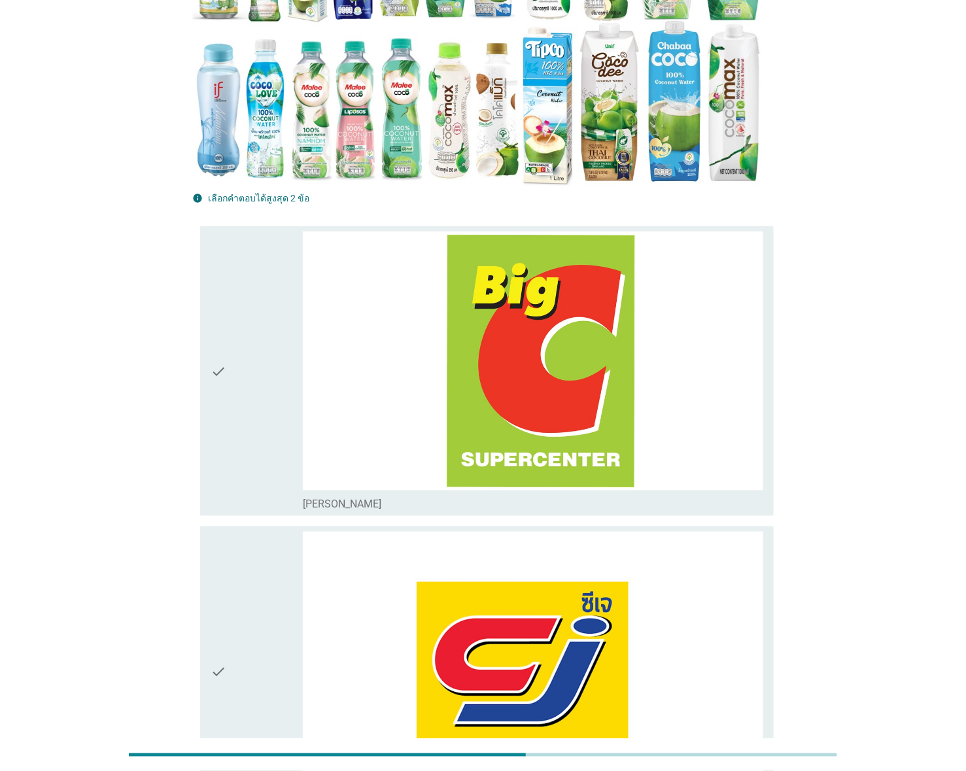
scroll to position [0, 0]
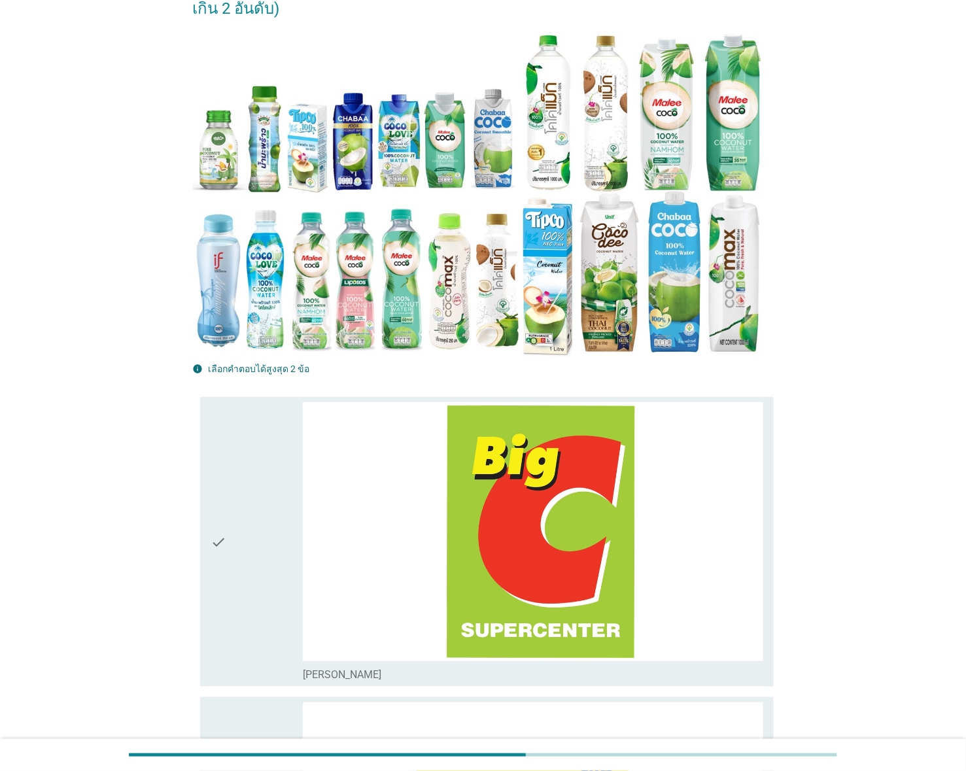
click at [230, 559] on div "check" at bounding box center [257, 541] width 92 height 279
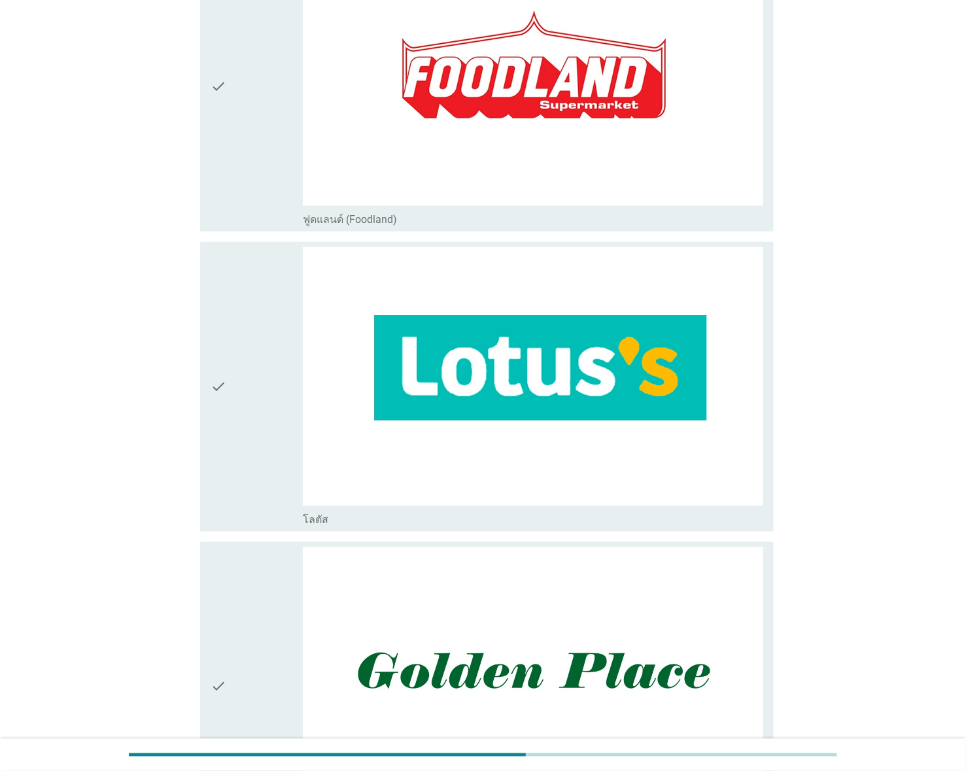
click at [239, 369] on div "check" at bounding box center [257, 386] width 92 height 279
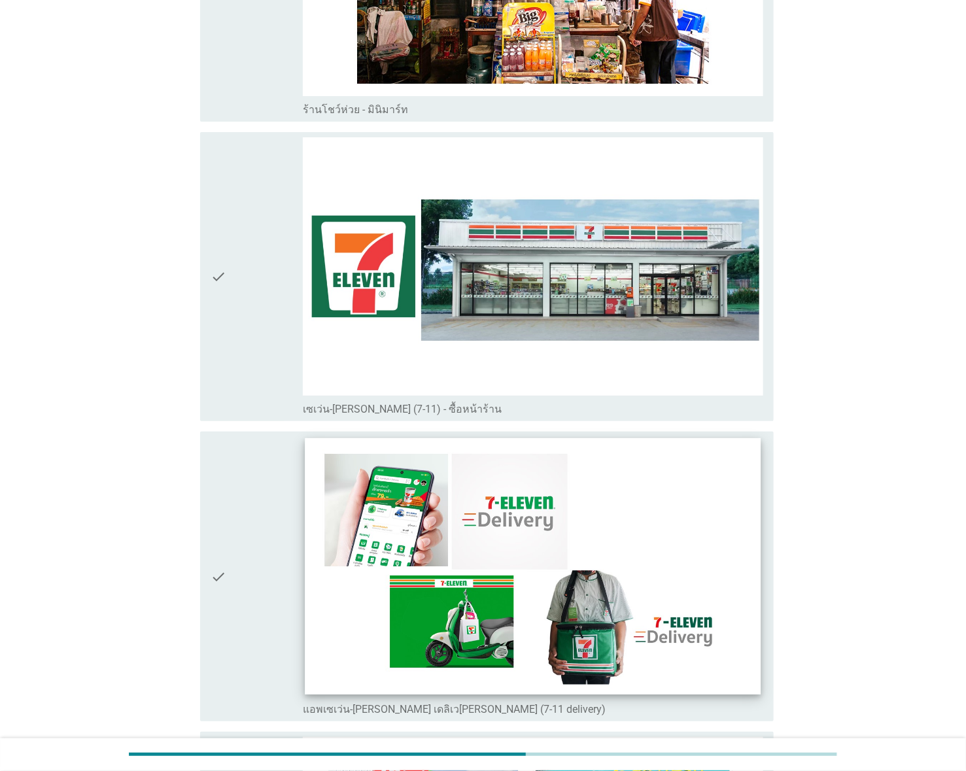
scroll to position [3825, 0]
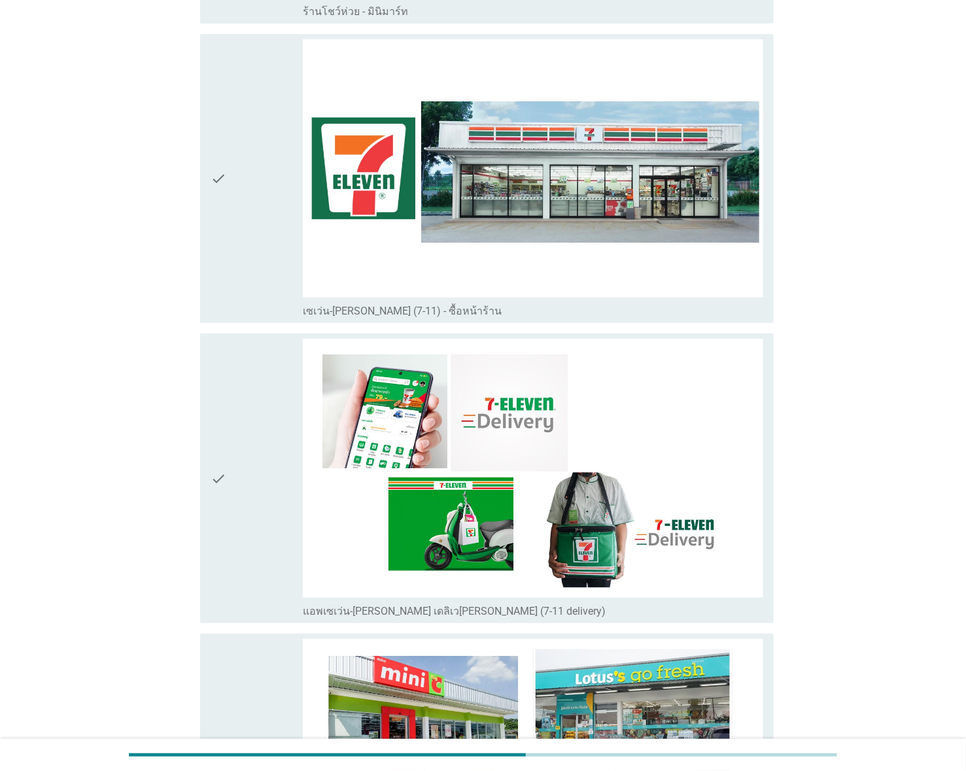
click at [242, 216] on div "check" at bounding box center [257, 178] width 92 height 279
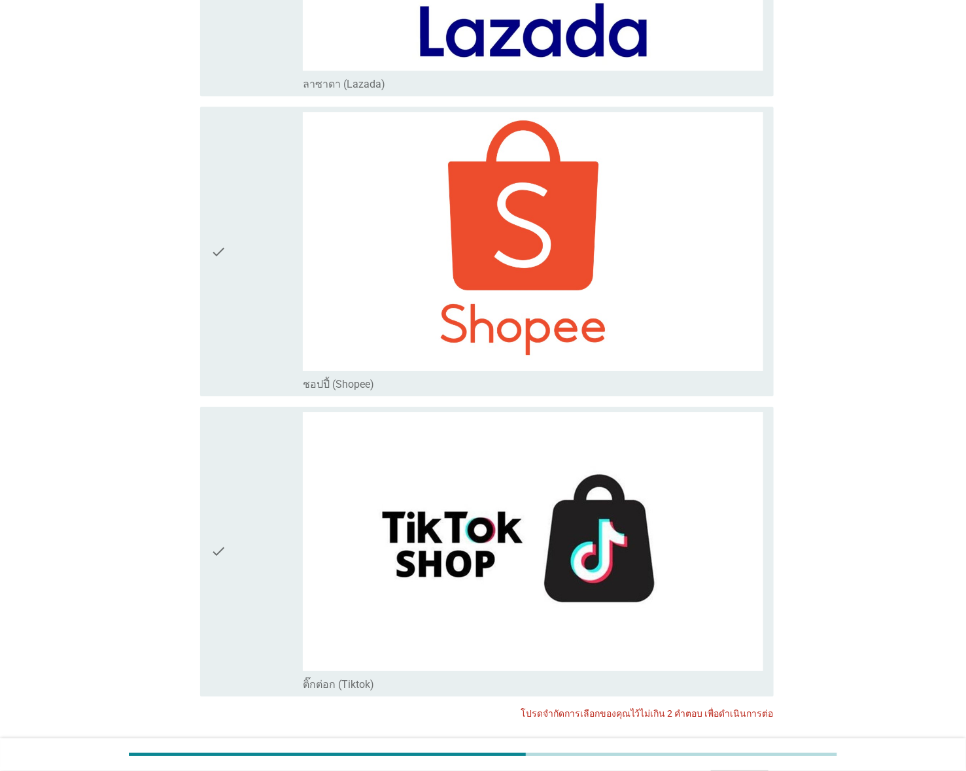
scroll to position [5319, 0]
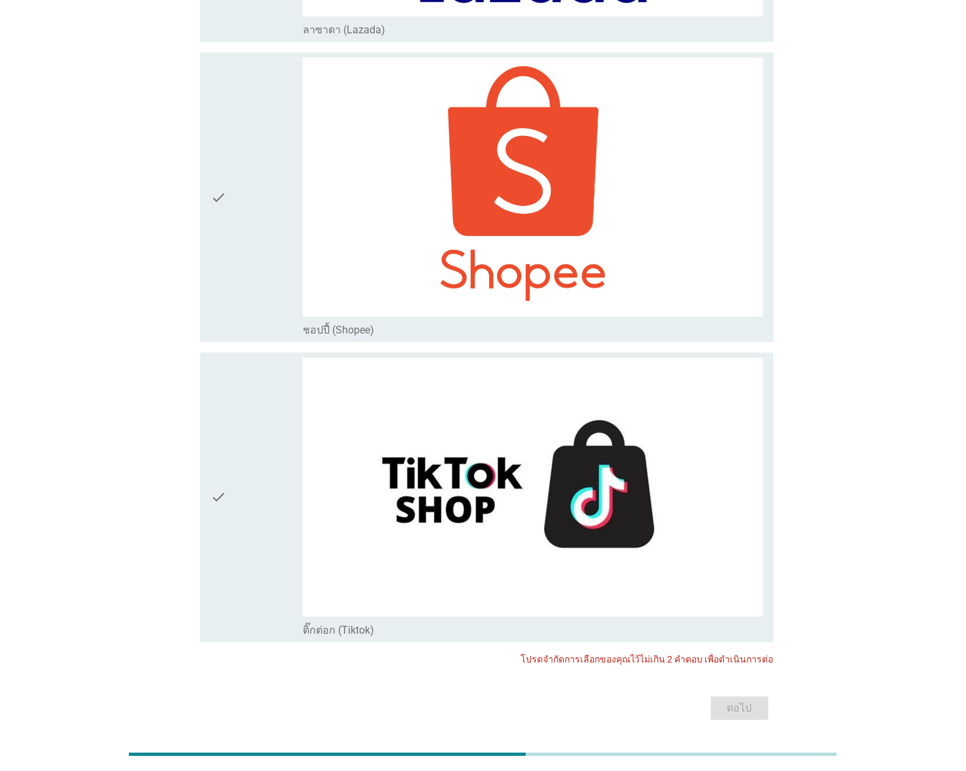
click at [753, 692] on div "ต่อไป" at bounding box center [482, 707] width 581 height 31
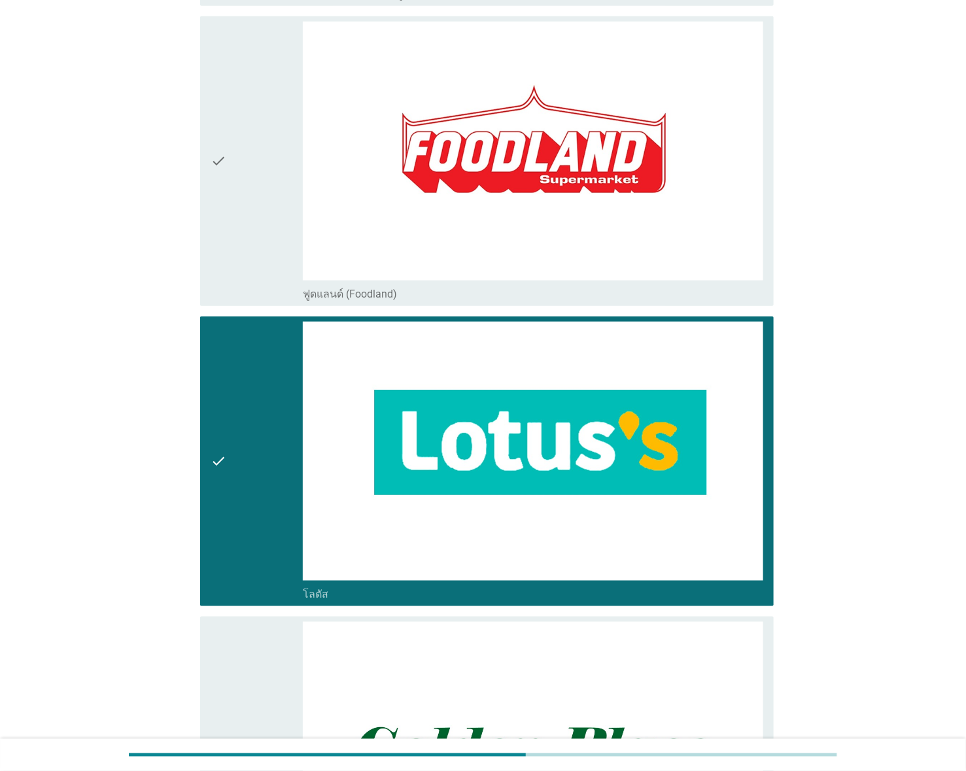
click at [259, 398] on div "check" at bounding box center [257, 461] width 92 height 279
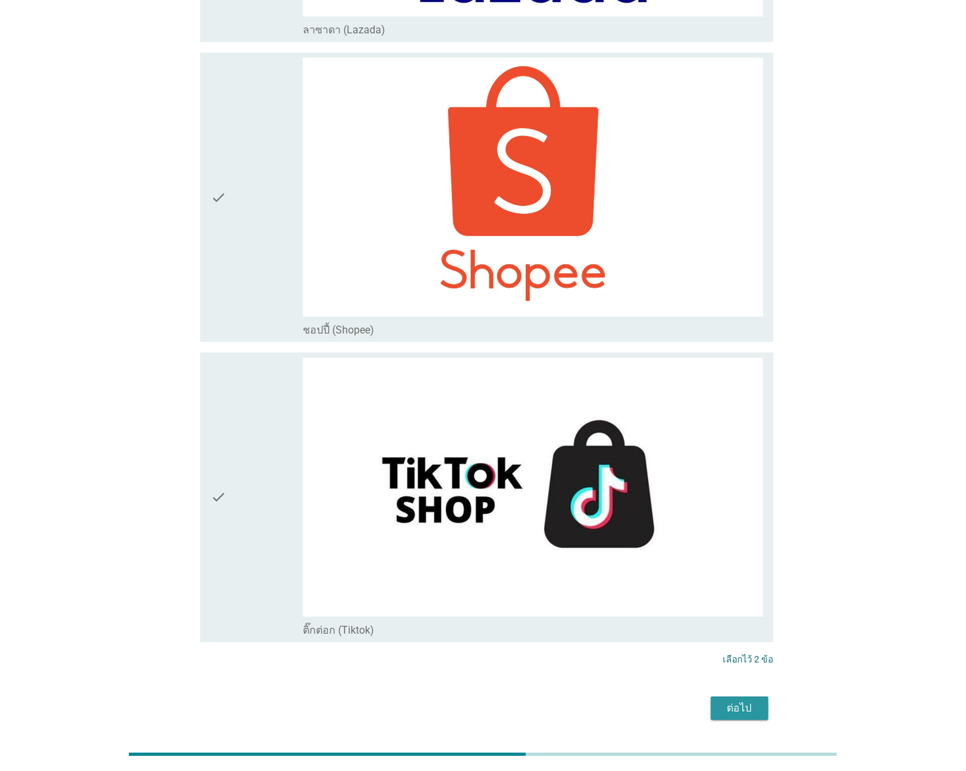
click at [751, 700] on div "ต่อไป" at bounding box center [739, 708] width 37 height 16
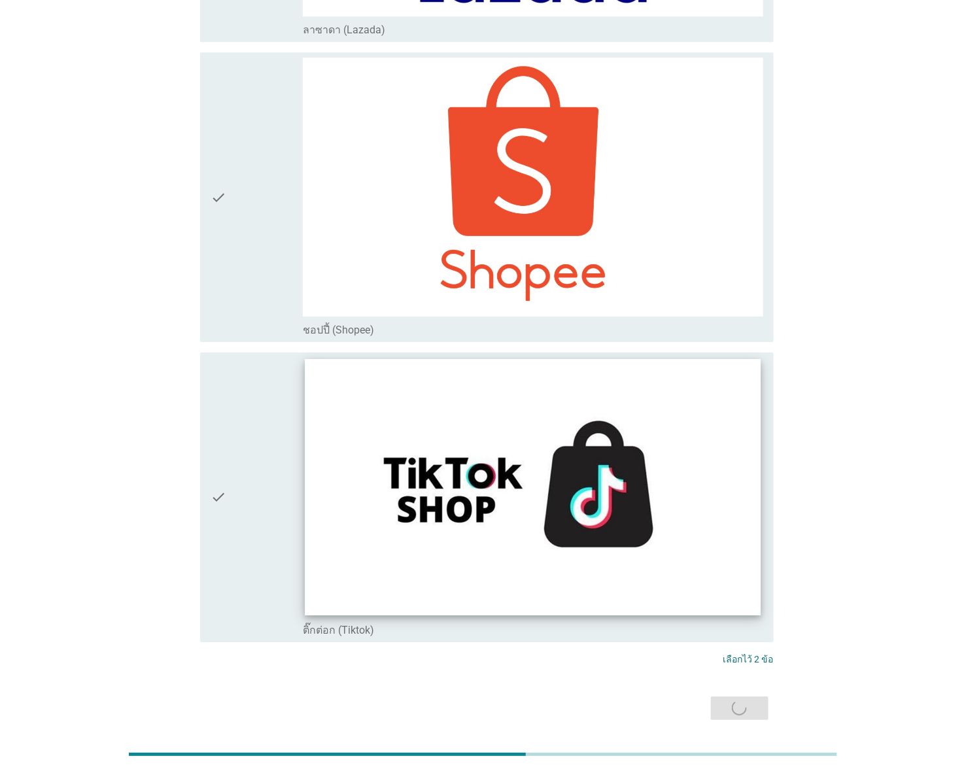
scroll to position [0, 0]
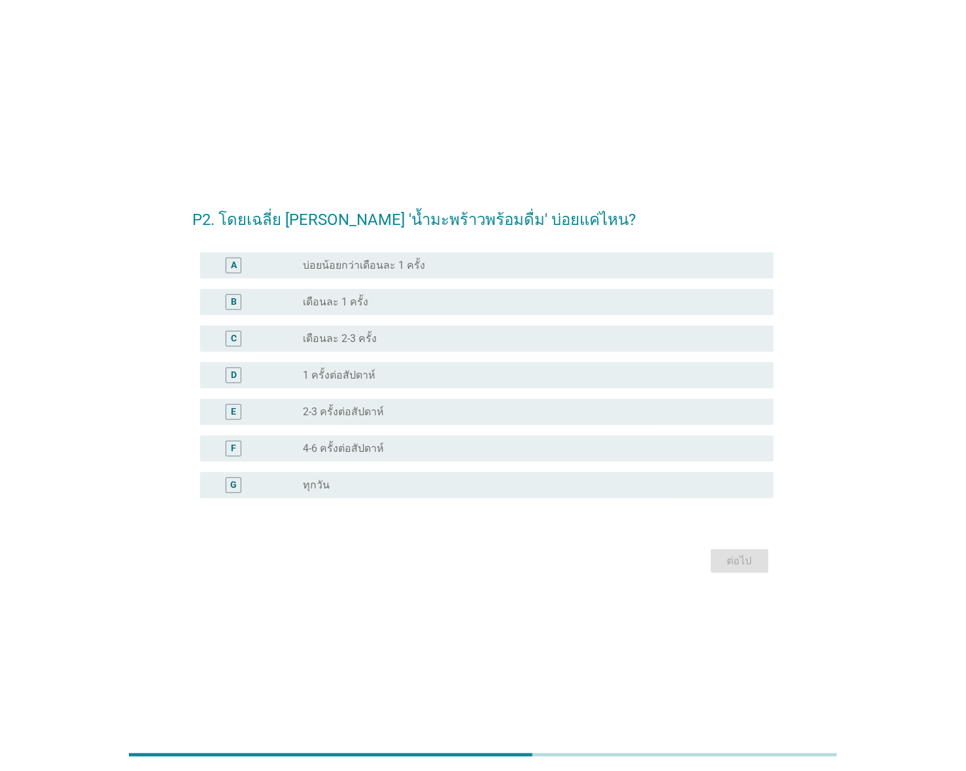
click at [402, 375] on div "radio_button_unchecked 1 ครั้งต่อสัปดาห์" at bounding box center [528, 375] width 450 height 13
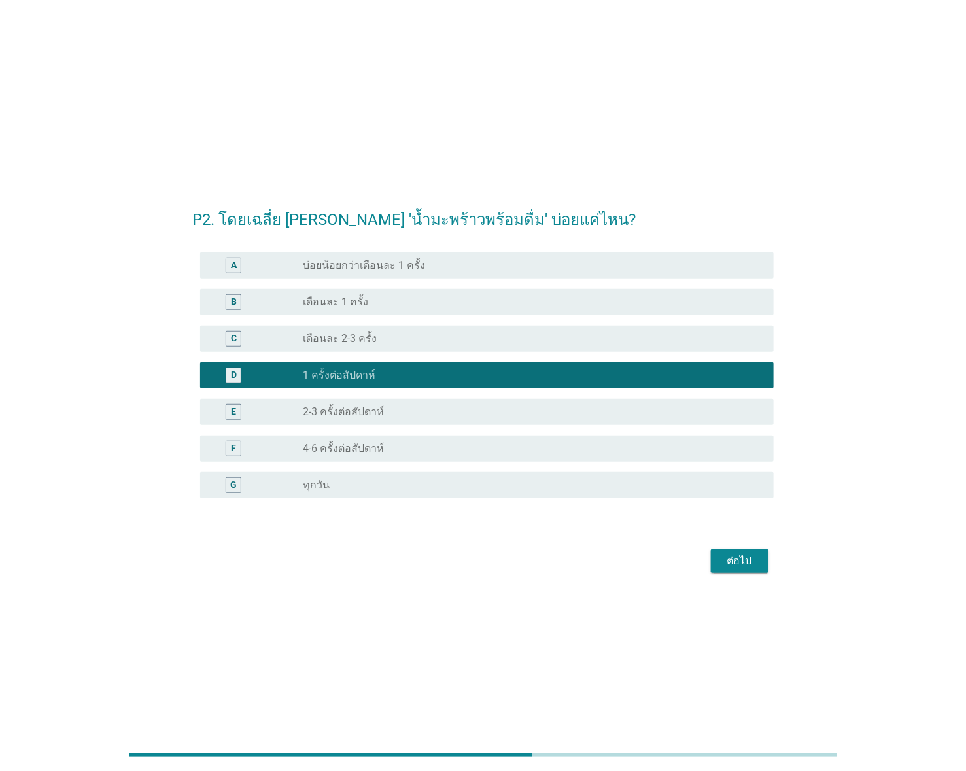
click at [748, 569] on button "ต่อไป" at bounding box center [740, 561] width 58 height 24
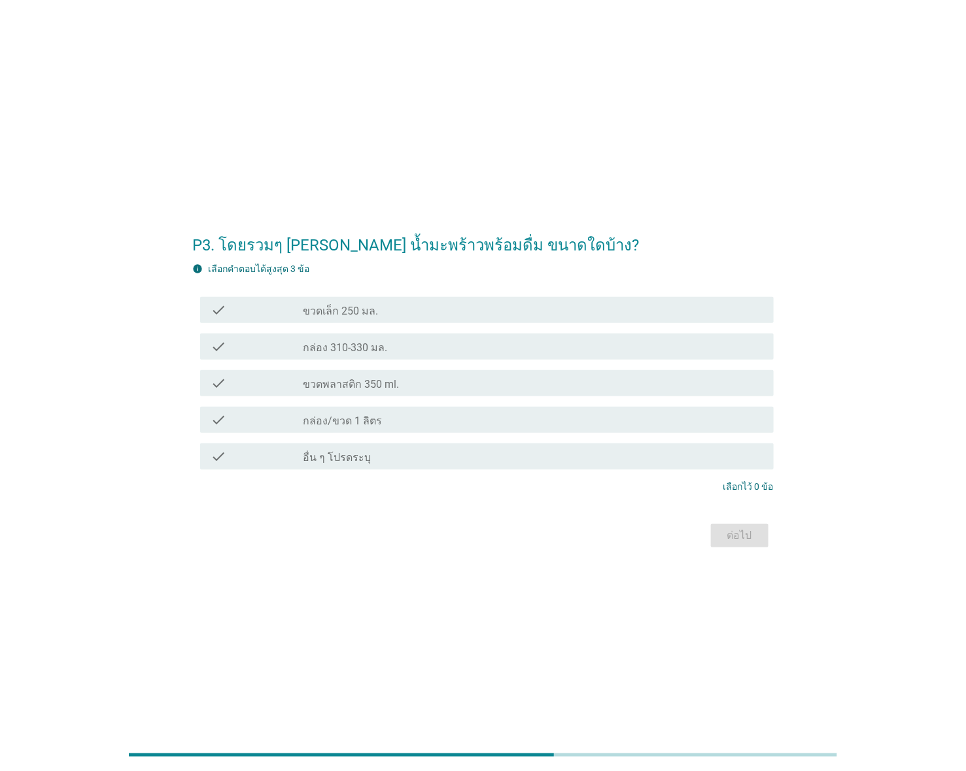
click at [420, 347] on div "check_box_outline_blank กล่อง 310-330 มล." at bounding box center [533, 347] width 460 height 16
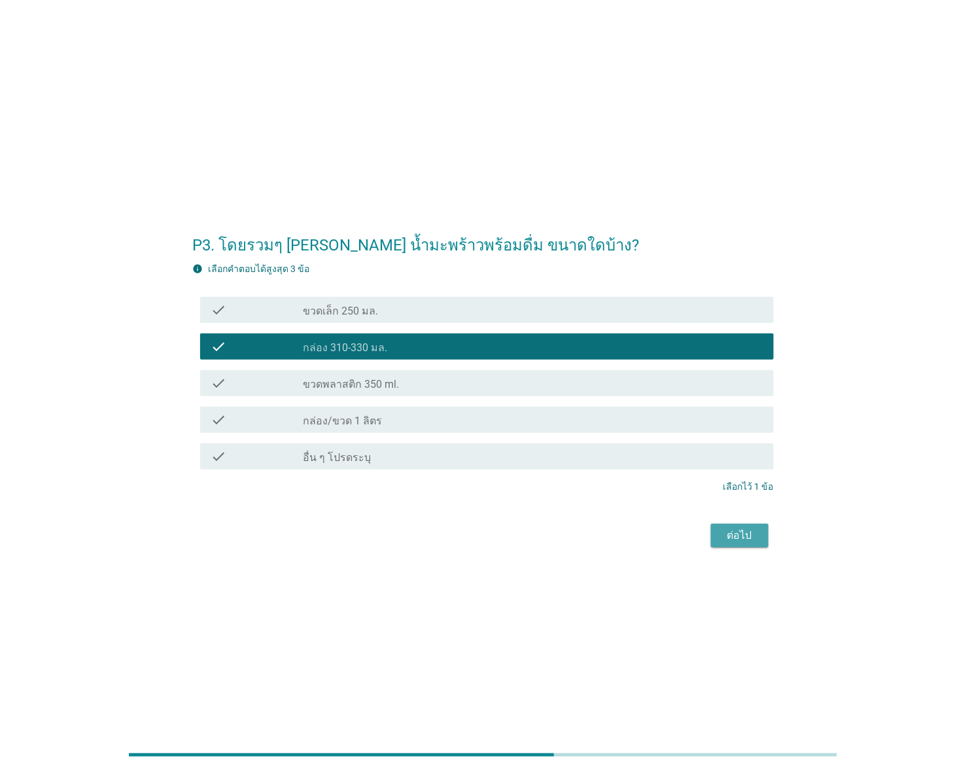
click at [756, 534] on div "ต่อไป" at bounding box center [739, 536] width 37 height 16
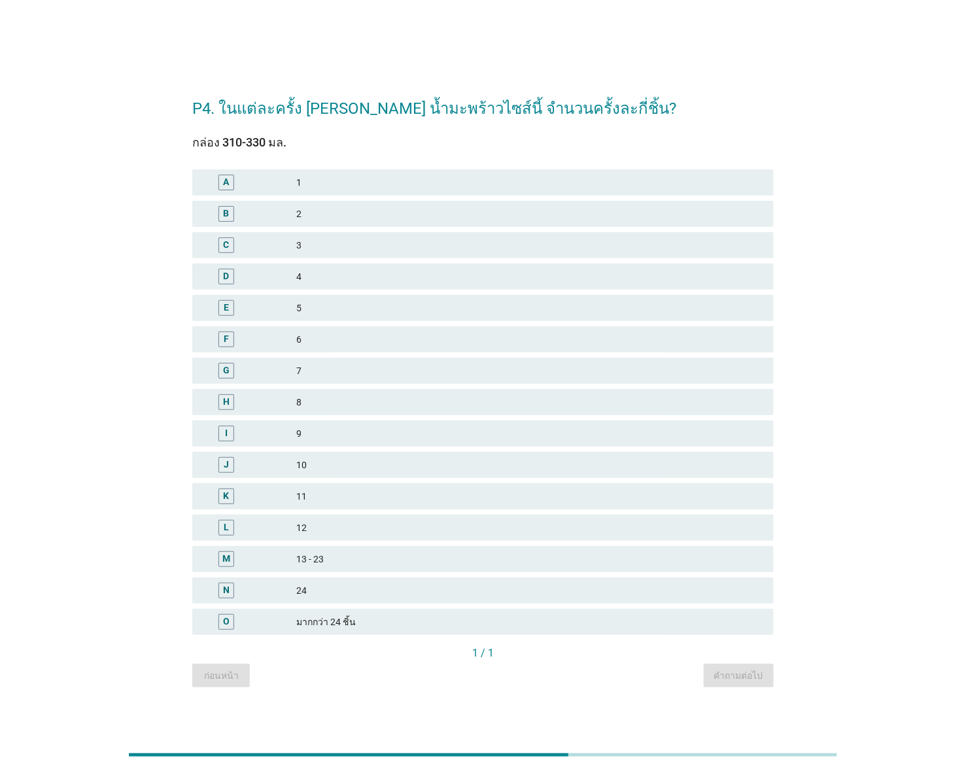
click at [339, 280] on div "4" at bounding box center [529, 277] width 467 height 16
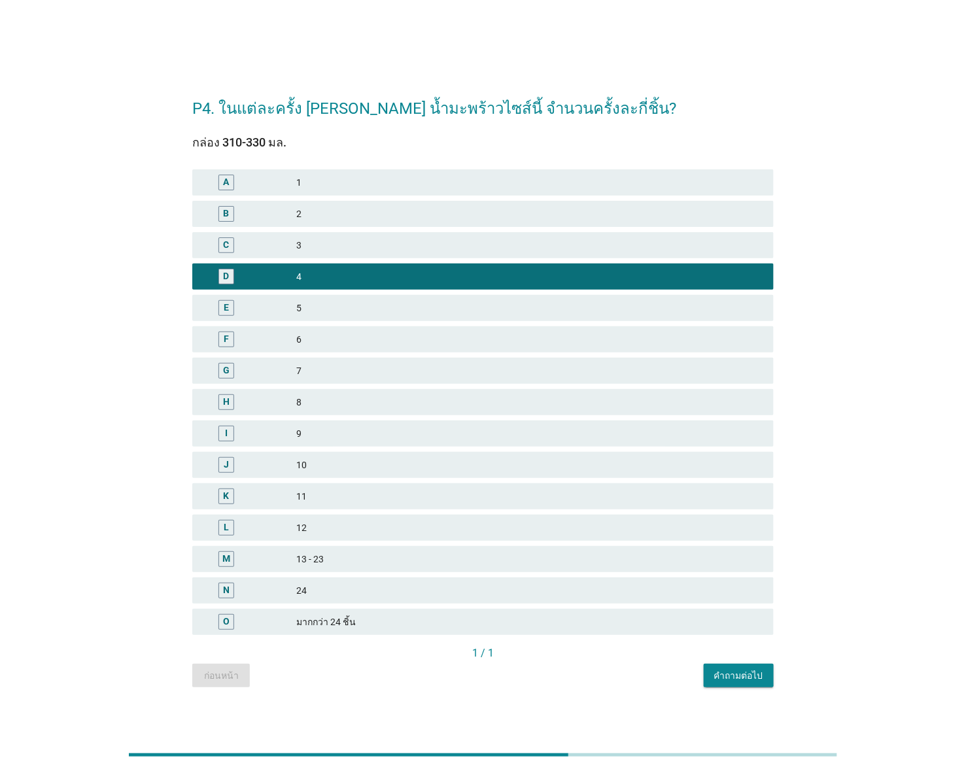
click at [742, 669] on div "คำถามต่อไป" at bounding box center [738, 676] width 49 height 14
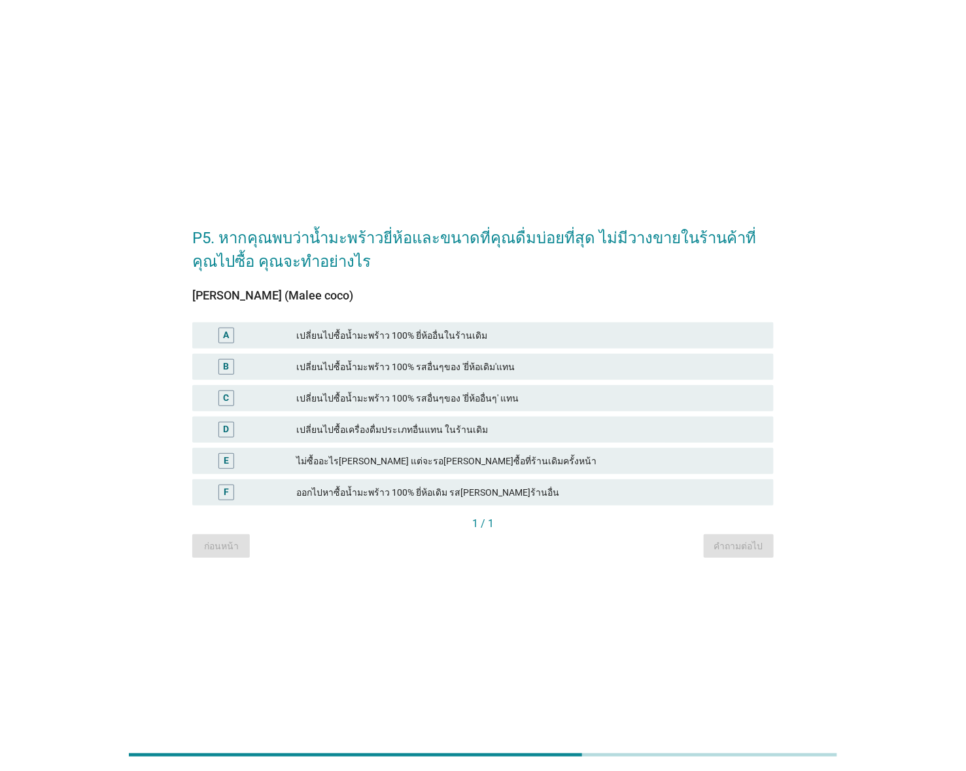
click at [461, 365] on div "เปลี่ยนไปซื้อน้ำมะพร้าว 100% รสอื่นๆของ 'ยี่ห้อเดิม'แทน" at bounding box center [529, 367] width 467 height 16
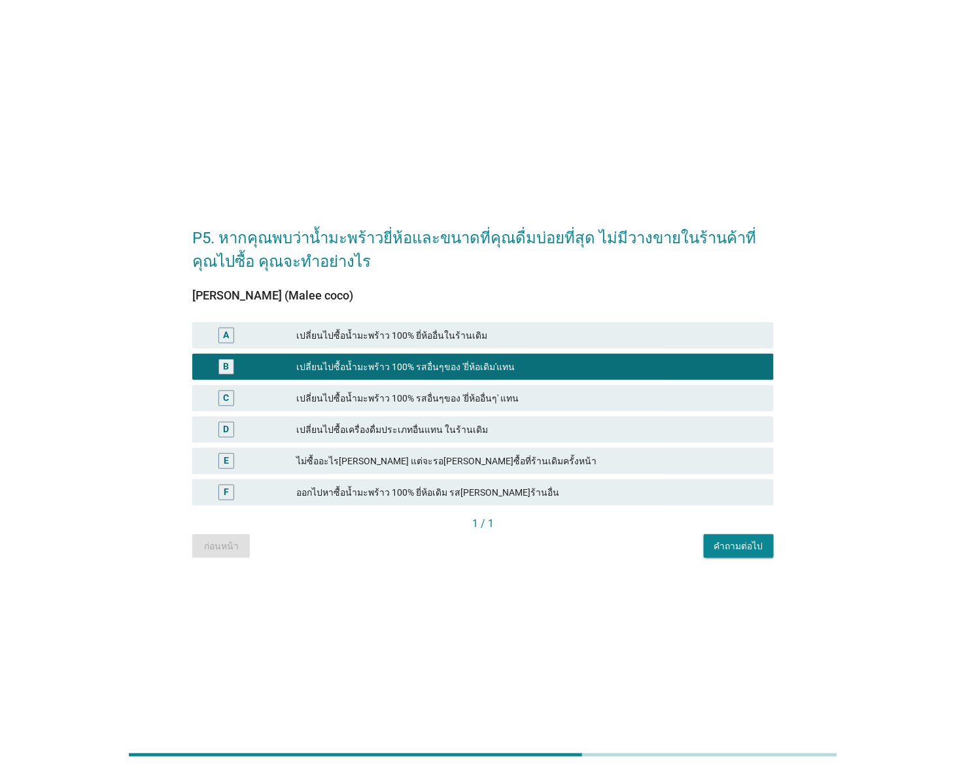
click at [753, 547] on div "คำถามต่อไป" at bounding box center [738, 546] width 49 height 14
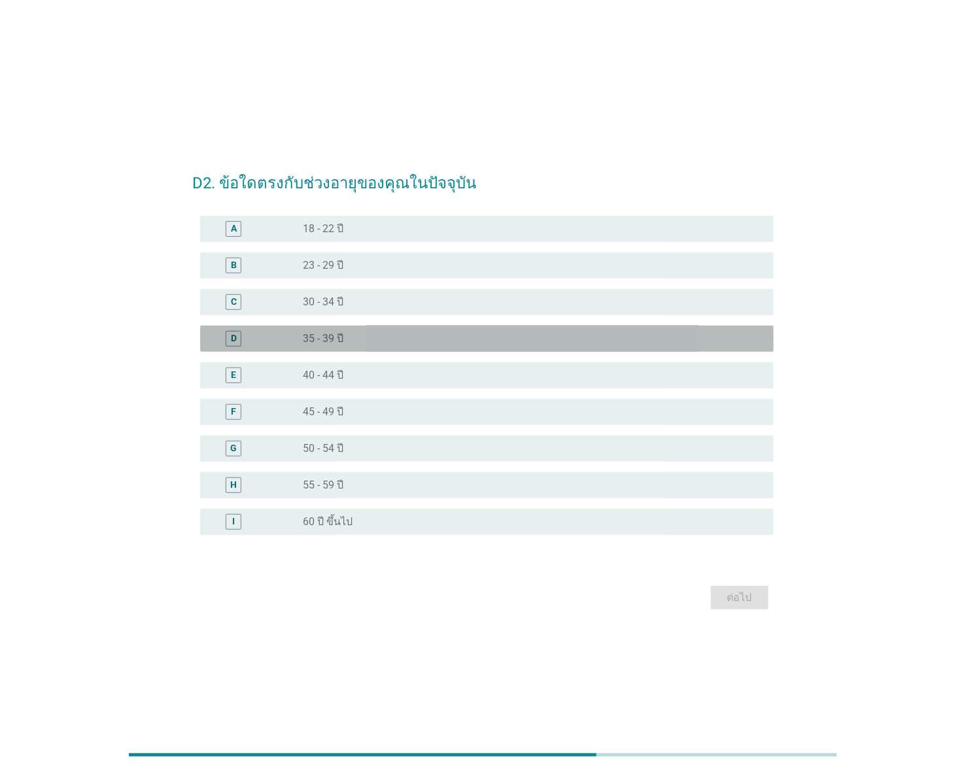
click at [403, 339] on div "radio_button_unchecked 35 - 39 ปี" at bounding box center [528, 338] width 450 height 13
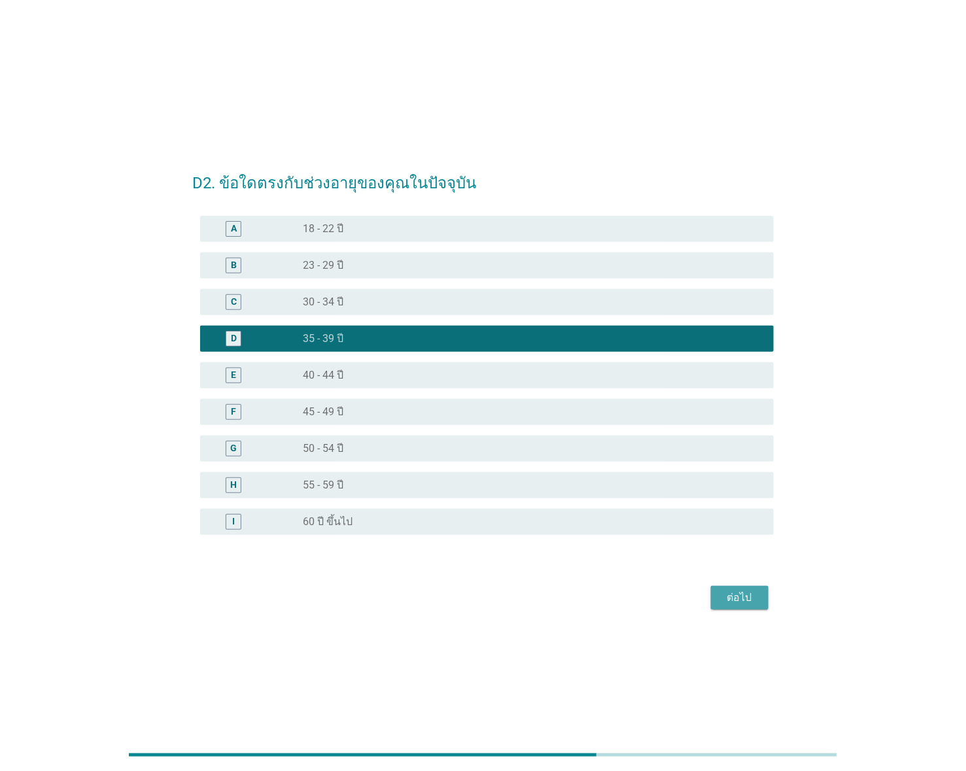
click at [748, 599] on div "ต่อไป" at bounding box center [739, 598] width 37 height 16
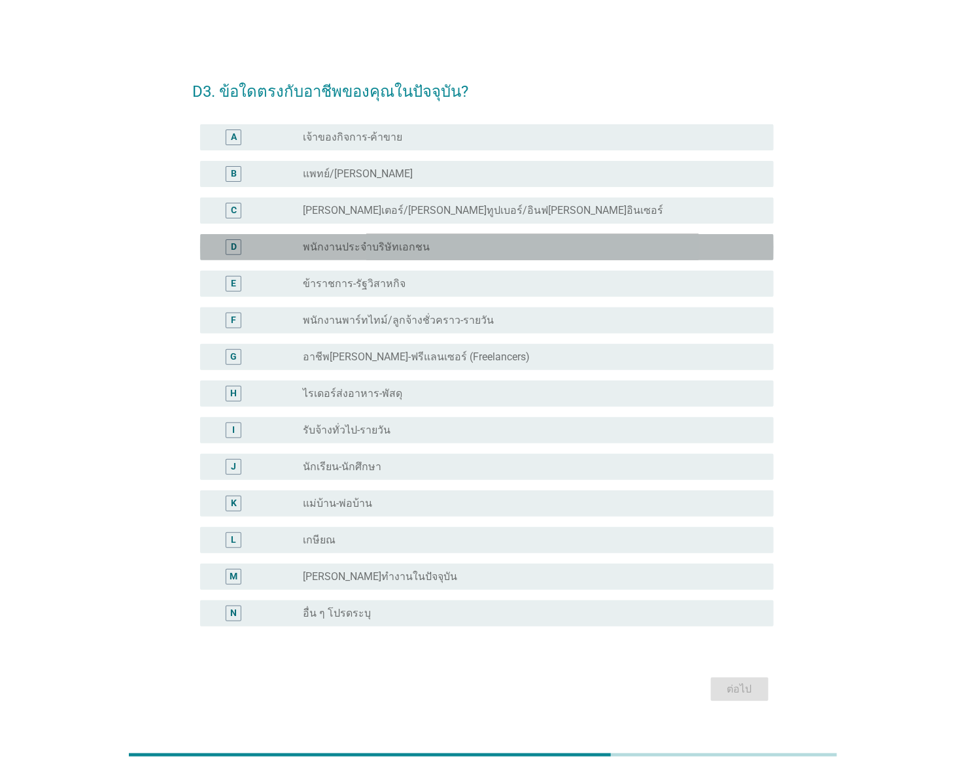
click at [406, 257] on div "D radio_button_unchecked พนักงานประจำบริษัทเอกชน" at bounding box center [486, 247] width 573 height 26
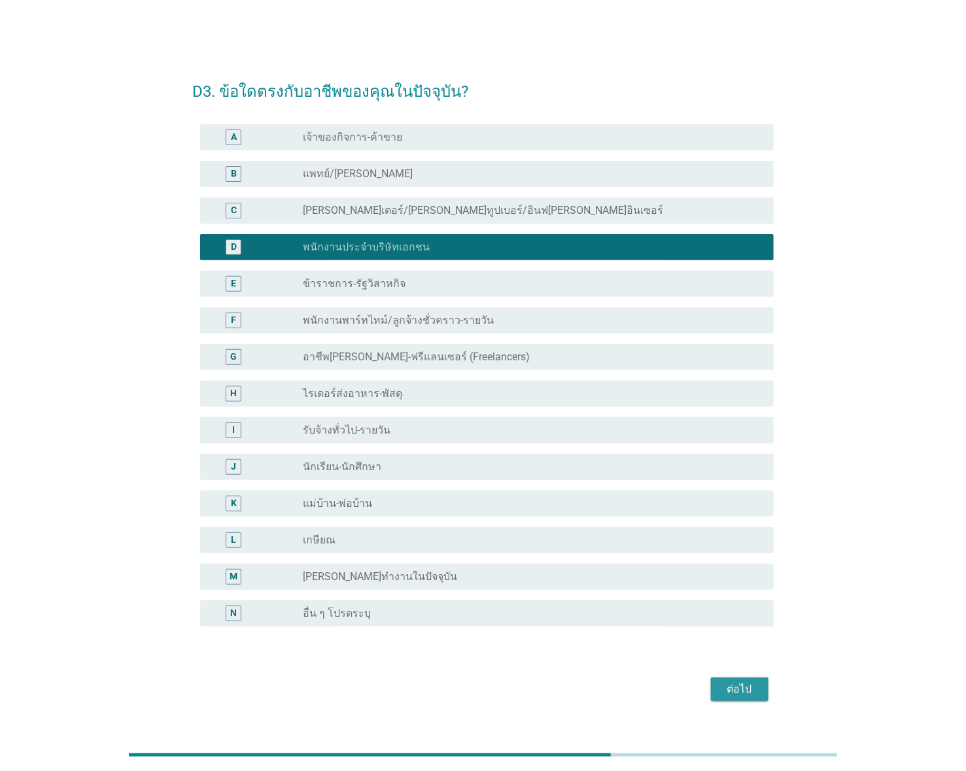
drag, startPoint x: 746, startPoint y: 686, endPoint x: 739, endPoint y: 669, distance: 18.2
click at [745, 685] on div "ต่อไป" at bounding box center [739, 689] width 37 height 16
